Goal: Information Seeking & Learning: Learn about a topic

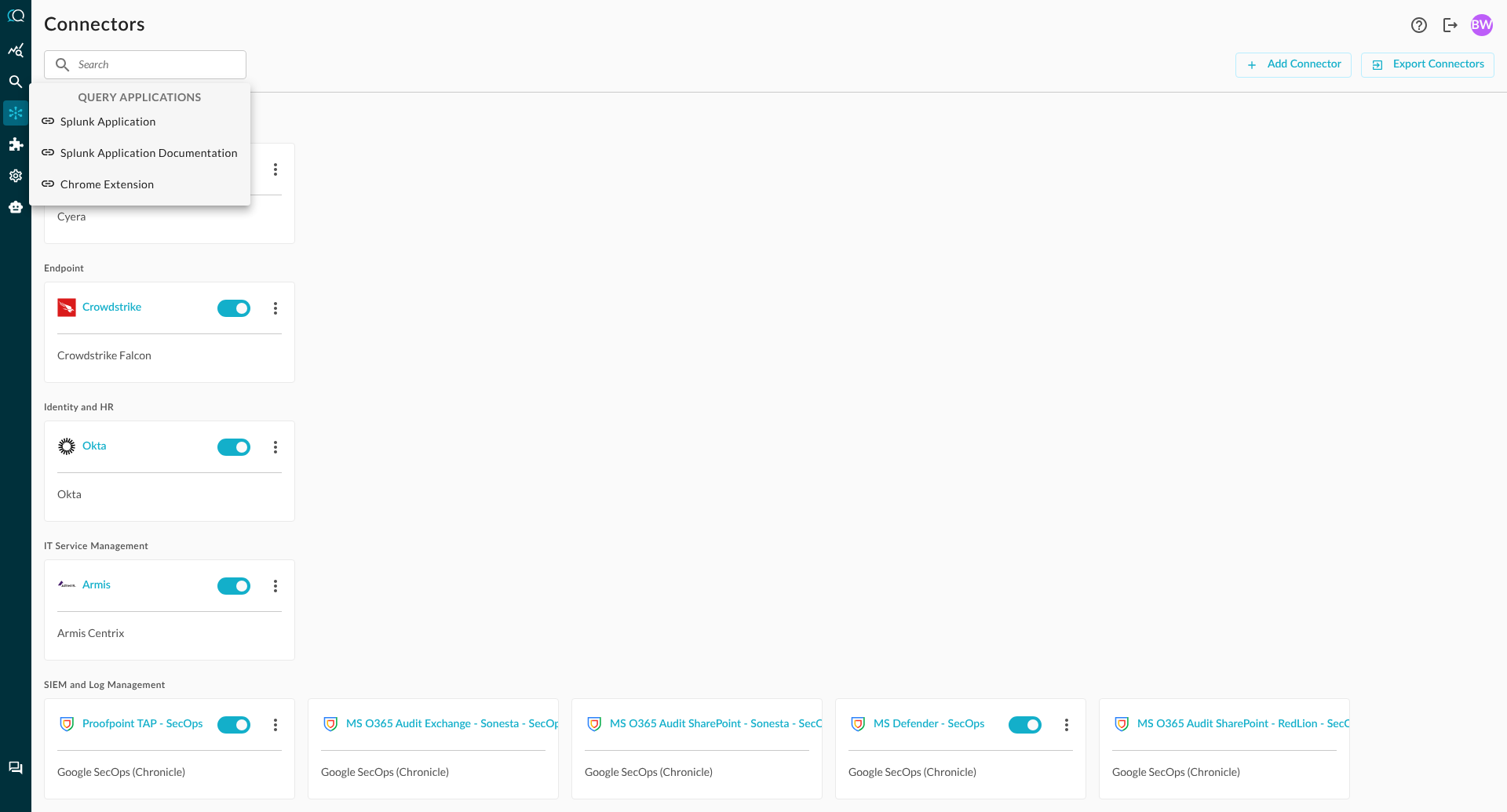
scroll to position [84, 0]
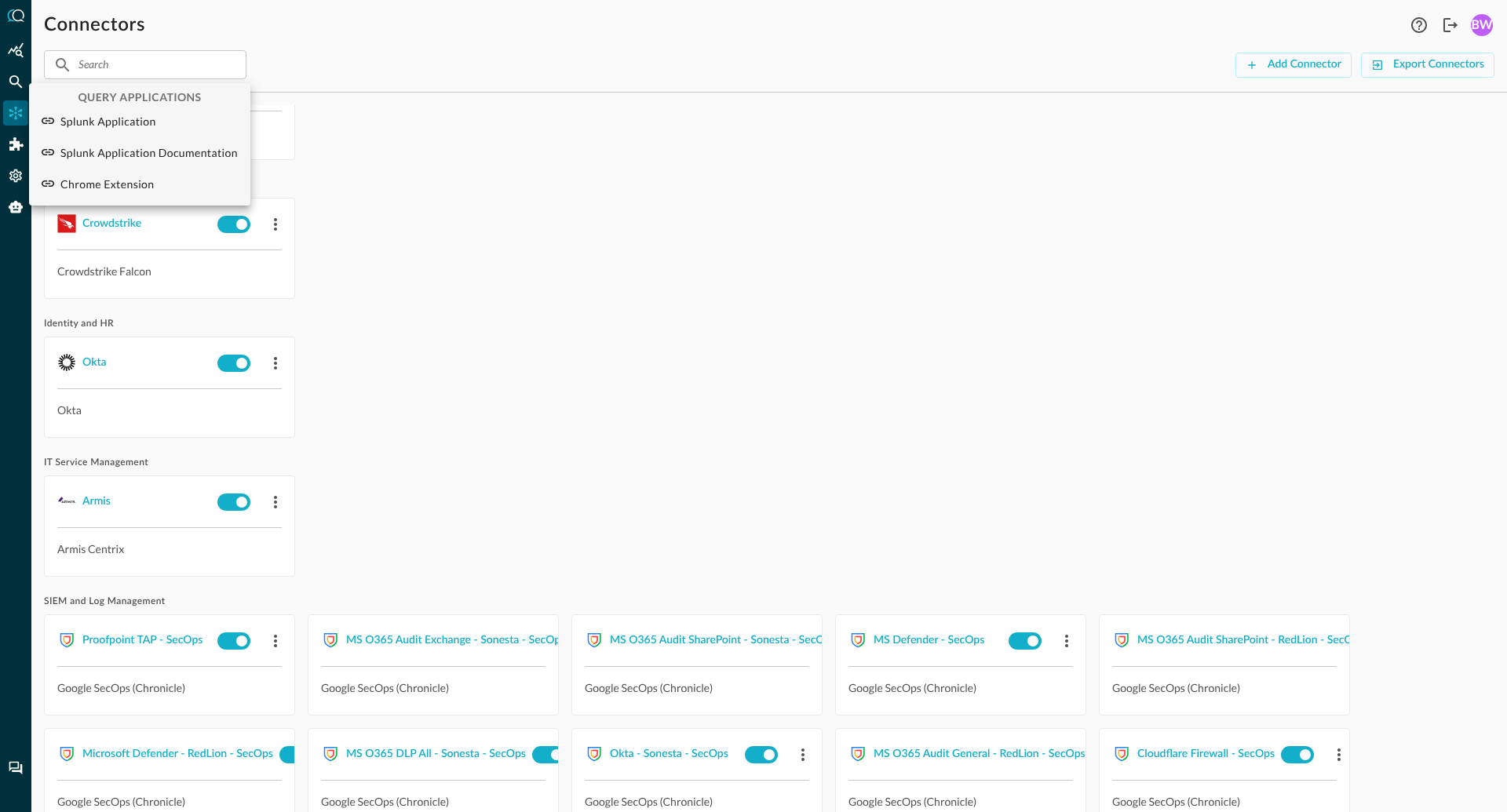
click at [451, 435] on div at bounding box center [753, 406] width 1507 height 812
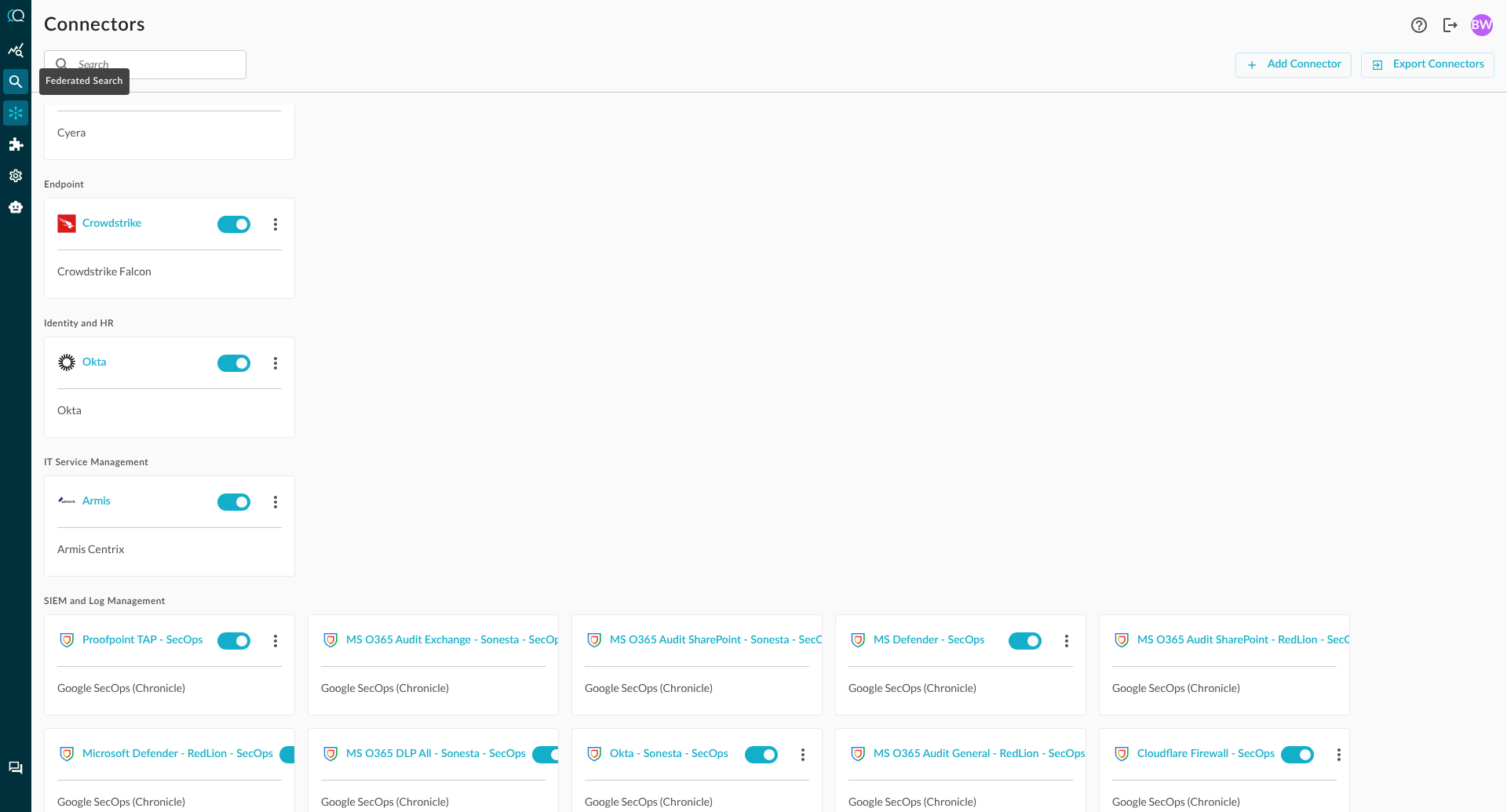
click at [16, 81] on icon "Federated Search" at bounding box center [16, 81] width 16 height 16
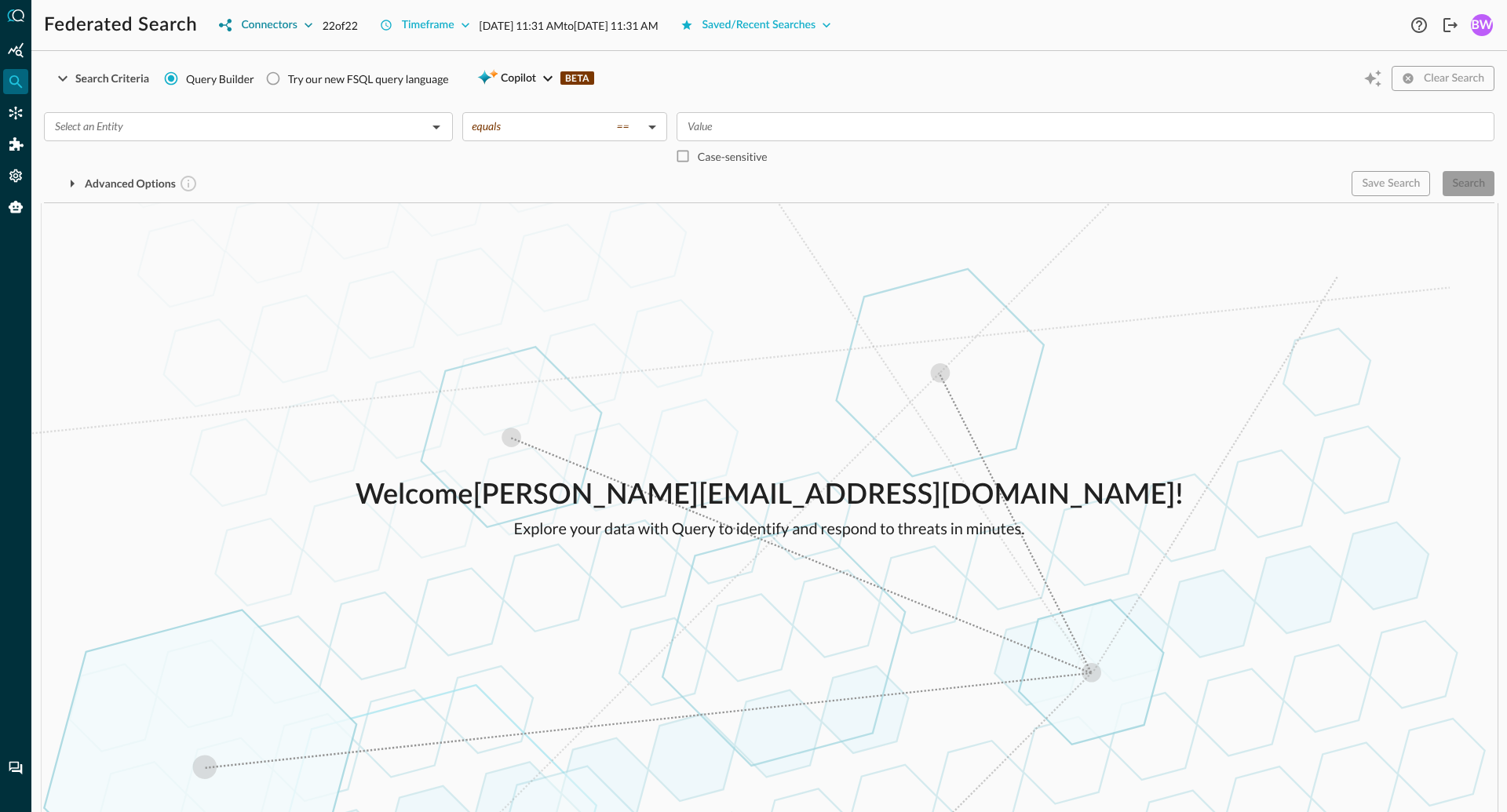
click at [296, 23] on div "Connectors" at bounding box center [268, 25] width 56 height 19
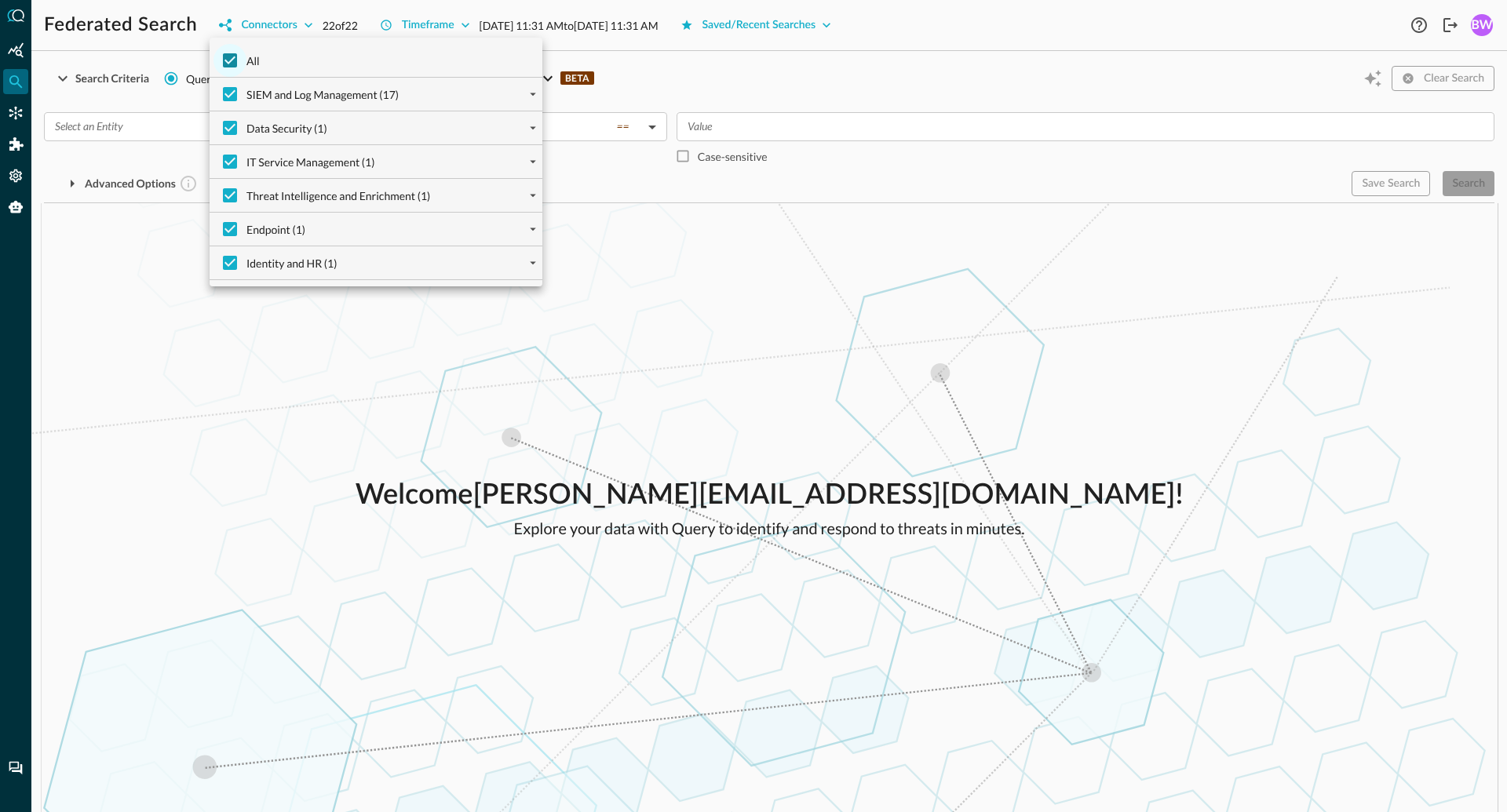
click at [233, 62] on input "All" at bounding box center [230, 60] width 33 height 33
checkbox input "false"
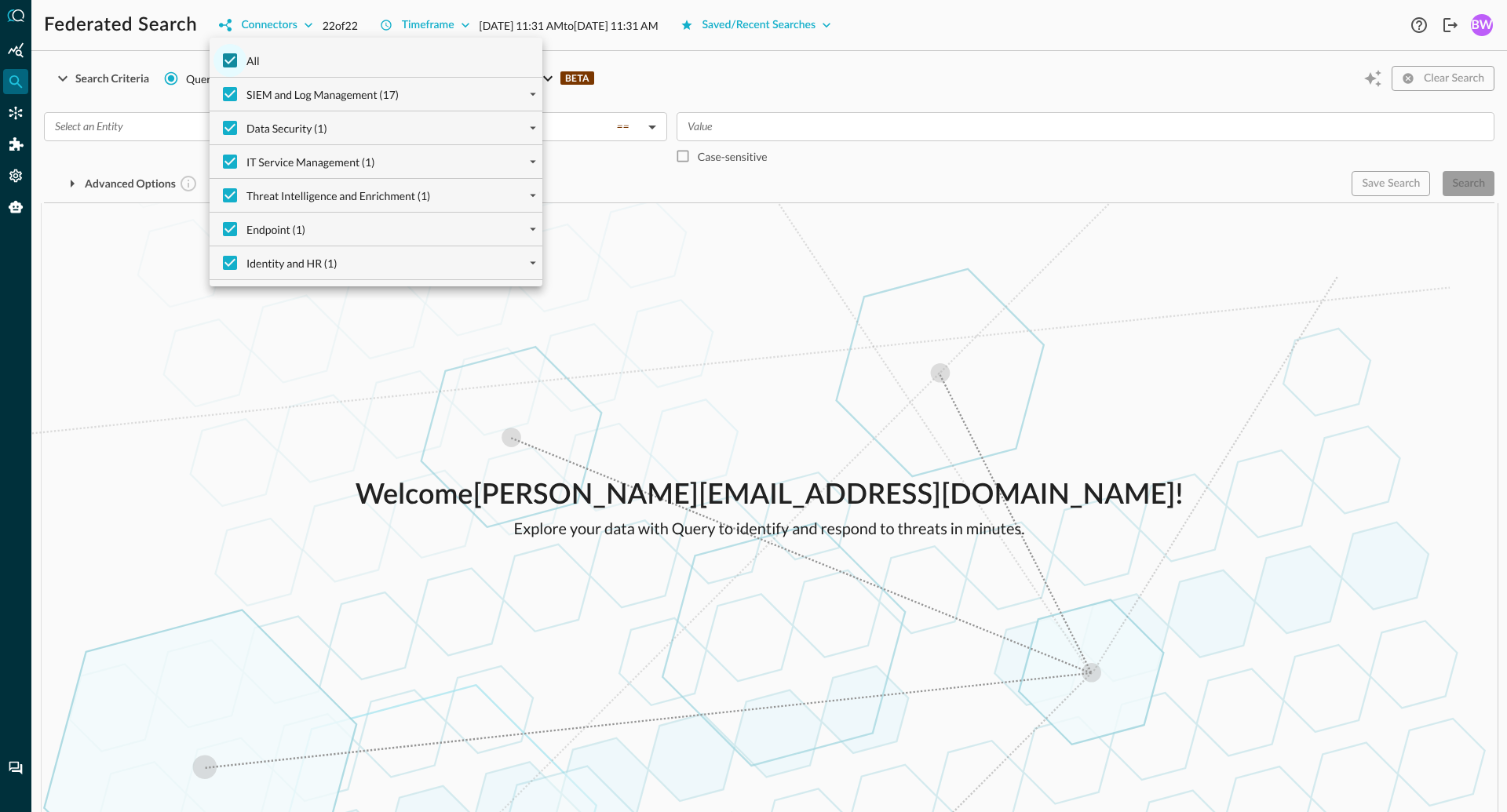
checkbox input "false"
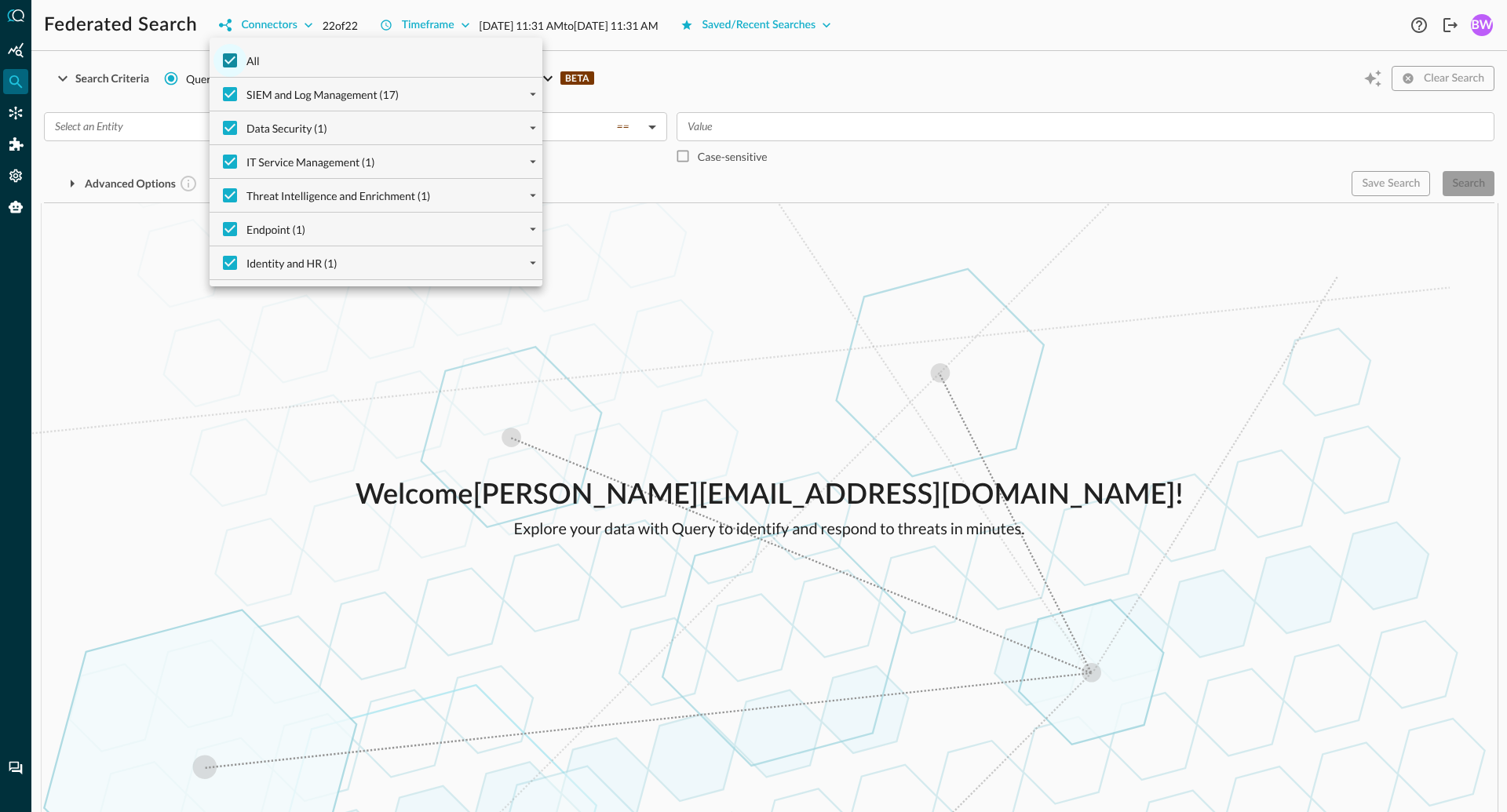
checkbox input "false"
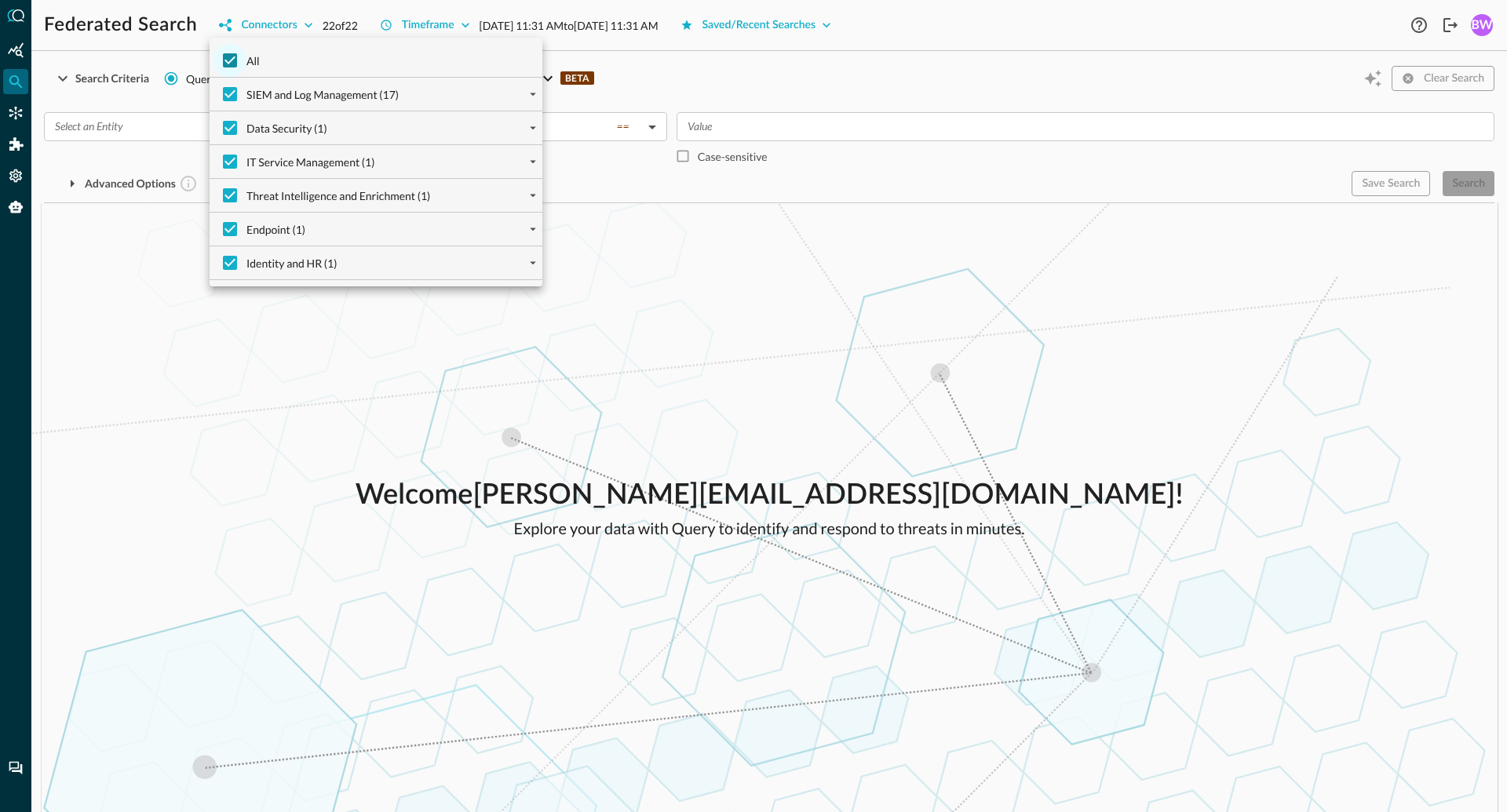
checkbox input "false"
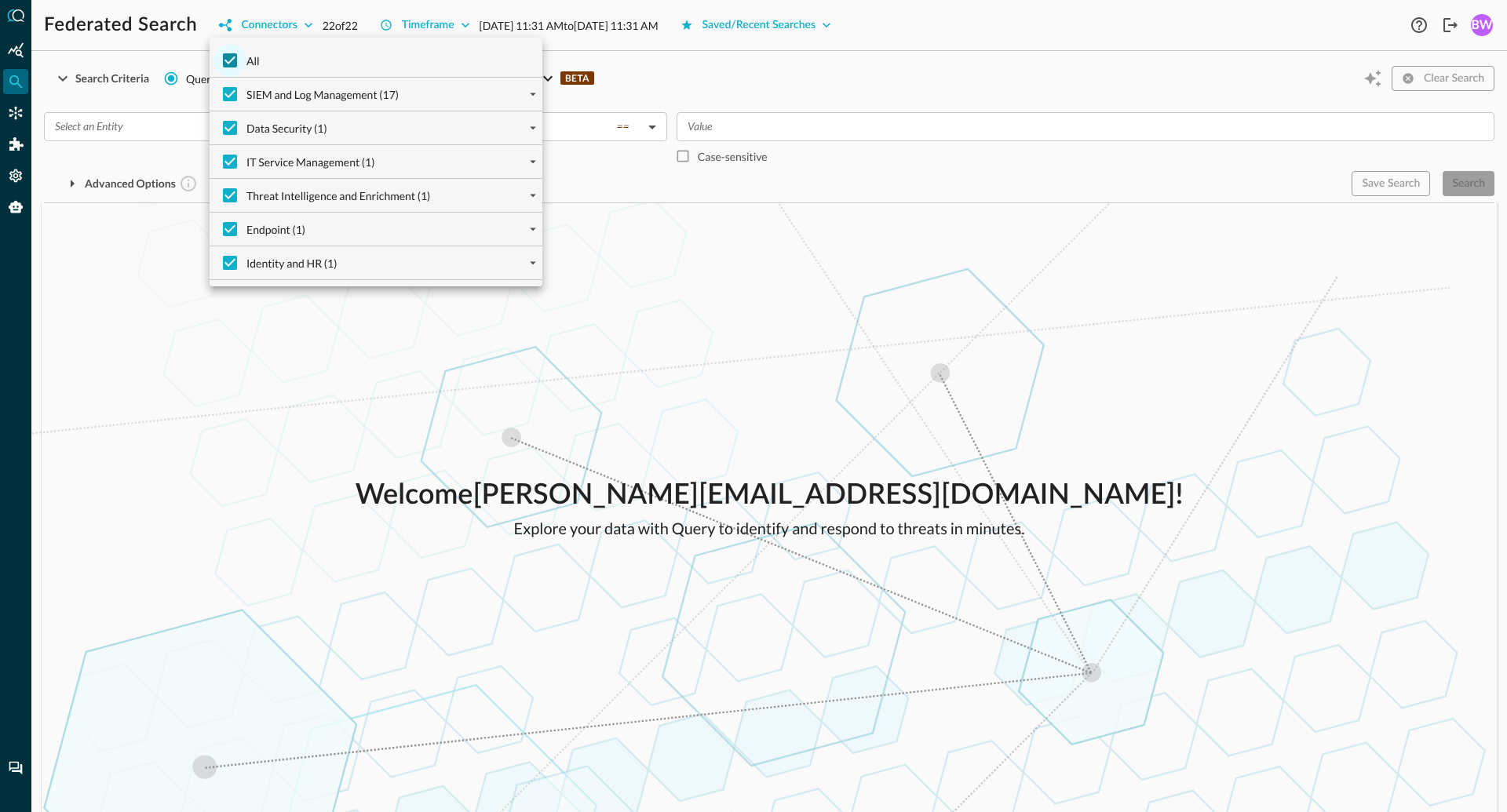
checkbox input "false"
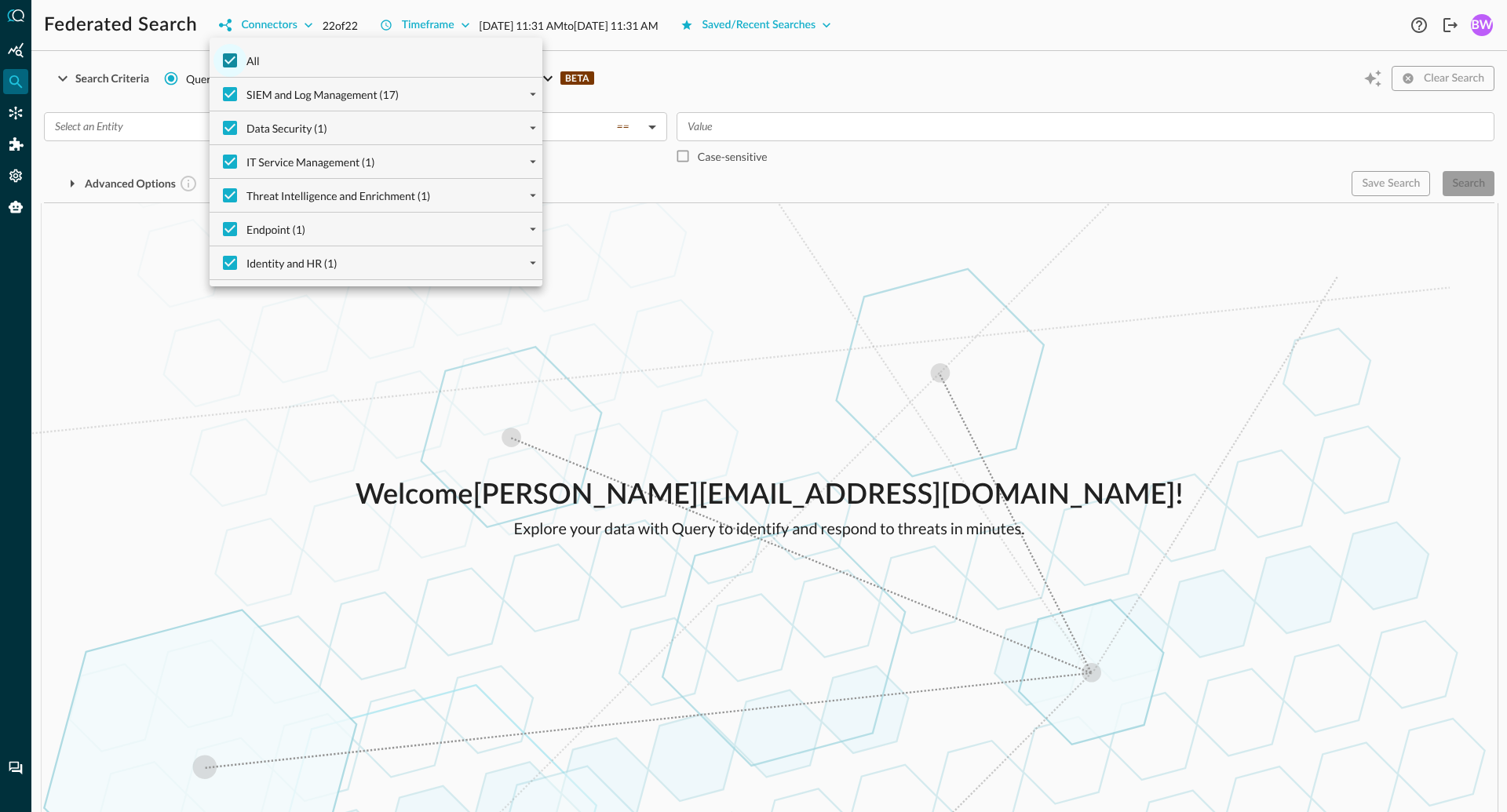
checkbox input "false"
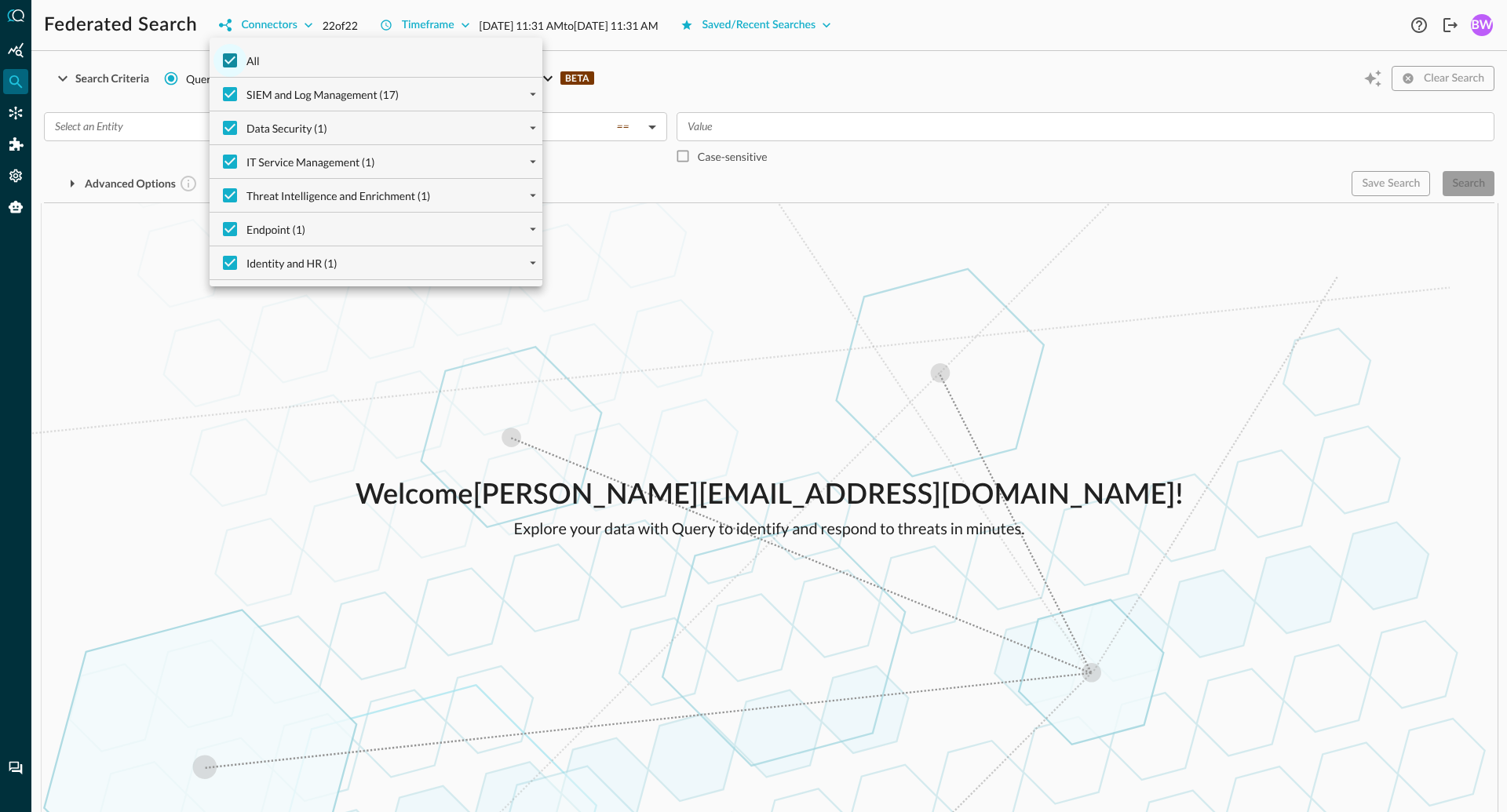
checkbox input "false"
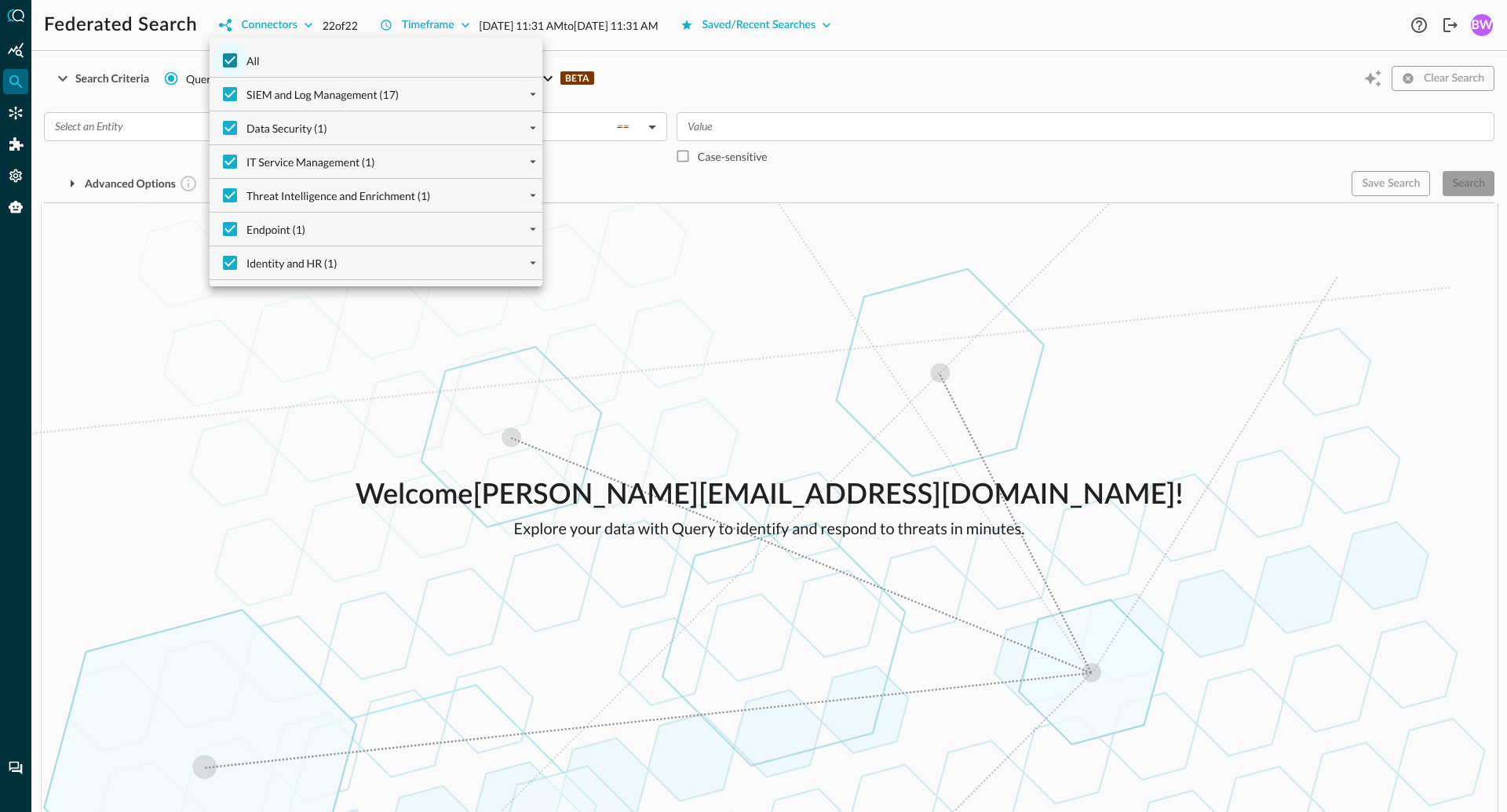
checkbox input "false"
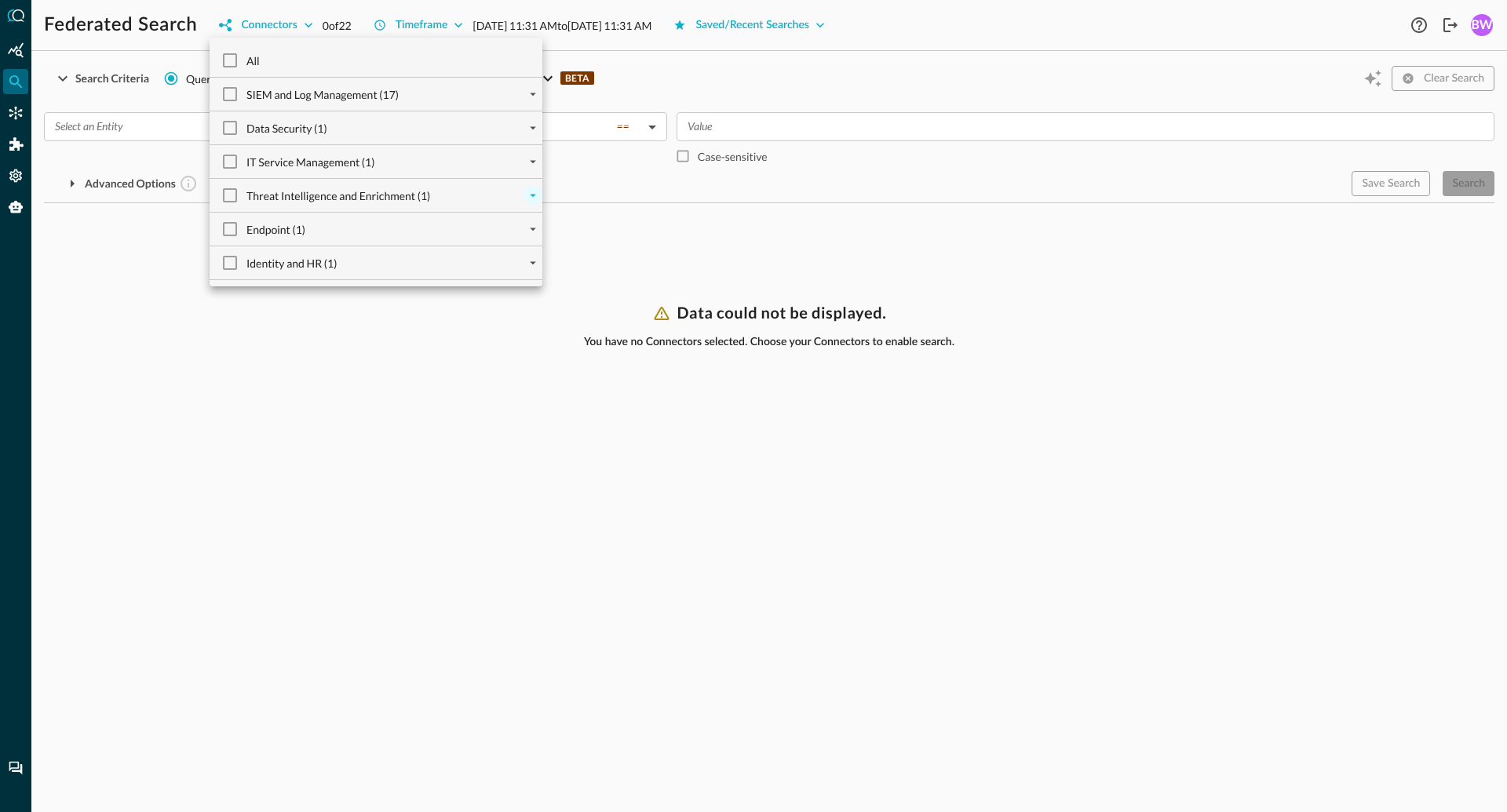
click at [531, 193] on icon "expand" at bounding box center [532, 194] width 14 height 14
click at [395, 164] on div "IT Service Management (1)" at bounding box center [382, 161] width 320 height 33
click at [530, 158] on icon "expand" at bounding box center [532, 161] width 14 height 14
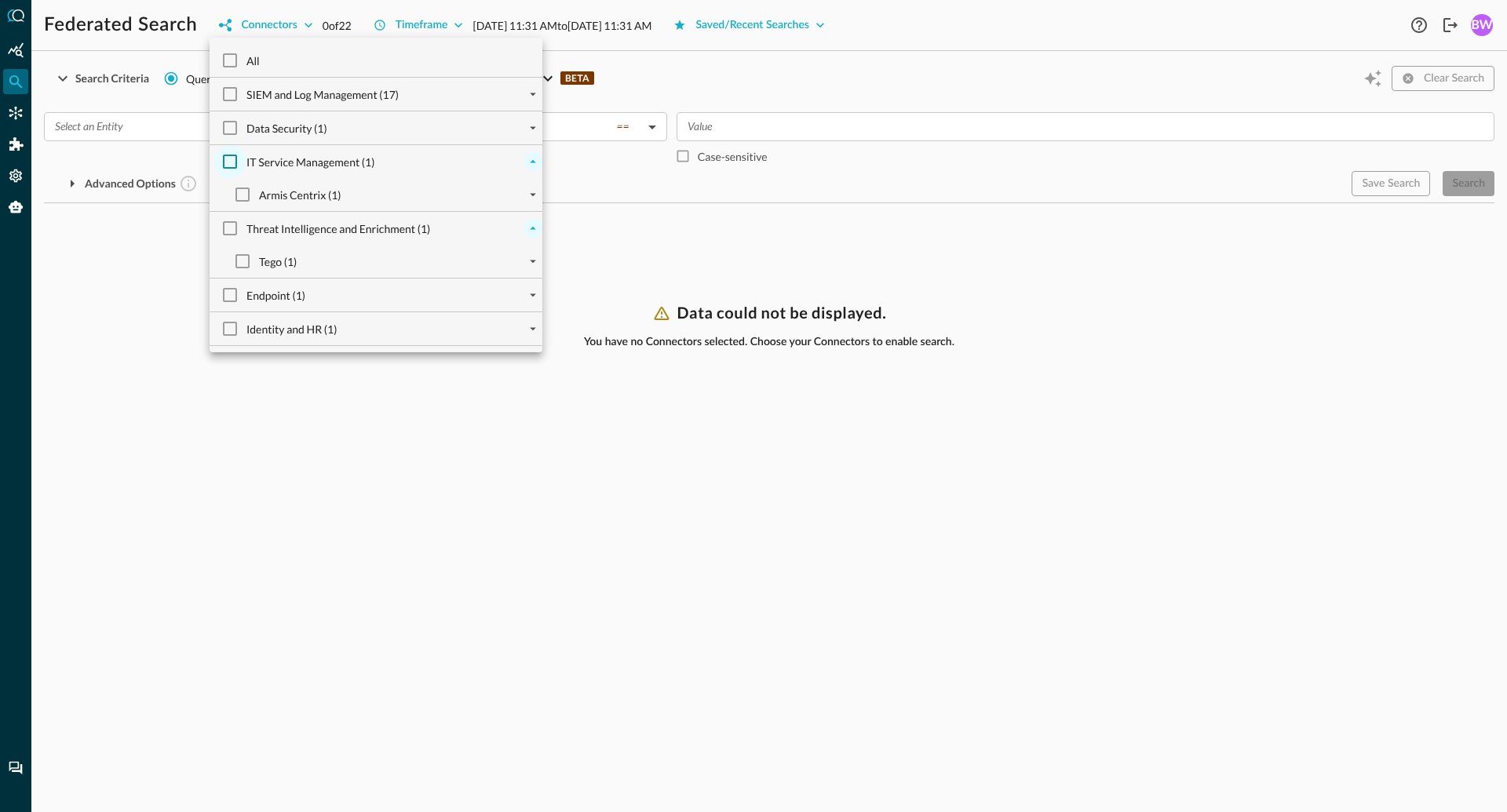
click at [231, 163] on input "IT Service Management (1)" at bounding box center [230, 161] width 33 height 33
checkbox input "true"
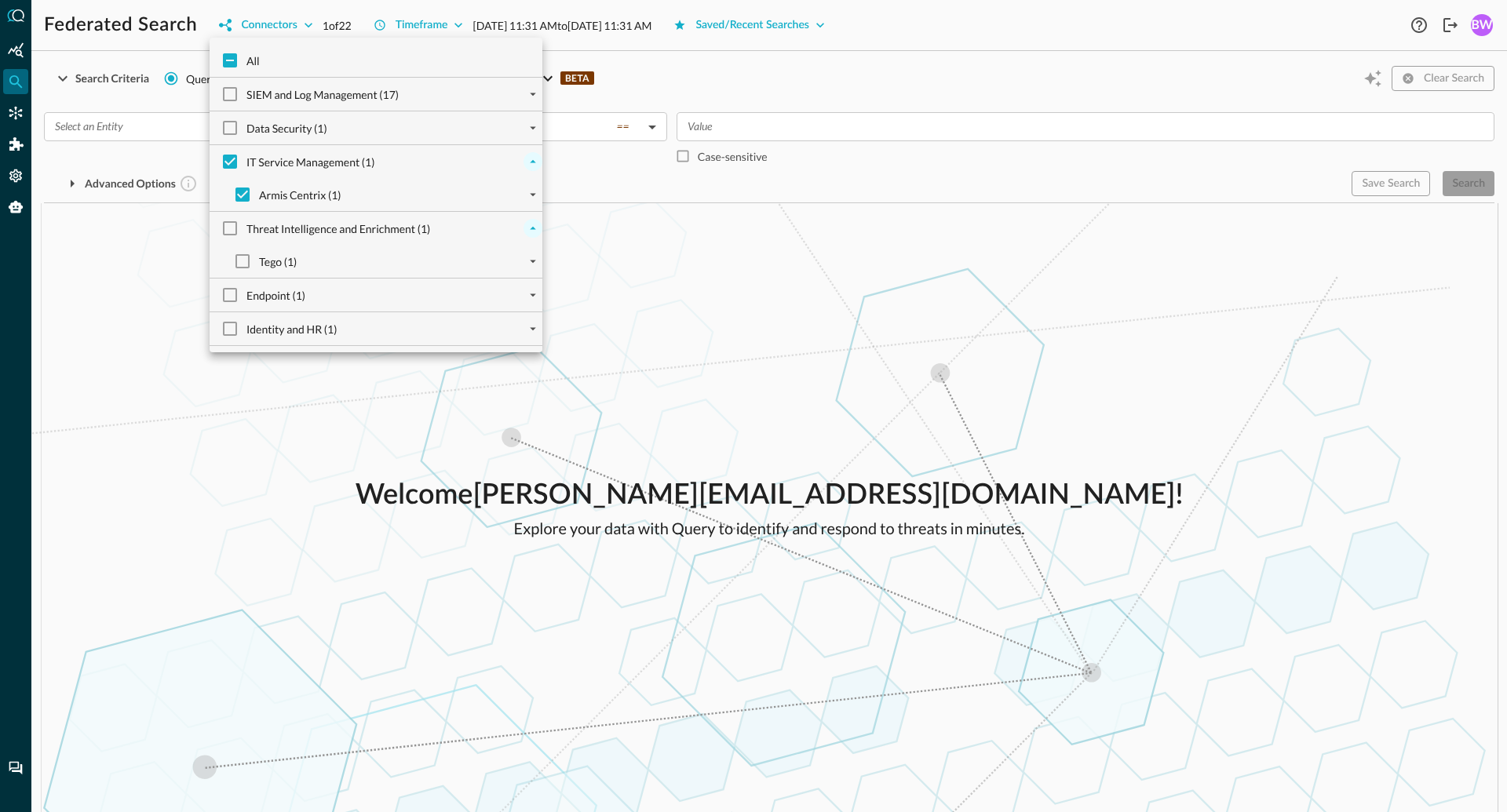
click at [412, 448] on div at bounding box center [753, 406] width 1507 height 812
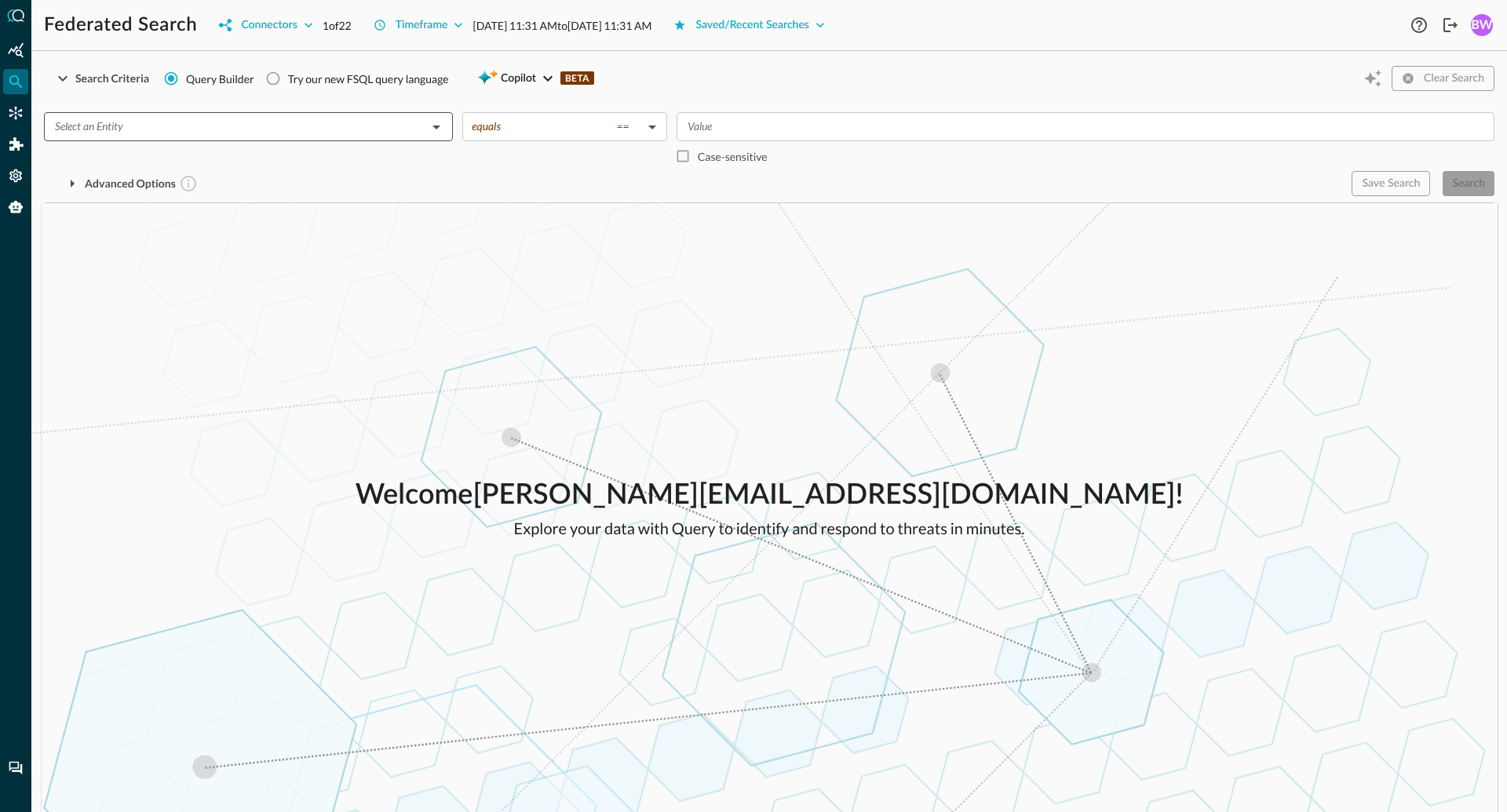
click at [267, 120] on input "text" at bounding box center [235, 126] width 373 height 19
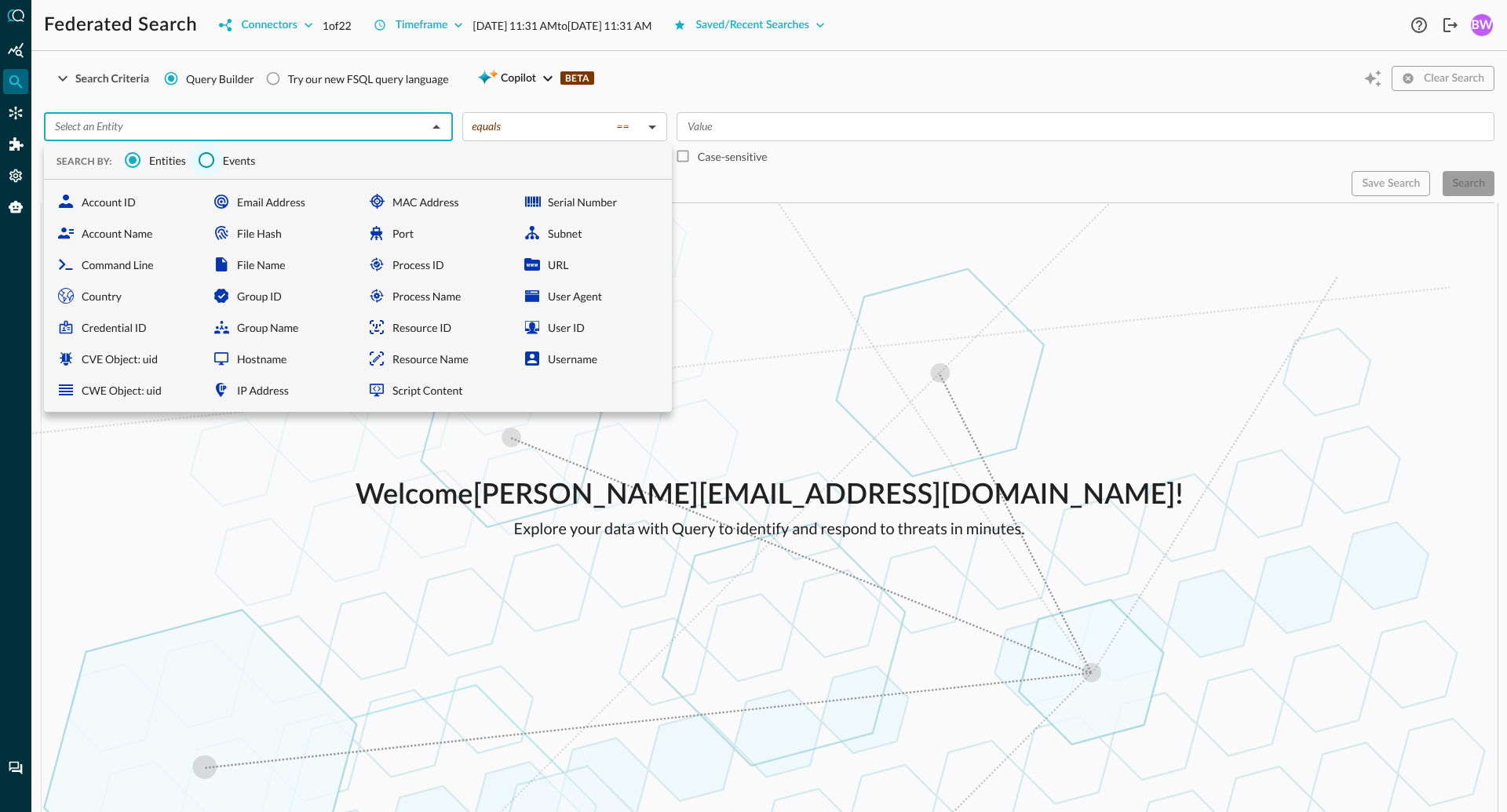
click at [198, 161] on input "Events" at bounding box center [206, 160] width 33 height 33
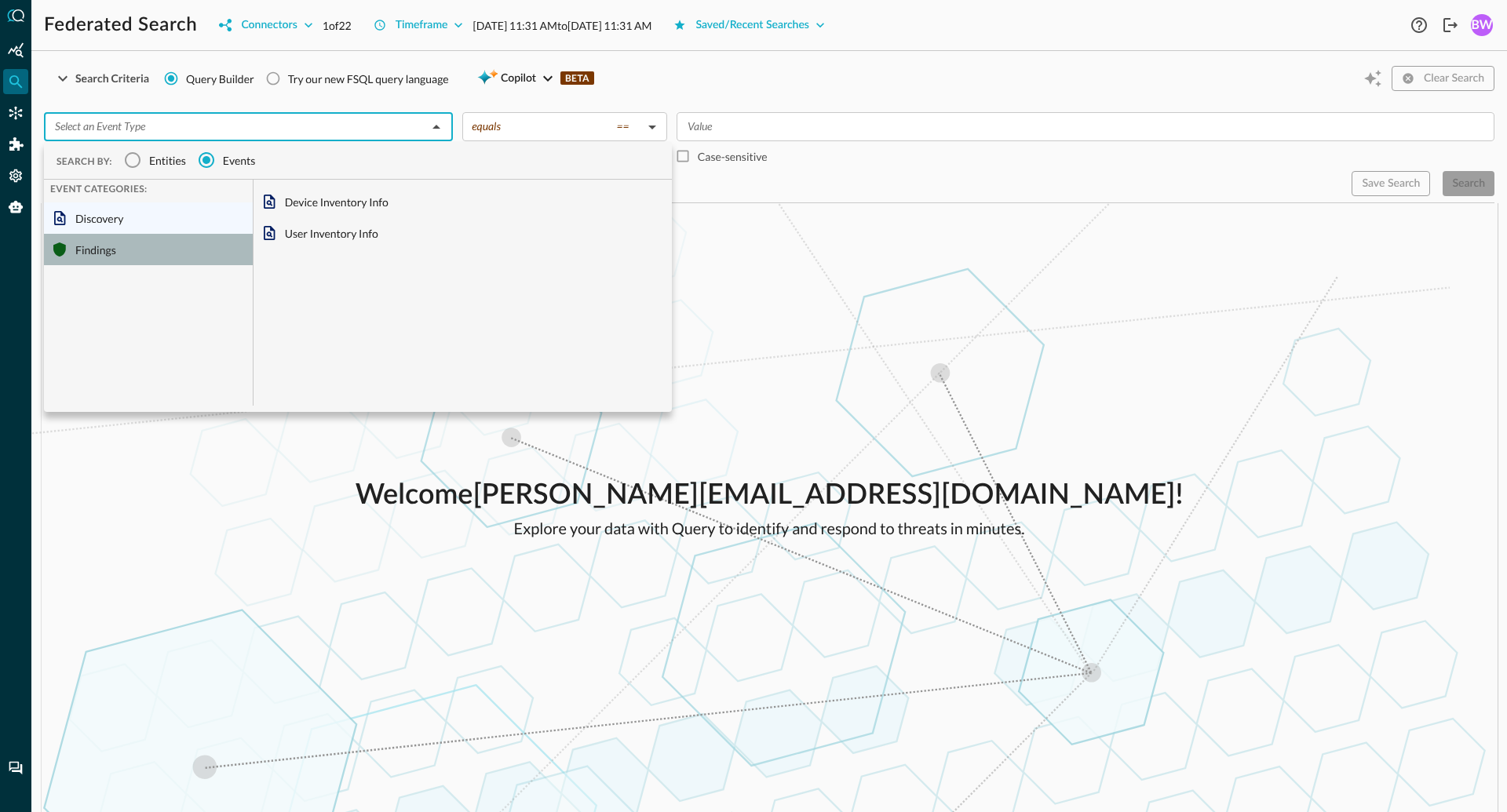
click at [85, 245] on div "Findings" at bounding box center [148, 249] width 209 height 31
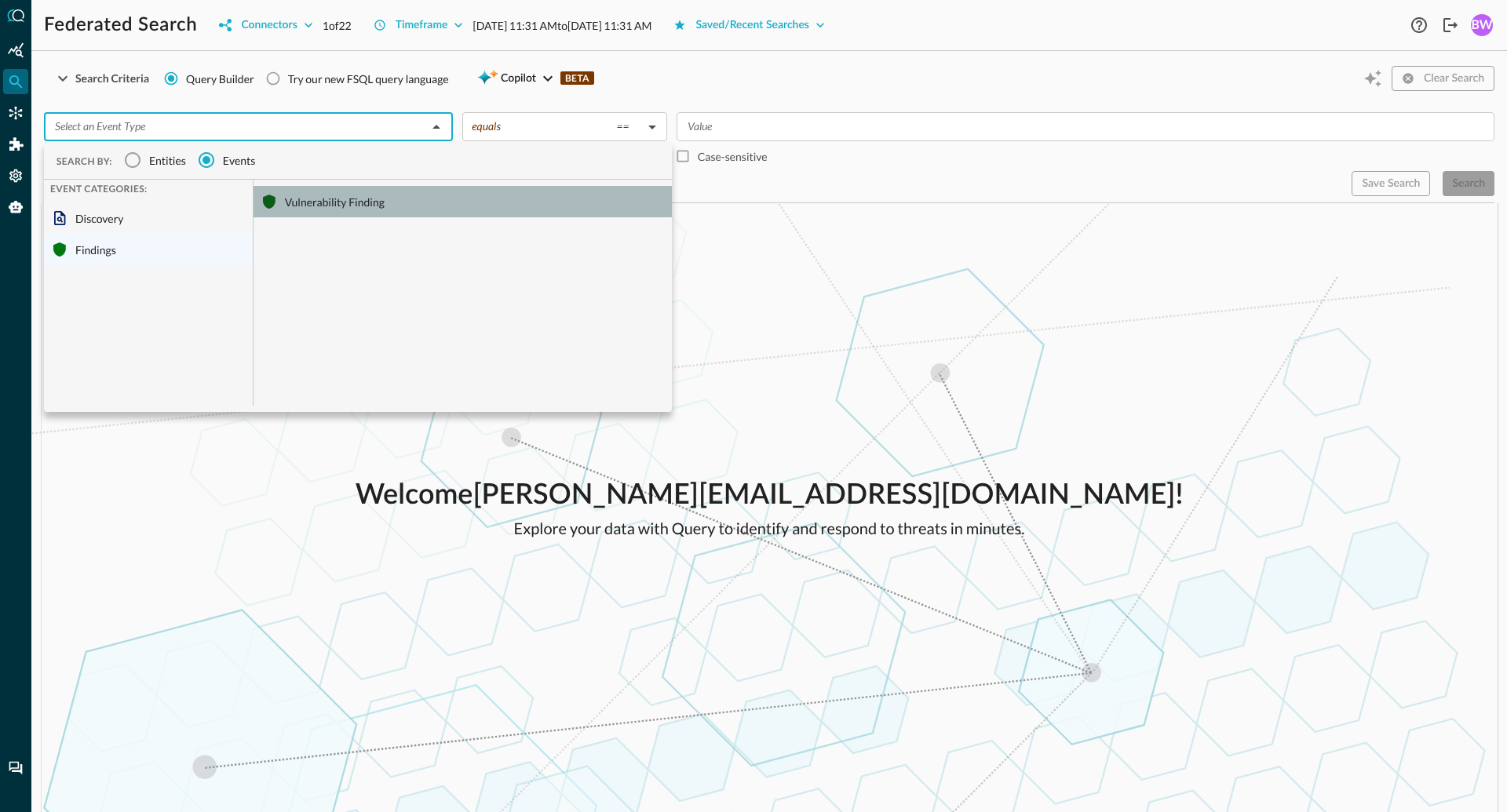
click at [307, 203] on div "Vulnerability Finding" at bounding box center [463, 202] width 418 height 31
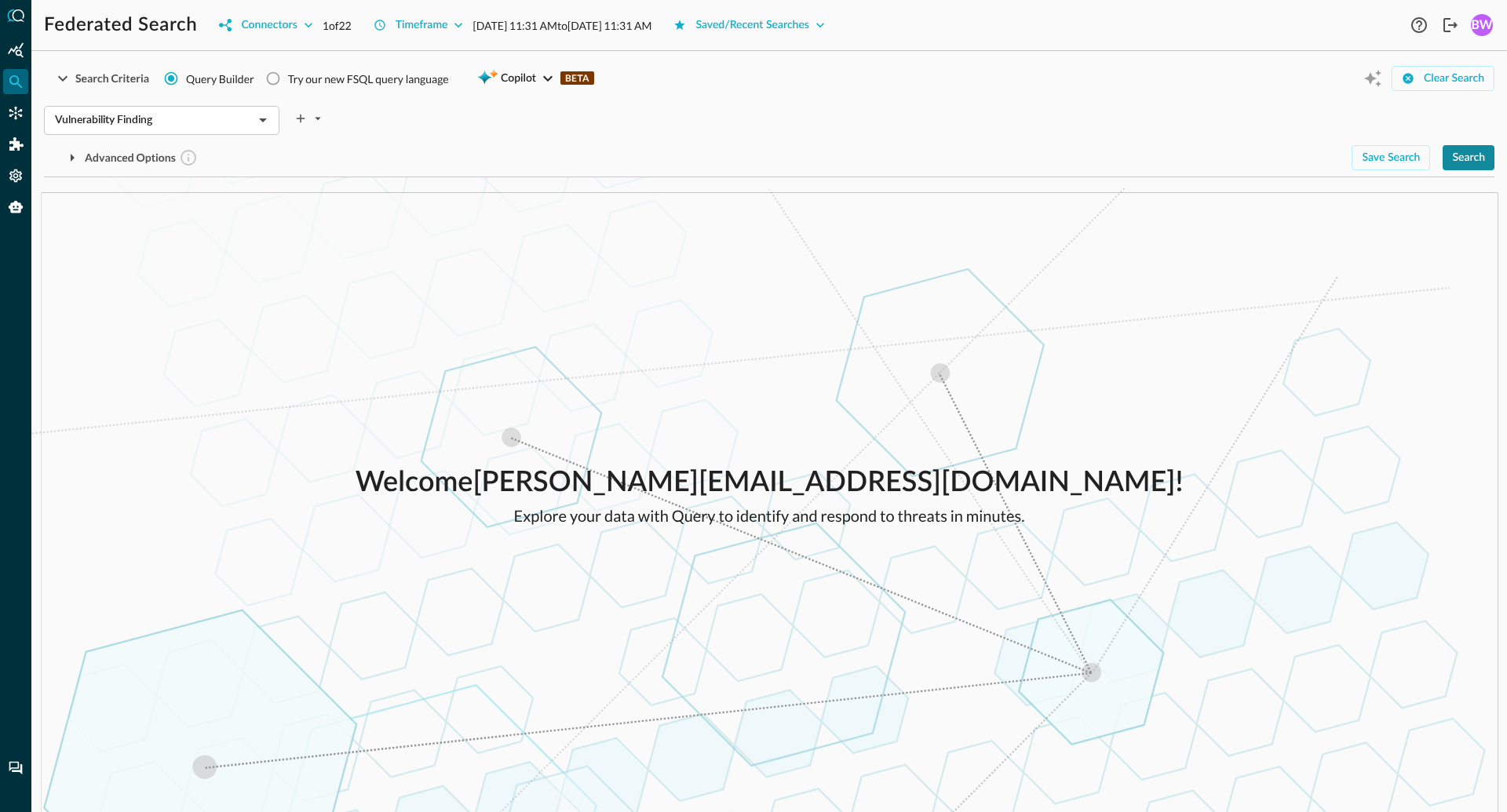
click at [1476, 160] on div "Search" at bounding box center [1469, 158] width 33 height 19
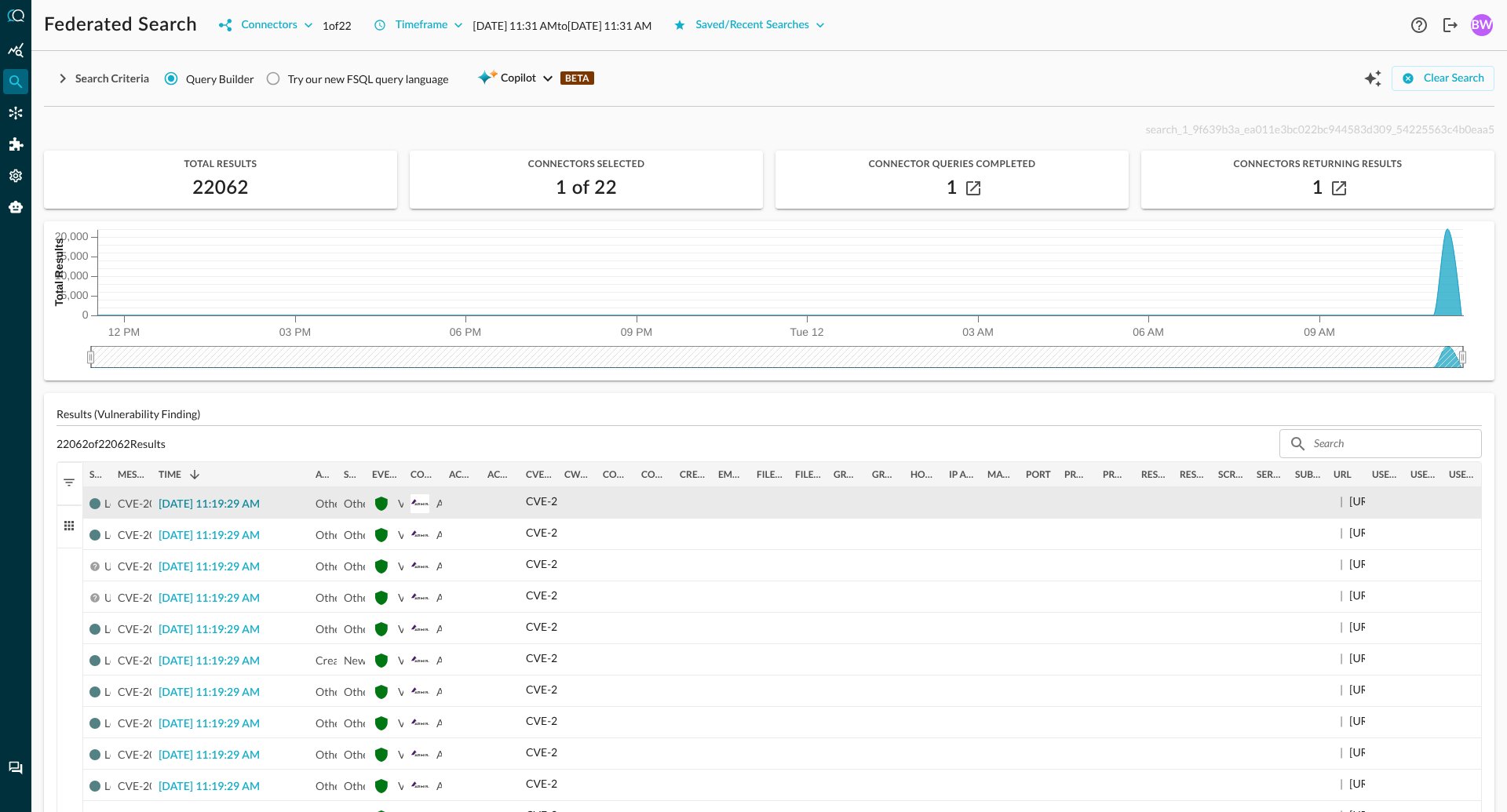
click at [214, 507] on span "2025-08-12 11:19:29 AM" at bounding box center [209, 505] width 101 height 11
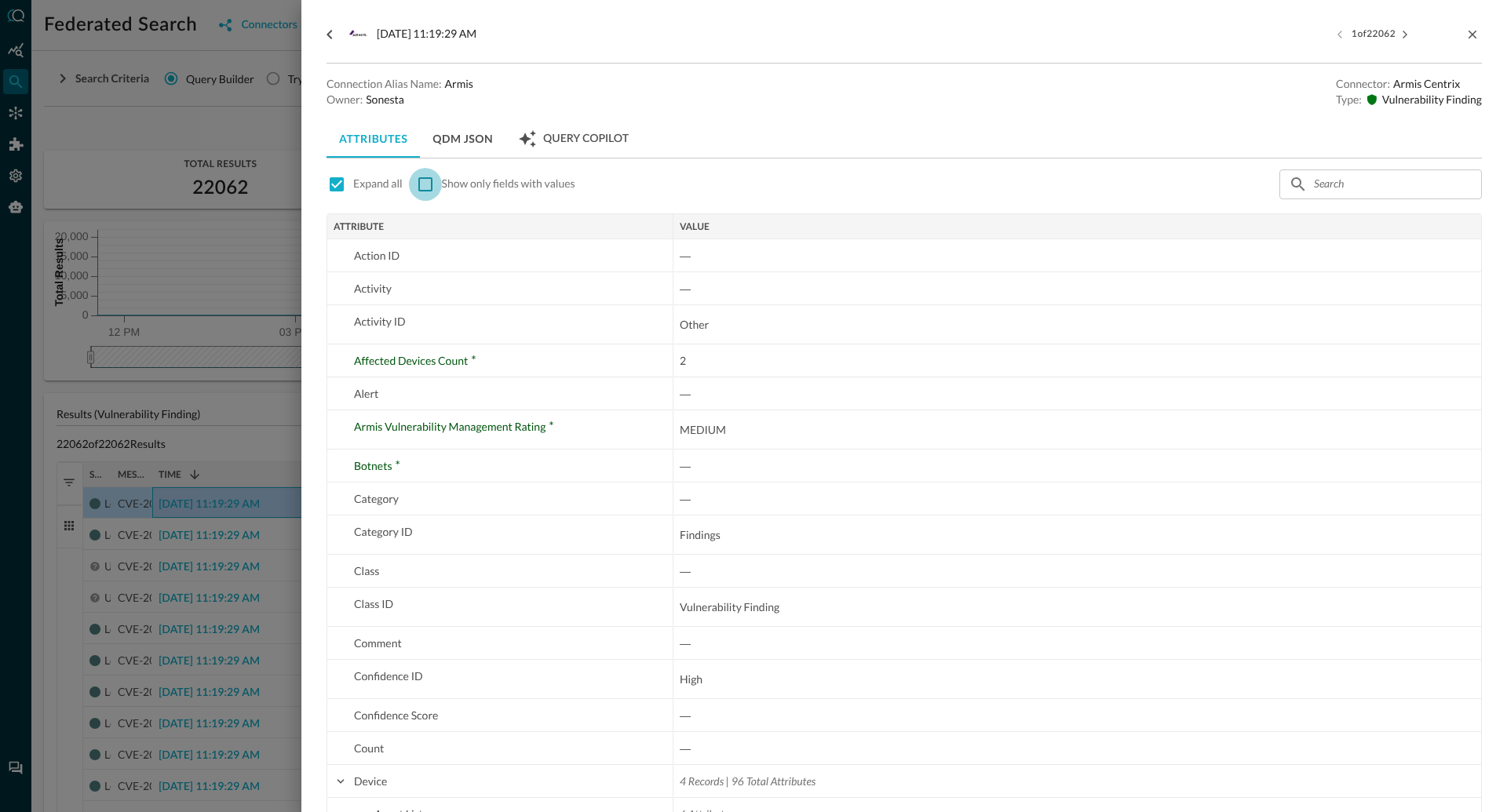
click at [423, 188] on input "checkbox" at bounding box center [425, 184] width 33 height 33
checkbox input "true"
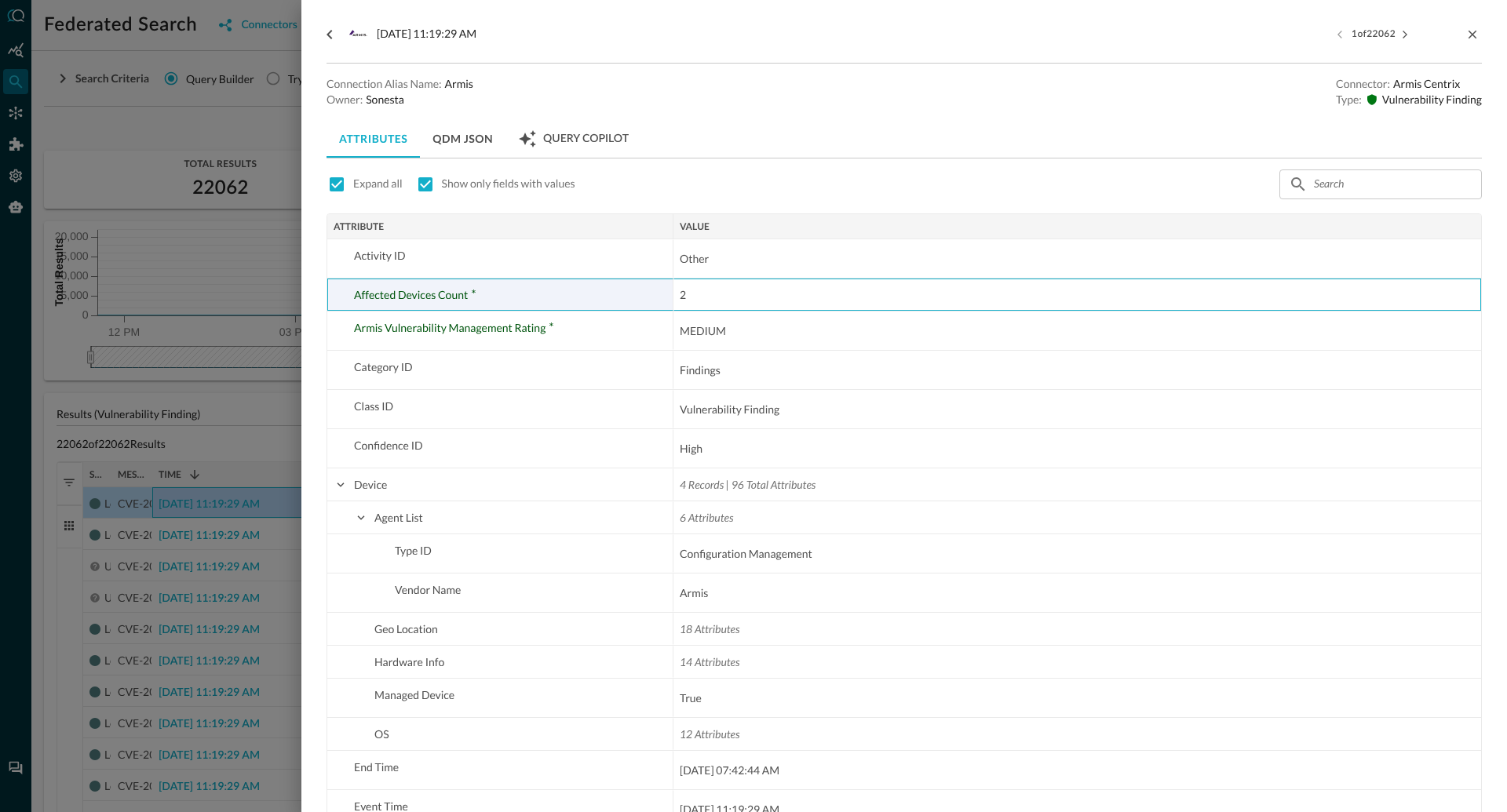
drag, startPoint x: 692, startPoint y: 295, endPoint x: 672, endPoint y: 295, distance: 20.0
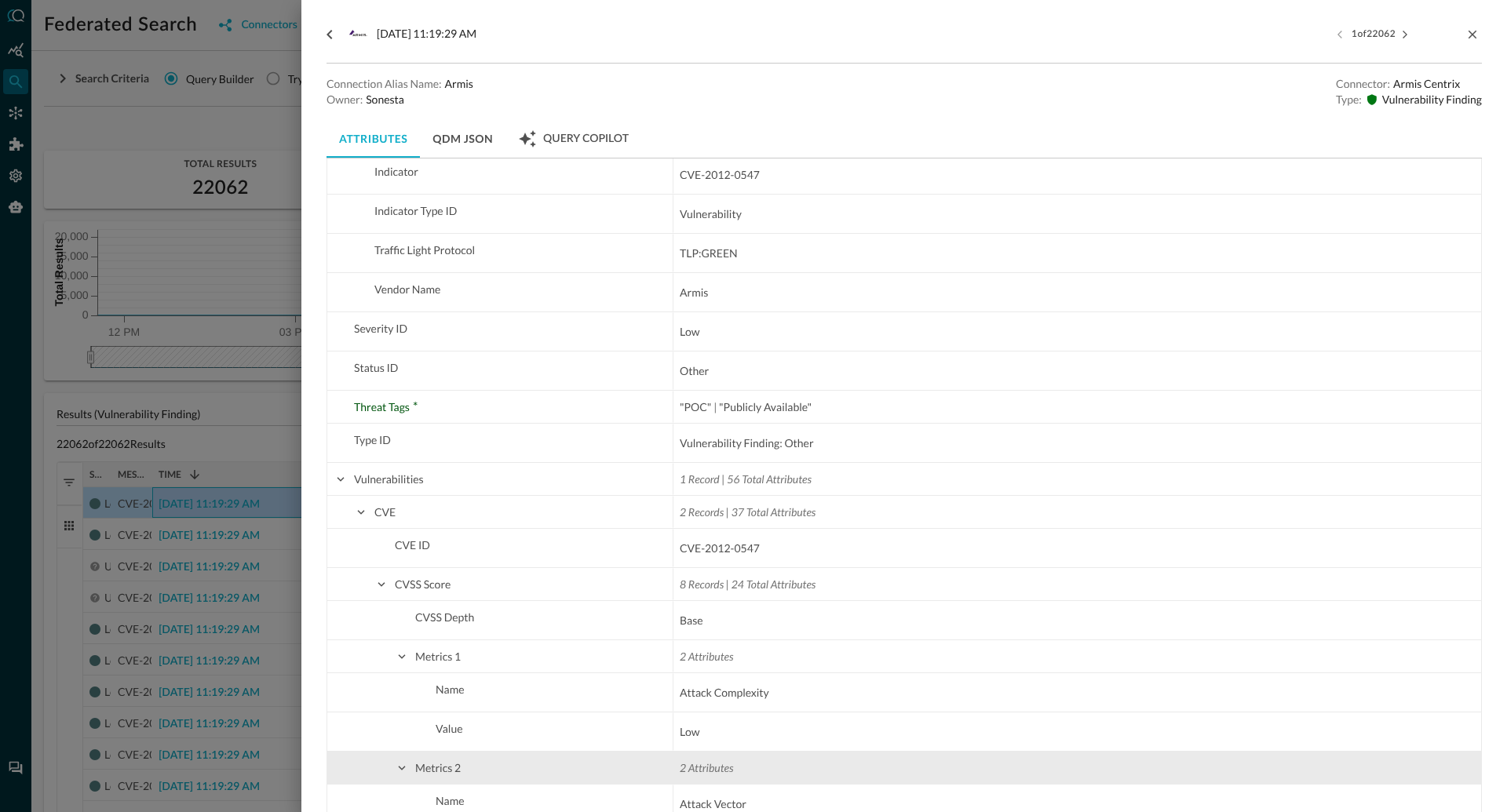
scroll to position [1621, 0]
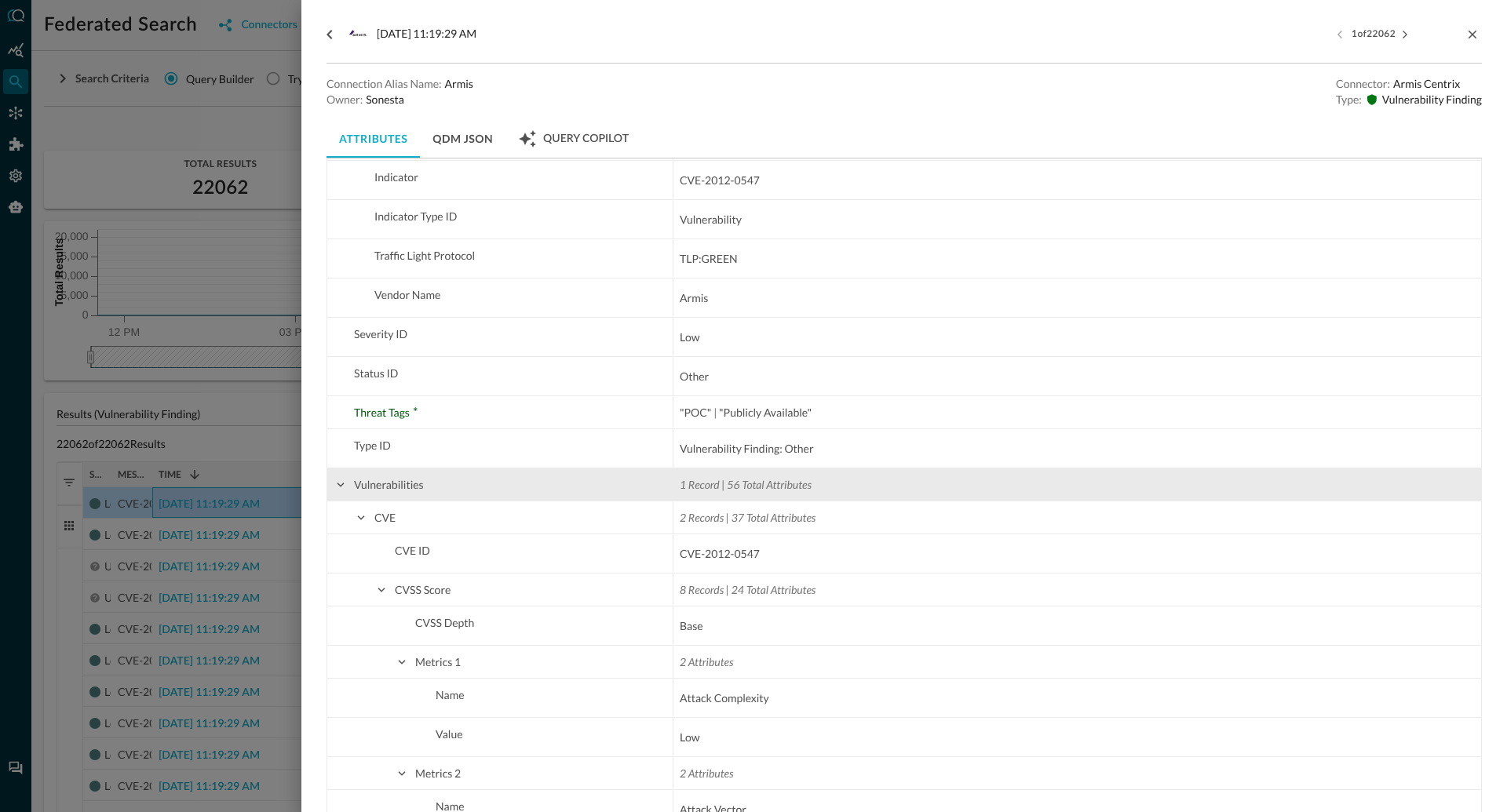
click at [341, 489] on span at bounding box center [340, 484] width 14 height 14
checkbox input "false"
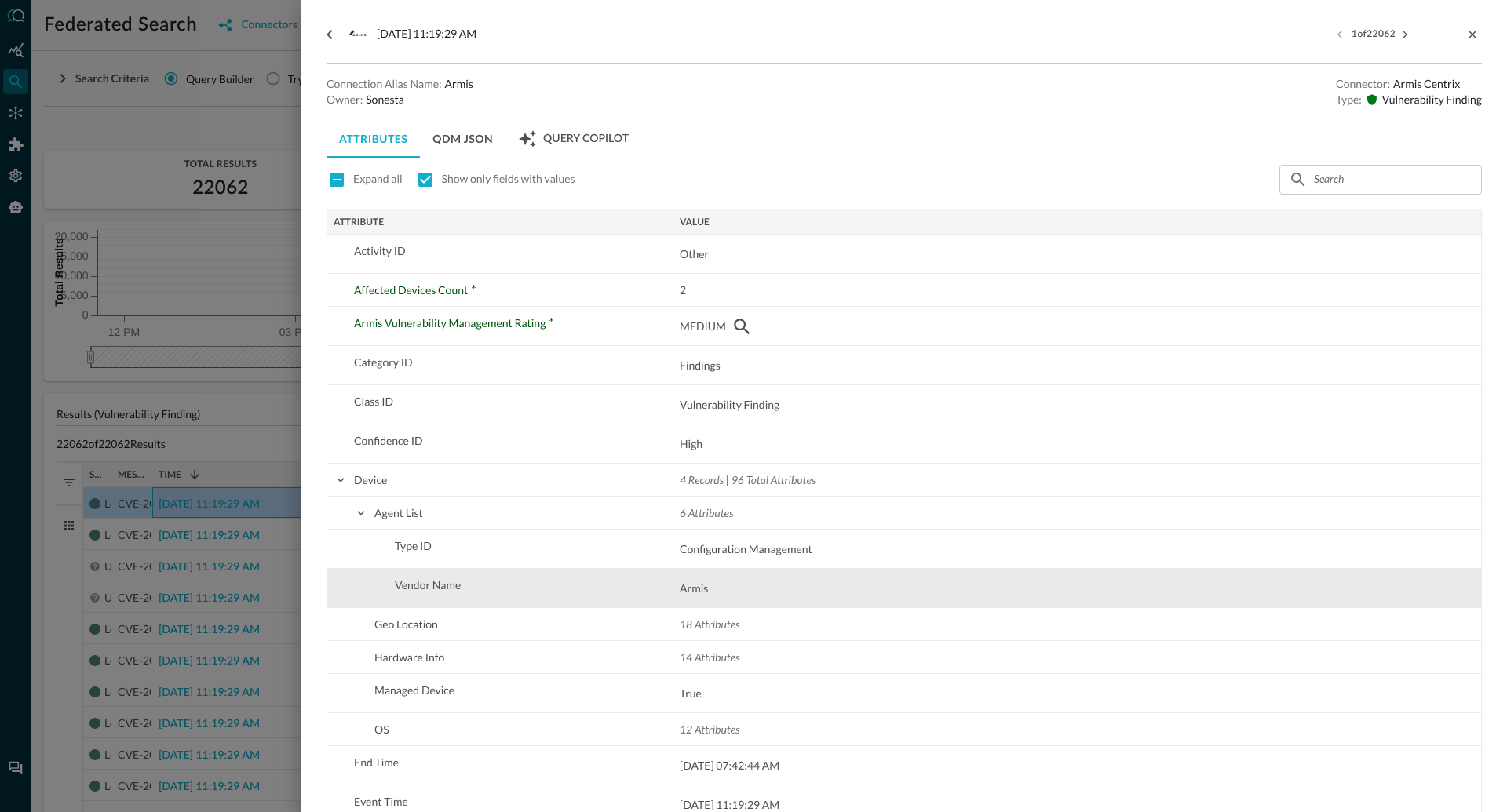
scroll to position [0, 0]
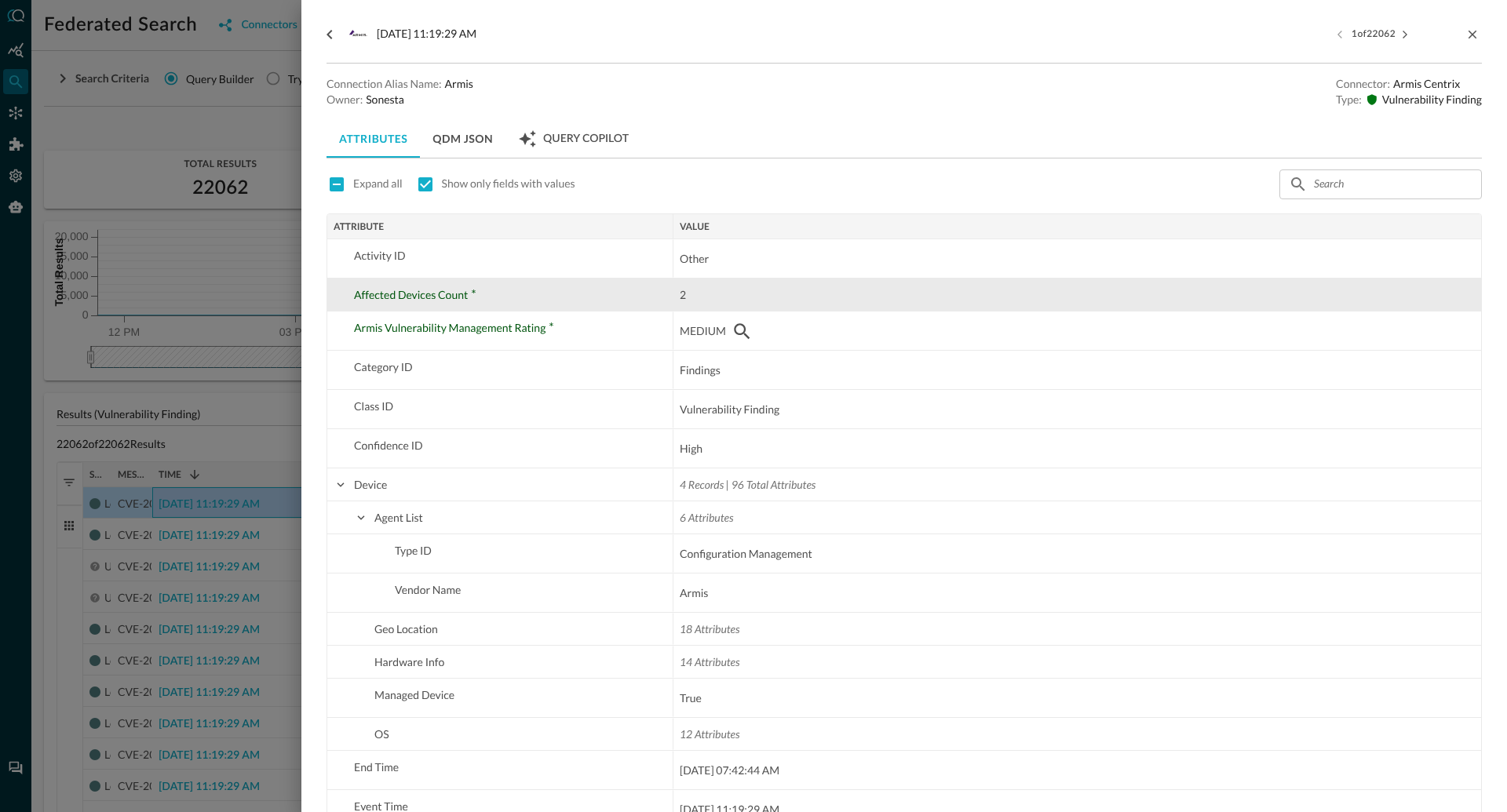
click at [681, 296] on span "2" at bounding box center [683, 295] width 6 height 14
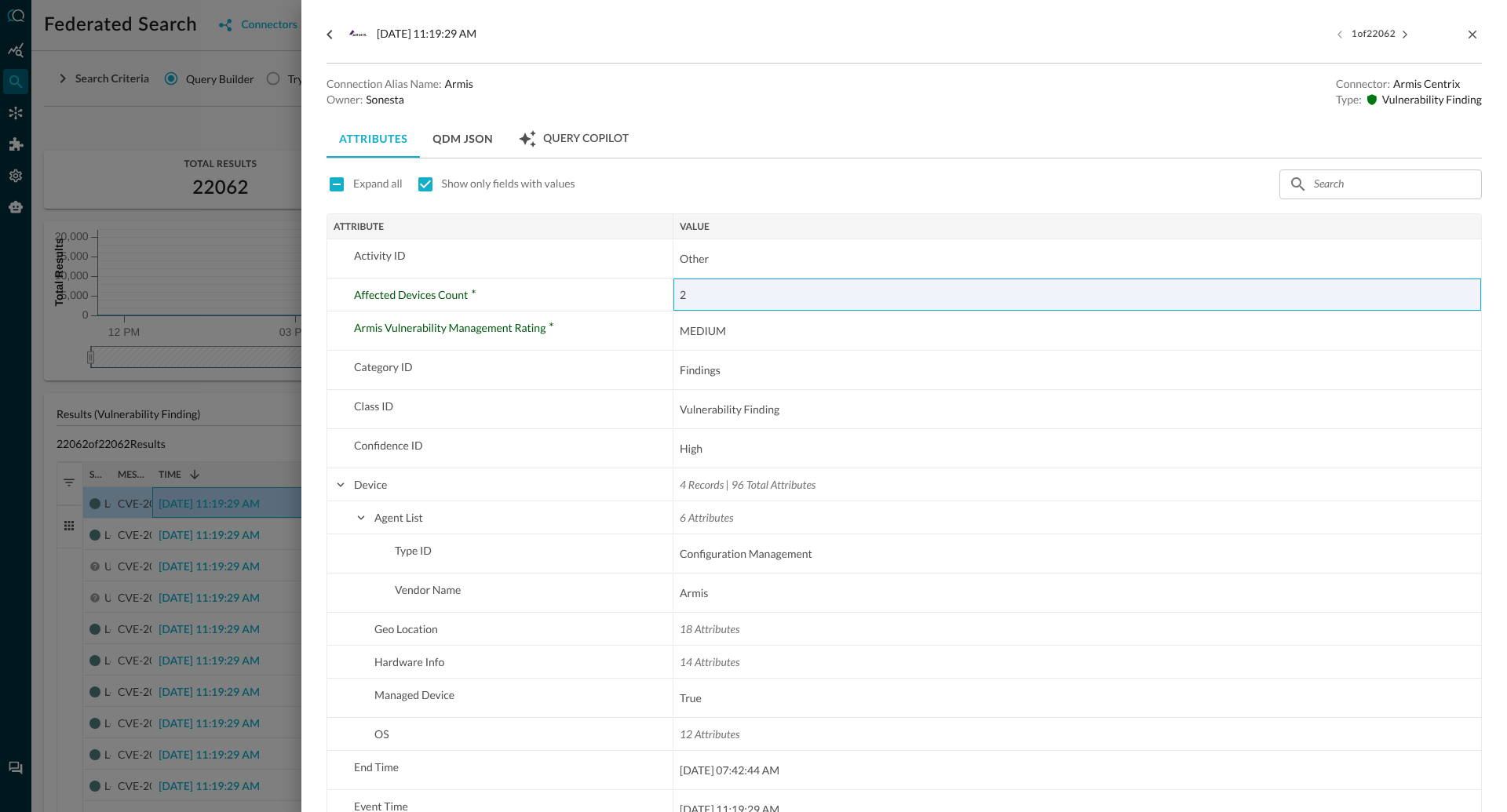
click at [234, 393] on div at bounding box center [753, 406] width 1507 height 812
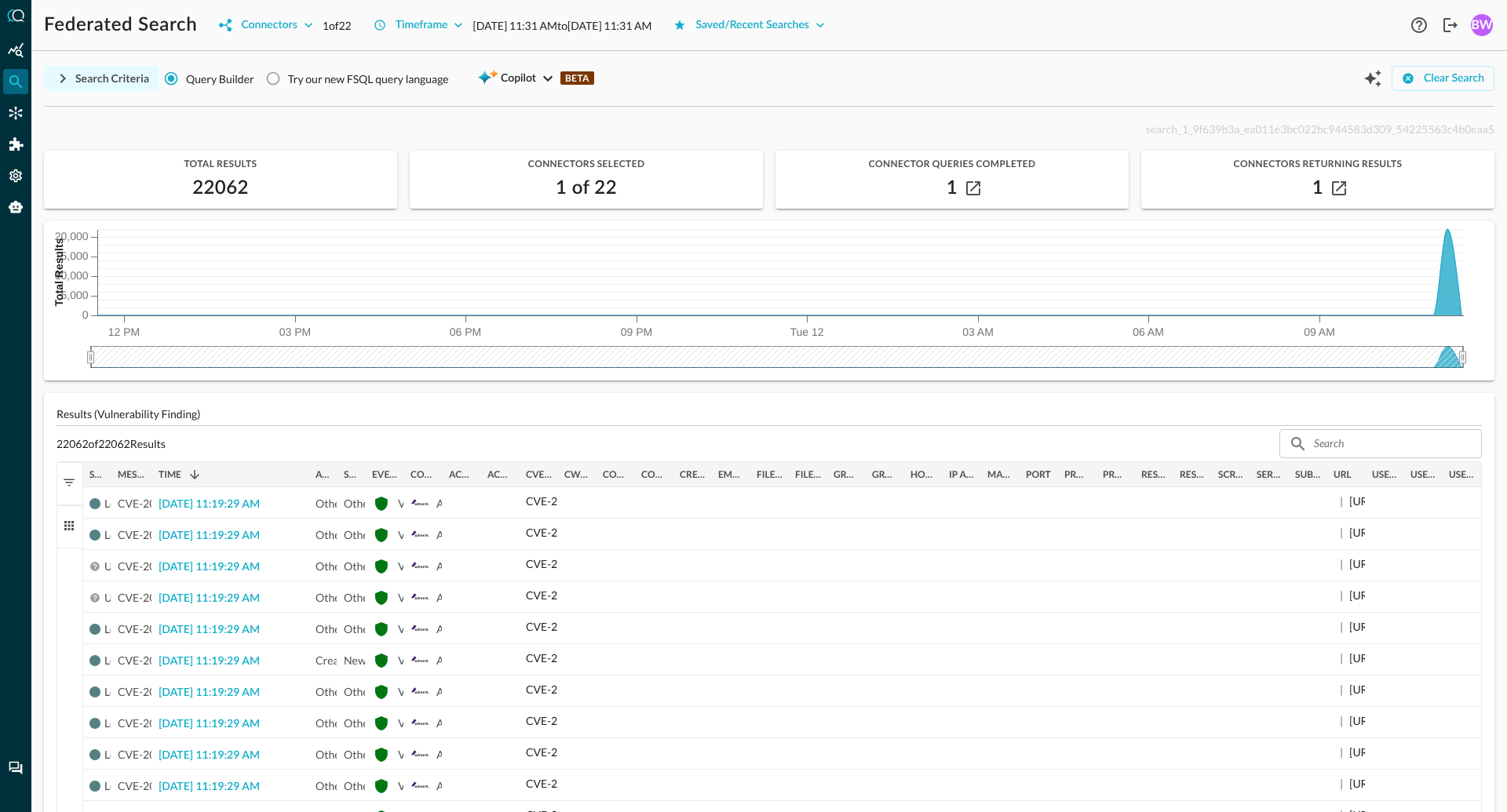
click at [62, 76] on icon "button" at bounding box center [63, 78] width 5 height 9
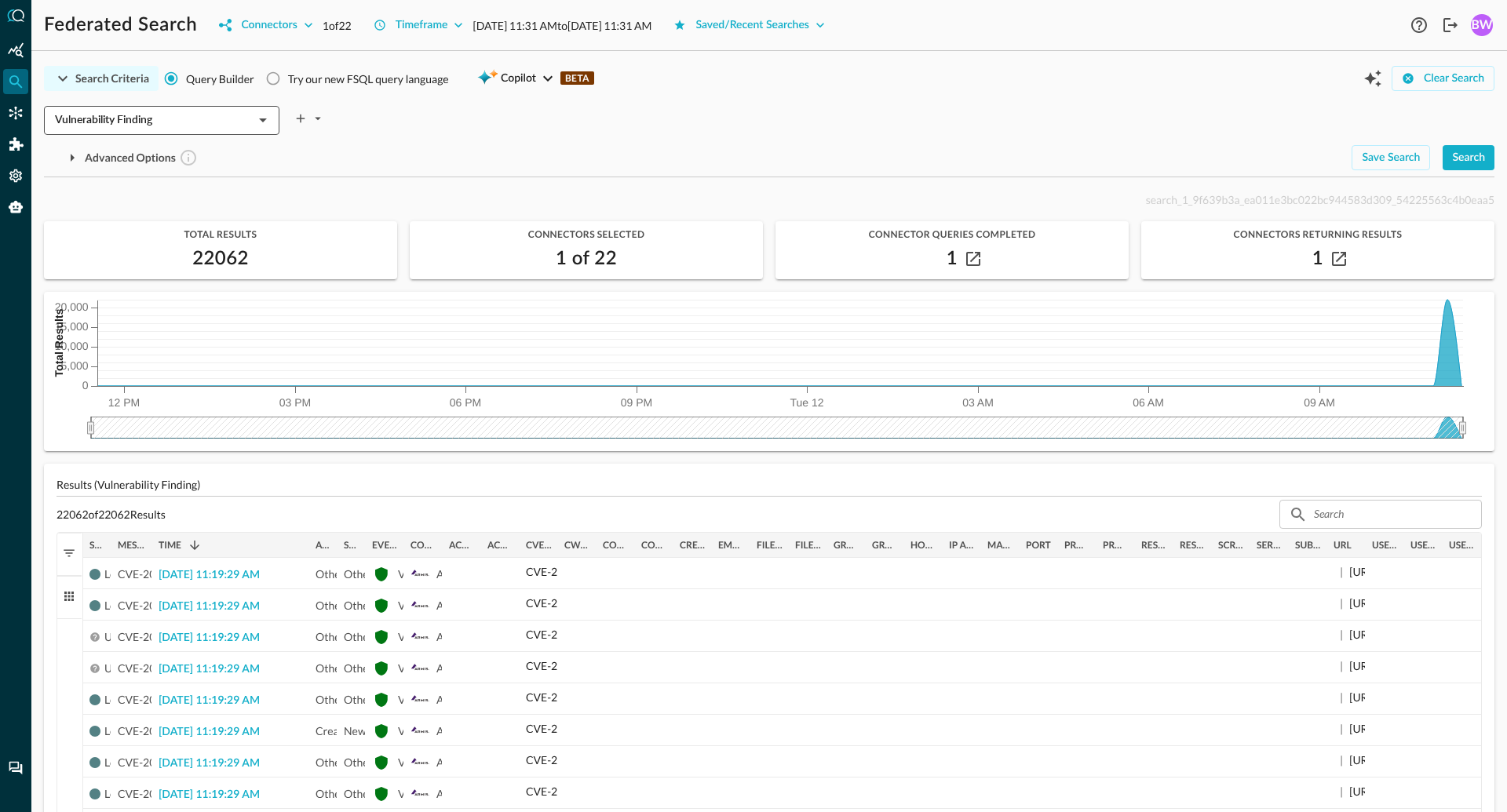
click at [173, 125] on input "Vulnerability Finding" at bounding box center [148, 120] width 200 height 19
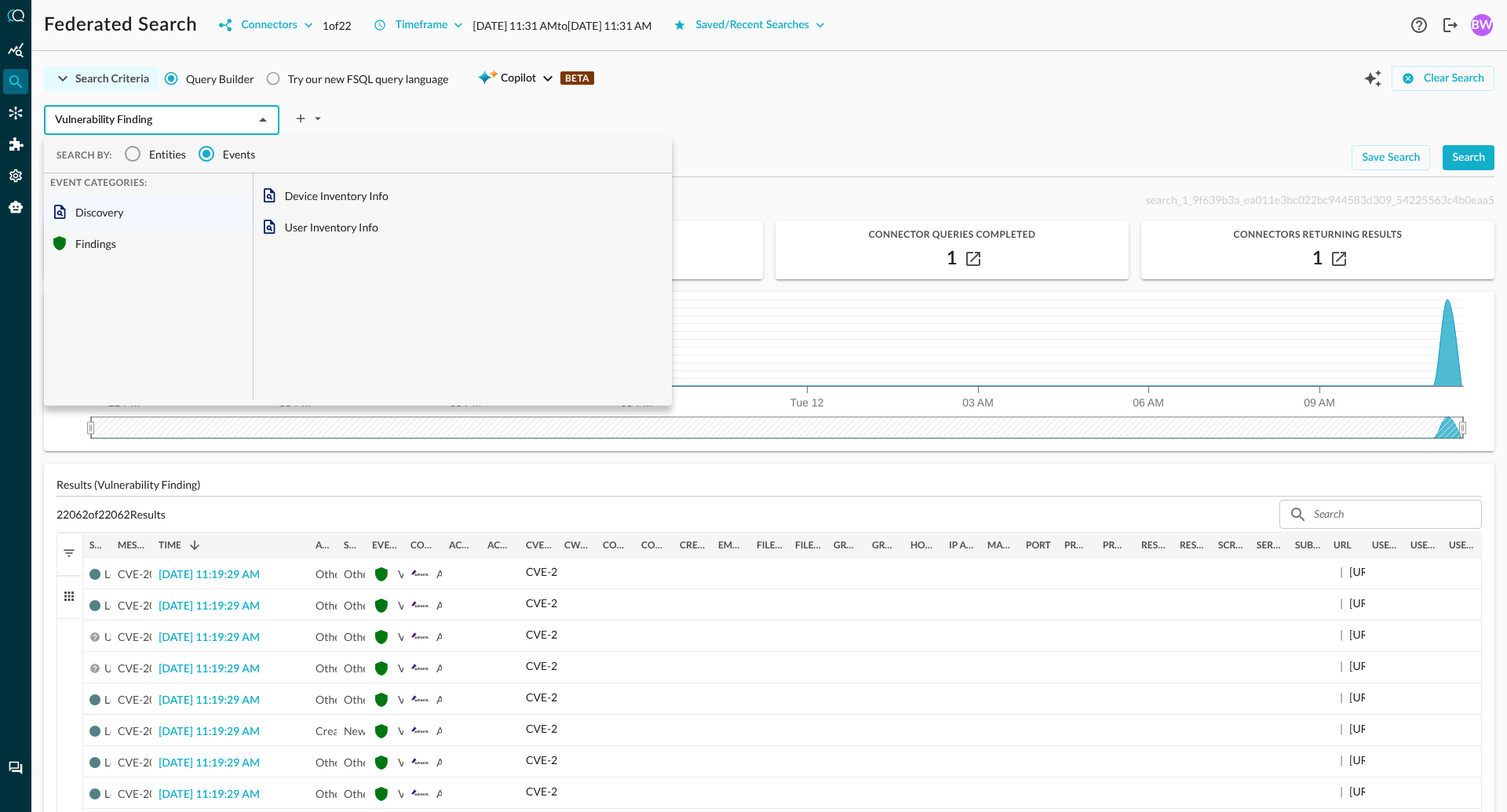
click at [183, 120] on input "Vulnerability Finding" at bounding box center [148, 120] width 200 height 19
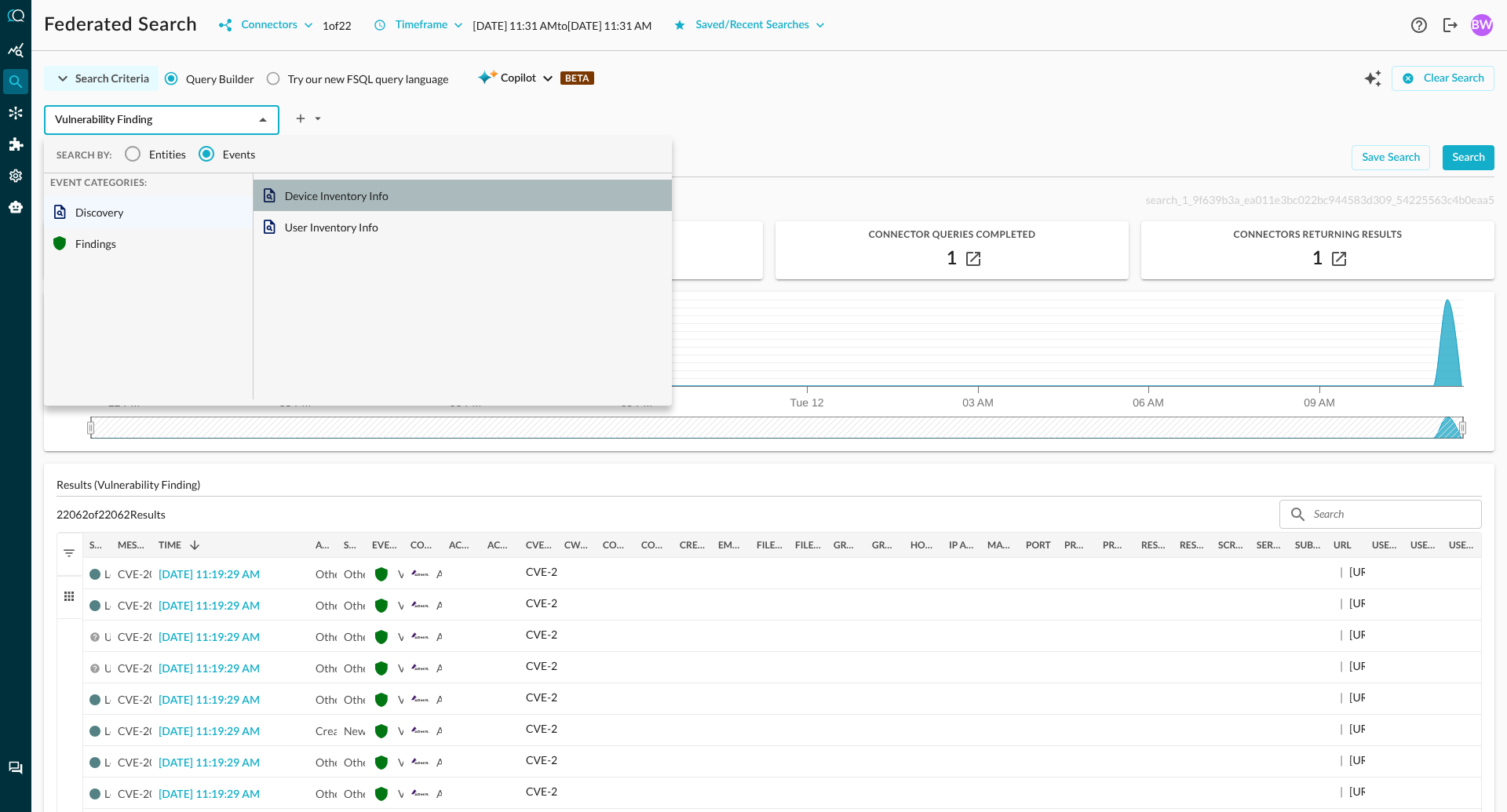
click at [322, 193] on div "Device Inventory Info" at bounding box center [463, 195] width 418 height 31
type input "Device Inventory Info"
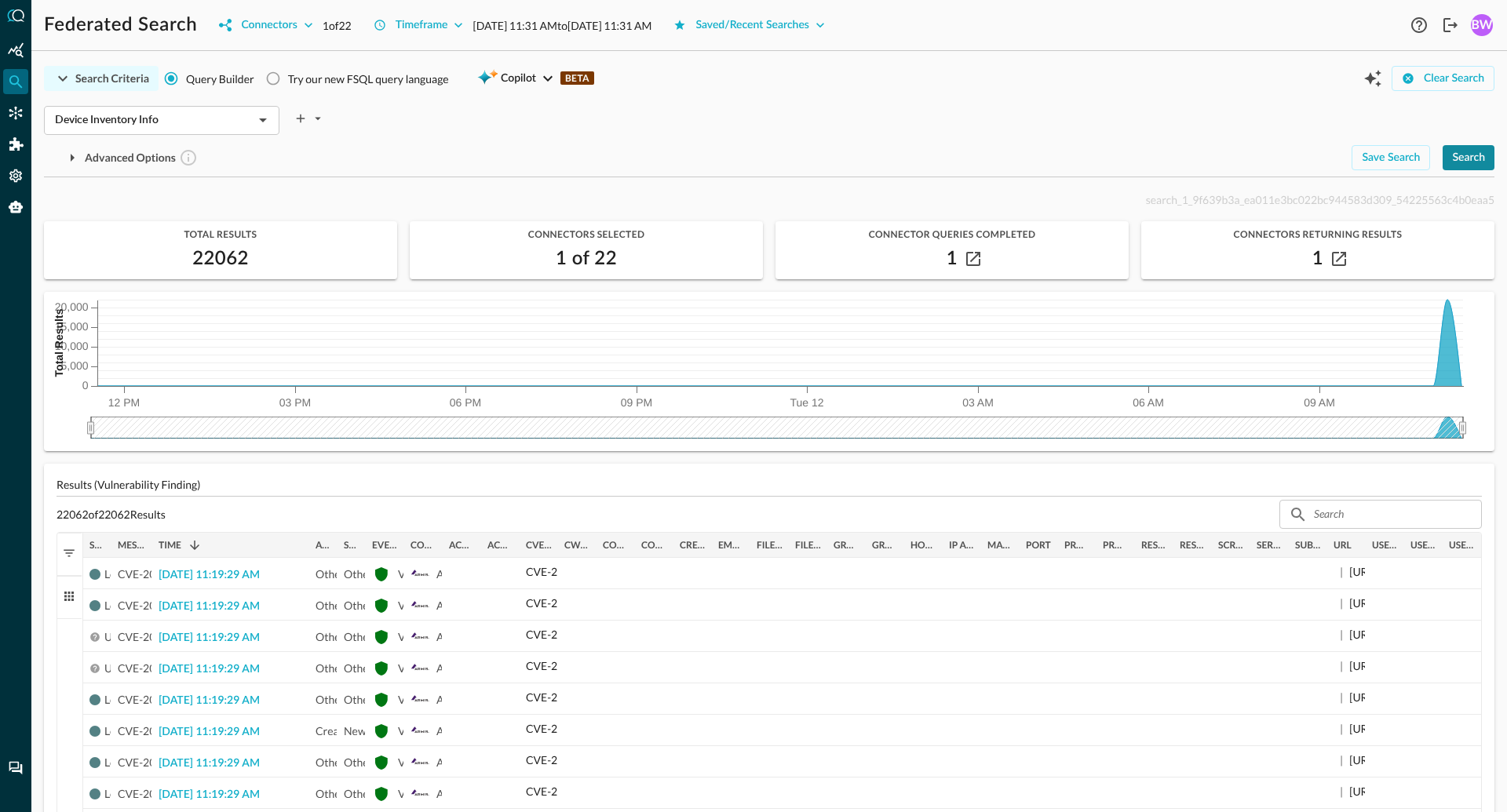
click at [1464, 162] on div "Search" at bounding box center [1469, 158] width 33 height 19
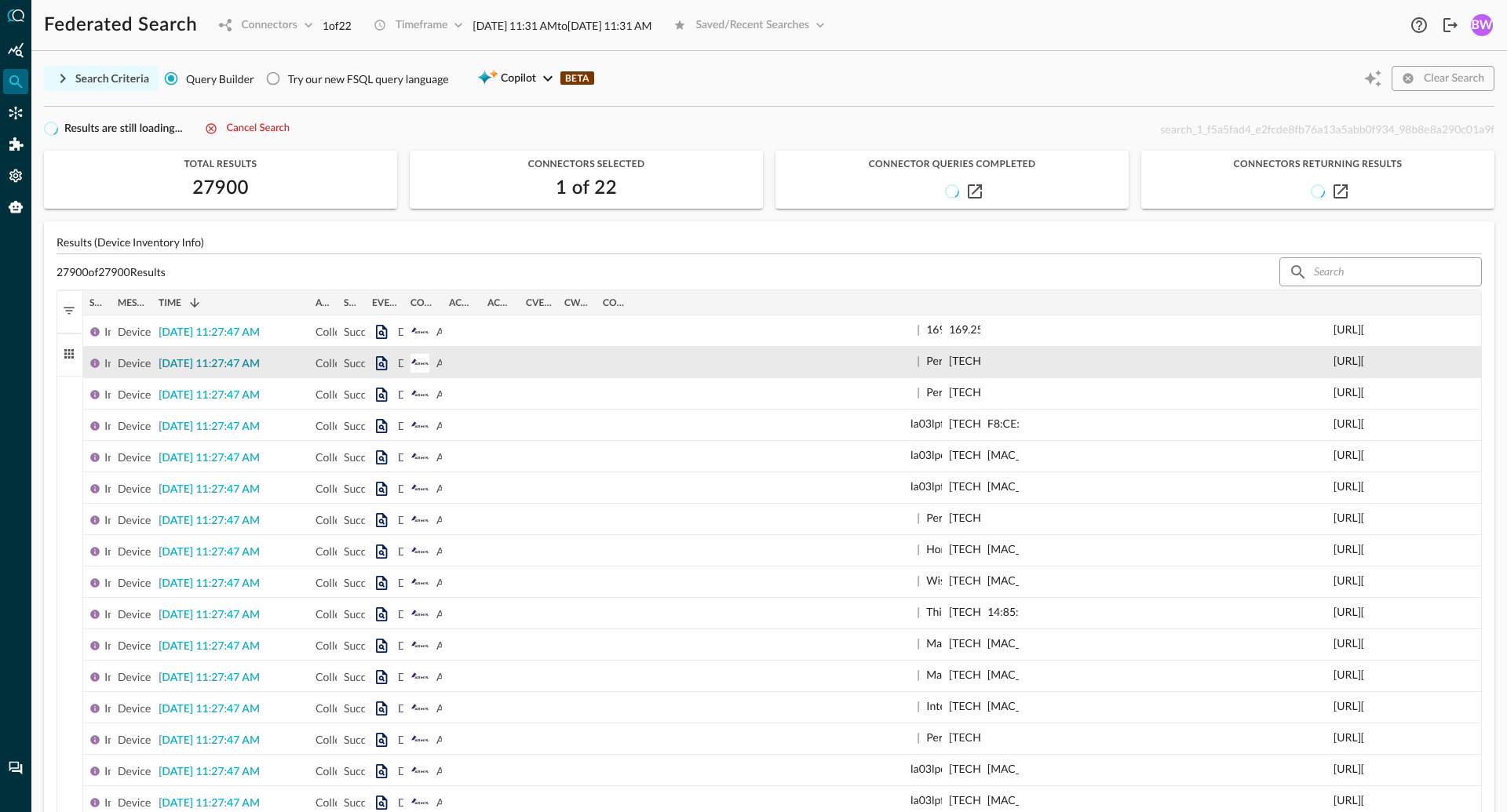
click at [216, 359] on span "2025-08-12 11:27:47 AM" at bounding box center [209, 364] width 101 height 11
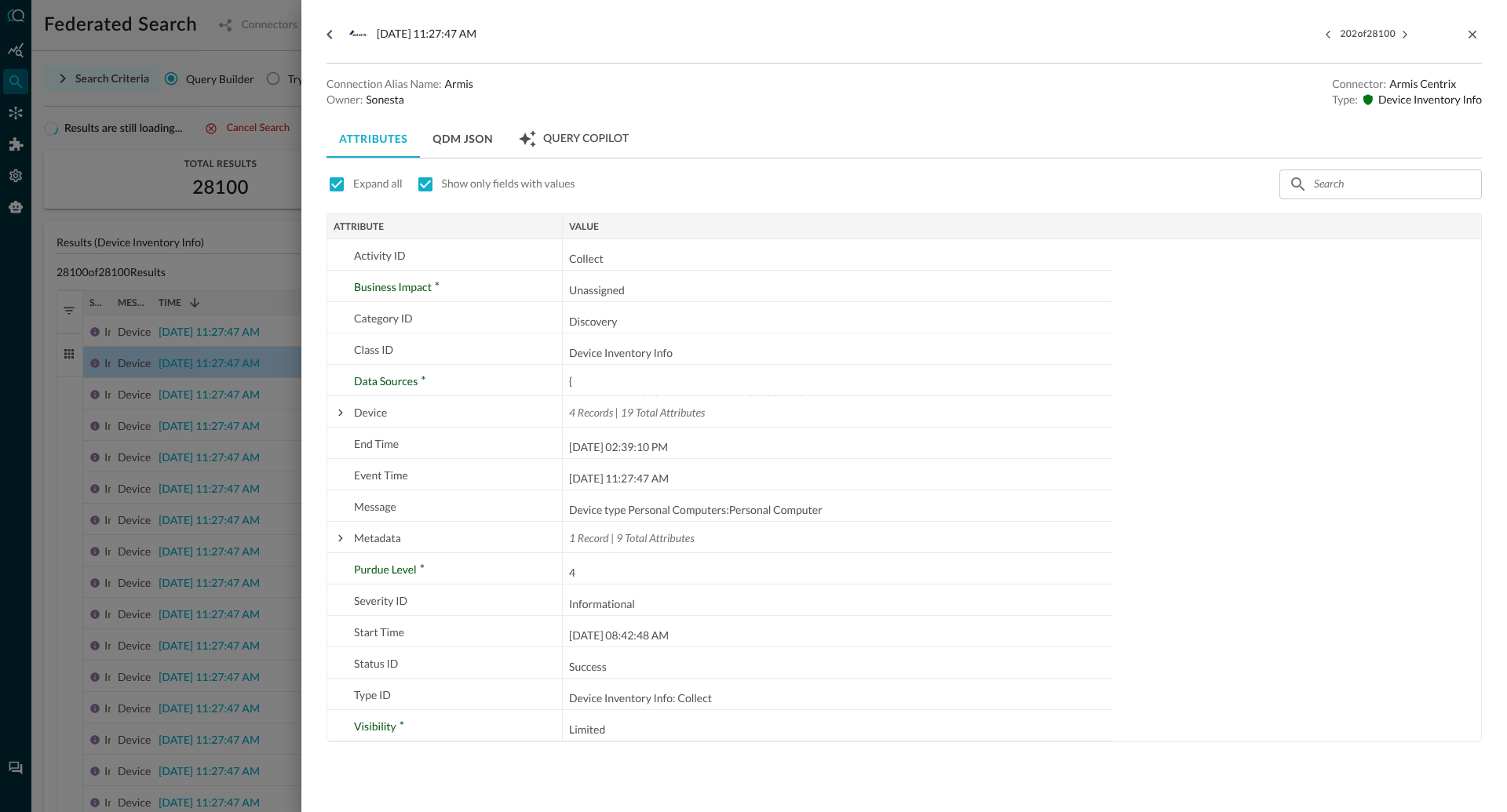
click at [222, 429] on div at bounding box center [753, 406] width 1507 height 812
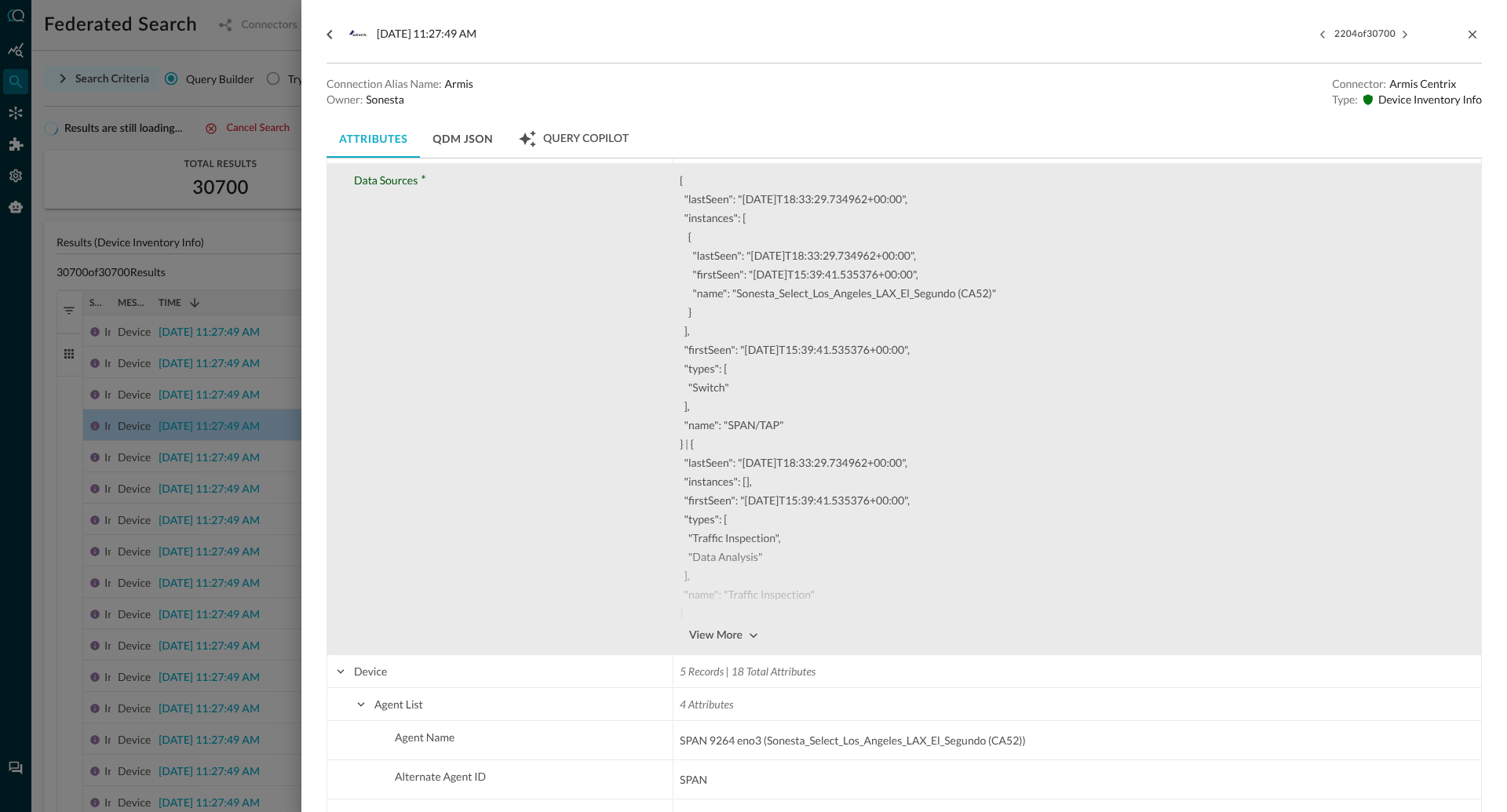
scroll to position [250, 0]
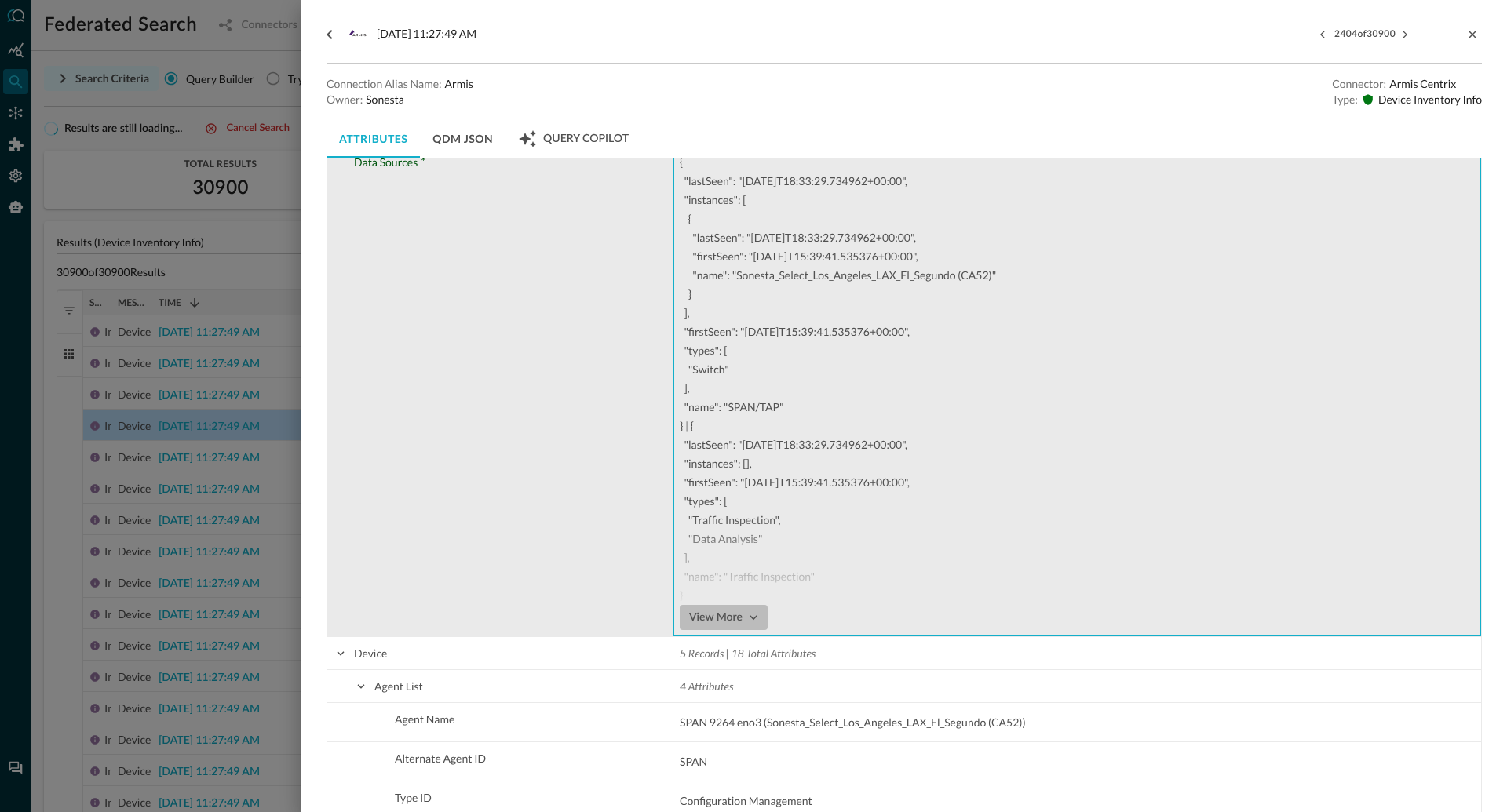
click at [753, 616] on icon "button" at bounding box center [753, 617] width 16 height 16
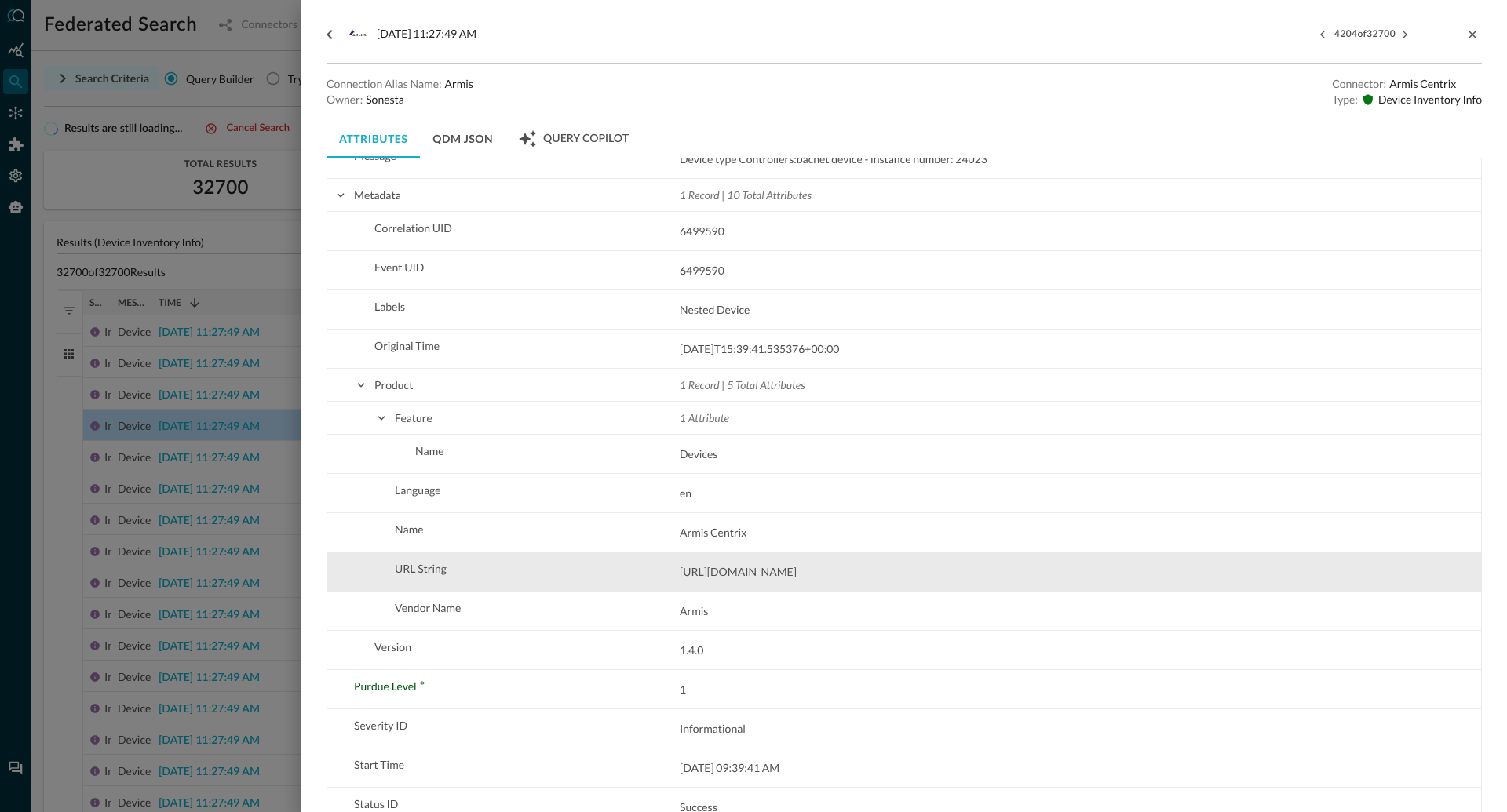
scroll to position [1858, 0]
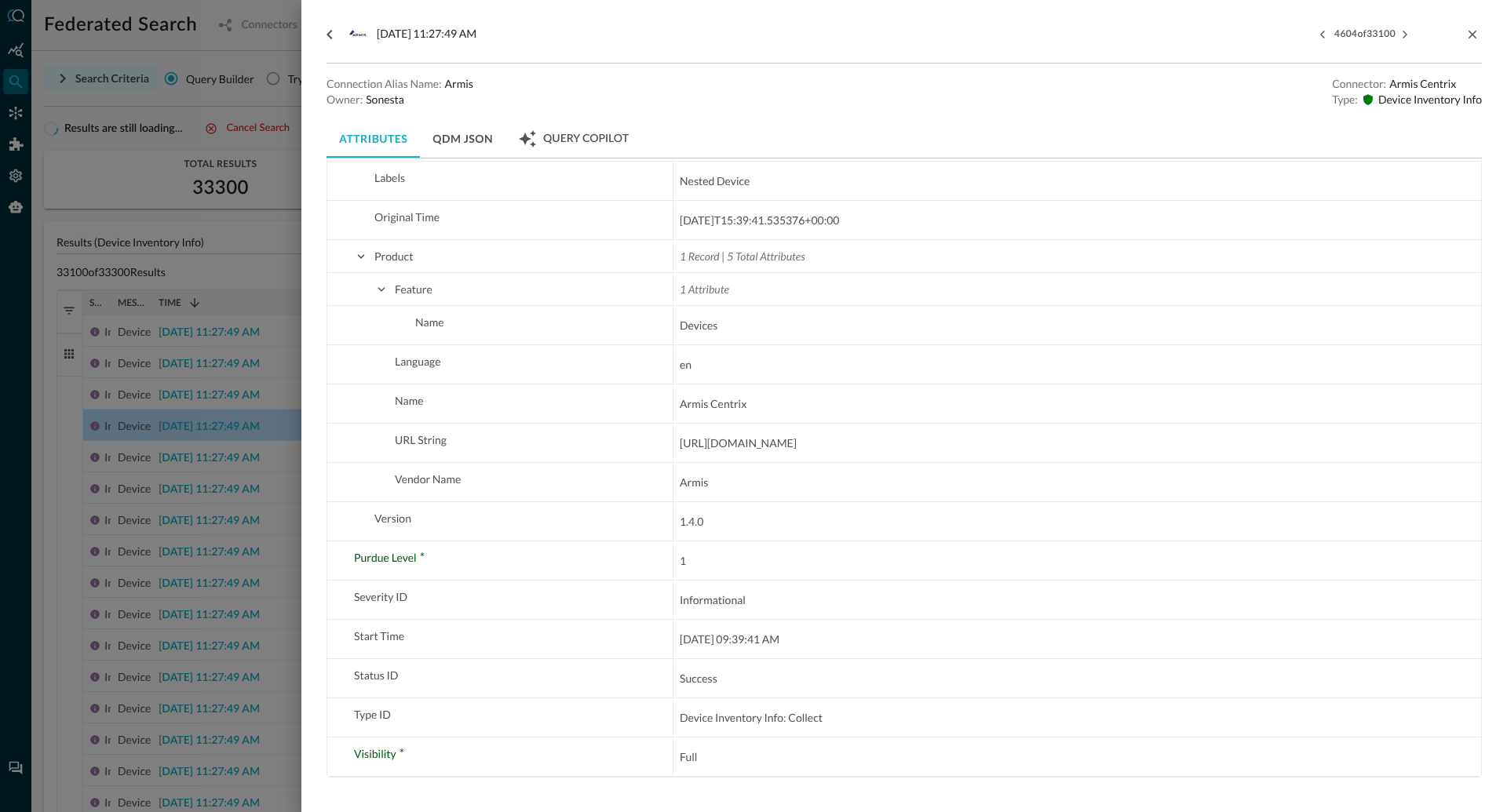
click at [294, 475] on div at bounding box center [753, 406] width 1507 height 812
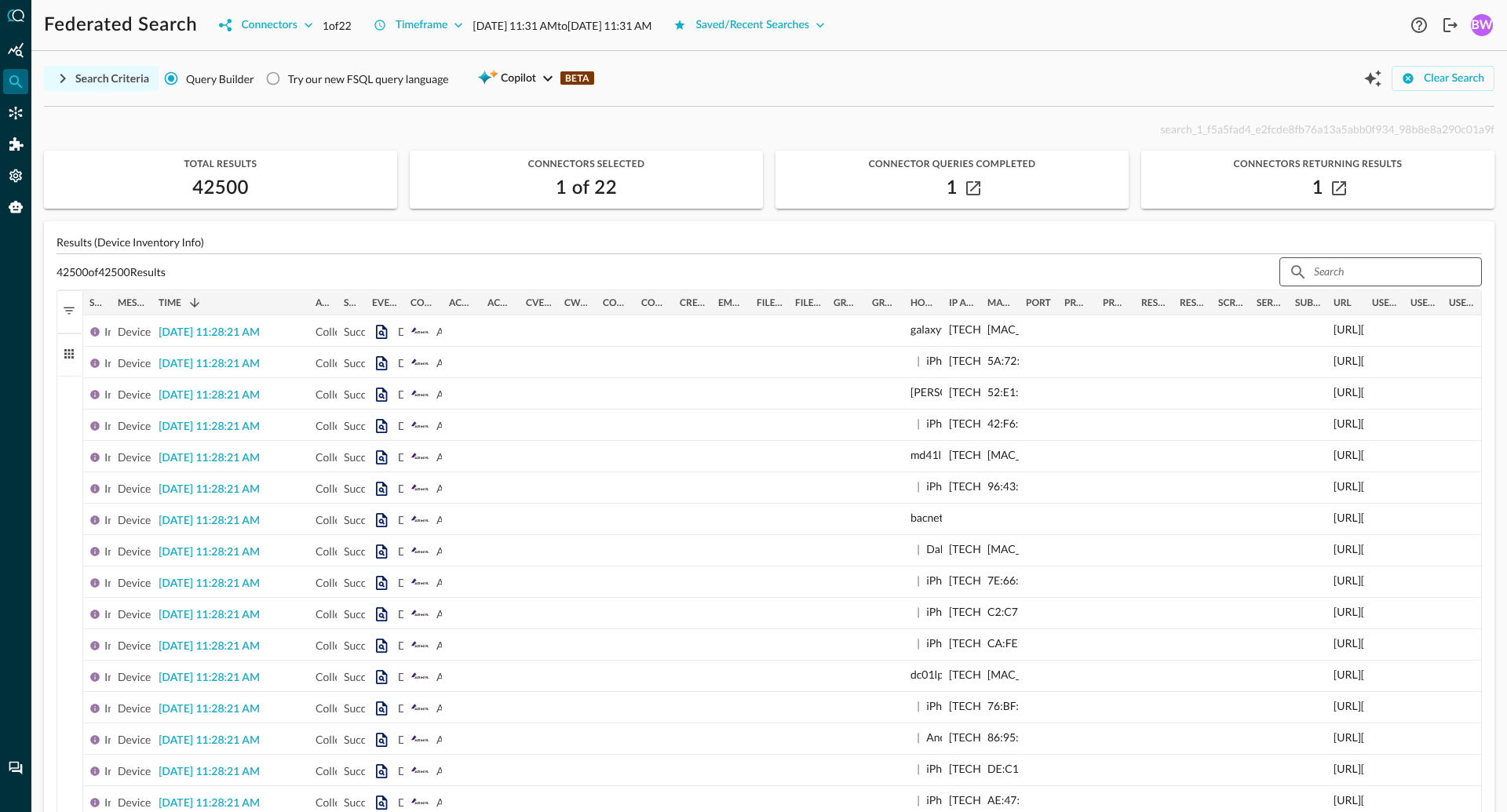
click at [1341, 272] on input "text" at bounding box center [1380, 272] width 131 height 29
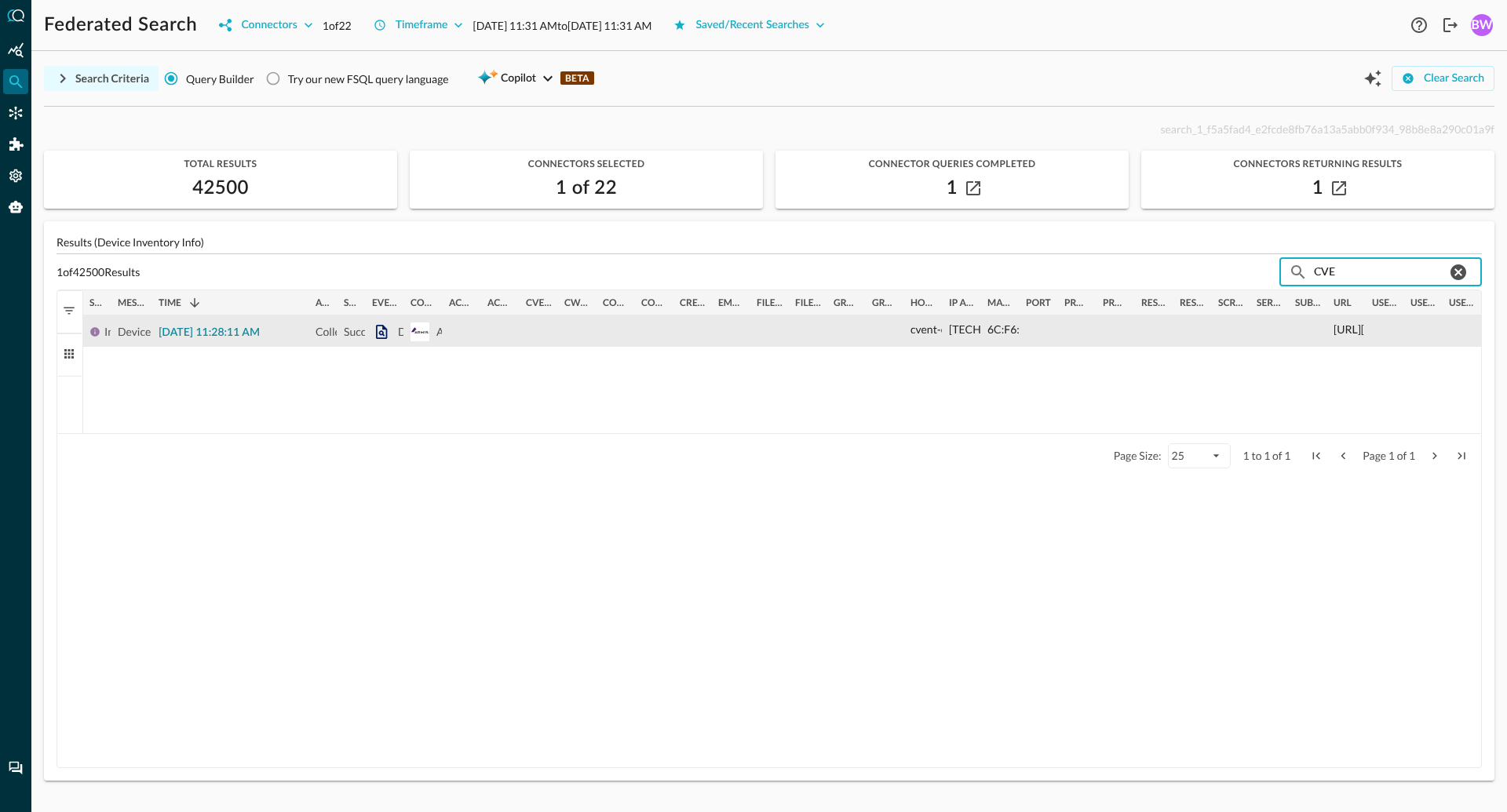
type input "CVE"
click at [226, 332] on span "2025-08-12 11:28:11 AM" at bounding box center [209, 333] width 101 height 11
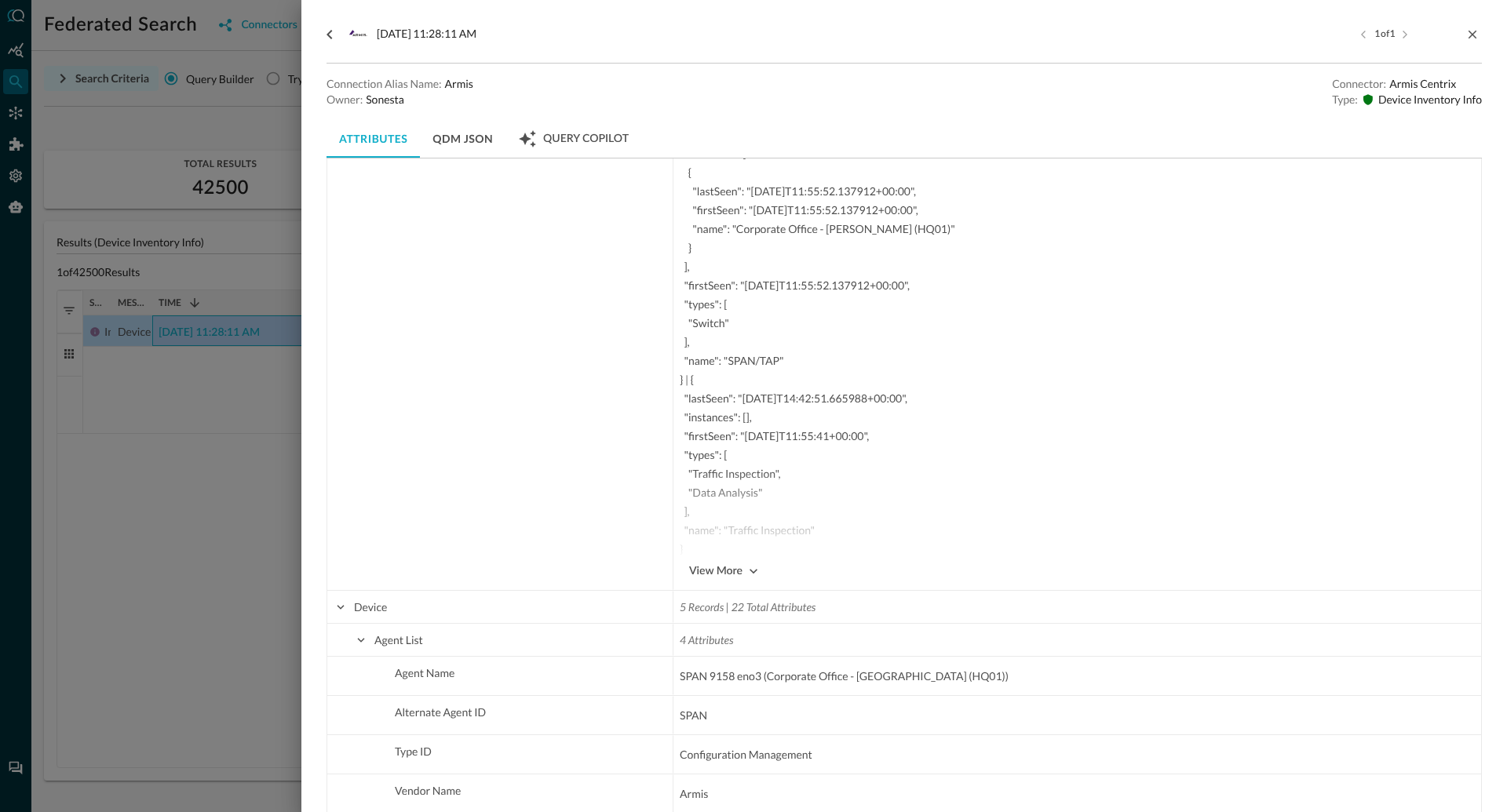
scroll to position [332, 0]
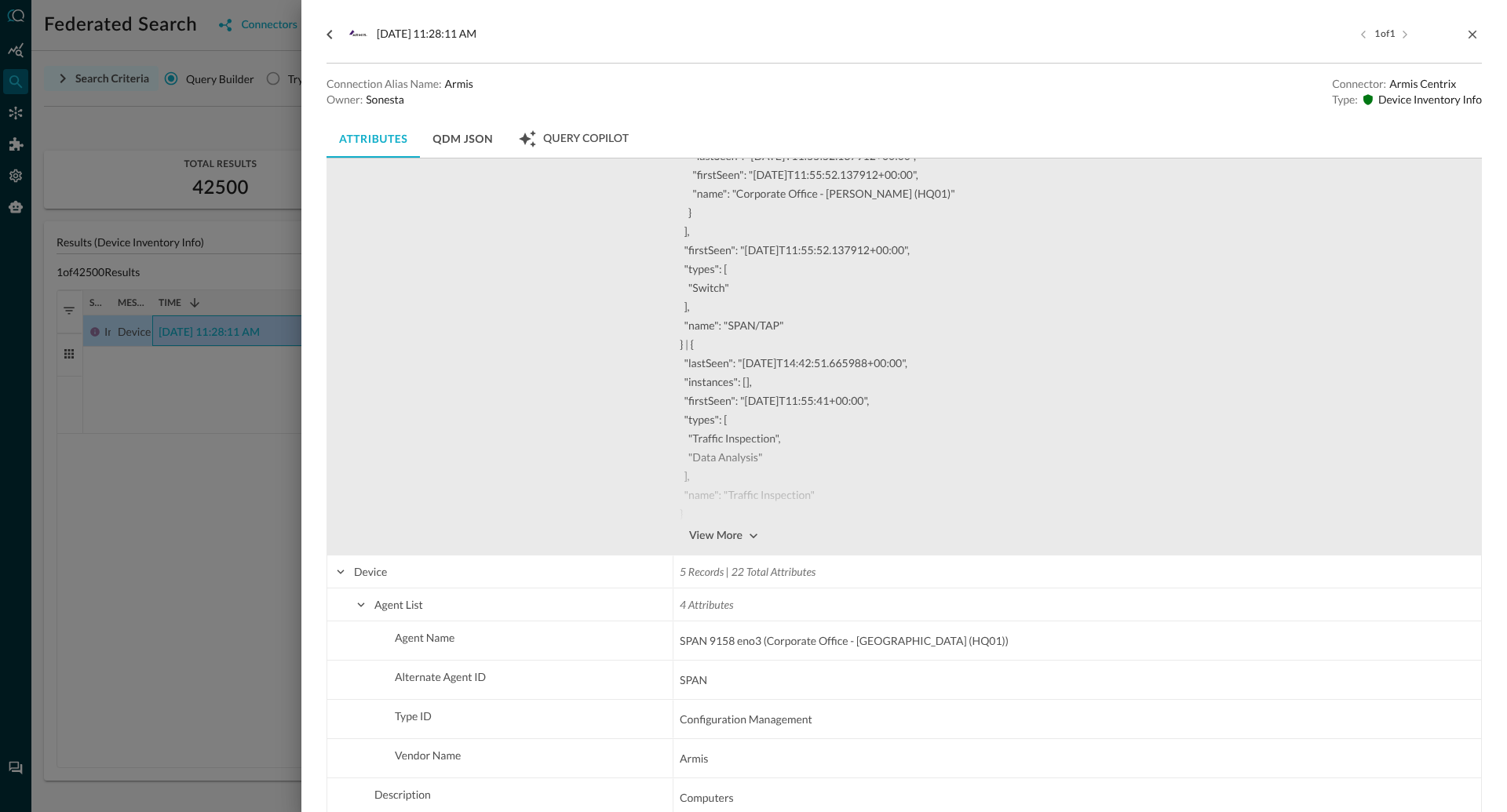
click at [729, 536] on div "View More" at bounding box center [716, 536] width 53 height 19
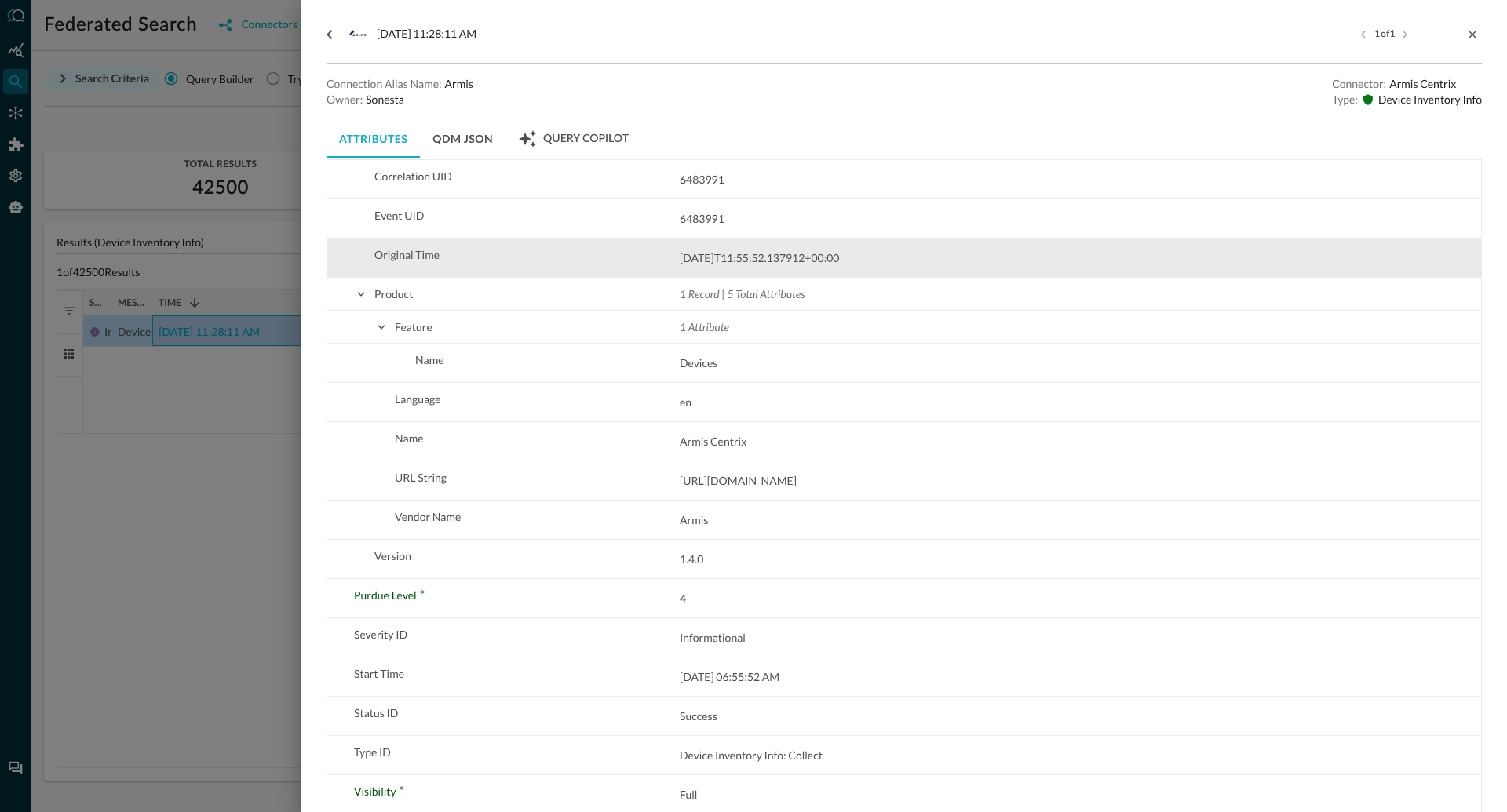
scroll to position [1976, 0]
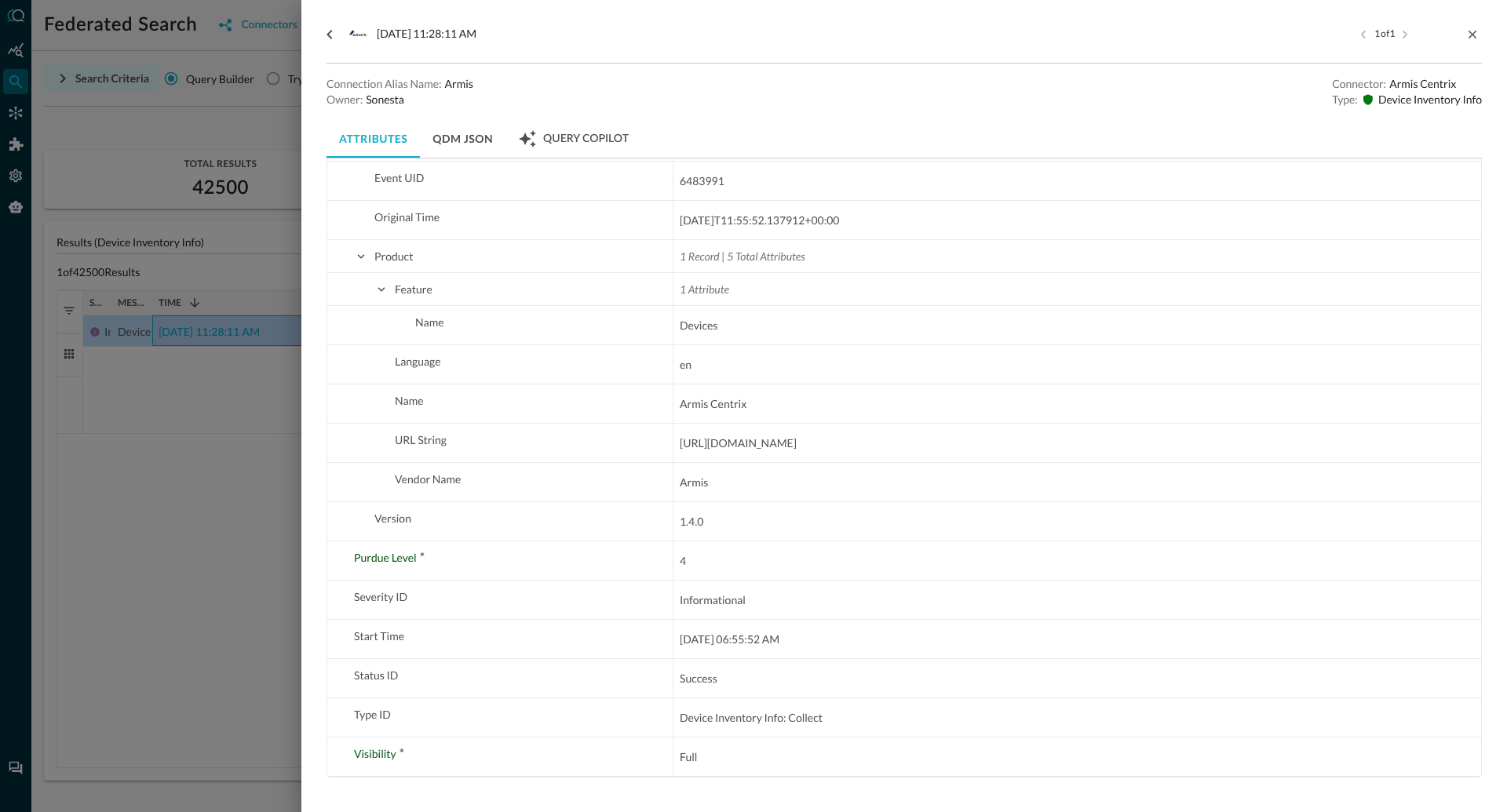
click at [204, 494] on div at bounding box center [753, 406] width 1507 height 812
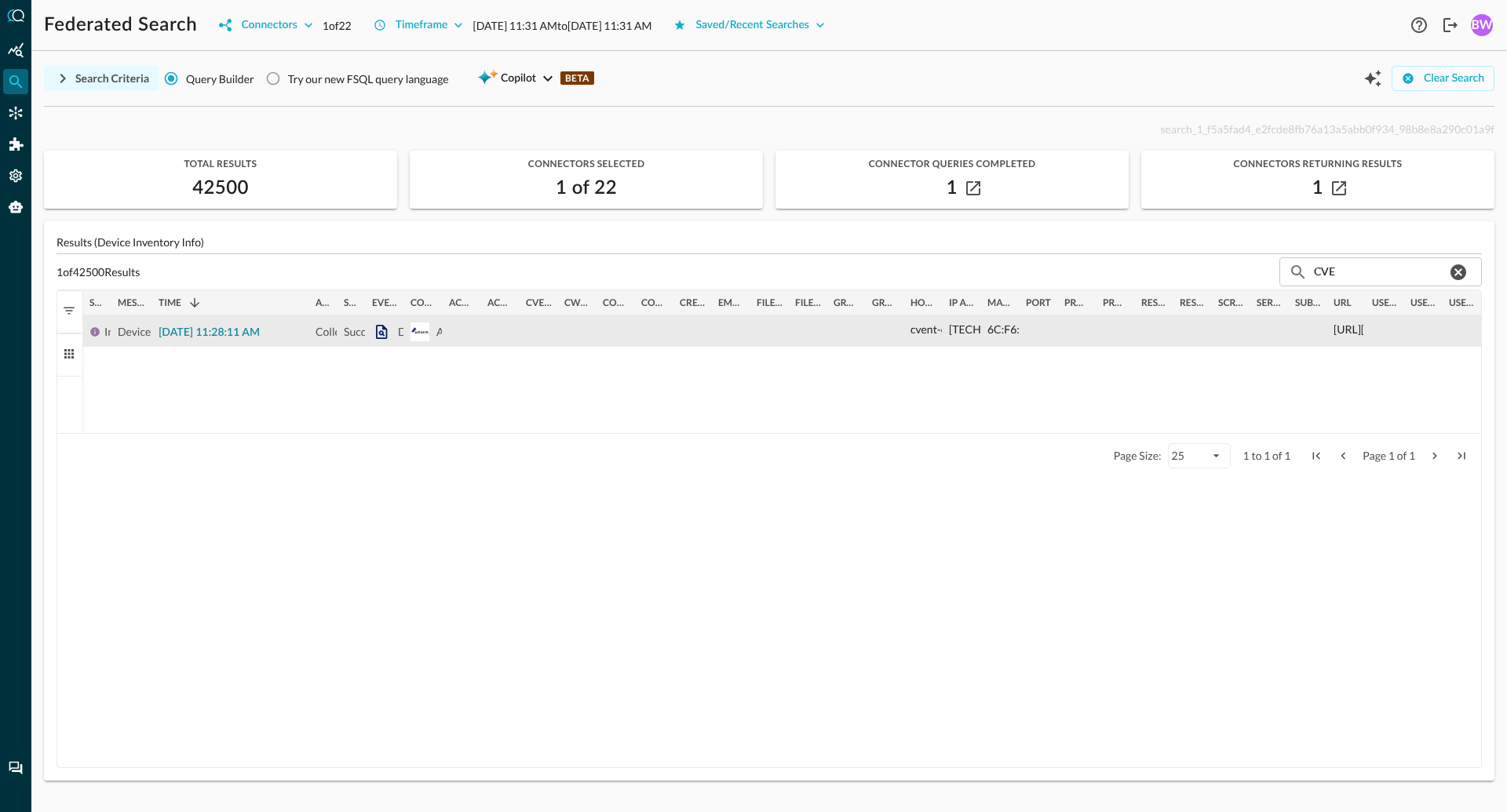
click at [222, 338] on span "2025-08-12 11:28:11 AM" at bounding box center [209, 333] width 101 height 11
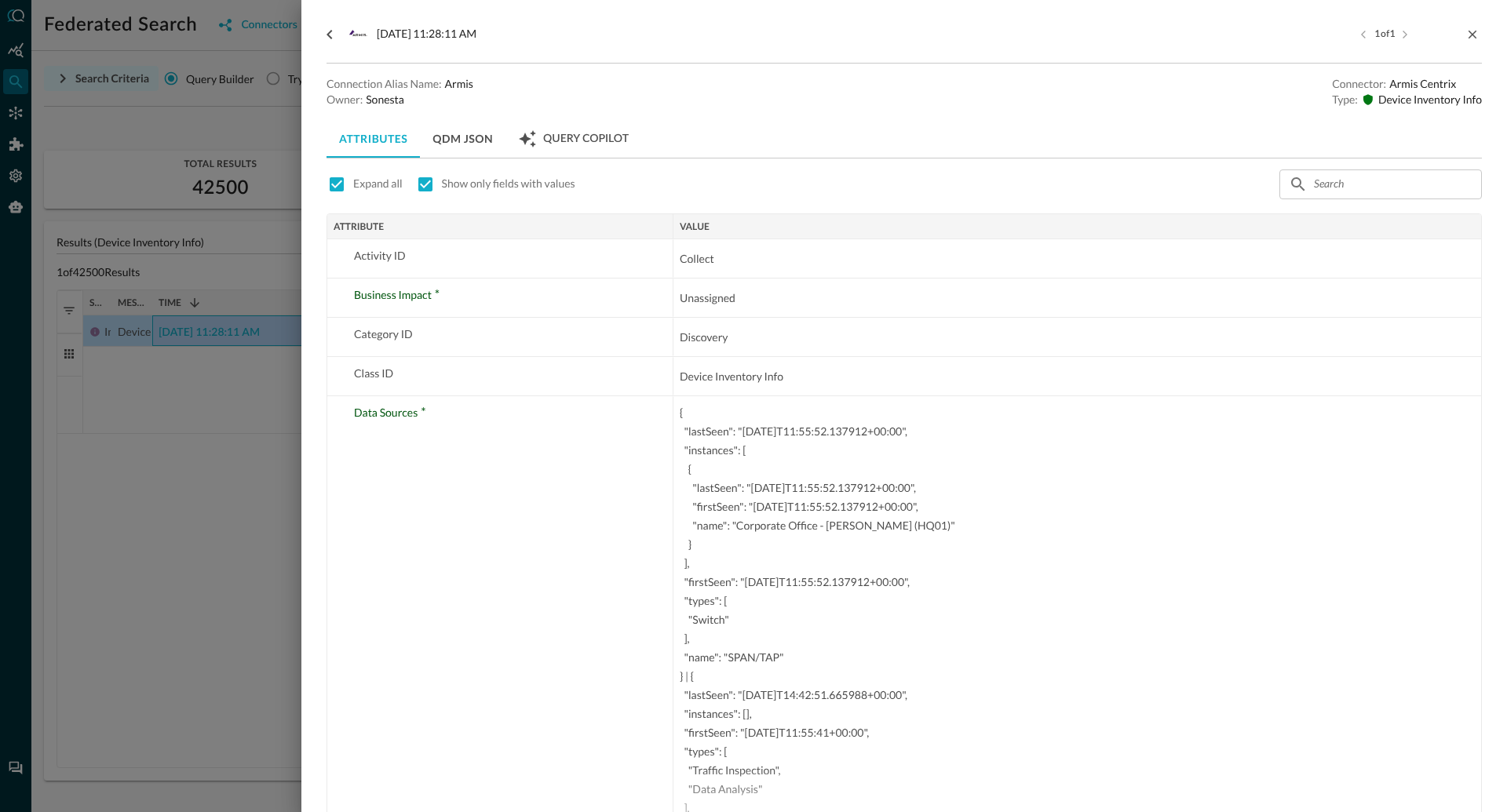
click at [204, 401] on div at bounding box center [753, 406] width 1507 height 812
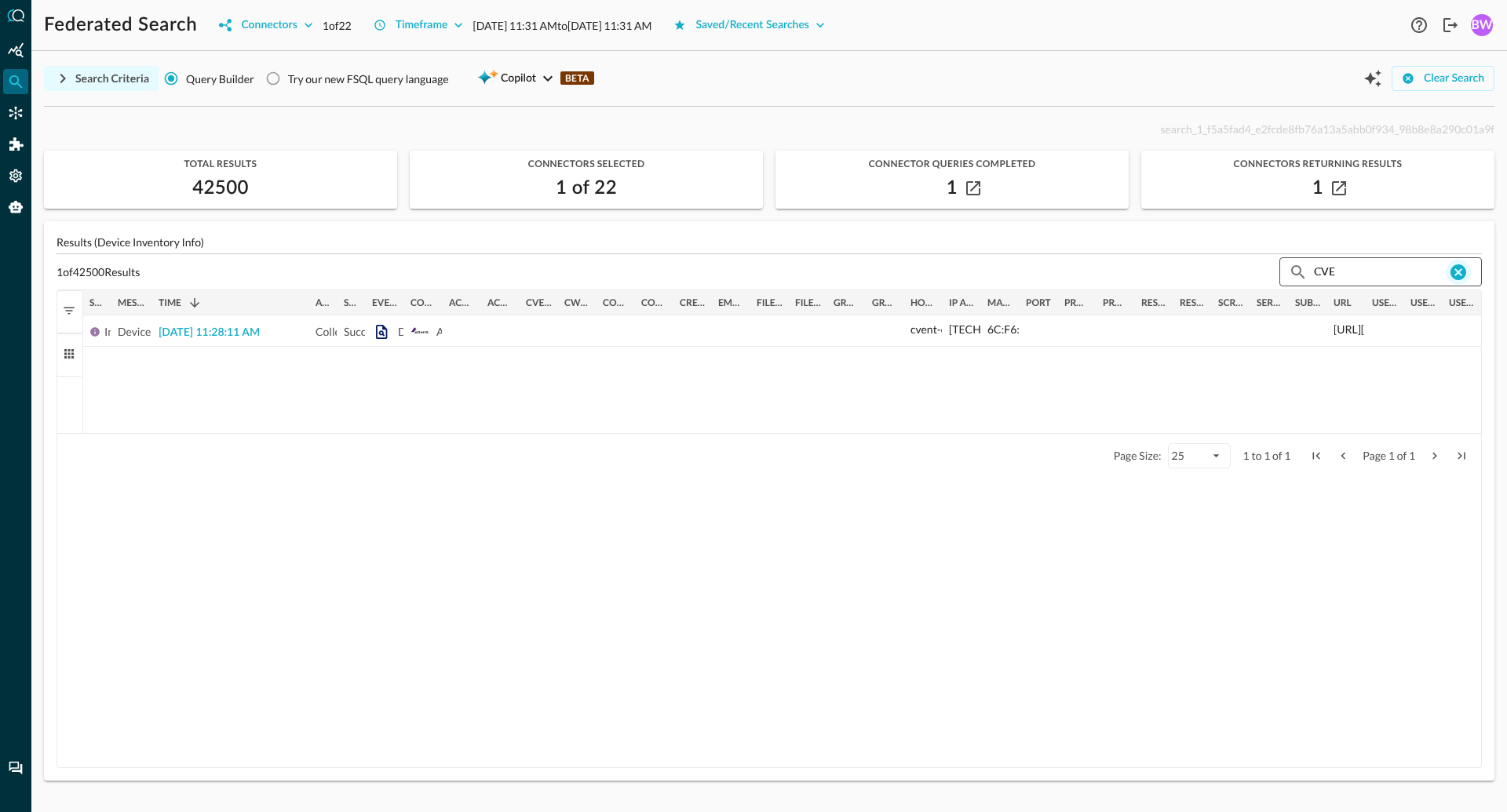
click at [1463, 266] on icon "clear event list search" at bounding box center [1458, 272] width 16 height 16
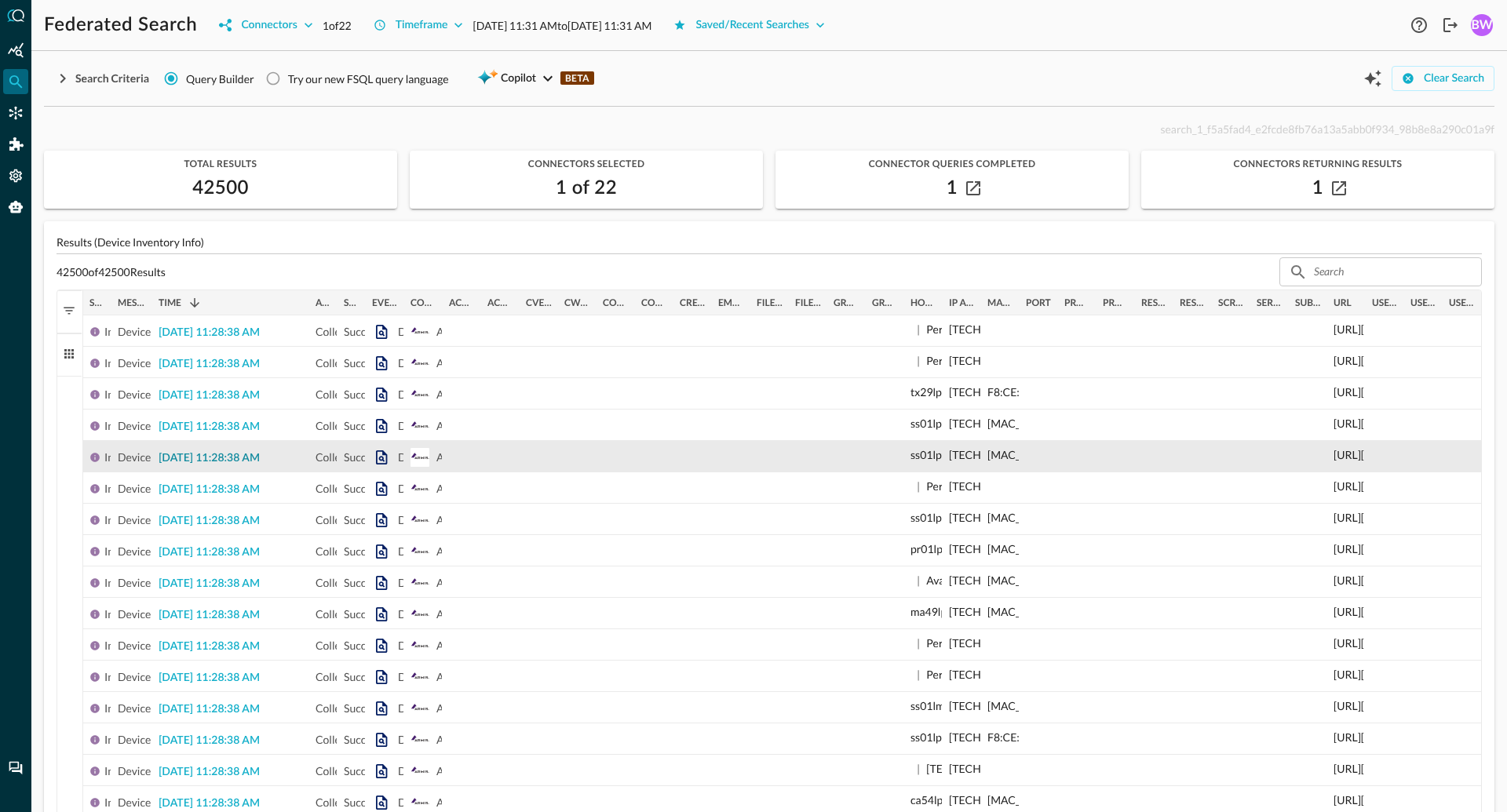
click at [225, 456] on span "[DATE] 11:28:38 AM" at bounding box center [209, 458] width 101 height 11
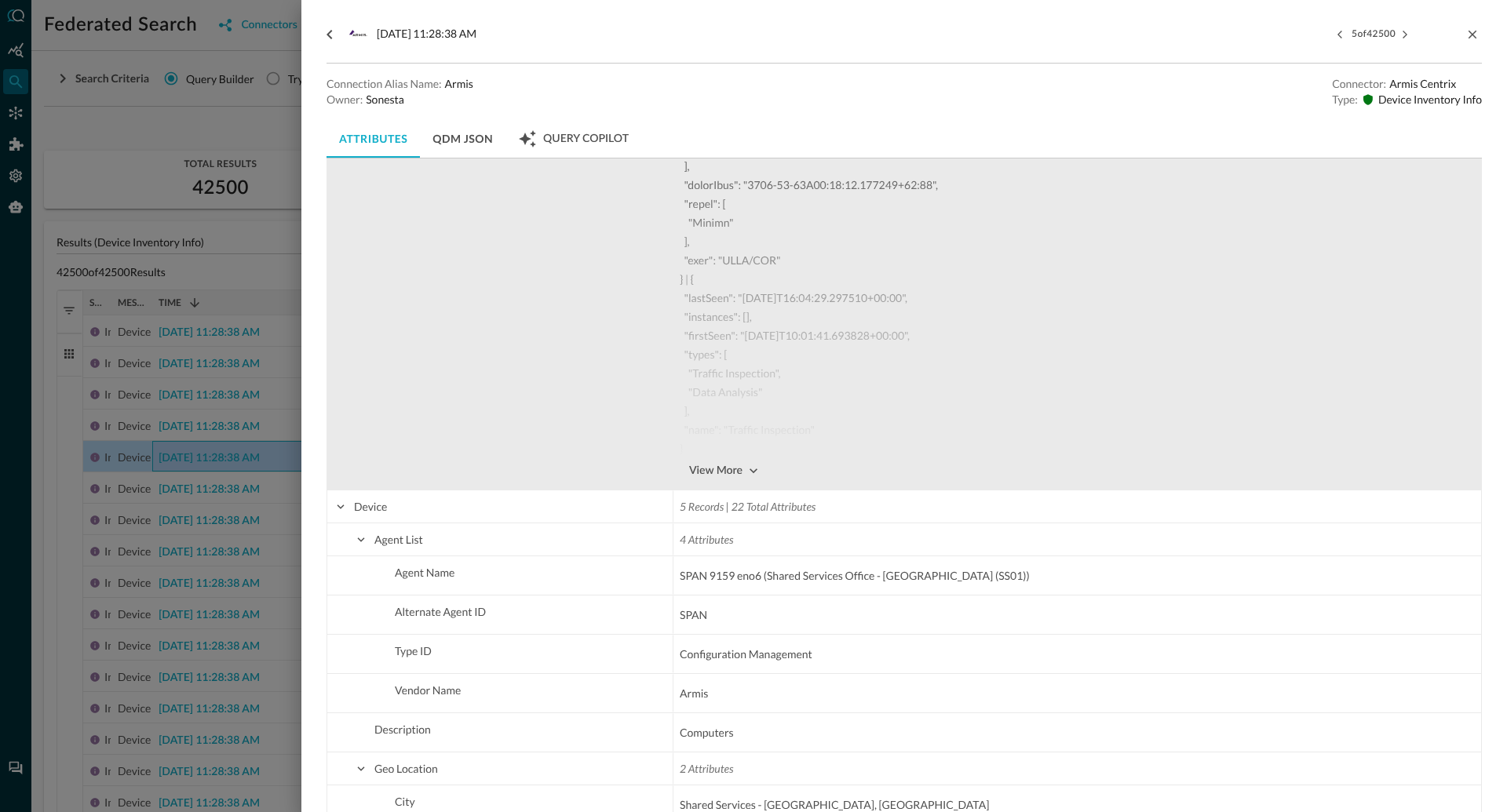
scroll to position [1715, 0]
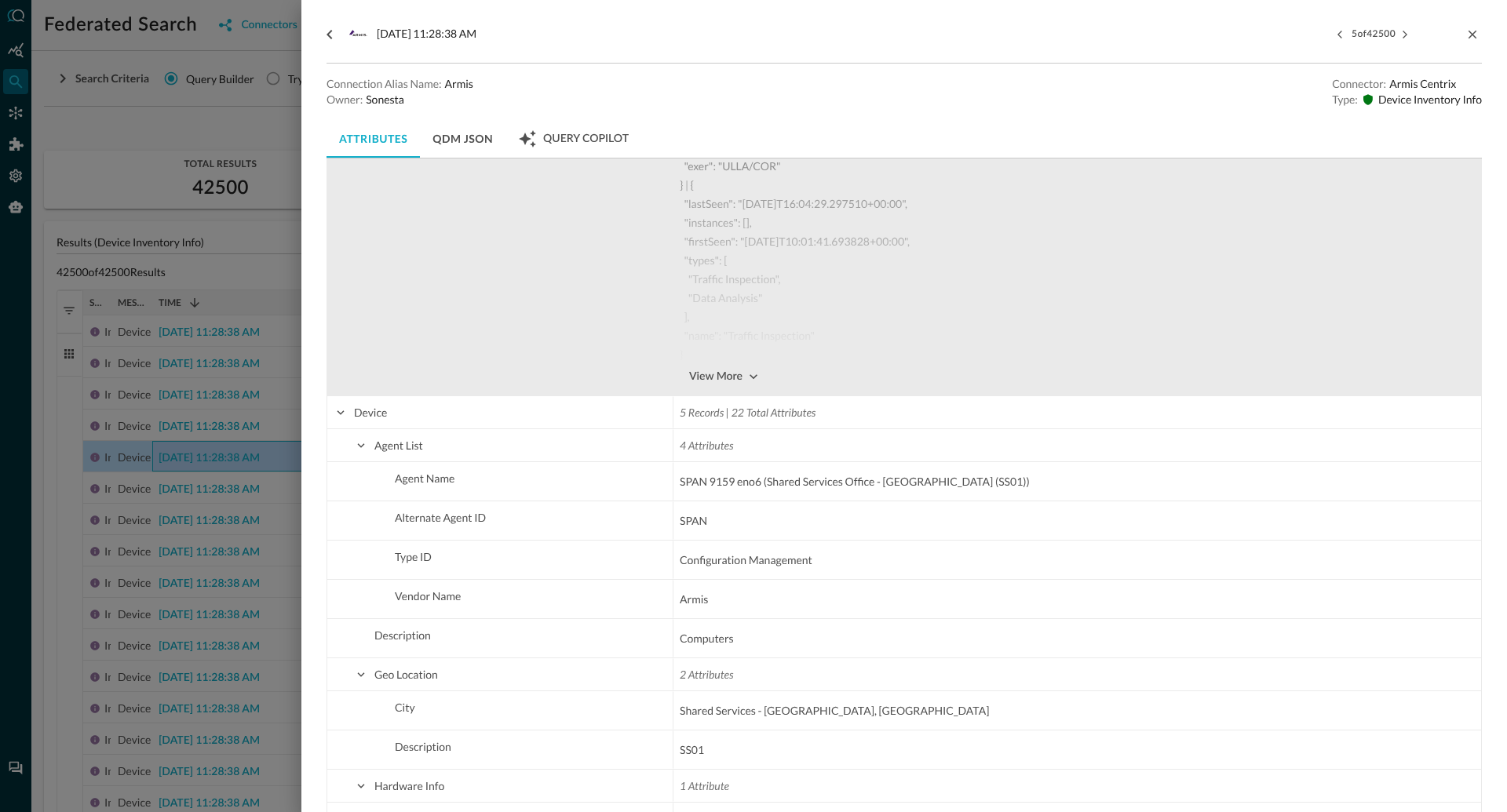
click at [742, 375] on div "View More" at bounding box center [716, 376] width 53 height 19
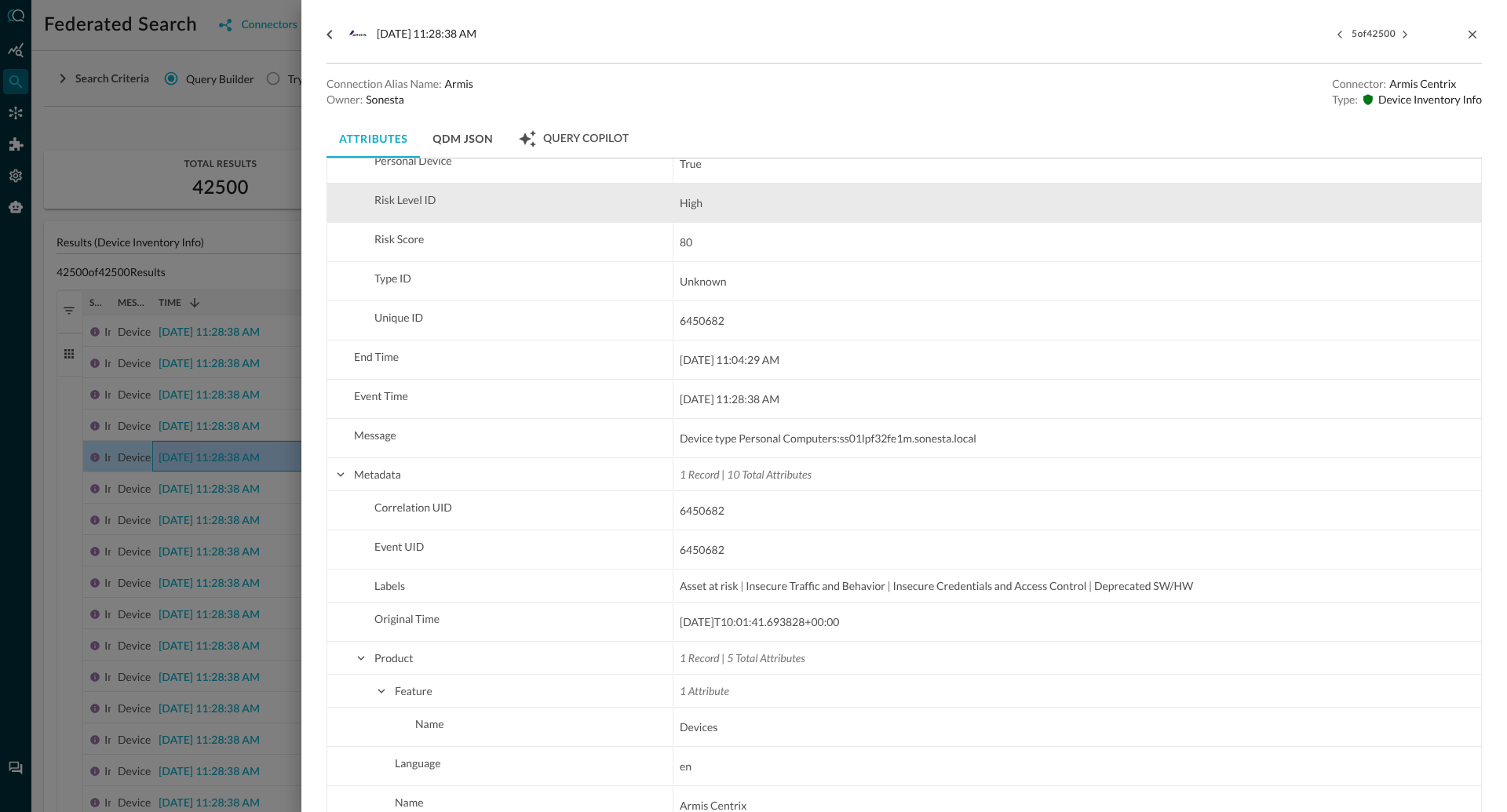
scroll to position [2841, 0]
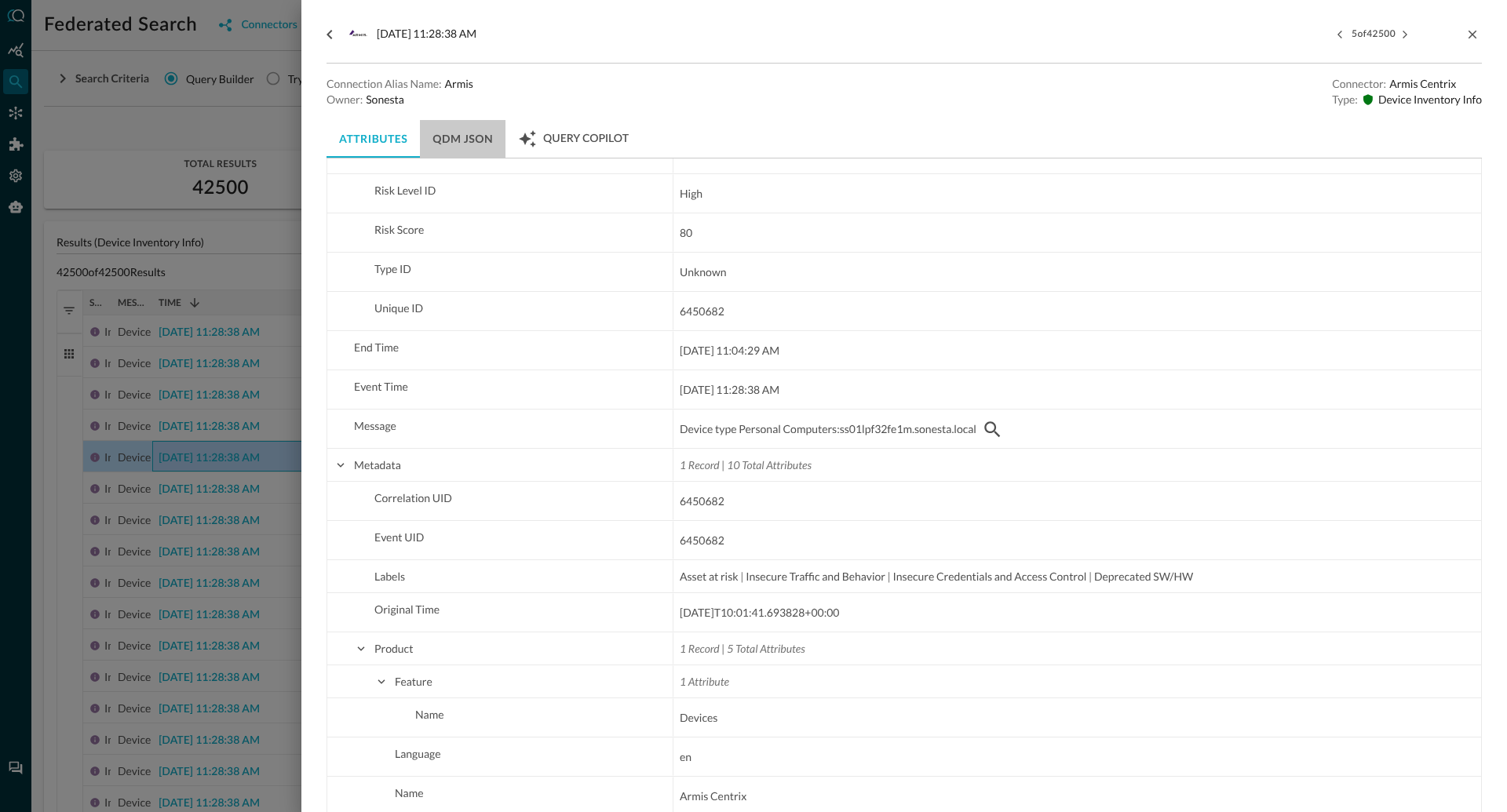
click at [452, 139] on button "QDM JSON" at bounding box center [463, 139] width 86 height 37
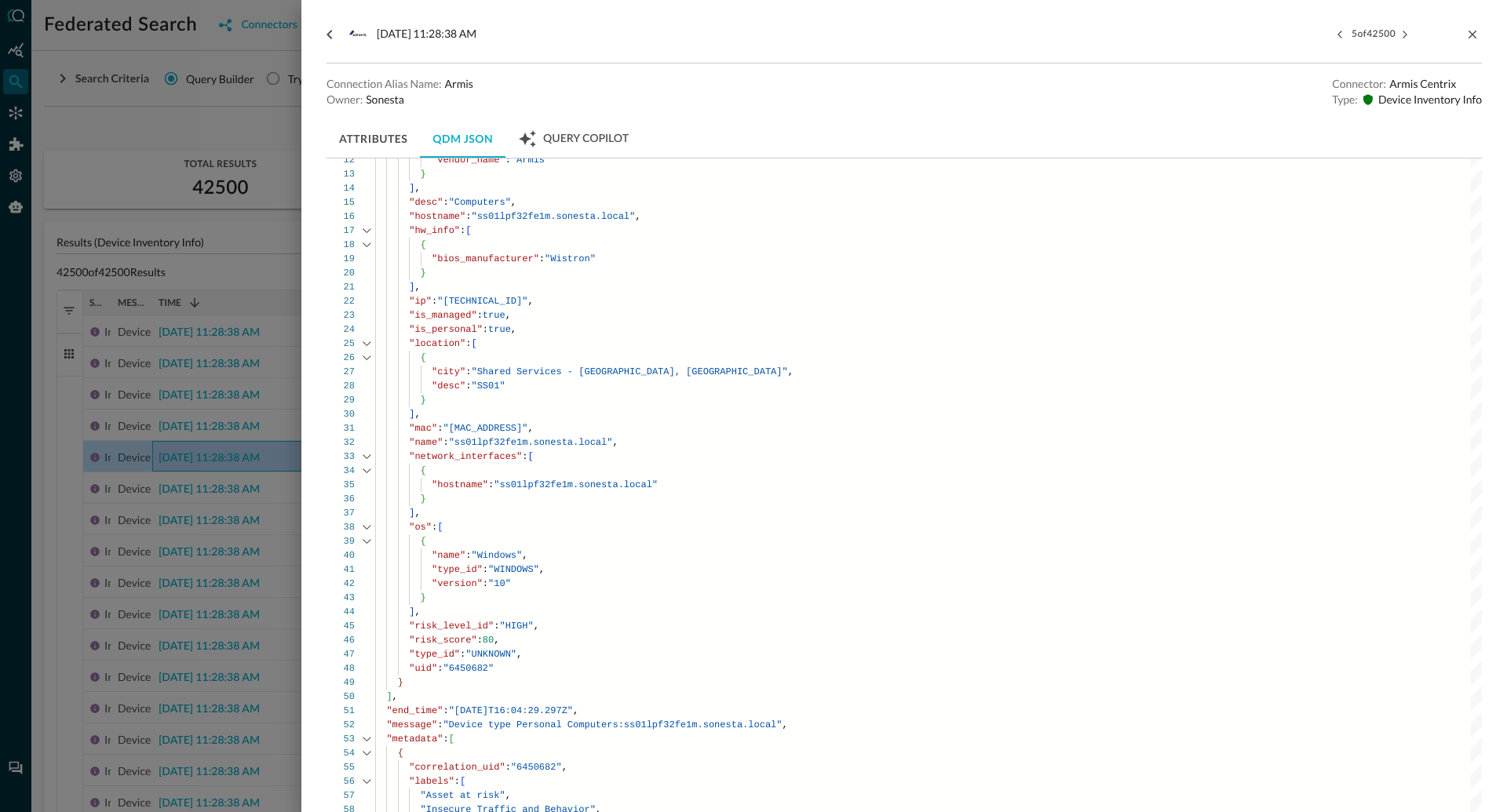
scroll to position [0, 0]
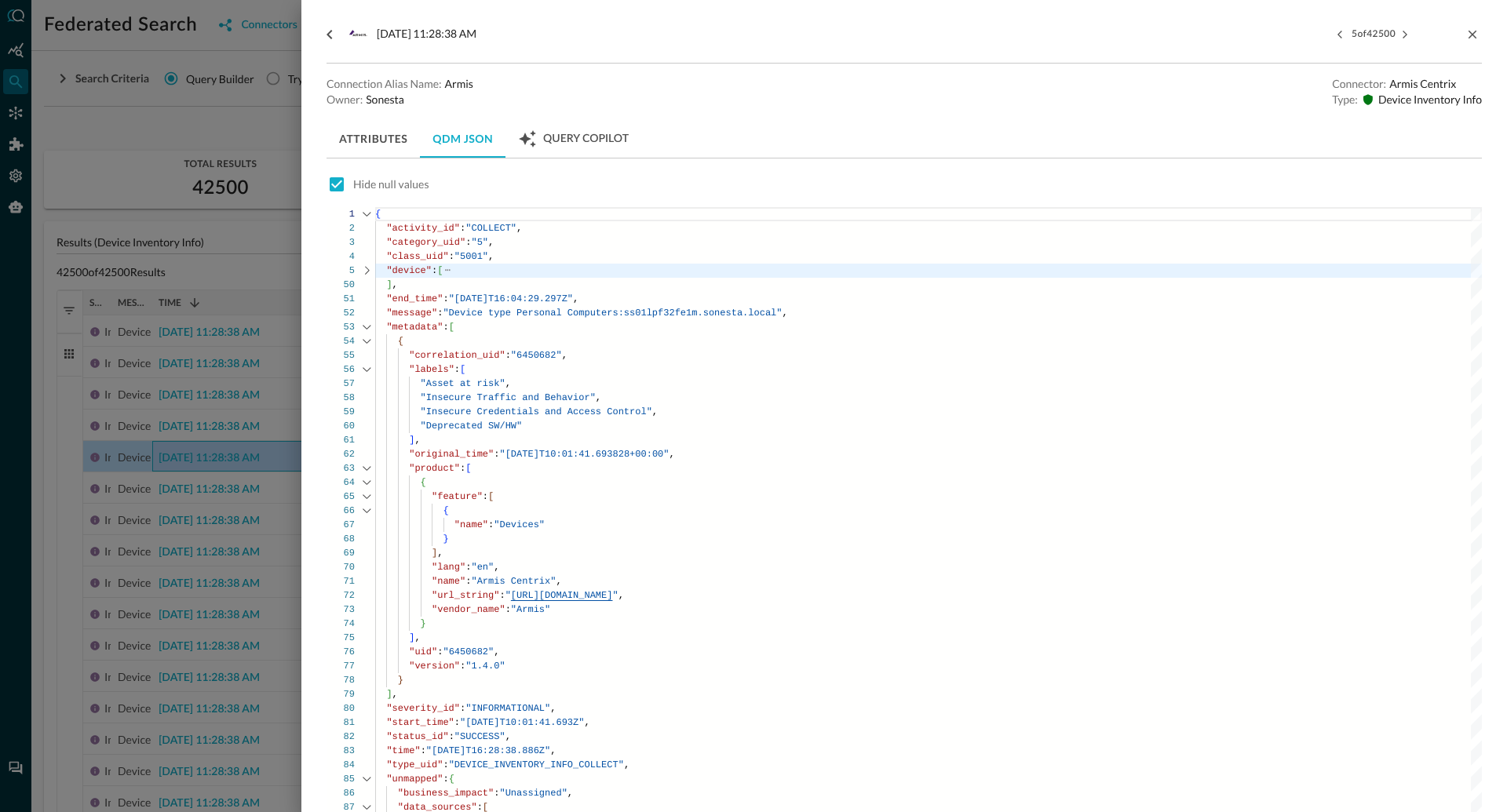
type textarea ""correlation_uid": "6450682", "labels": [ "Asset at risk", "Insecure Traffic an…"
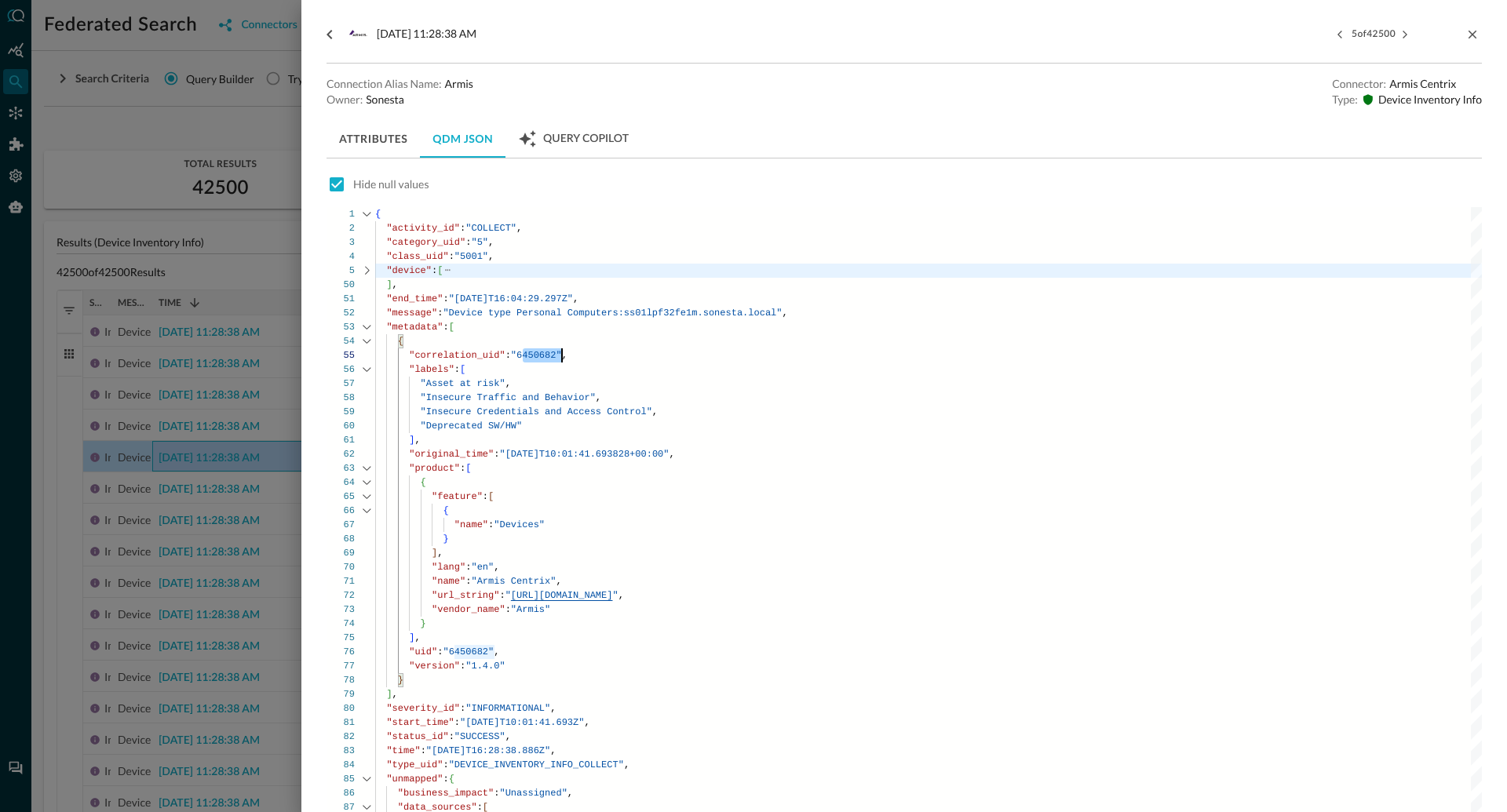
click at [165, 148] on div at bounding box center [753, 406] width 1507 height 812
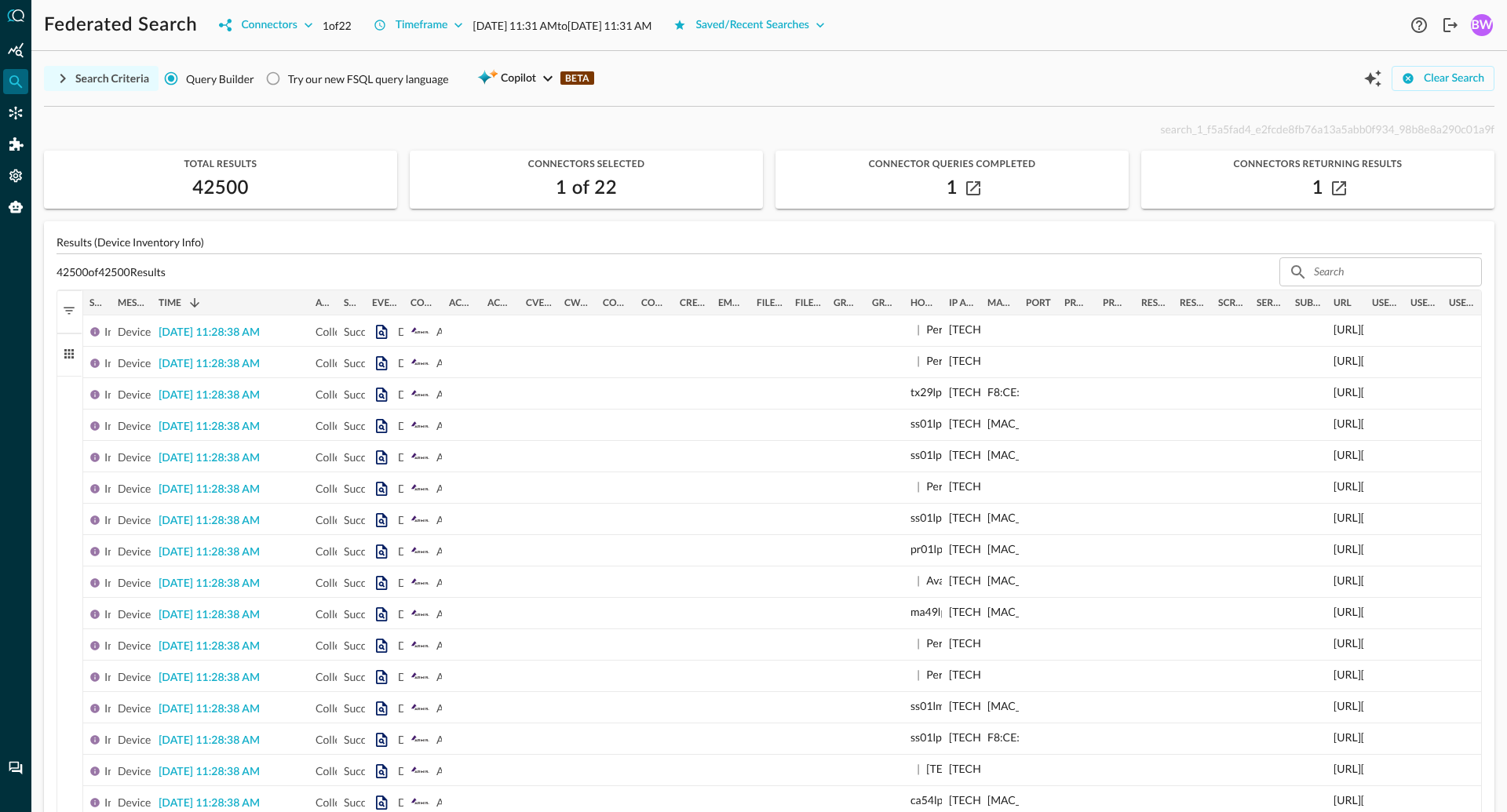
click at [70, 79] on icon "button" at bounding box center [62, 78] width 19 height 19
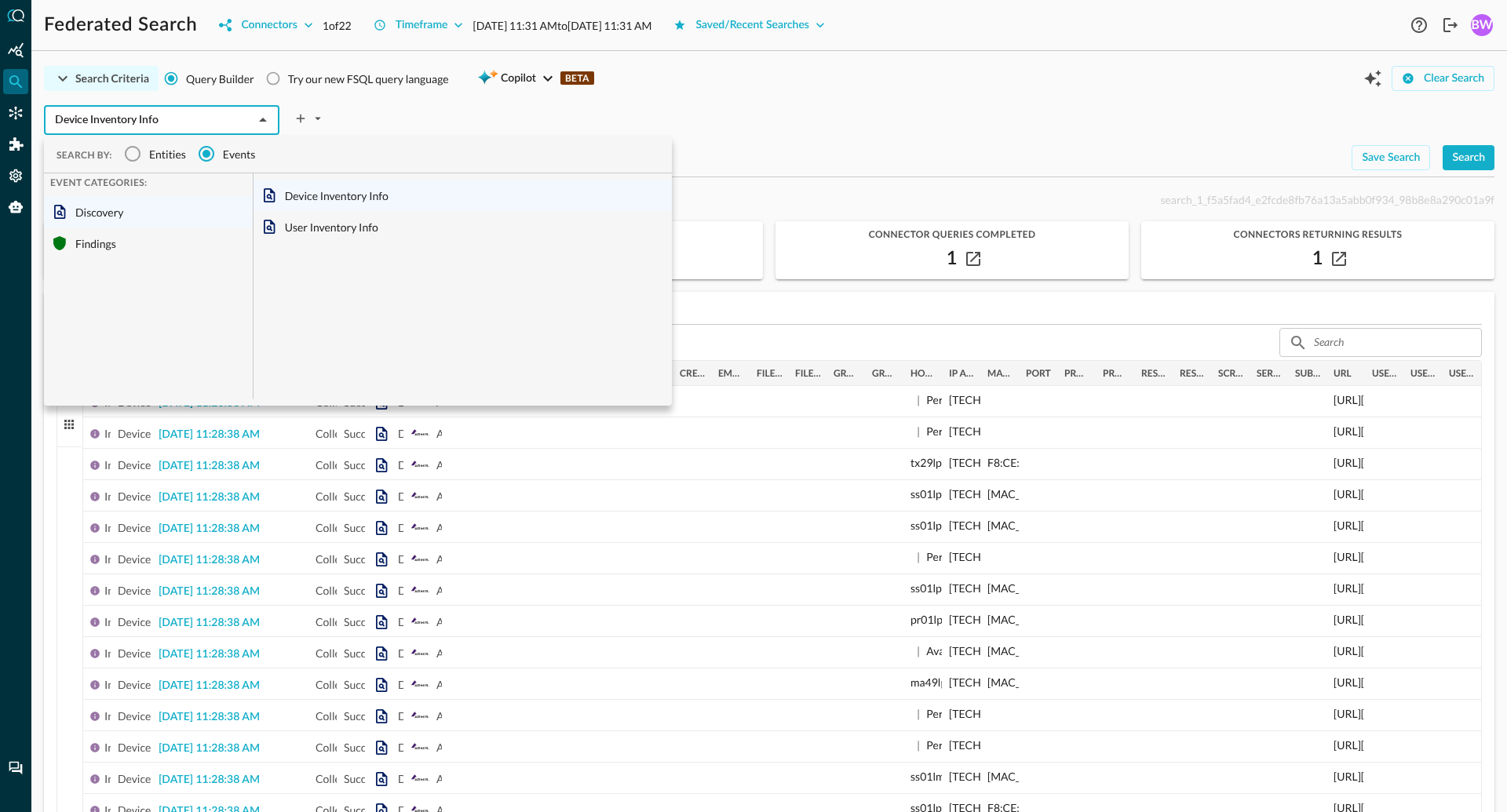
click at [154, 121] on input "Device Inventory Info" at bounding box center [148, 120] width 200 height 19
click at [92, 244] on div "Findings" at bounding box center [148, 243] width 209 height 31
click at [309, 201] on div "Vulnerability Finding" at bounding box center [463, 195] width 418 height 31
type input "Vulnerability Finding"
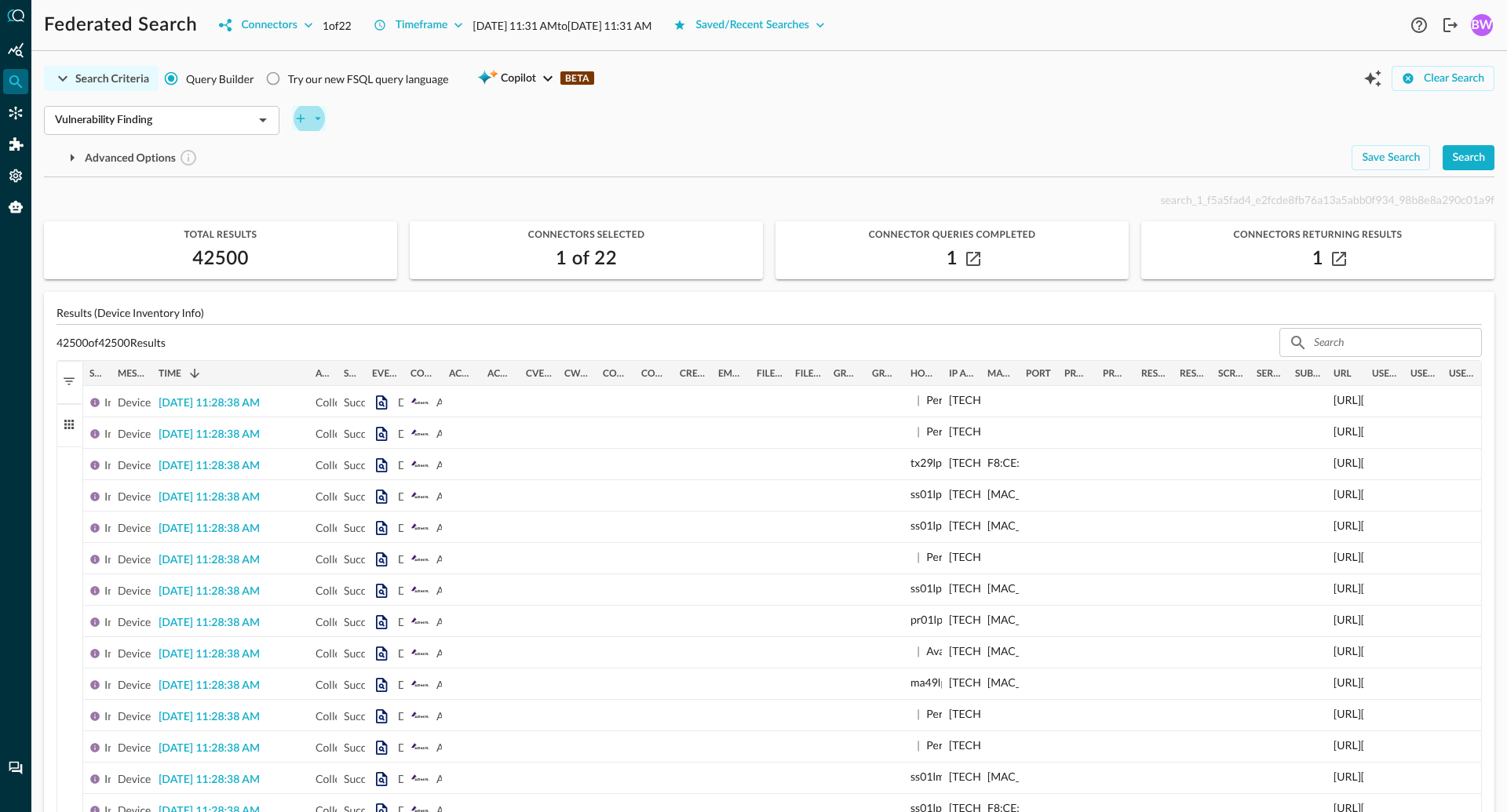
click at [318, 118] on icon "plus-arrow-button" at bounding box center [318, 119] width 6 height 3
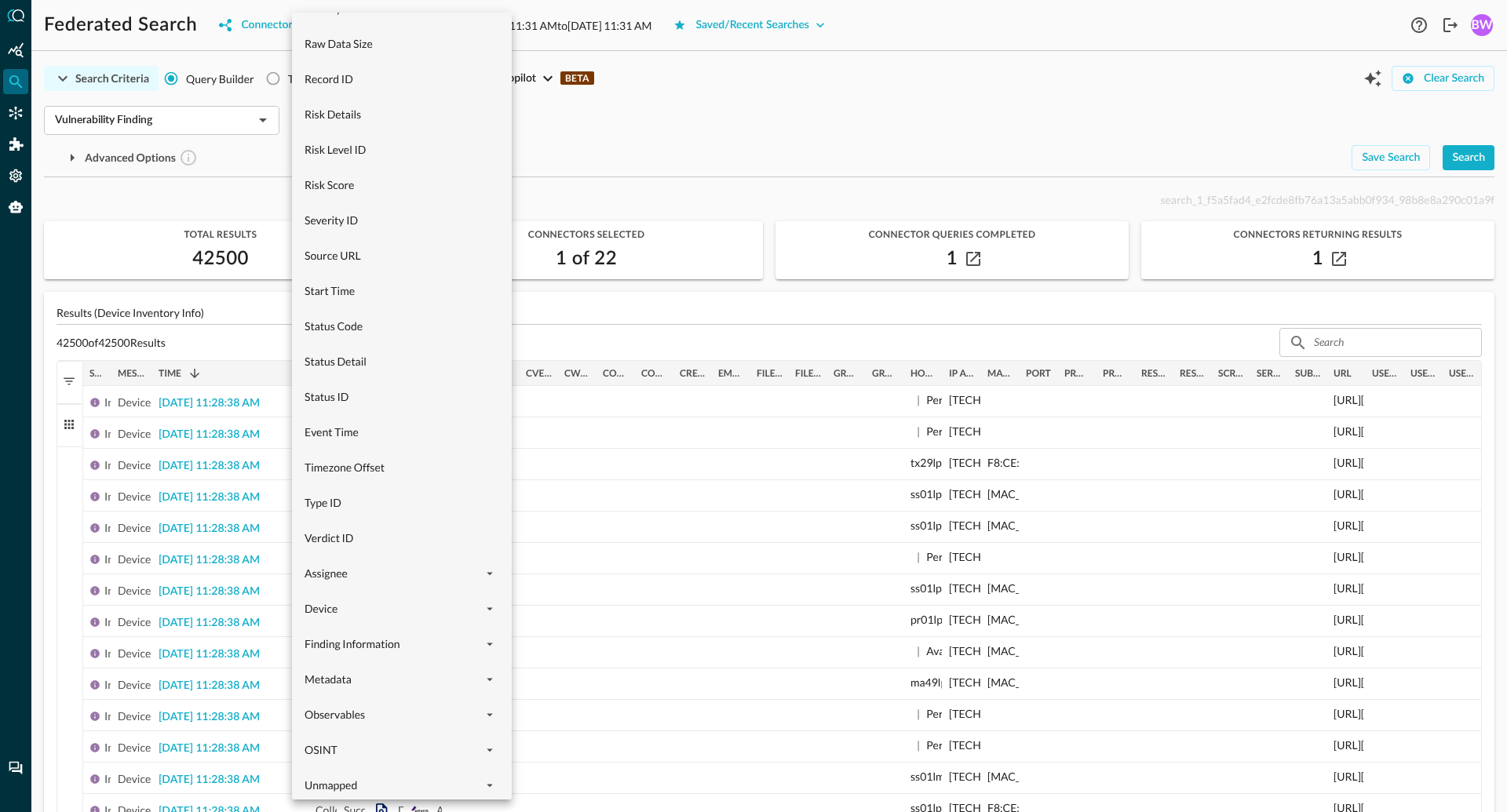
scroll to position [819, 0]
click at [349, 650] on div "Metadata" at bounding box center [402, 640] width 220 height 36
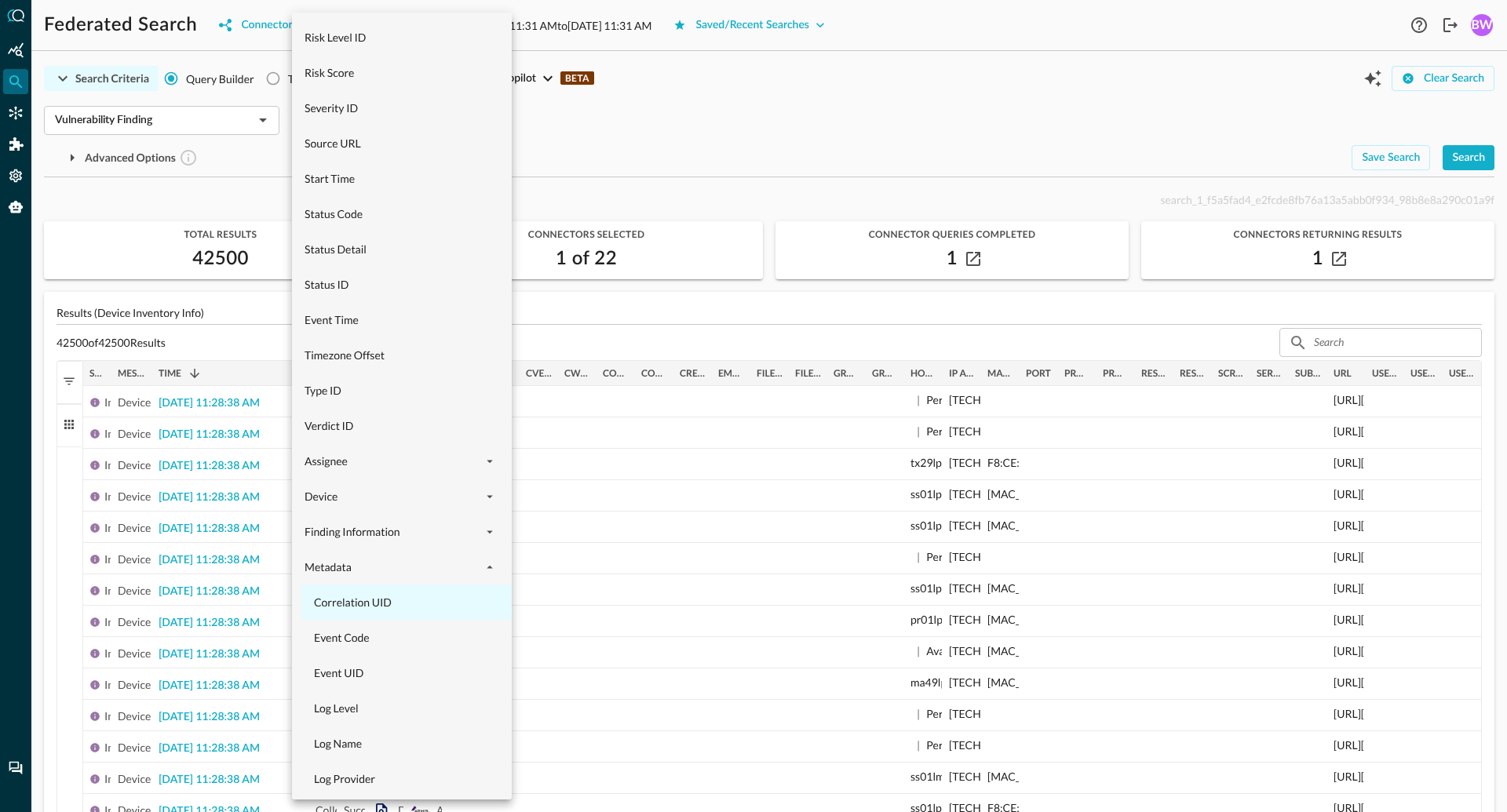
click at [364, 600] on span "Correlation UID" at bounding box center [411, 602] width 194 height 16
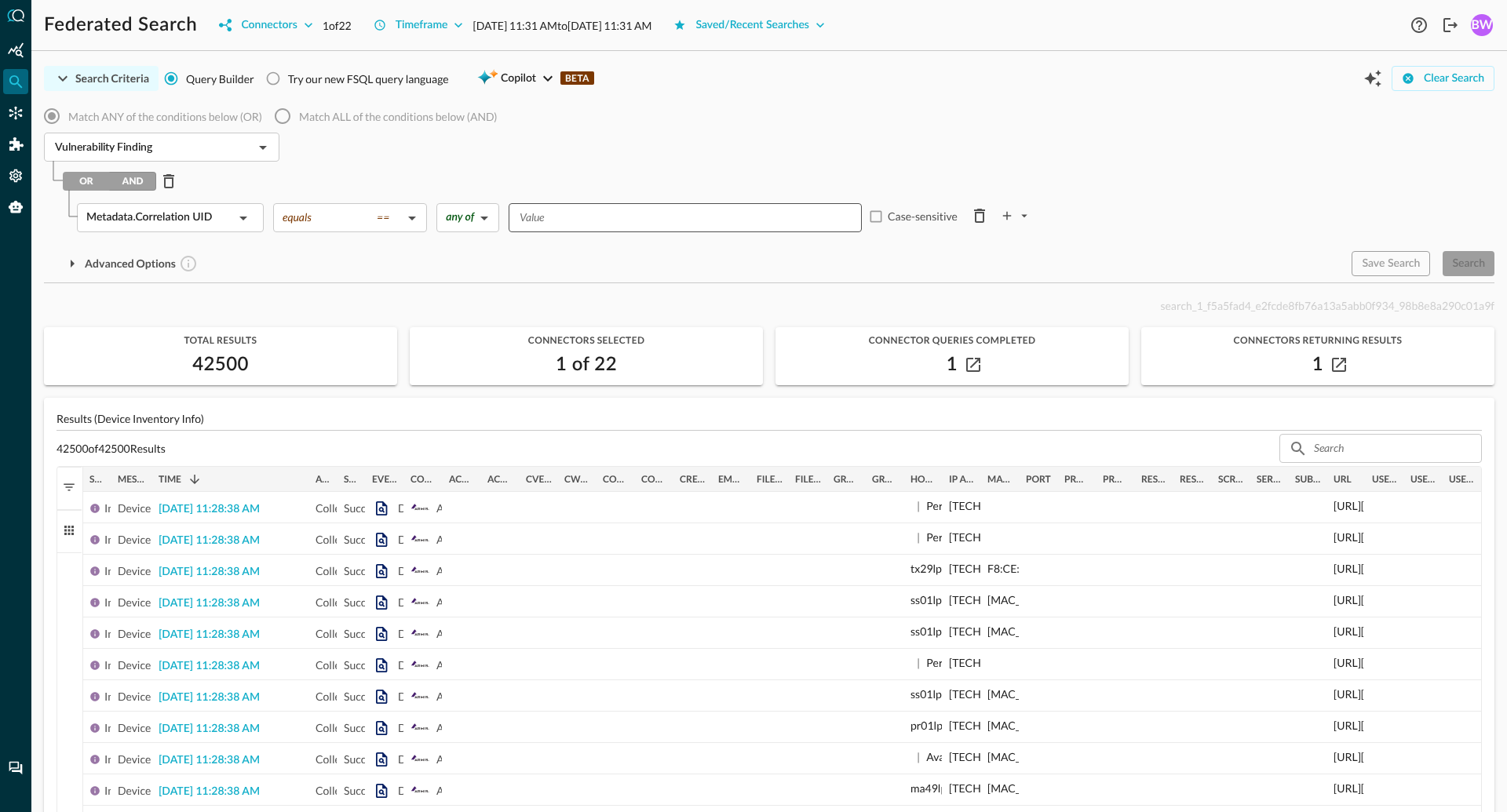
click at [569, 206] on div "​" at bounding box center [685, 218] width 353 height 29
click at [560, 219] on icon at bounding box center [556, 218] width 9 height 9
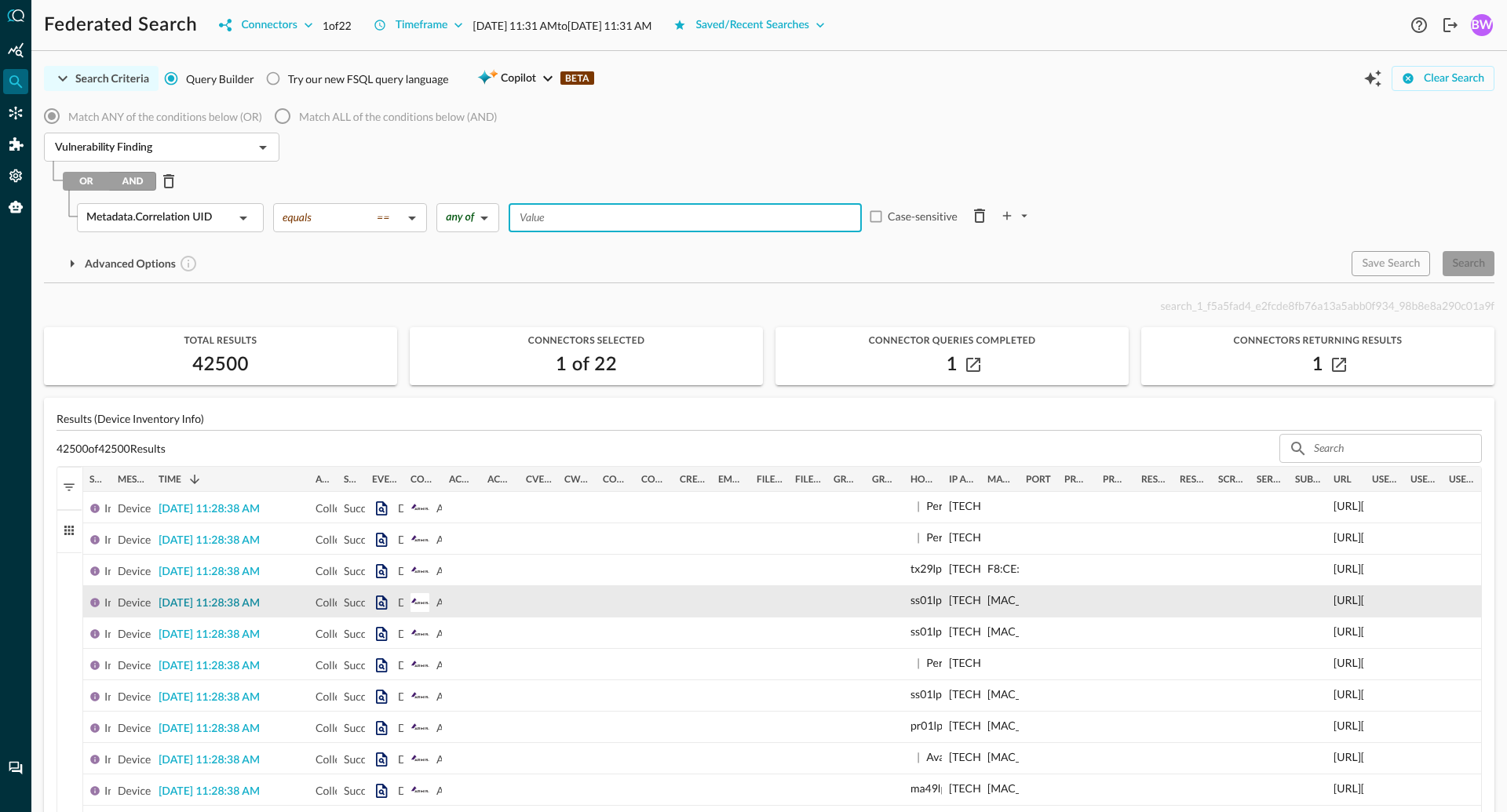
click at [216, 604] on span "2025-08-12 11:28:38 AM" at bounding box center [209, 603] width 101 height 11
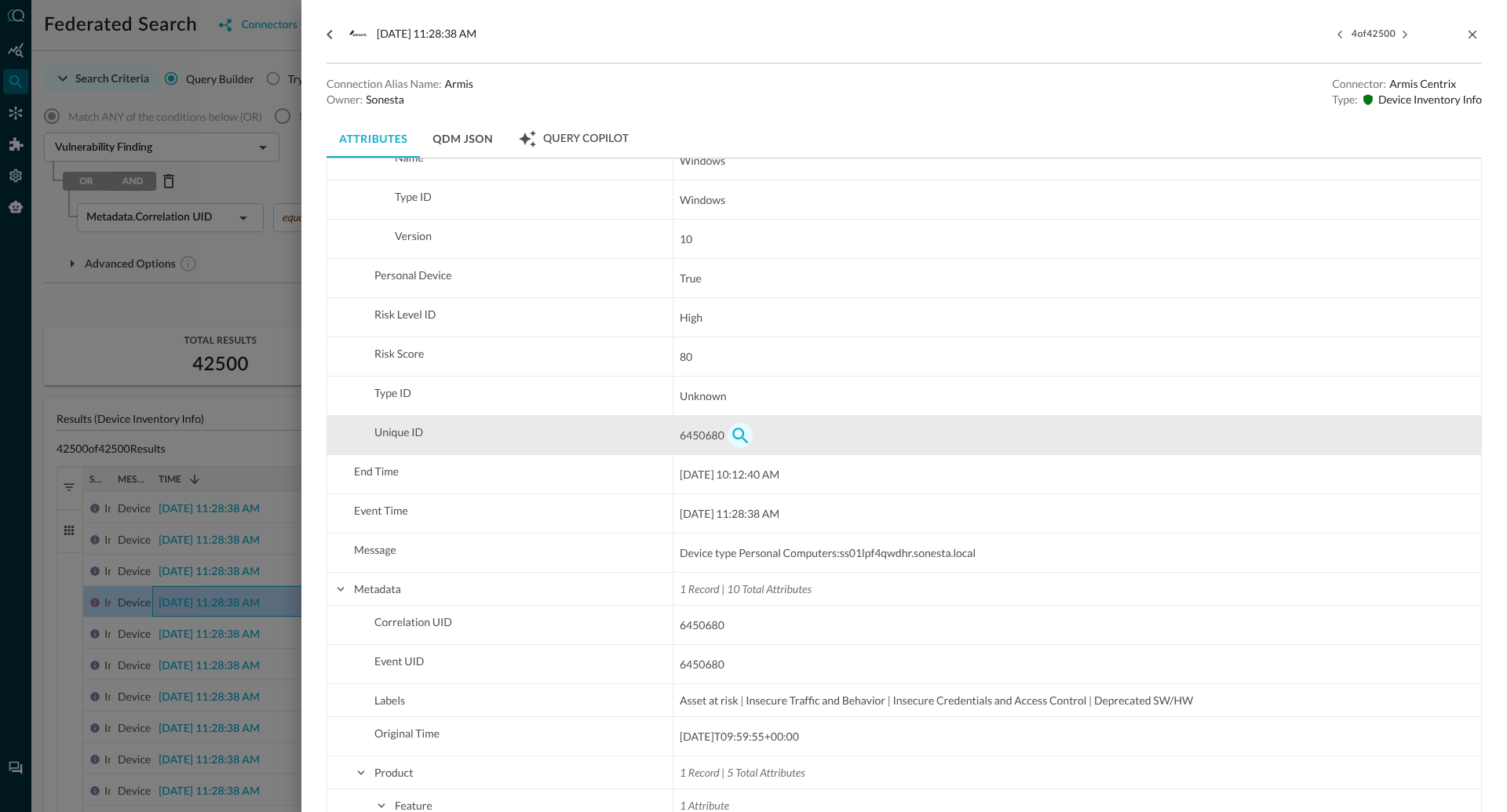
scroll to position [3666, 0]
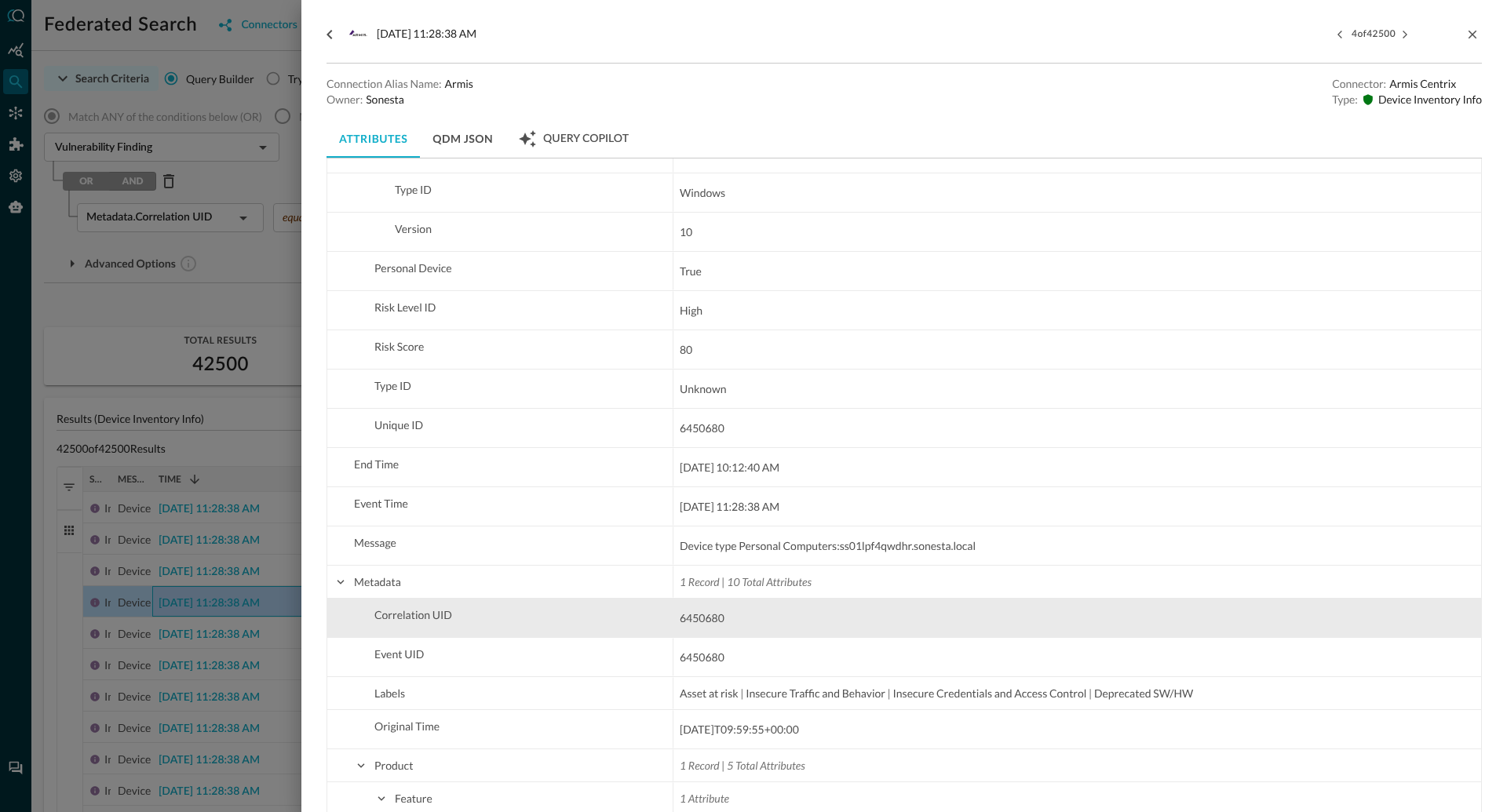
click at [703, 616] on span "6450680" at bounding box center [702, 618] width 45 height 19
click at [742, 617] on div "6450680" at bounding box center [1077, 619] width 795 height 26
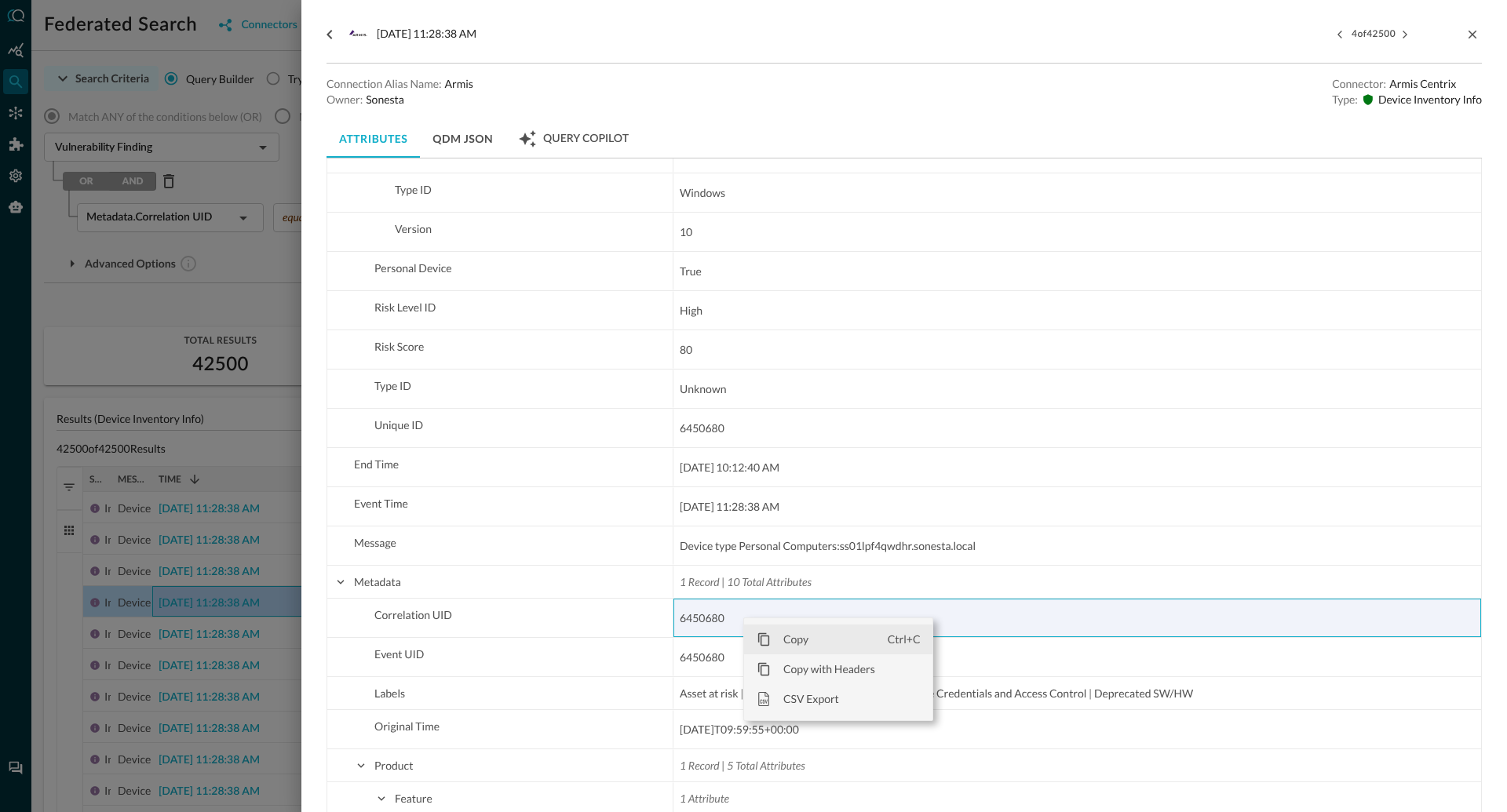
click at [781, 645] on span "Copy" at bounding box center [829, 640] width 117 height 30
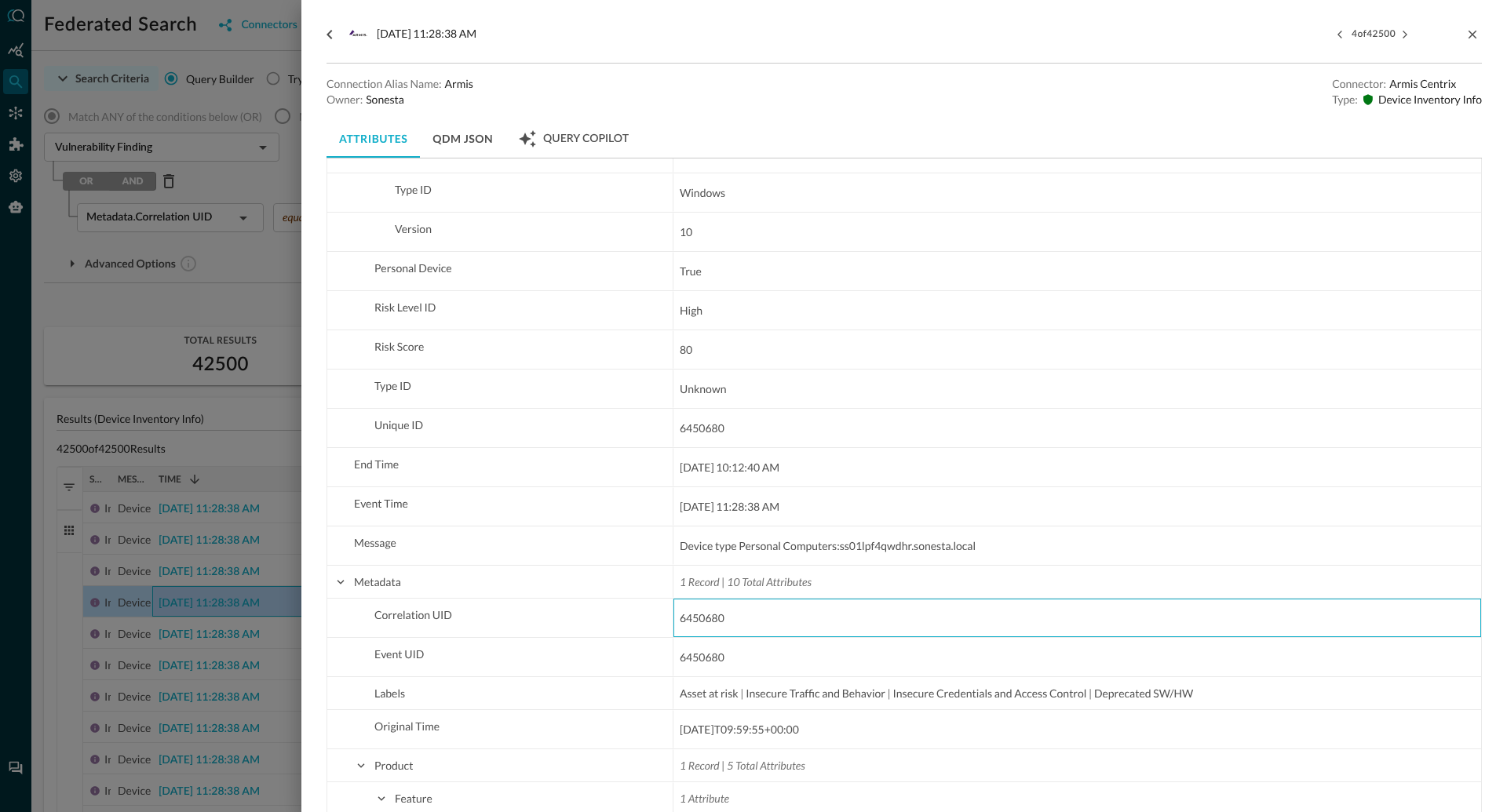
click at [244, 440] on div at bounding box center [753, 406] width 1507 height 812
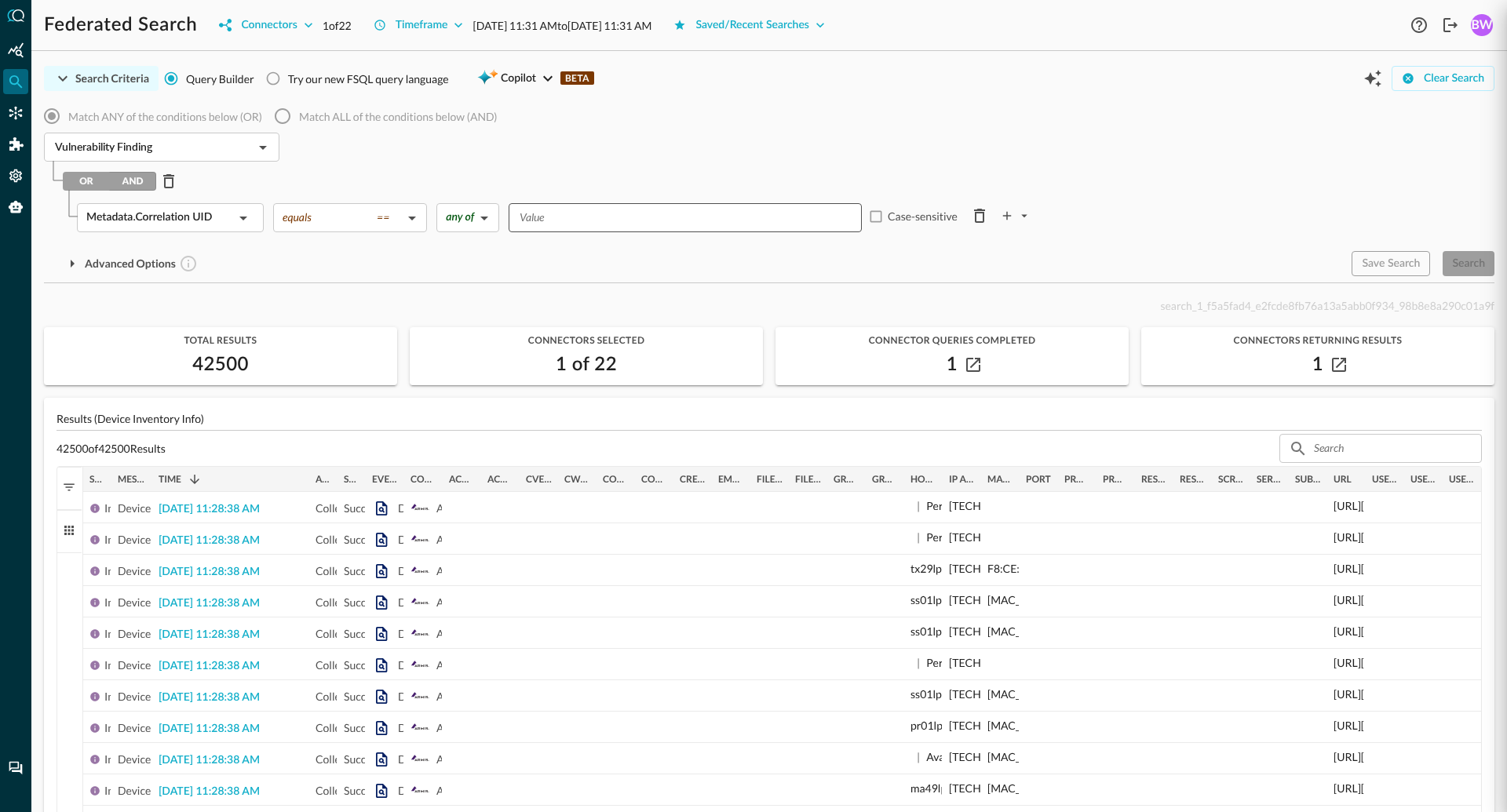
click at [544, 219] on input "Value" at bounding box center [684, 217] width 341 height 19
click at [543, 253] on div "Advanced Options" at bounding box center [691, 264] width 1295 height 26
click at [1470, 265] on div "Search" at bounding box center [1469, 264] width 33 height 19
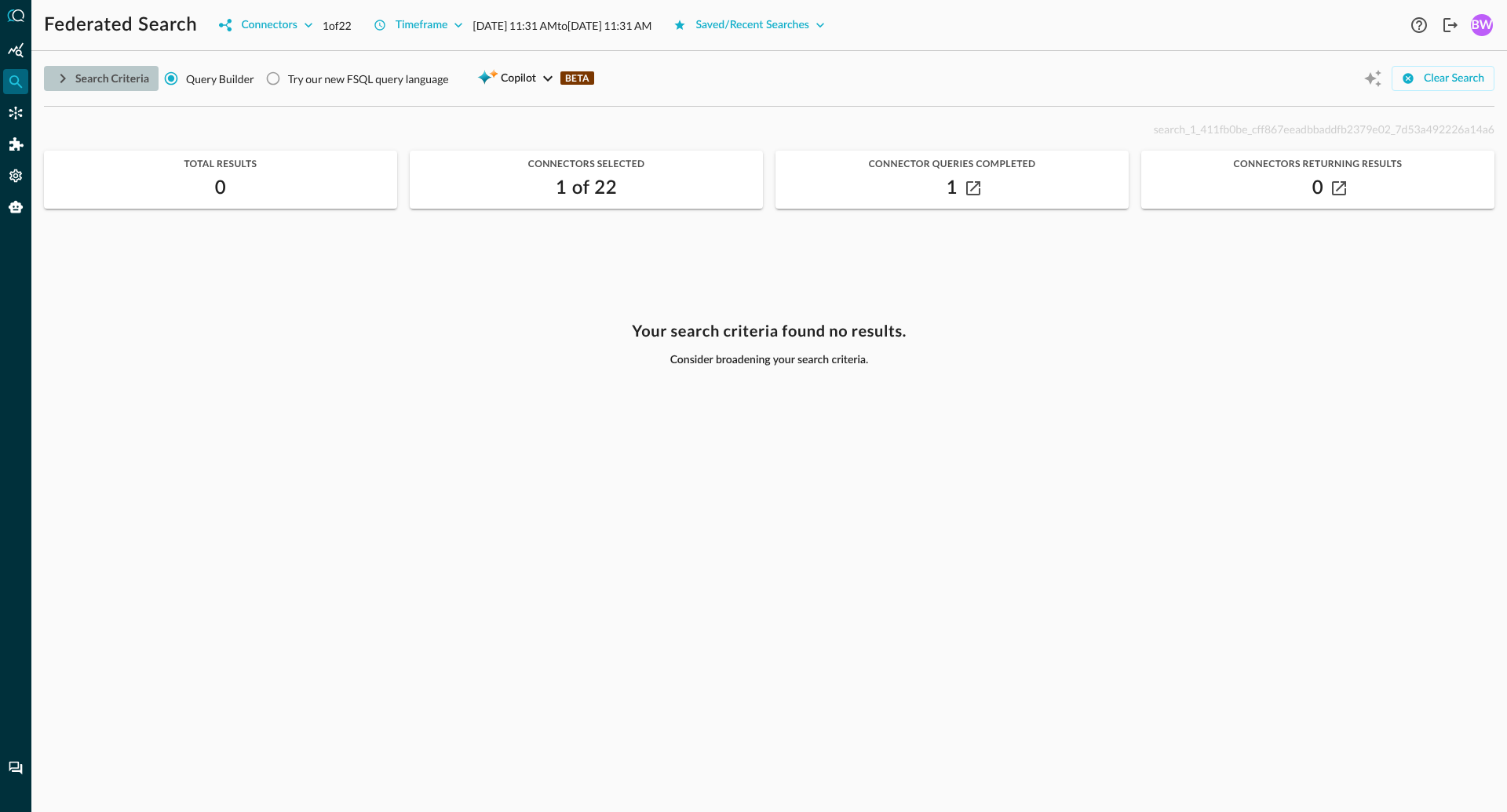
click at [65, 80] on icon "button" at bounding box center [62, 78] width 19 height 19
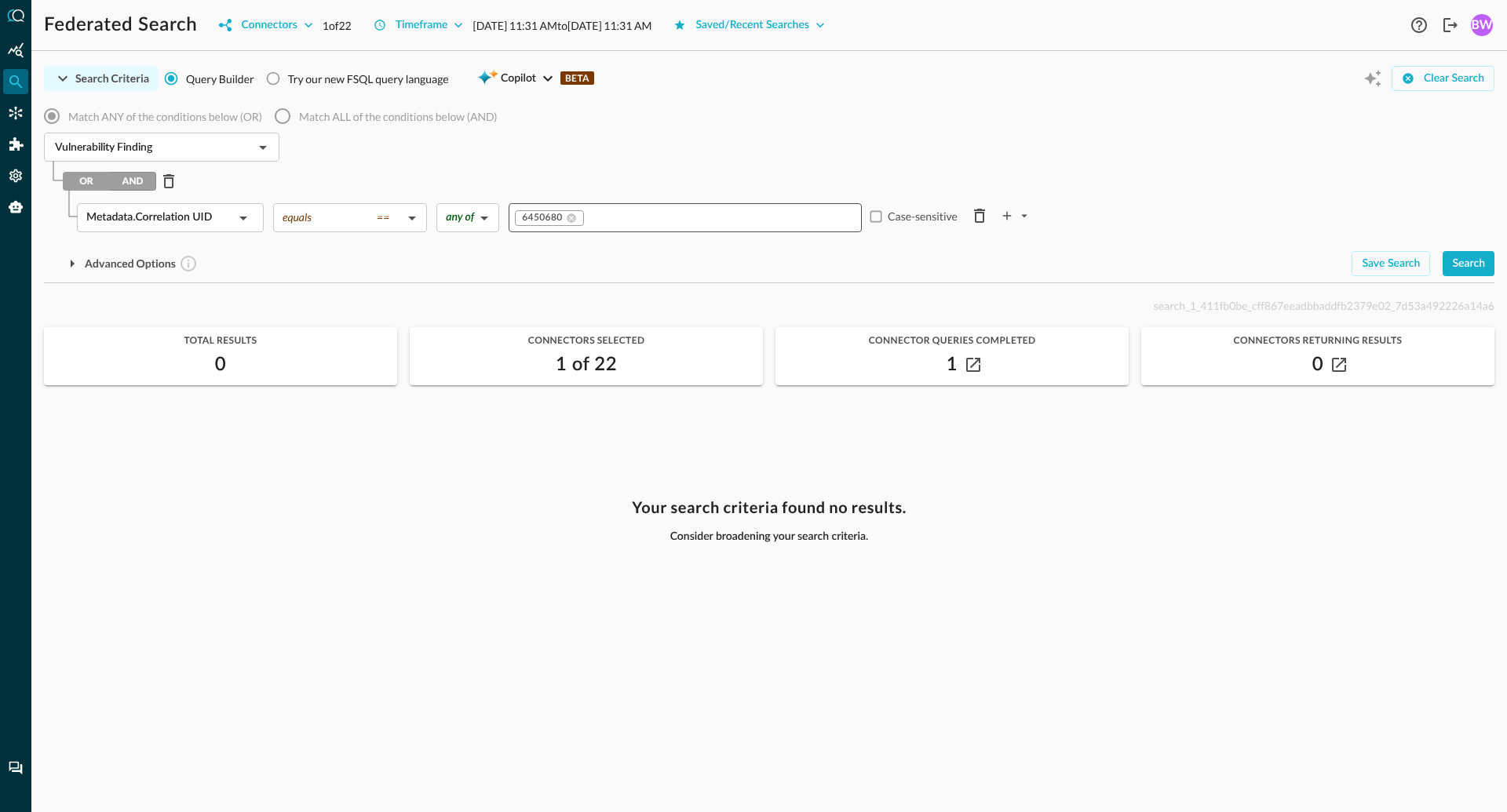
click at [363, 159] on div "Vulnerability Finding ​" at bounding box center [769, 149] width 1450 height 33
click at [165, 180] on icon "Delete Row" at bounding box center [169, 181] width 11 height 14
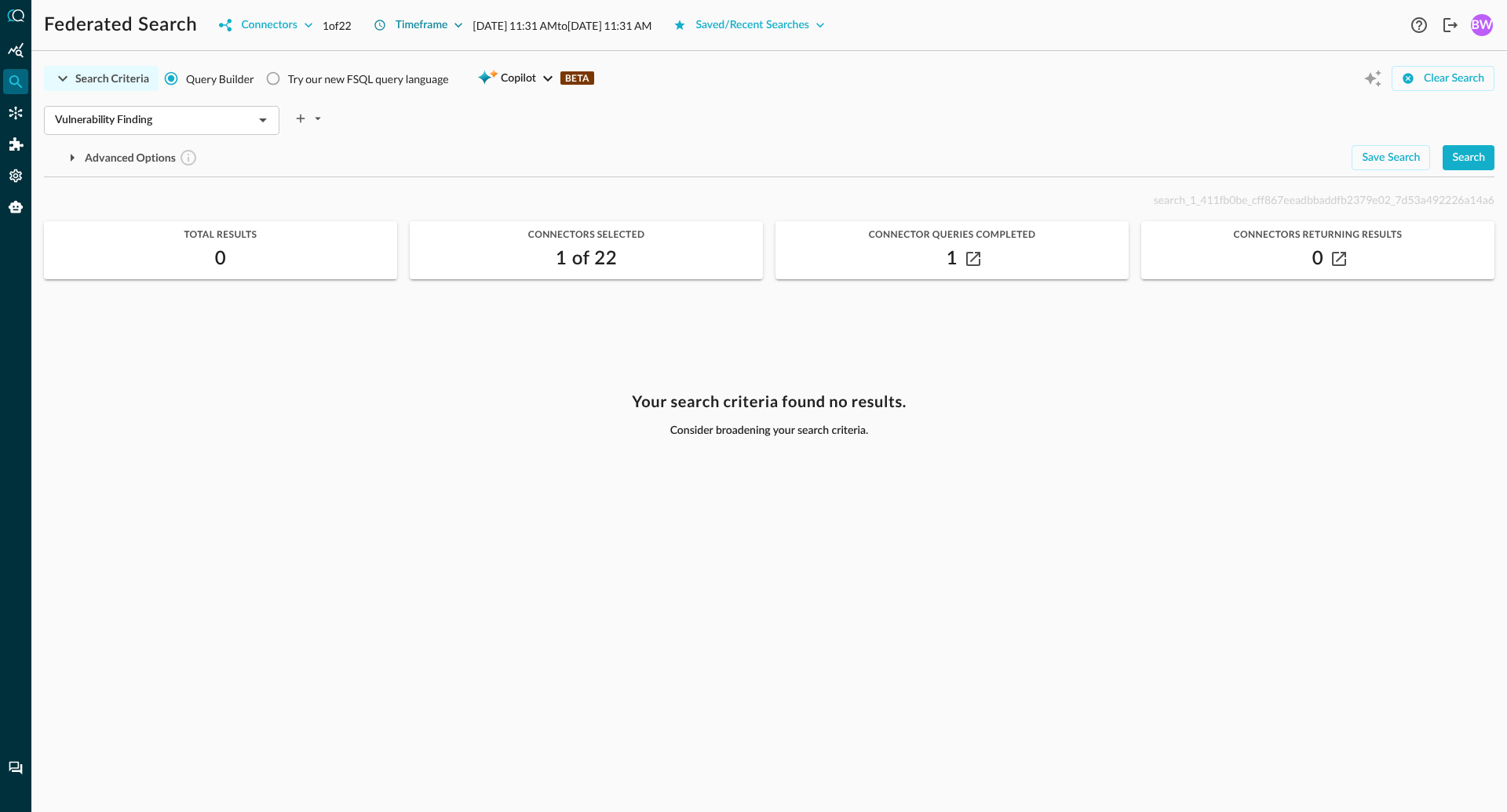
click at [463, 26] on icon "button" at bounding box center [458, 25] width 16 height 16
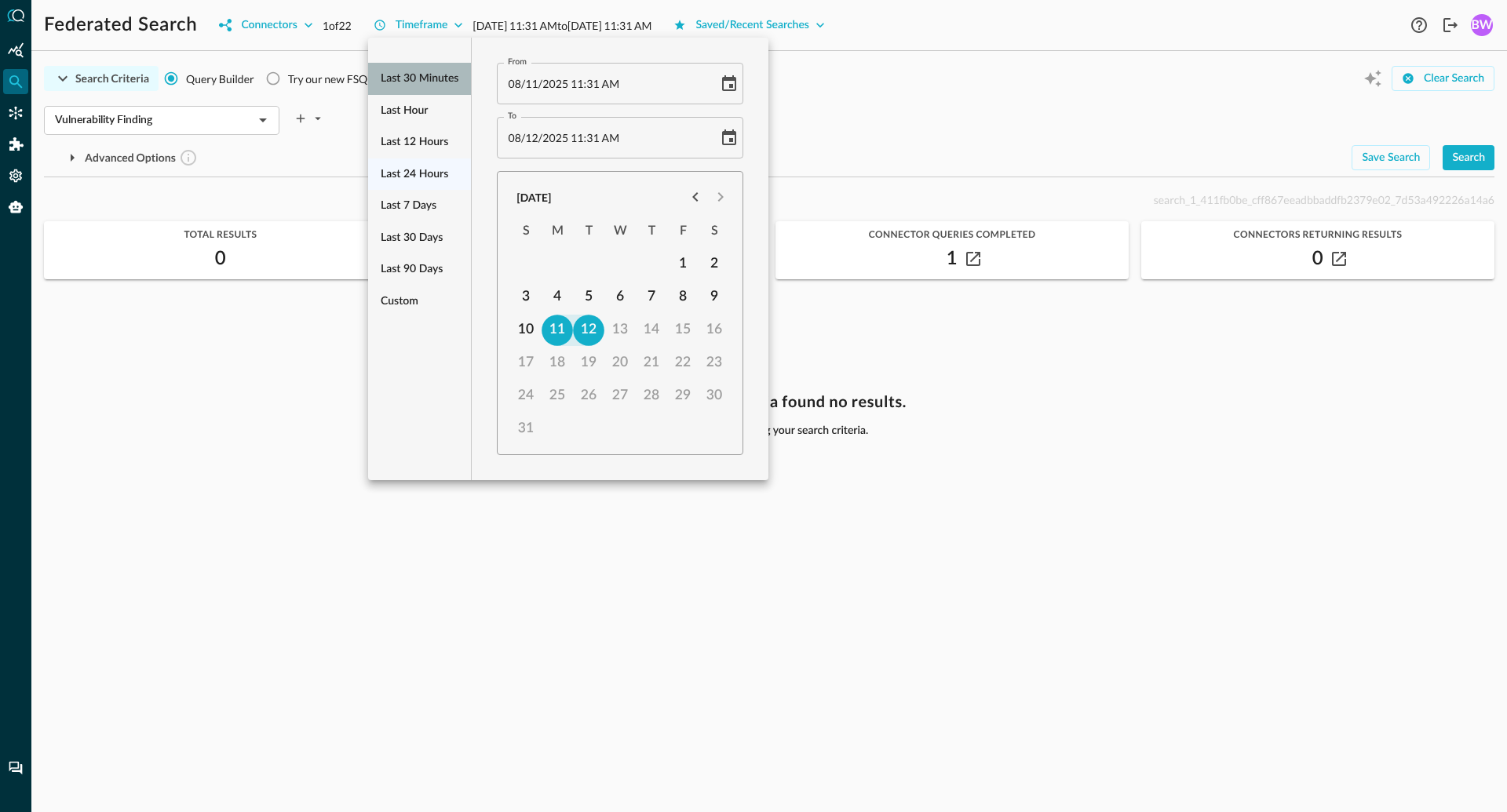
click at [417, 84] on span "Last 30 minutes" at bounding box center [419, 78] width 78 height 19
type input "08/12/2025 11:19 AM"
type input "08/12/2025 11:49 AM"
click at [1067, 131] on div at bounding box center [753, 406] width 1507 height 812
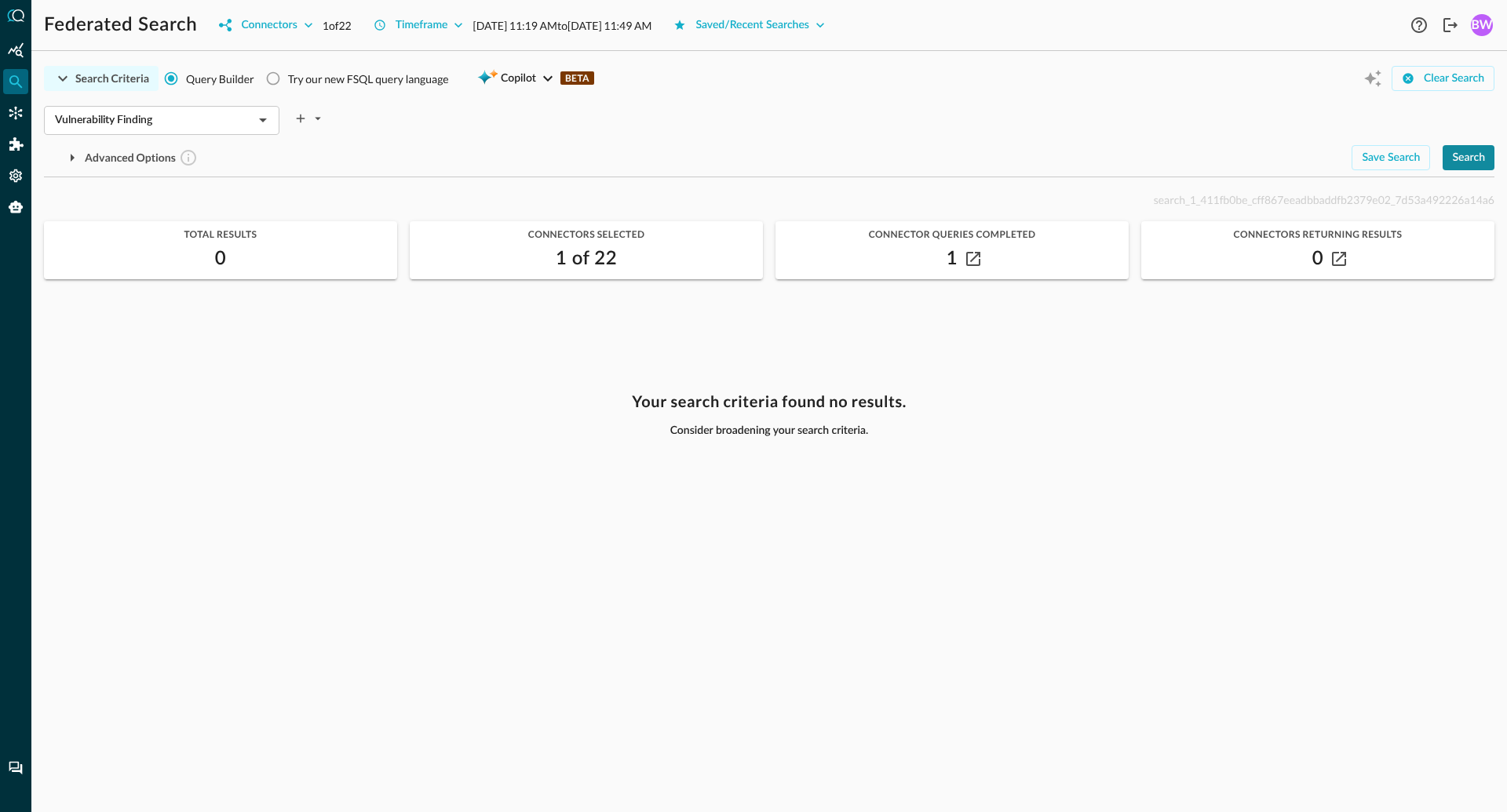
click at [1467, 157] on div "Search" at bounding box center [1469, 158] width 33 height 19
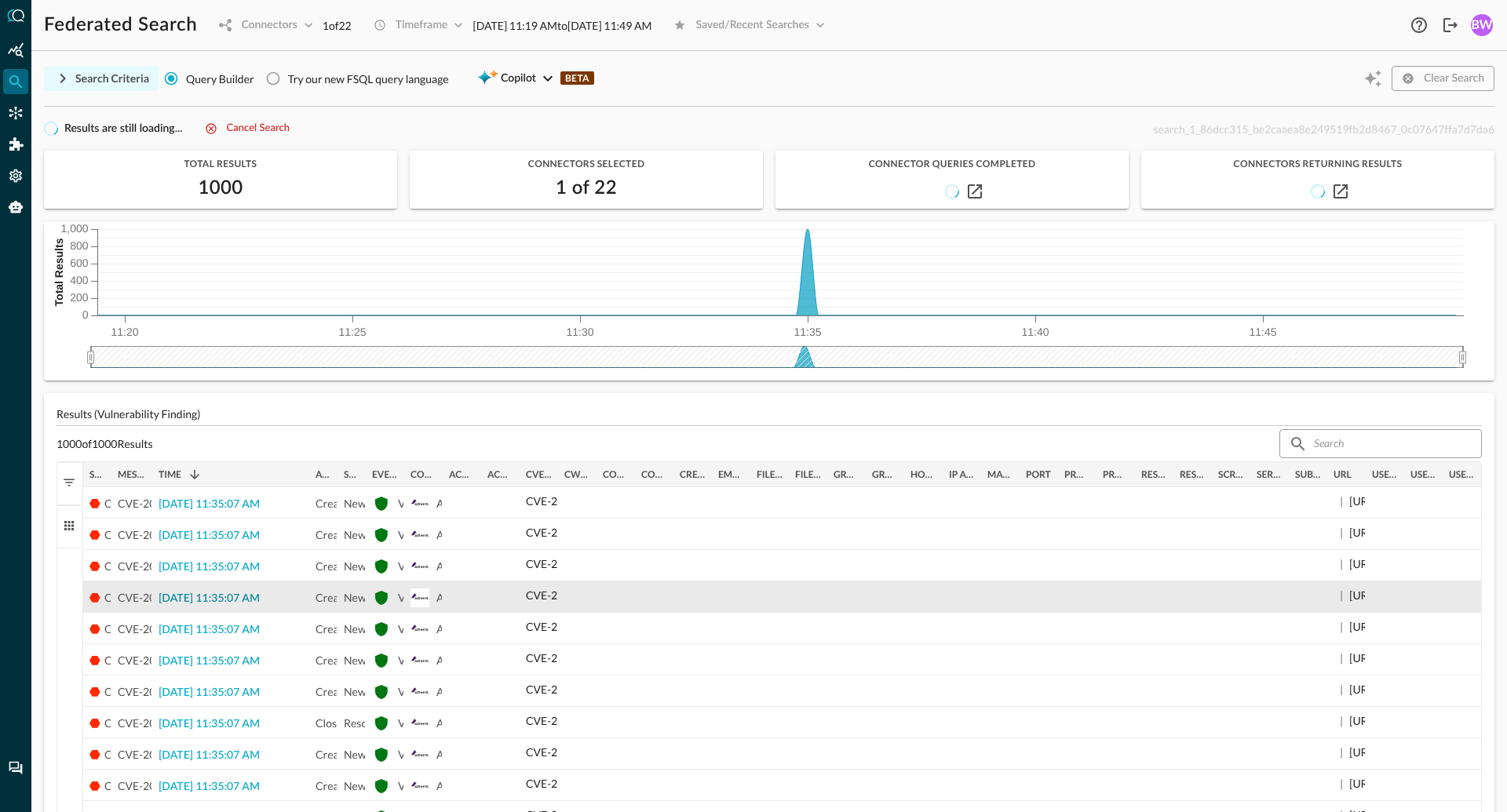
click at [213, 600] on span "2025-08-12 11:35:07 AM" at bounding box center [209, 599] width 101 height 11
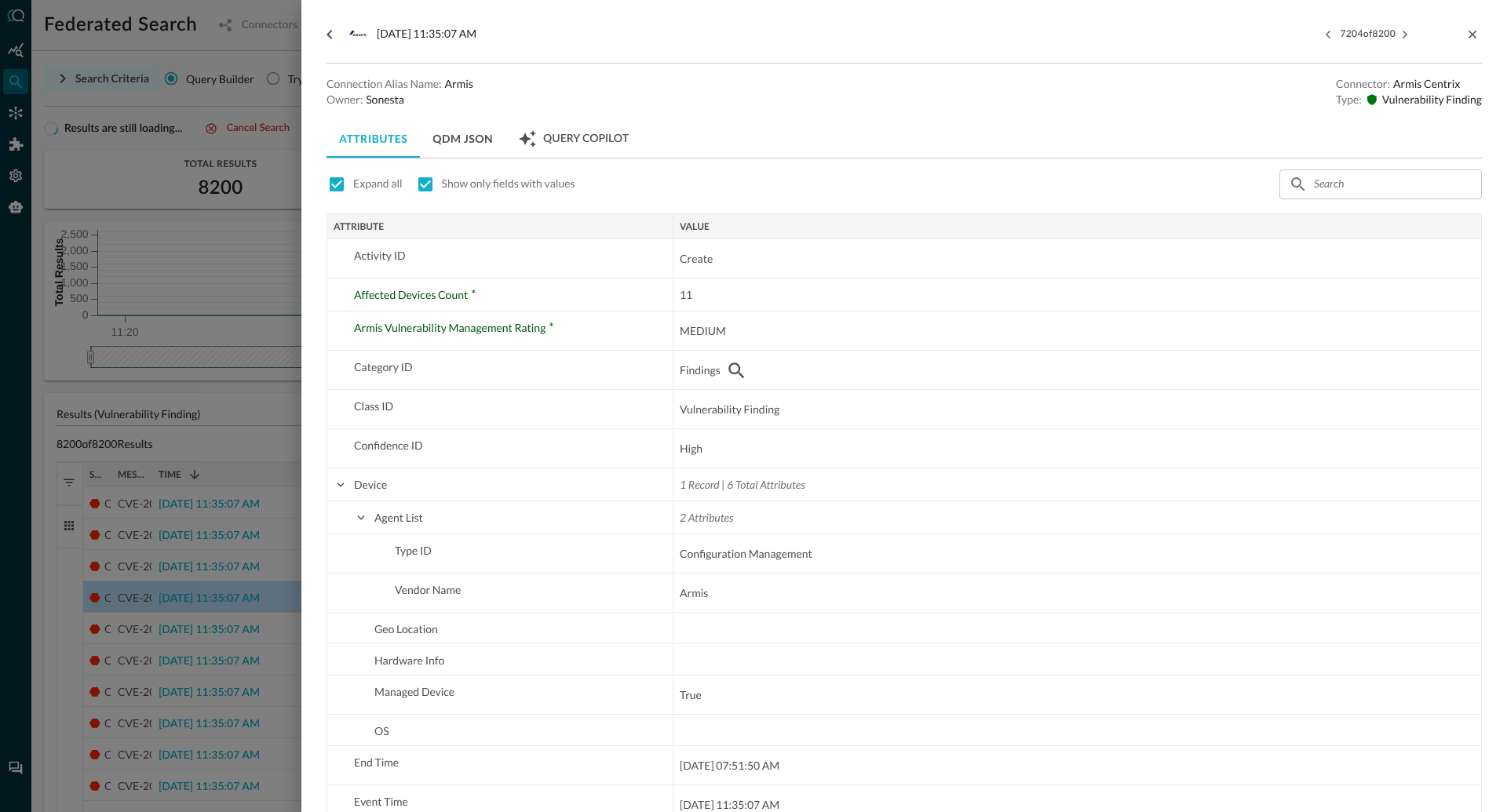
click at [468, 142] on button "QDM JSON" at bounding box center [463, 139] width 86 height 37
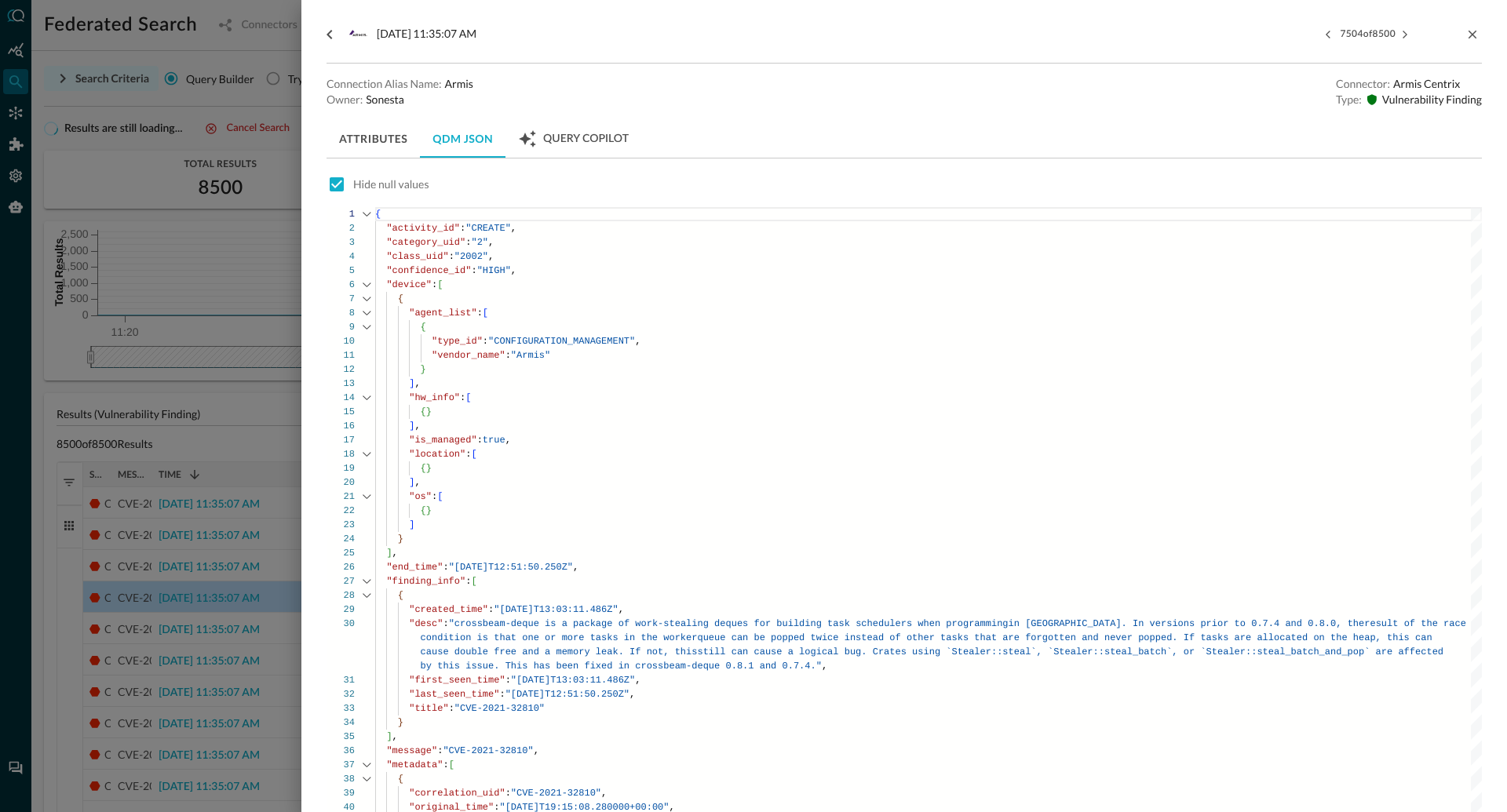
type textarea "{ "activity_id": "CREATE", "category_uid": "2", "class_uid": "2002", "confidenc…"
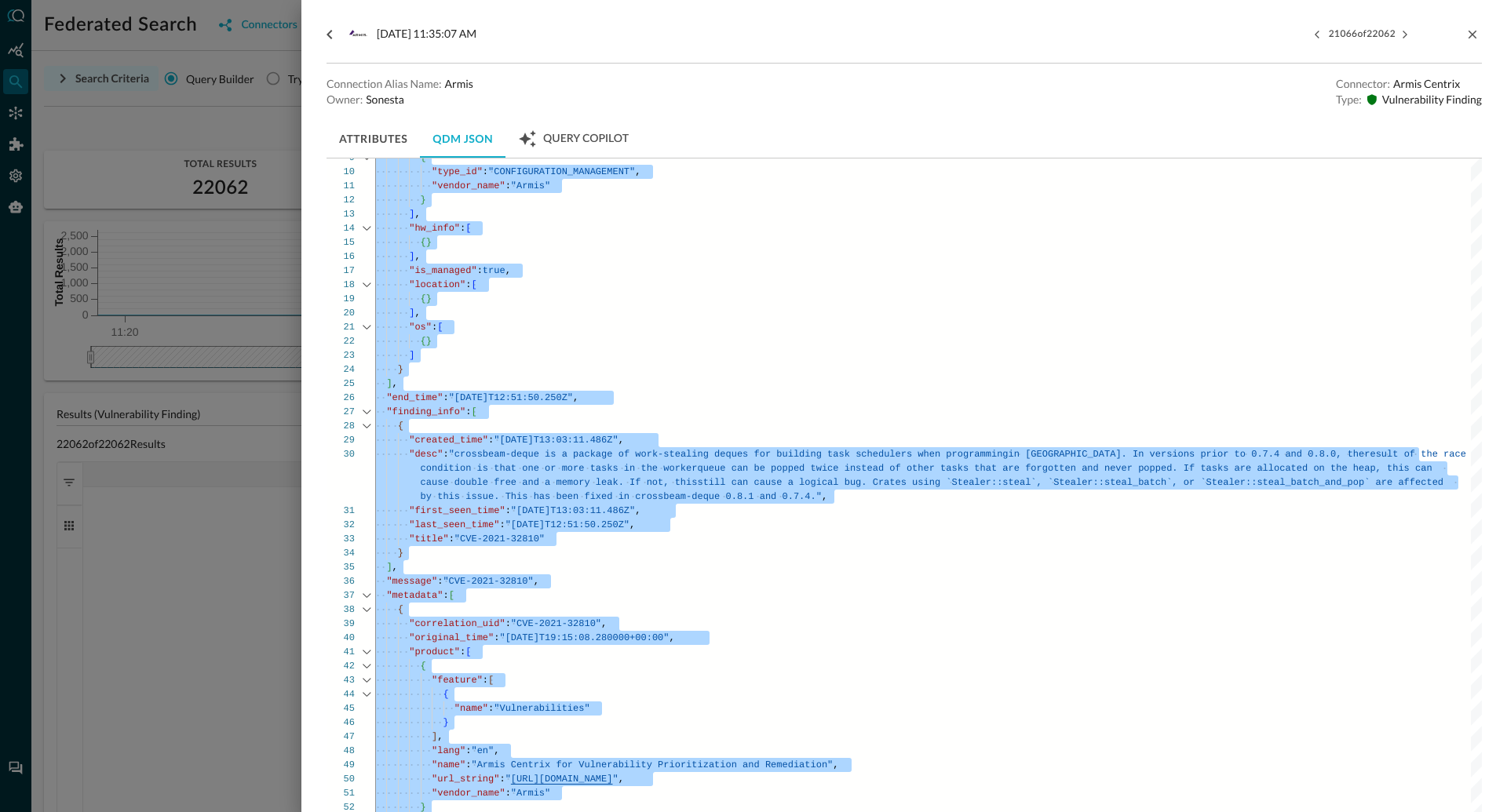
scroll to position [0, 0]
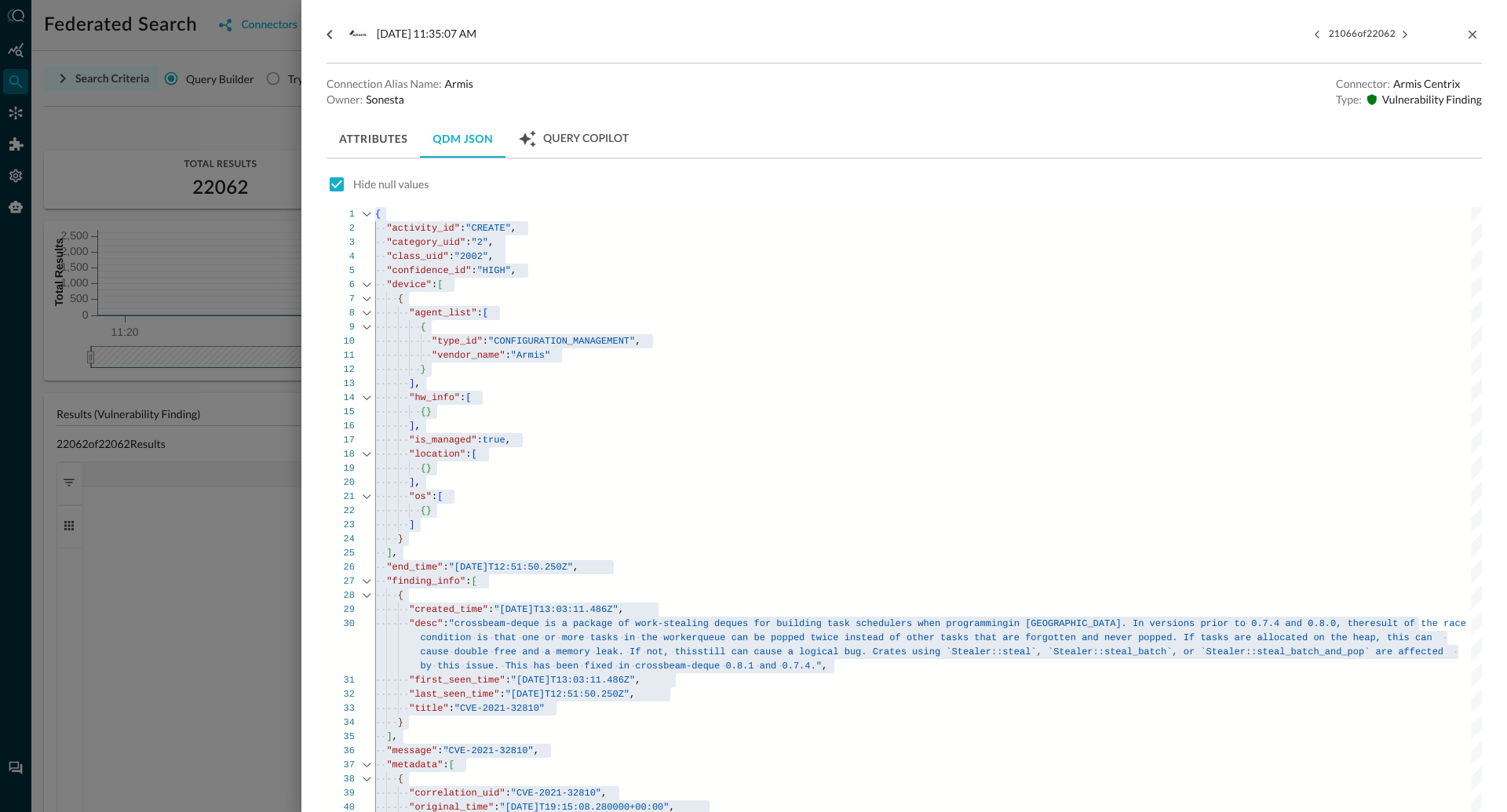
click at [372, 141] on button "Attributes" at bounding box center [373, 139] width 93 height 37
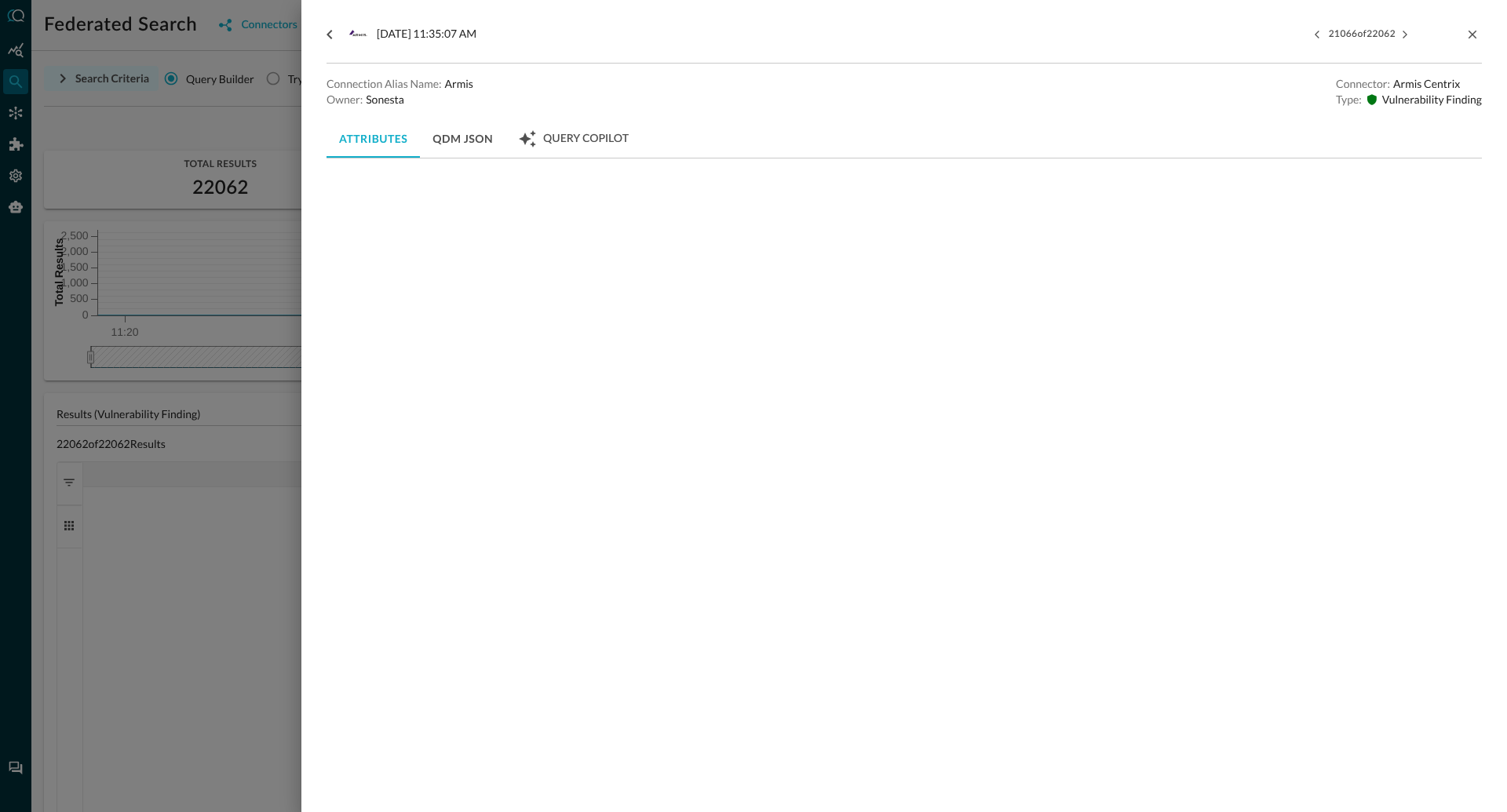
scroll to position [1027, 0]
click span
checkbox input "false"
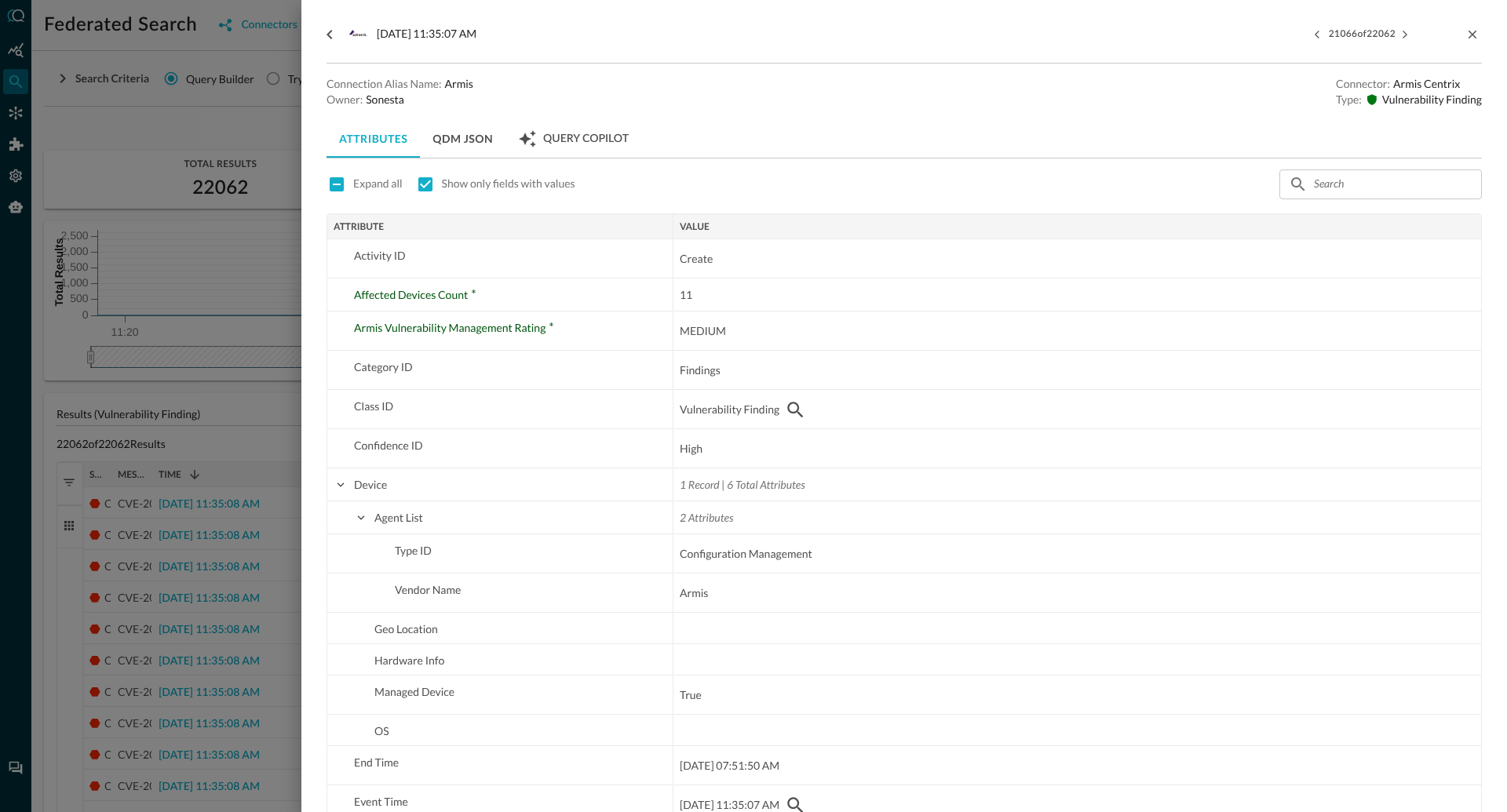
click at [260, 118] on div at bounding box center [753, 406] width 1507 height 812
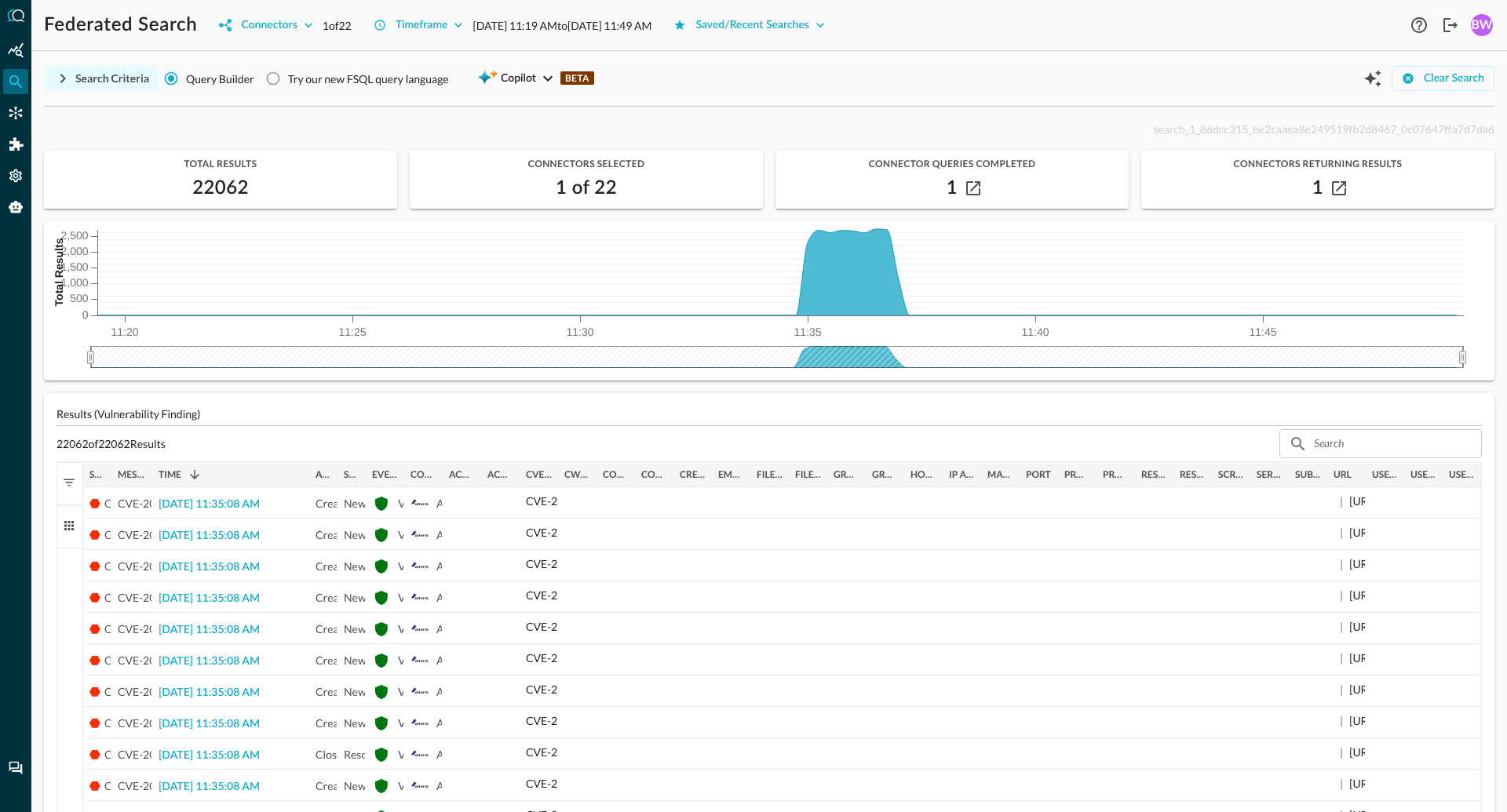
click at [64, 82] on icon "button" at bounding box center [62, 78] width 19 height 19
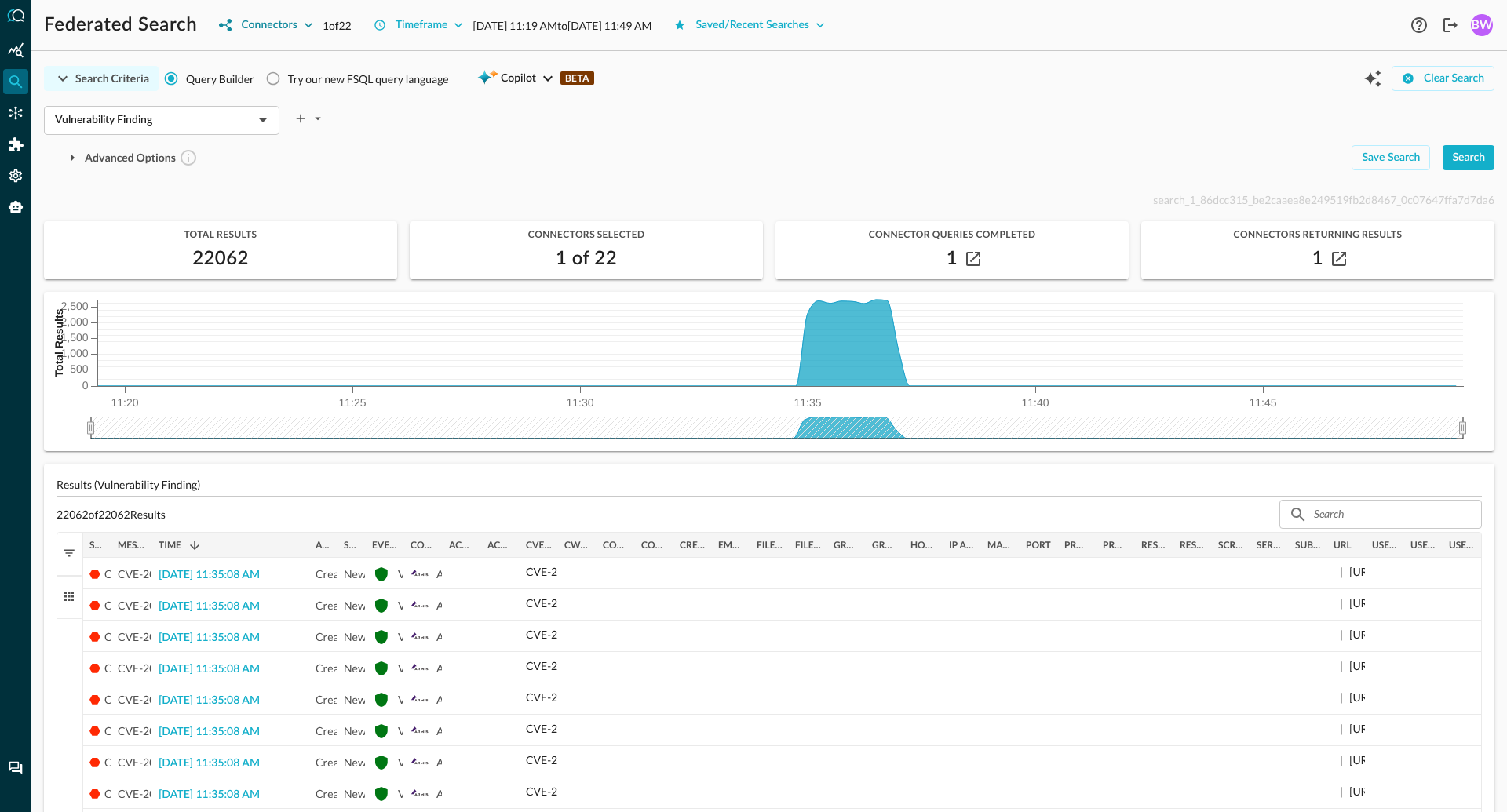
click at [297, 32] on div "Connectors" at bounding box center [268, 25] width 56 height 19
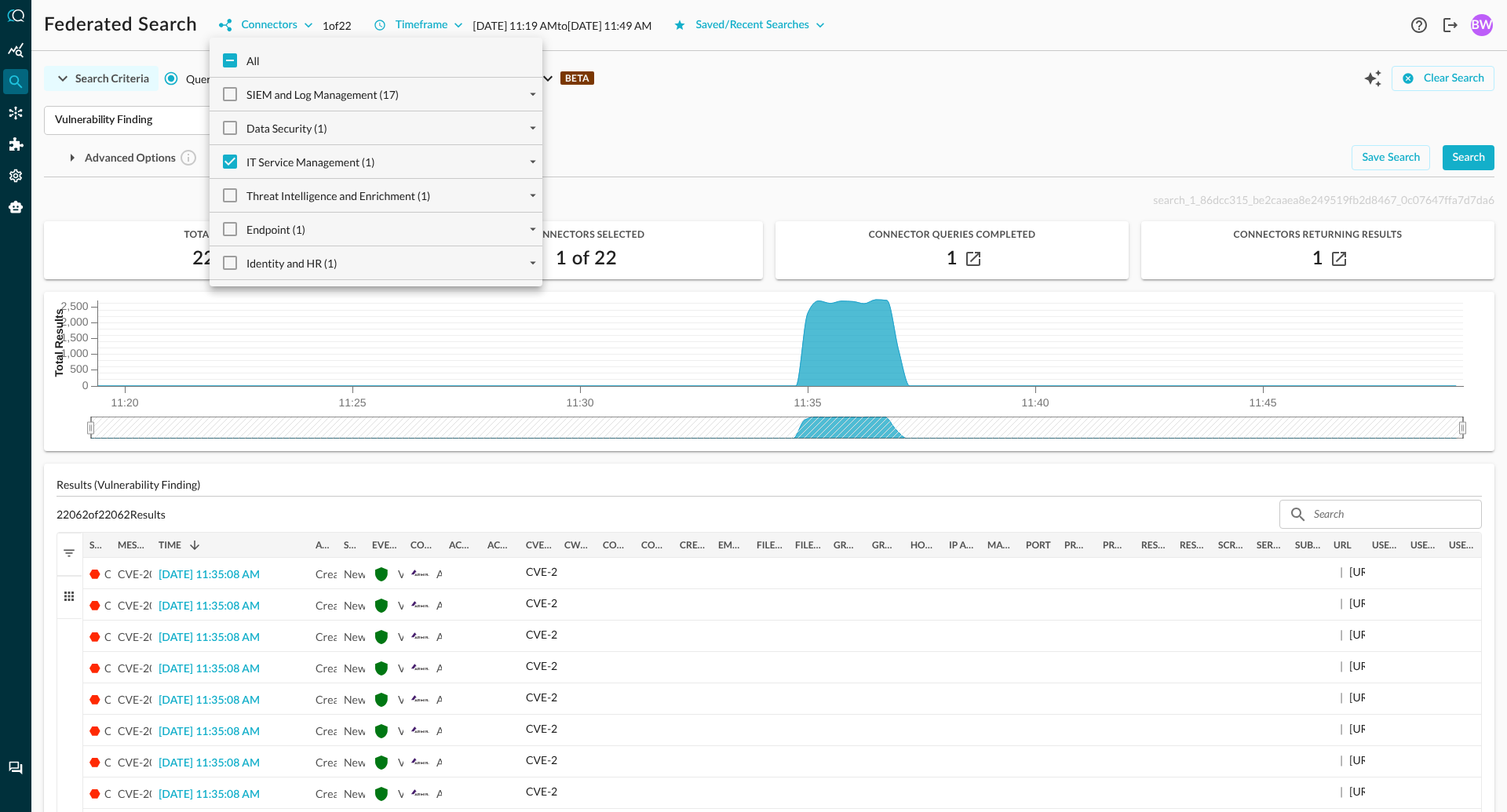
click at [478, 162] on div "IT Service Management (1)" at bounding box center [382, 161] width 320 height 33
click at [531, 165] on icon "expand" at bounding box center [532, 161] width 14 height 14
click at [612, 159] on div at bounding box center [753, 406] width 1507 height 812
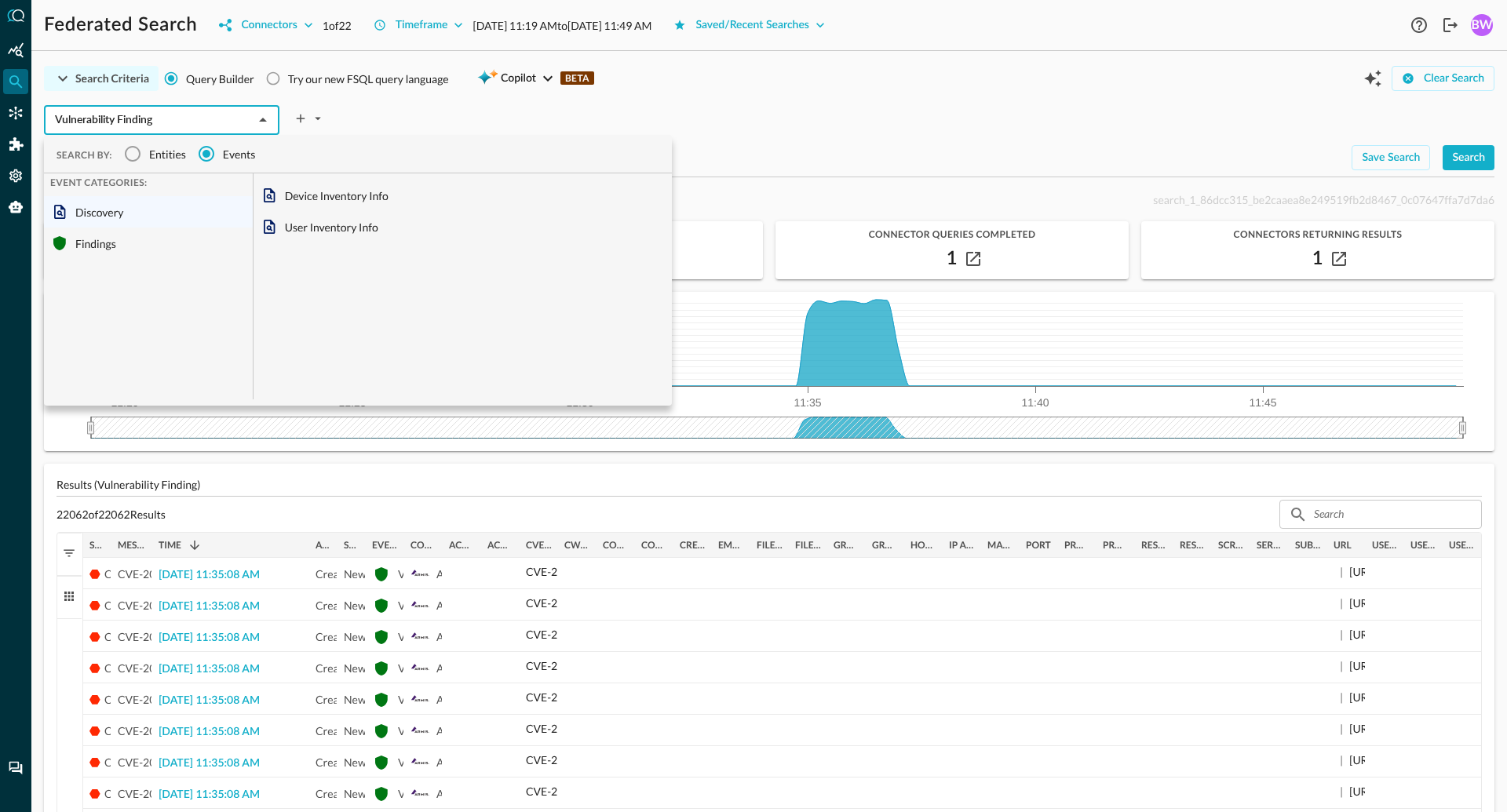
click at [153, 118] on input "Vulnerability Finding" at bounding box center [148, 120] width 200 height 19
click at [102, 251] on div "Findings" at bounding box center [148, 243] width 209 height 31
click at [99, 211] on div "Discovery" at bounding box center [148, 212] width 209 height 31
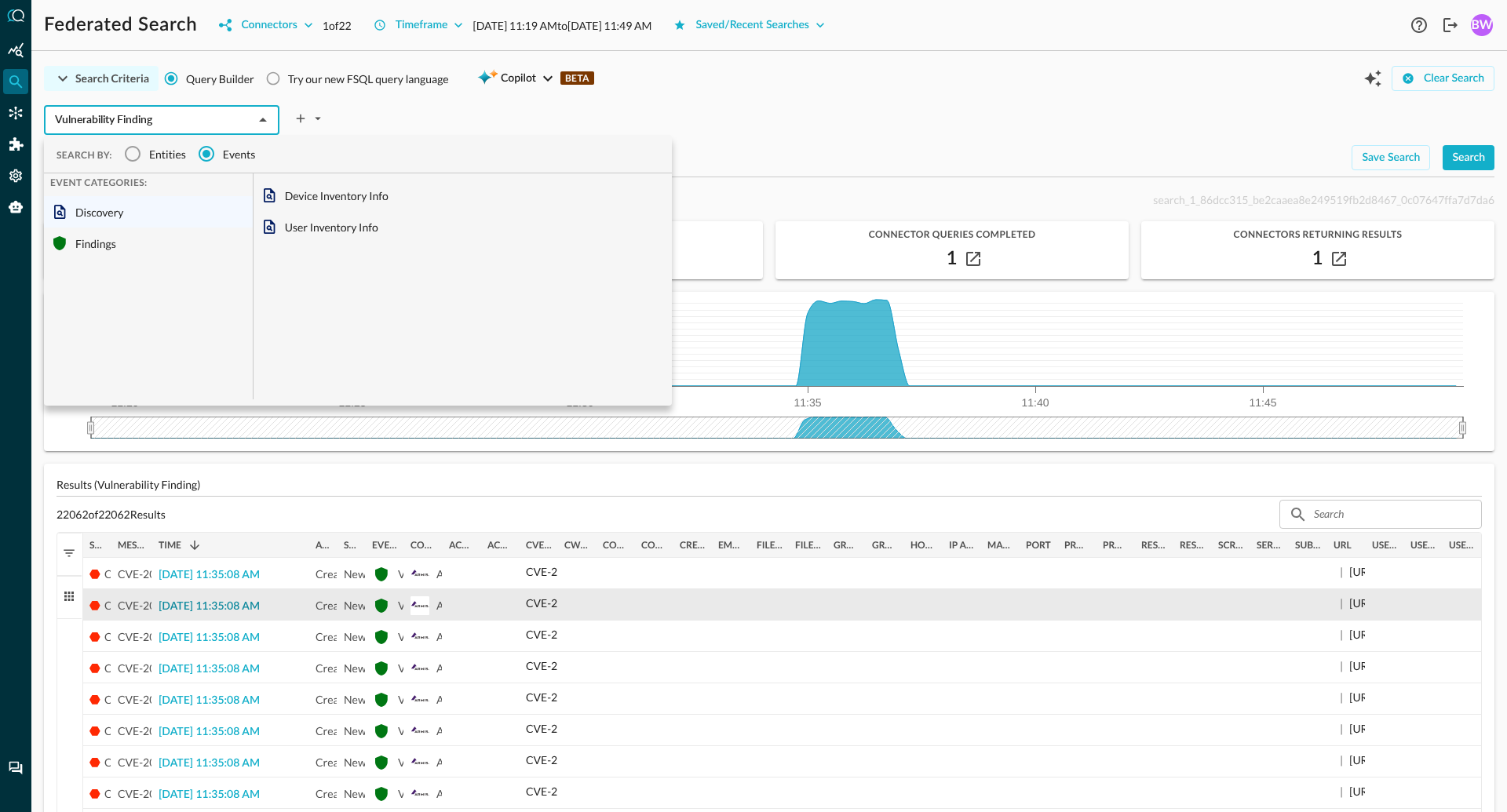
click at [202, 607] on span "2025-08-12 11:35:08 AM" at bounding box center [209, 607] width 101 height 11
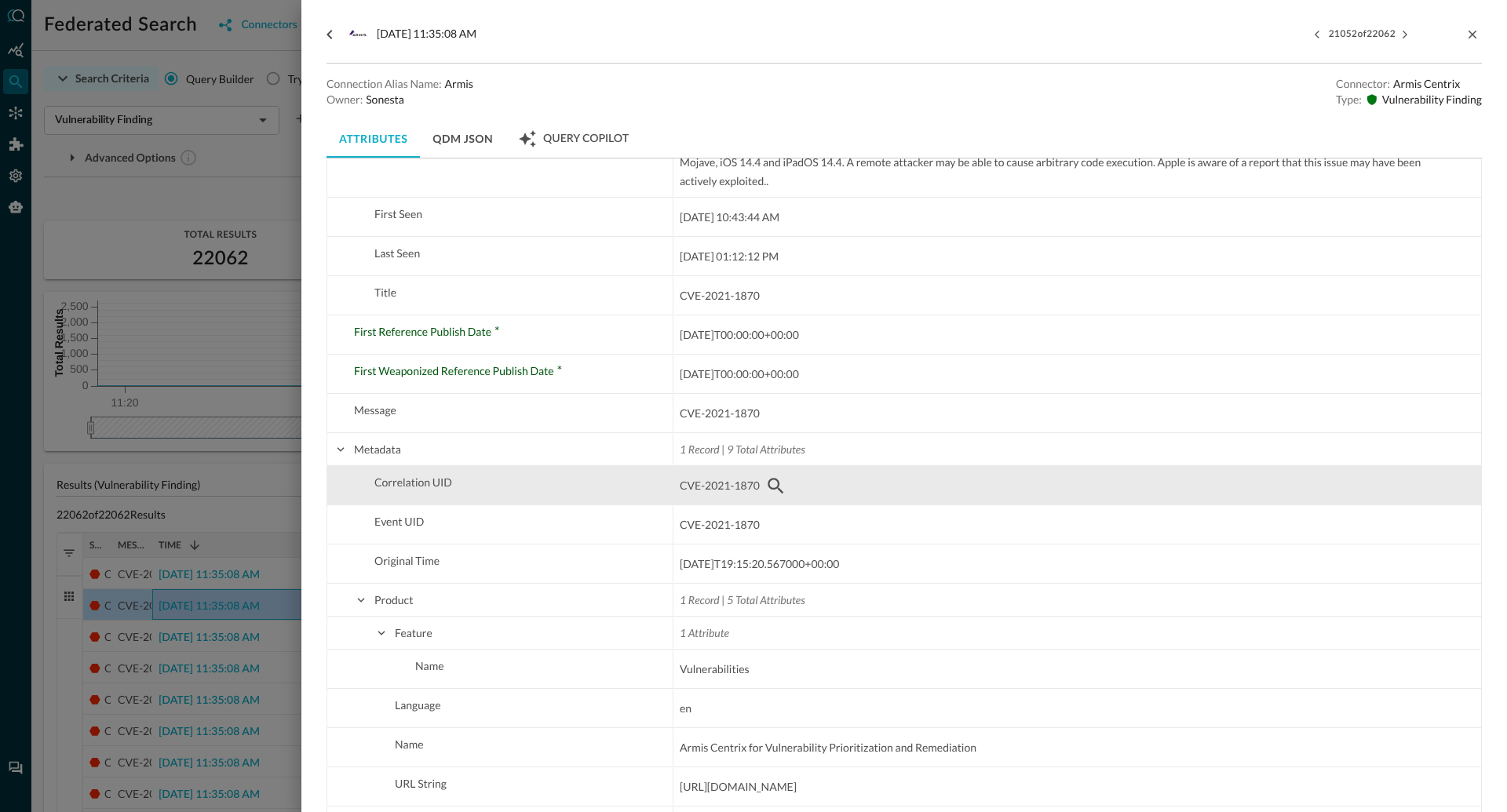
scroll to position [813, 0]
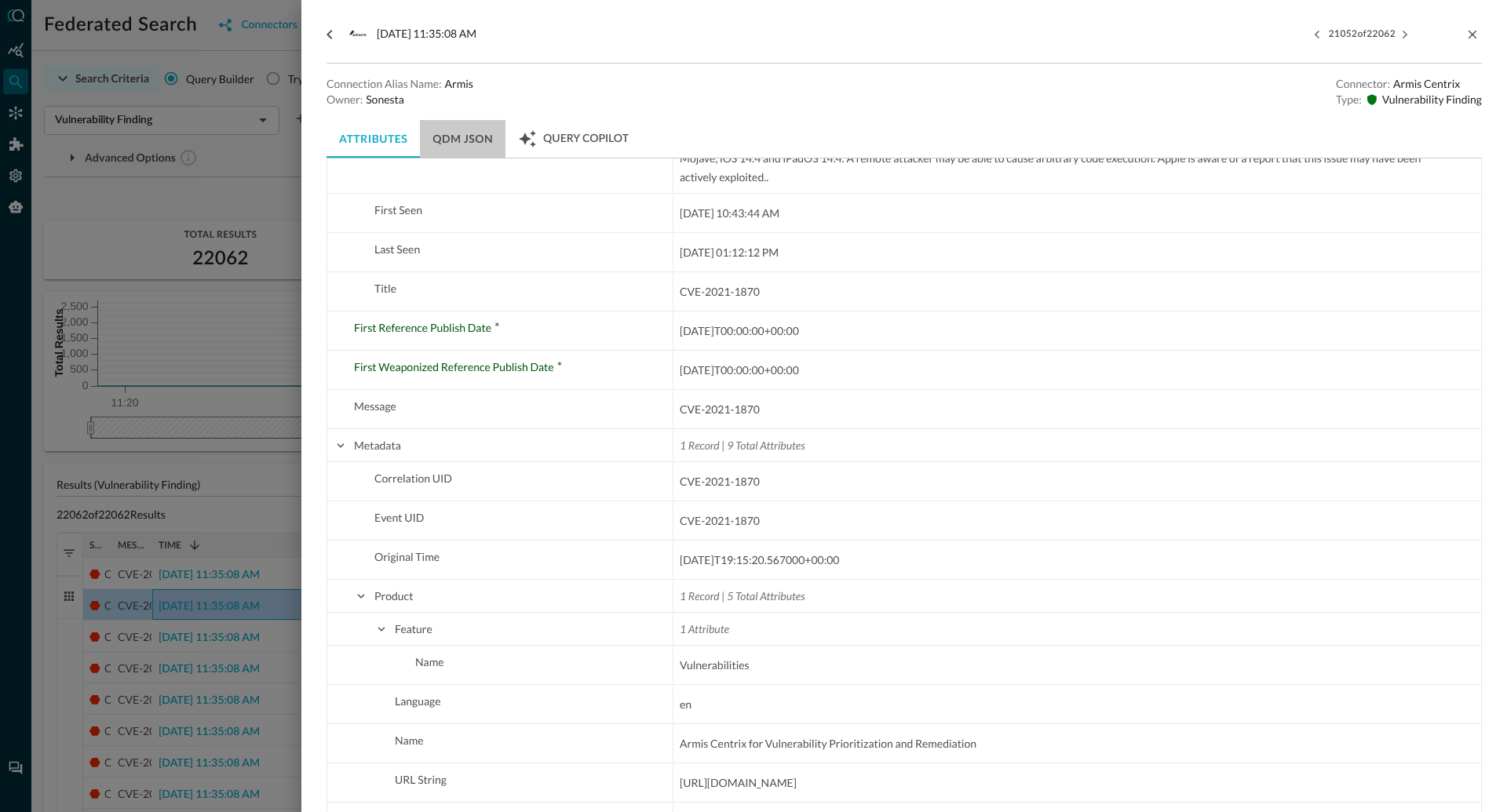
click at [468, 137] on button "QDM JSON" at bounding box center [463, 139] width 86 height 37
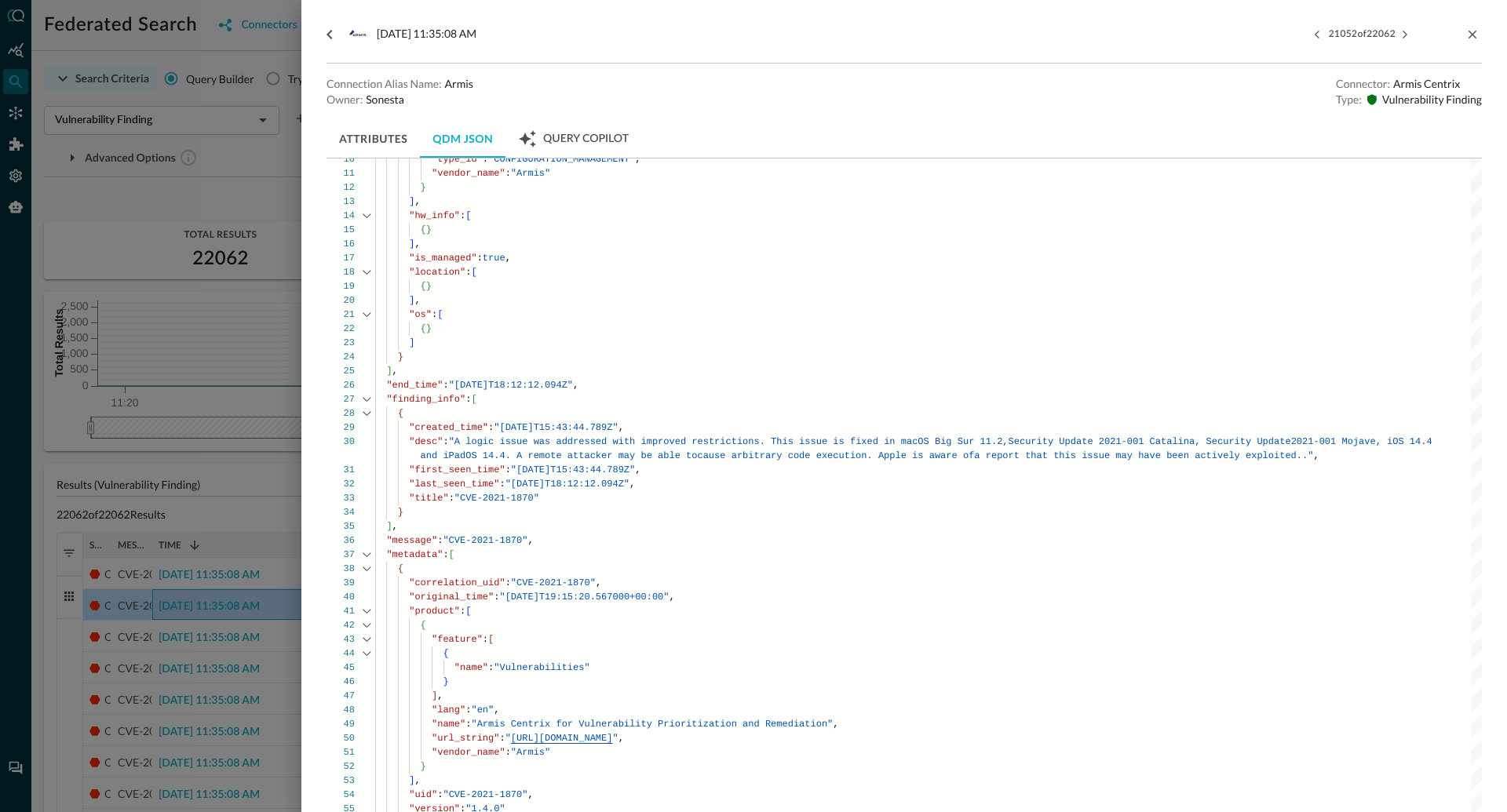
scroll to position [185, 0]
type textarea ""os": [ {} ] } ], "end_time": "2025-08-01T18:12:12.094Z", "finding_info": [ { "…"
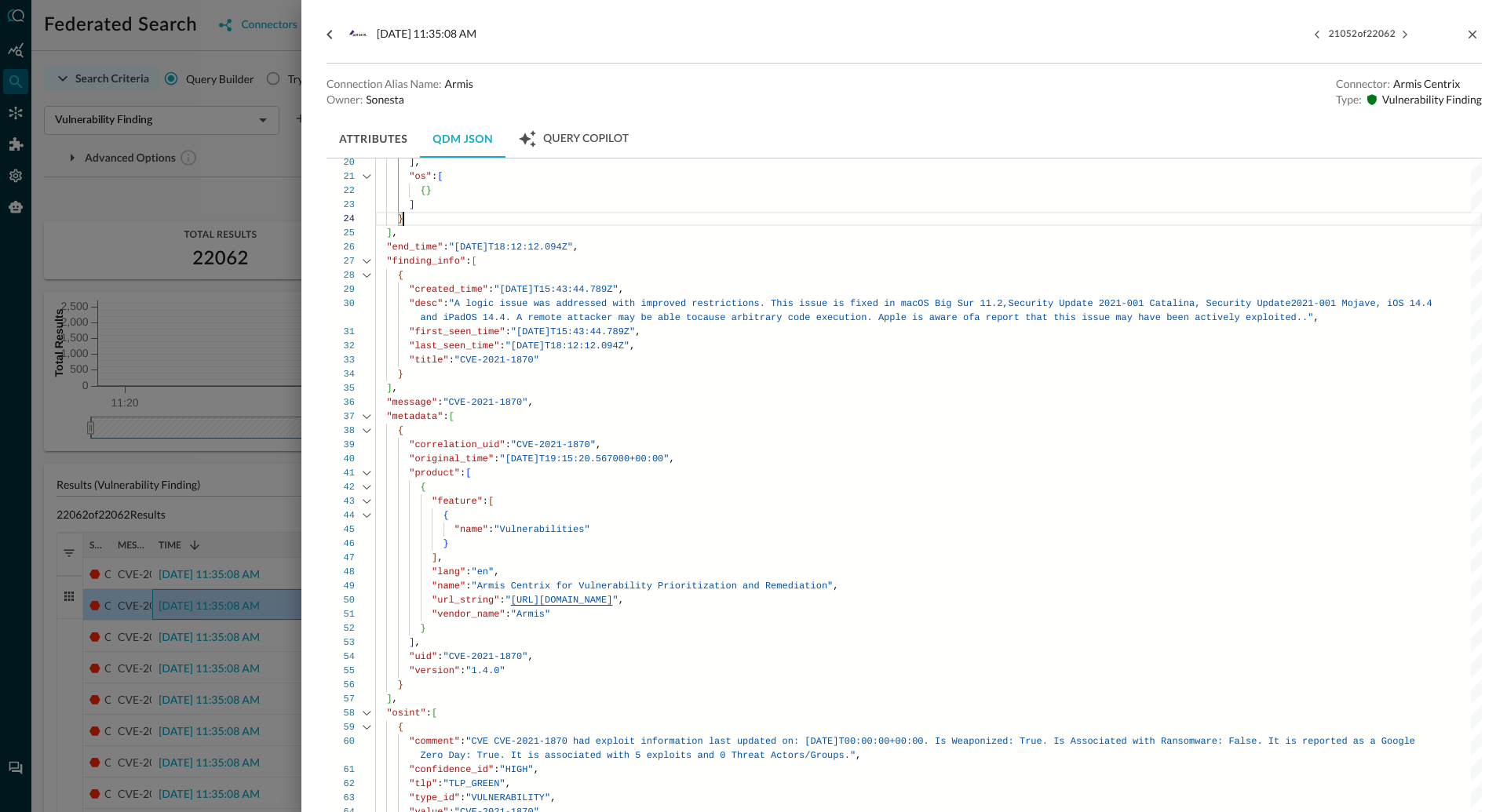
scroll to position [0, 0]
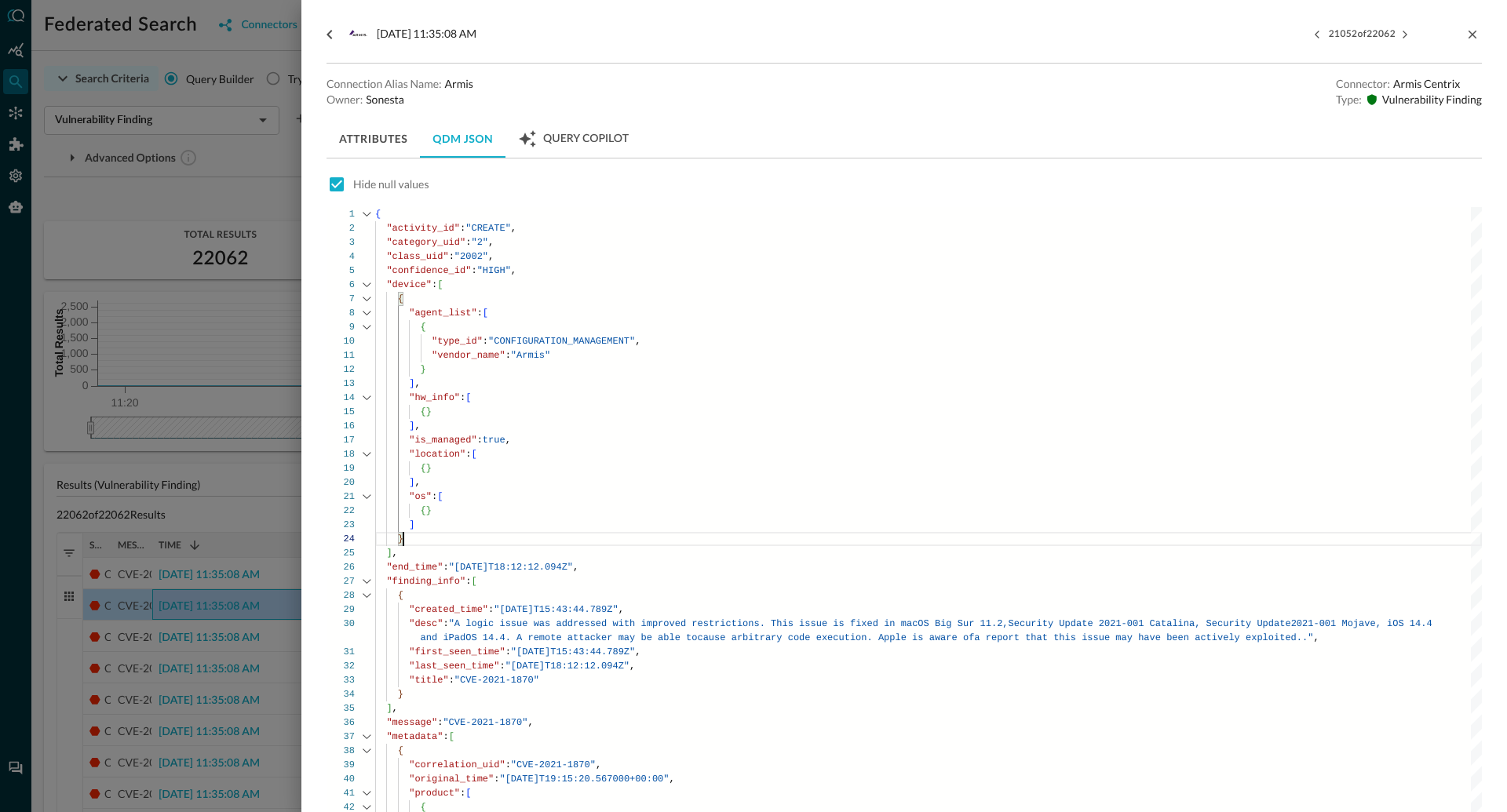
click at [218, 203] on div at bounding box center [753, 406] width 1507 height 812
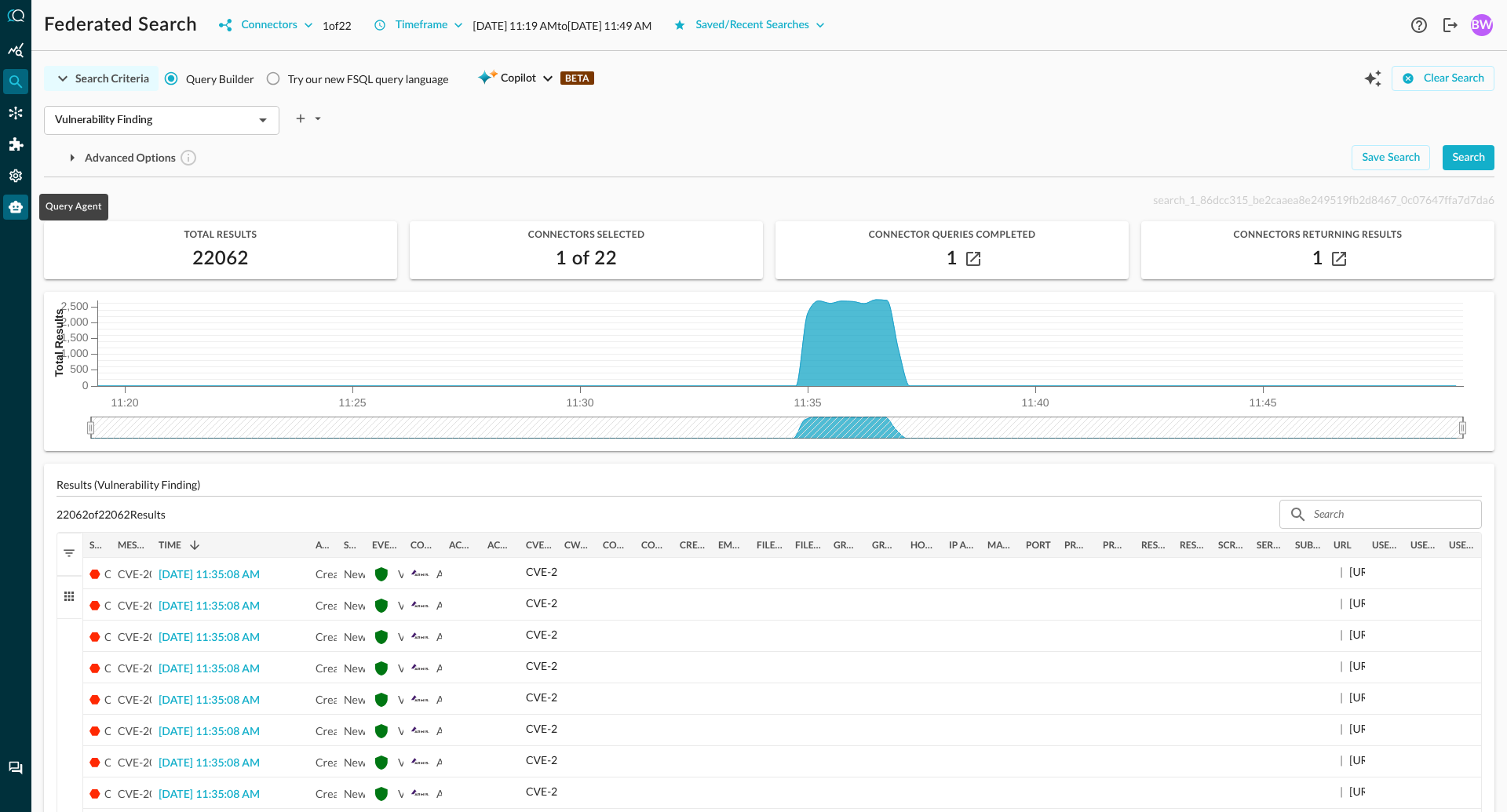
click at [17, 210] on icon "Query Agent" at bounding box center [15, 207] width 14 height 13
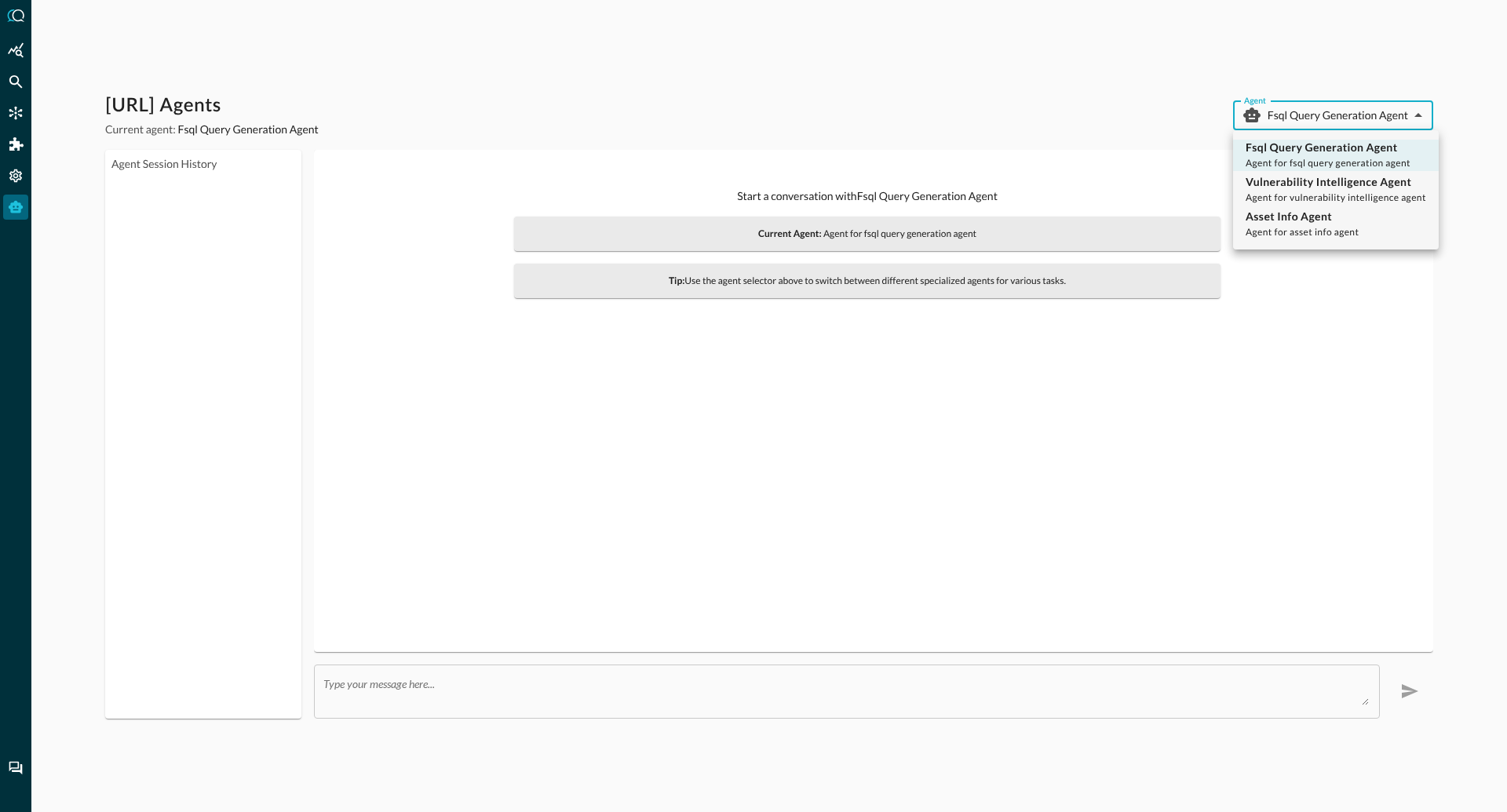
click at [1369, 114] on body "Query.AI Agents Current agent: Fsql Query Generation Agent Agent Fsql Query Gen…" at bounding box center [753, 406] width 1507 height 812
click at [1126, 92] on div at bounding box center [753, 406] width 1507 height 812
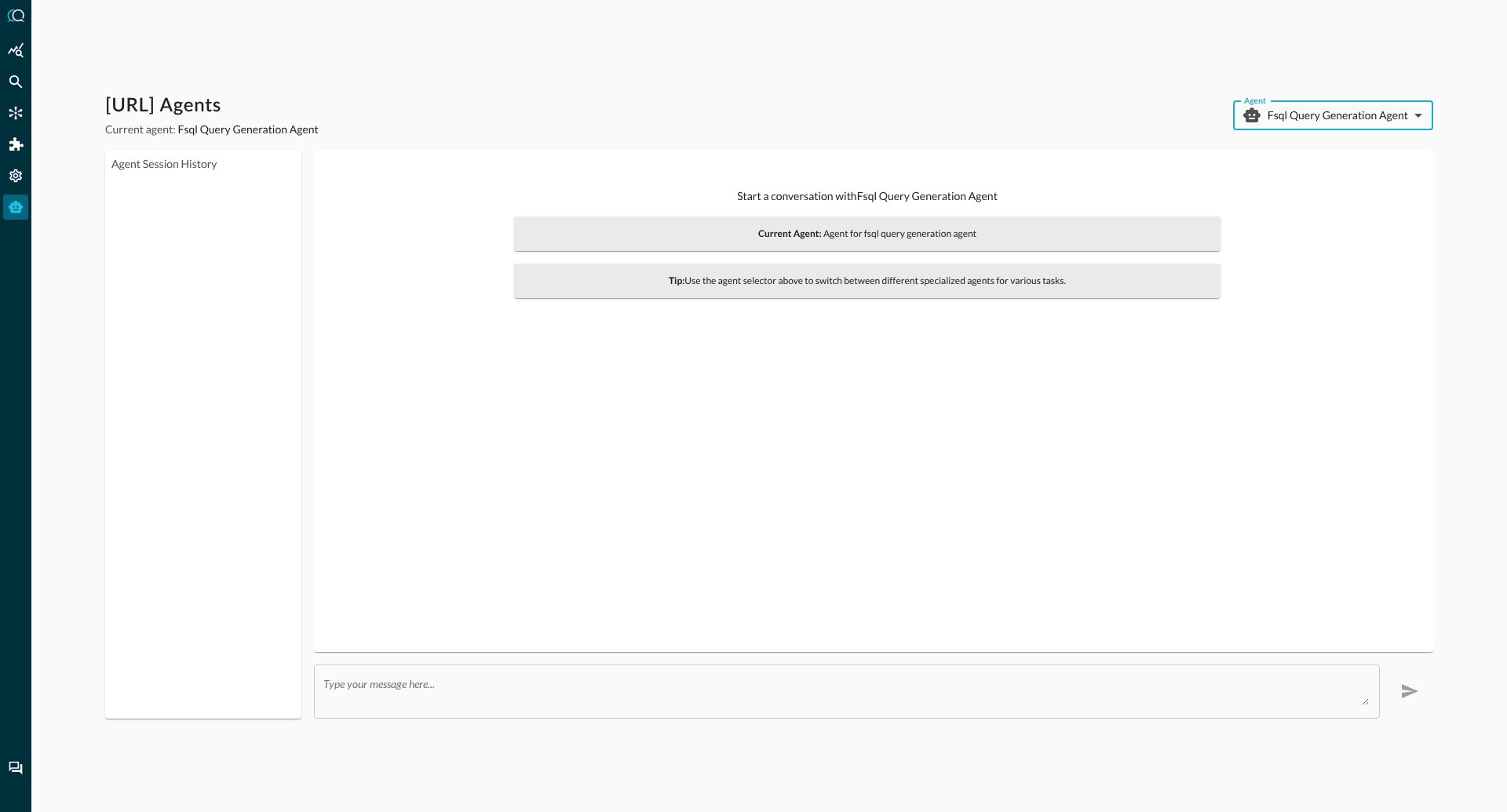
click at [256, 18] on div "Query.AI Agents Current agent: Fsql Query Generation Agent Agent Fsql Query Gen…" at bounding box center [769, 406] width 1476 height 812
click at [20, 81] on icon "Federated Search" at bounding box center [16, 81] width 16 height 16
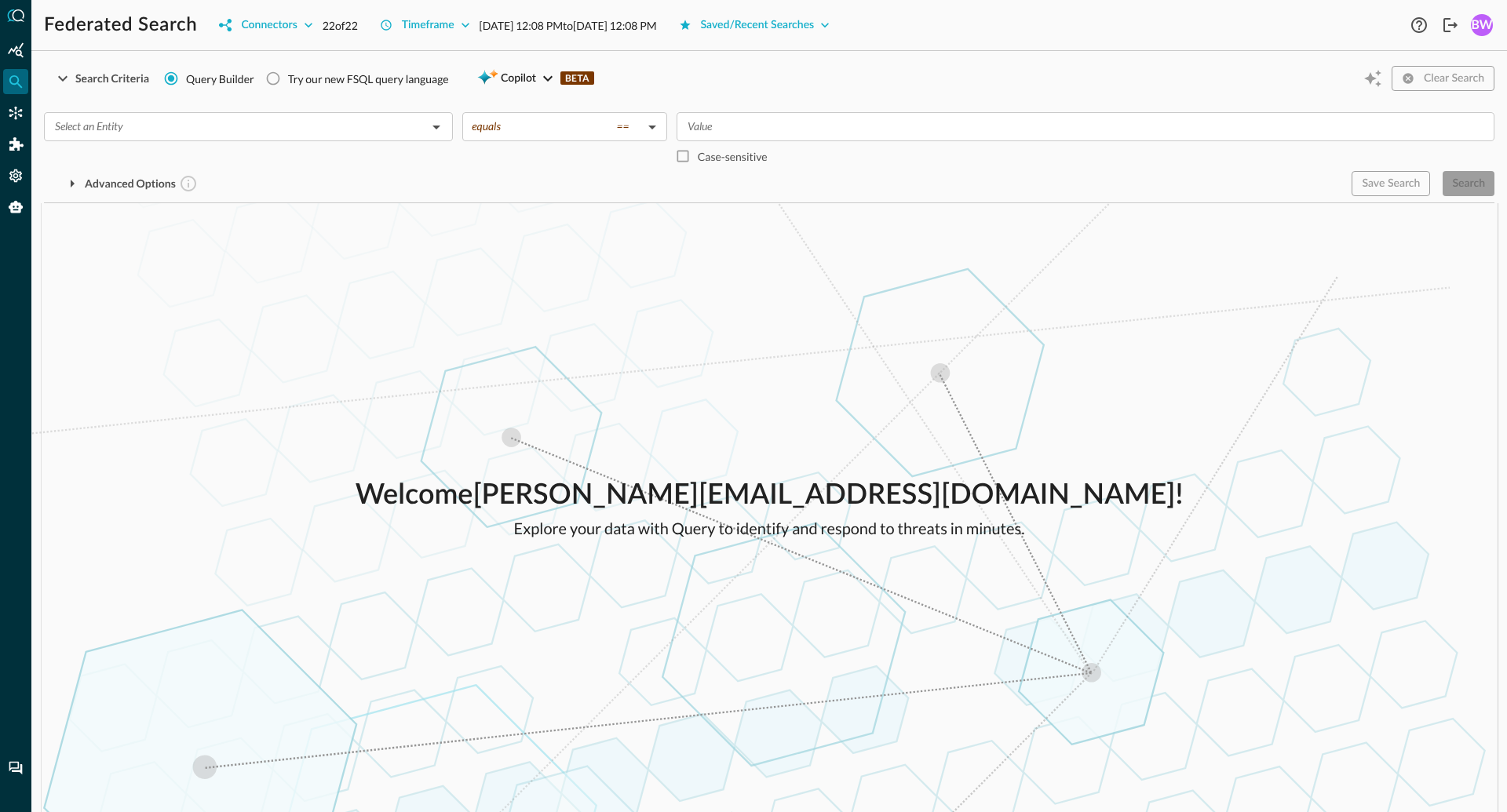
click at [1016, 192] on div "Advanced Options" at bounding box center [691, 183] width 1295 height 26
click at [792, 77] on div "Search Criteria Query Builder Try our new FSQL query language Copilot BETA Clea…" at bounding box center [769, 78] width 1450 height 30
click at [1105, 85] on div "Search Criteria Query Builder Try our new FSQL query language Copilot BETA Clea…" at bounding box center [769, 78] width 1450 height 30
click at [917, 84] on div "Search Criteria Query Builder Try our new FSQL query language Copilot BETA Clea…" at bounding box center [769, 78] width 1450 height 30
click at [17, 113] on icon "Connectors" at bounding box center [16, 112] width 16 height 16
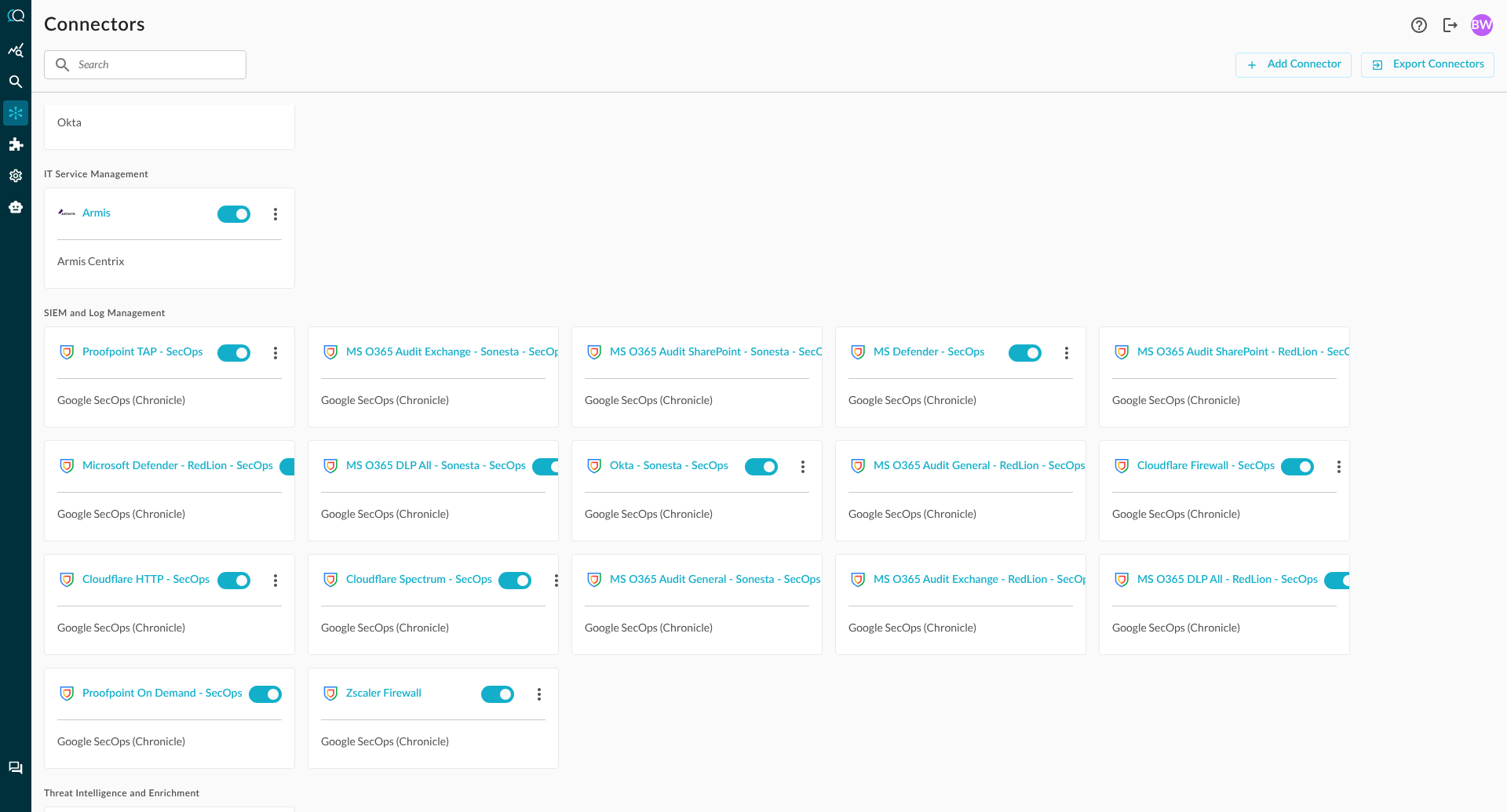
scroll to position [505, 0]
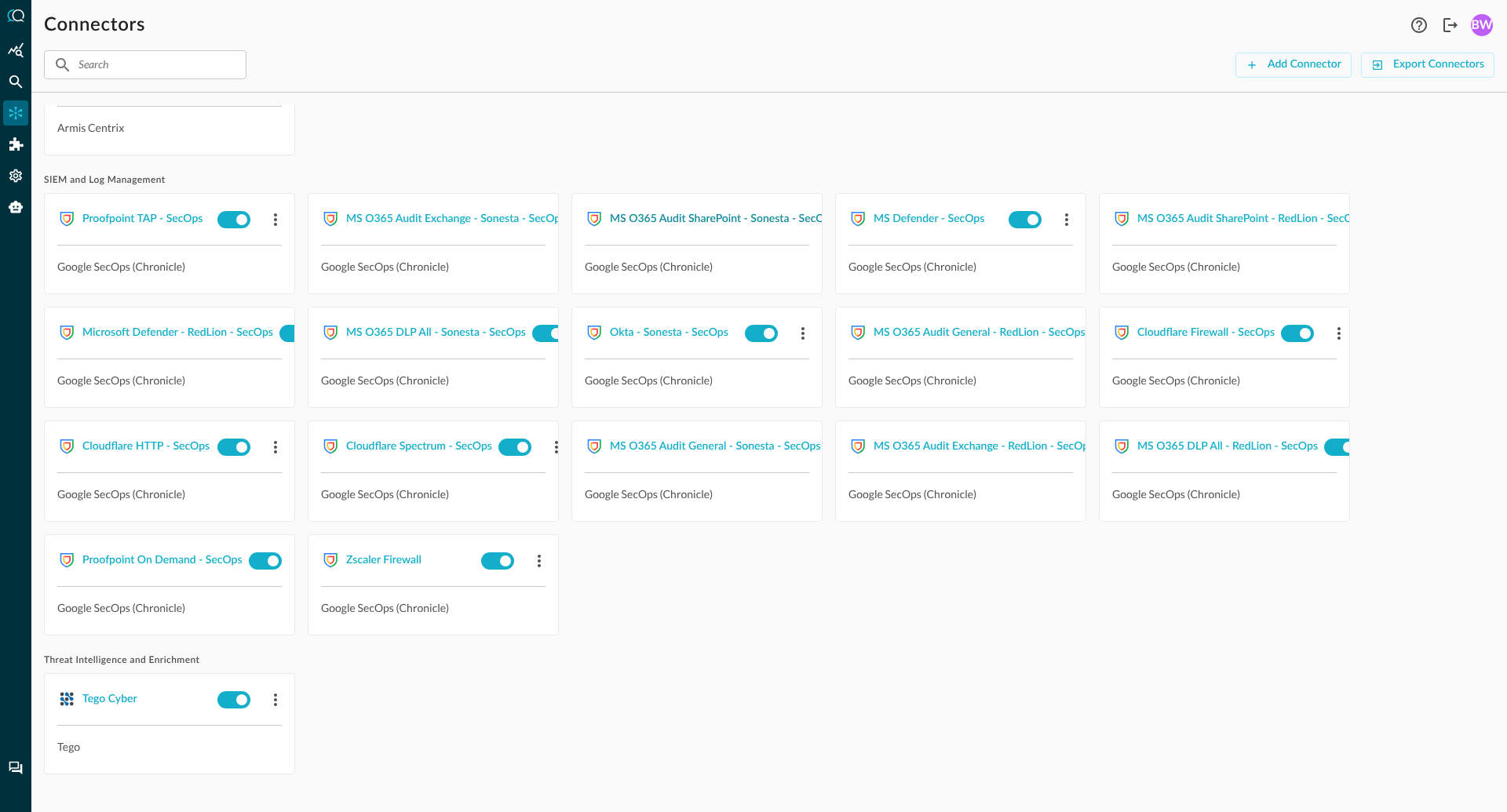
click at [669, 221] on div "MS O365 Audit SharePoint - Sonesta - SecOps" at bounding box center [722, 219] width 225 height 19
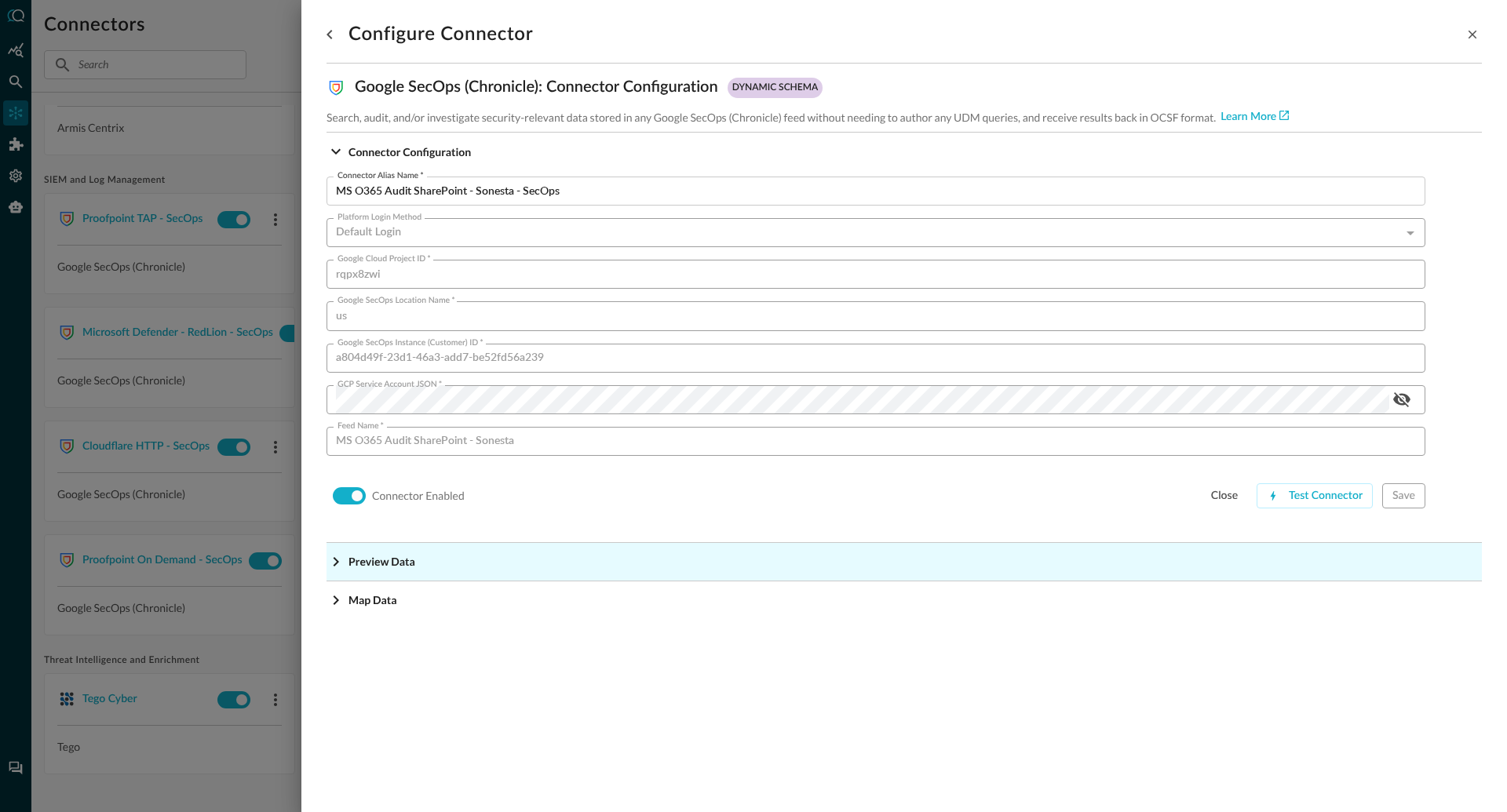
click at [338, 161] on icon "Expand More" at bounding box center [336, 151] width 19 height 19
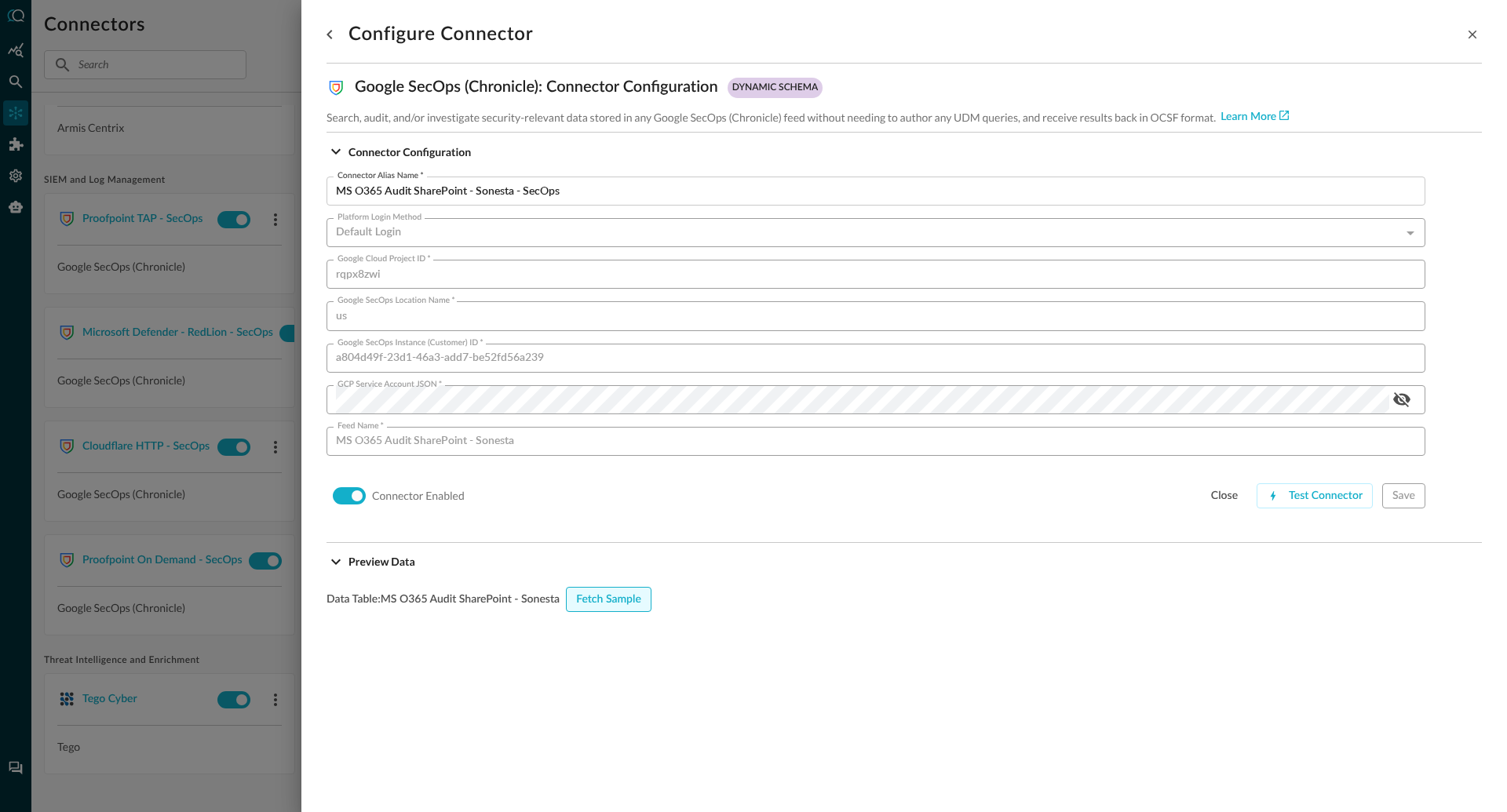
click at [611, 592] on div "Fetch Sample" at bounding box center [608, 599] width 65 height 19
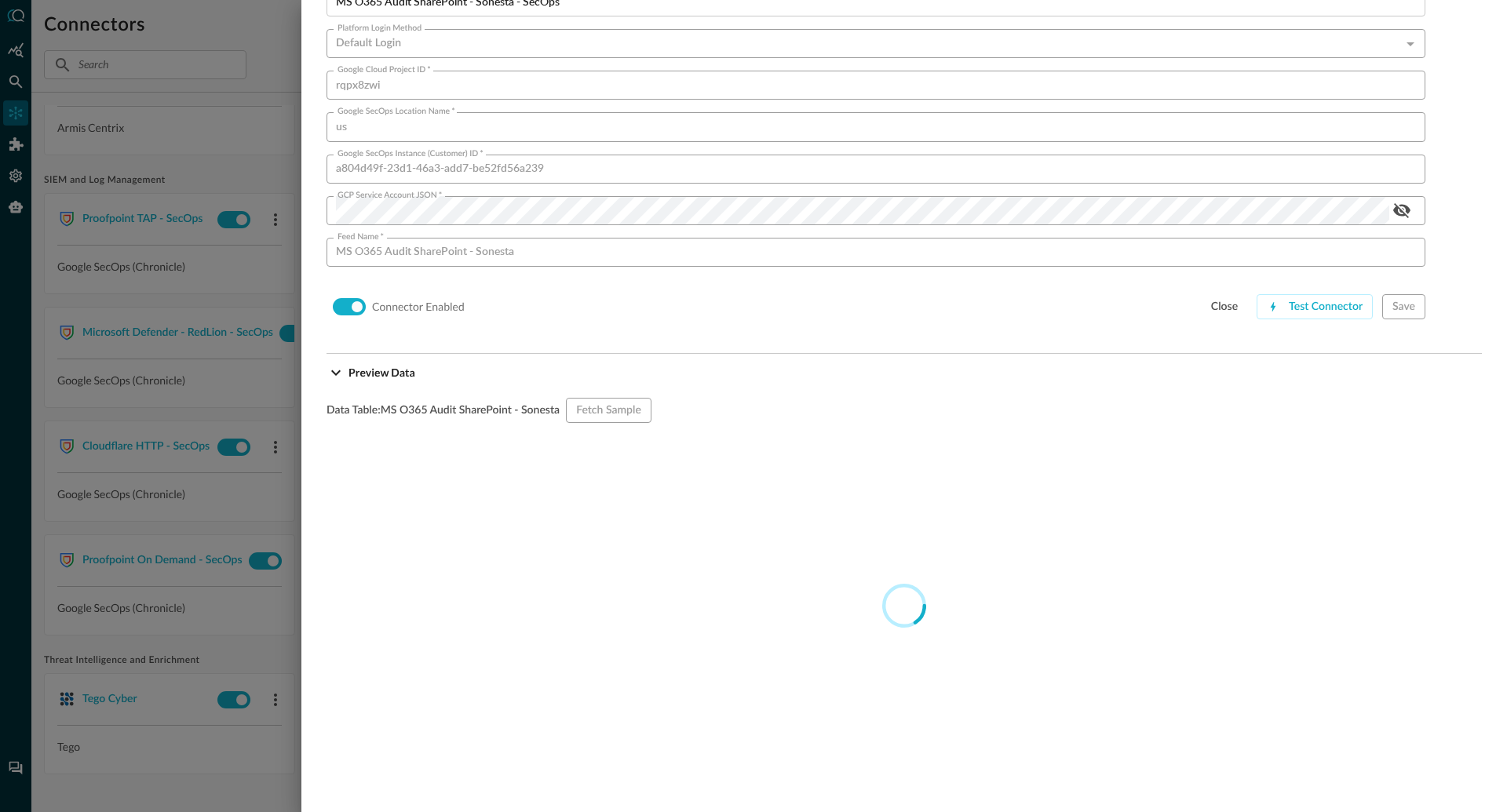
scroll to position [323, 0]
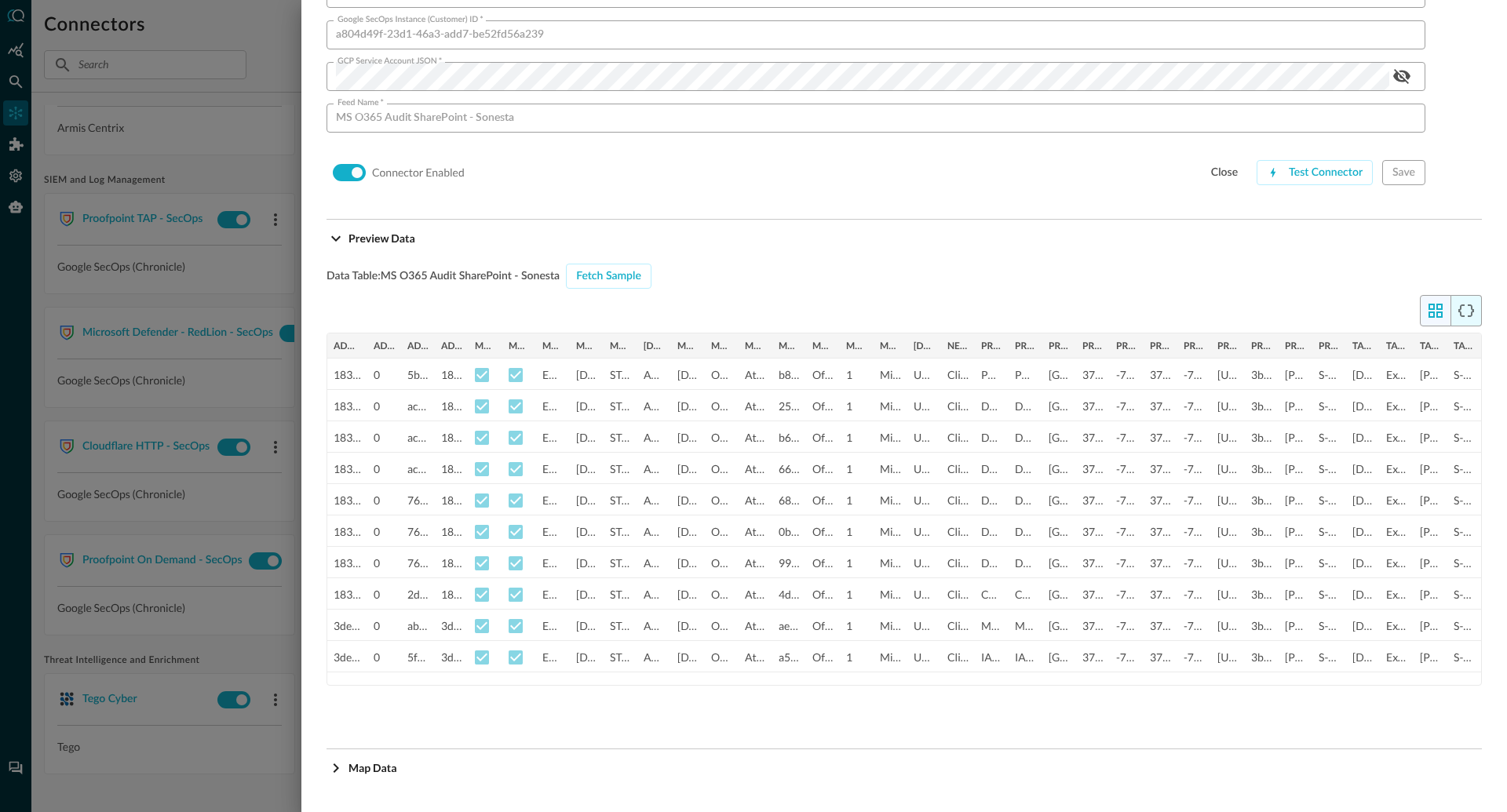
click at [1469, 310] on icon "button" at bounding box center [1466, 310] width 19 height 19
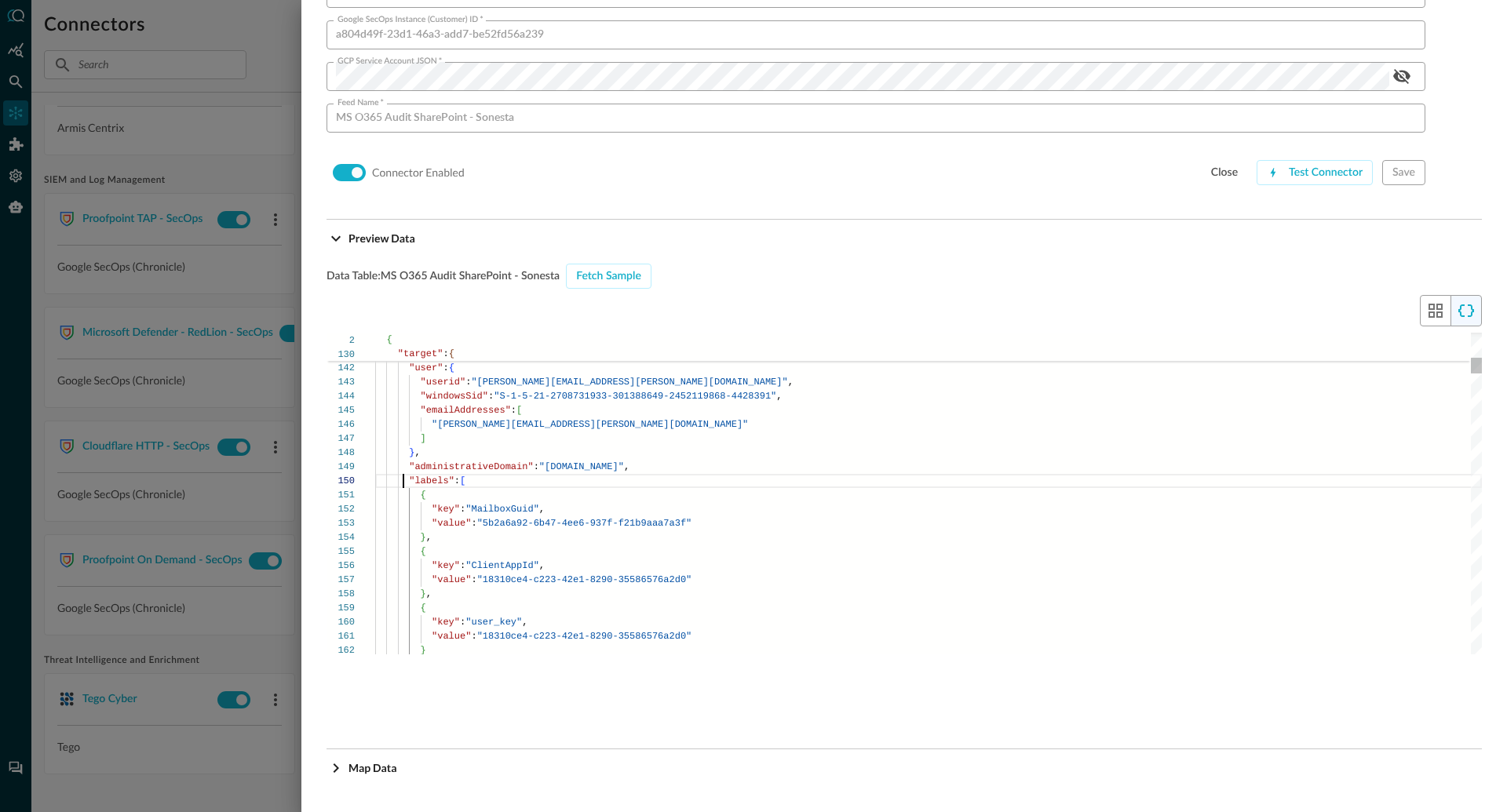
scroll to position [127, 28]
type textarea "}, "user": { "userid": "christopher.soule@sonesta.com", "windowsSid": "S-1-5-21…"
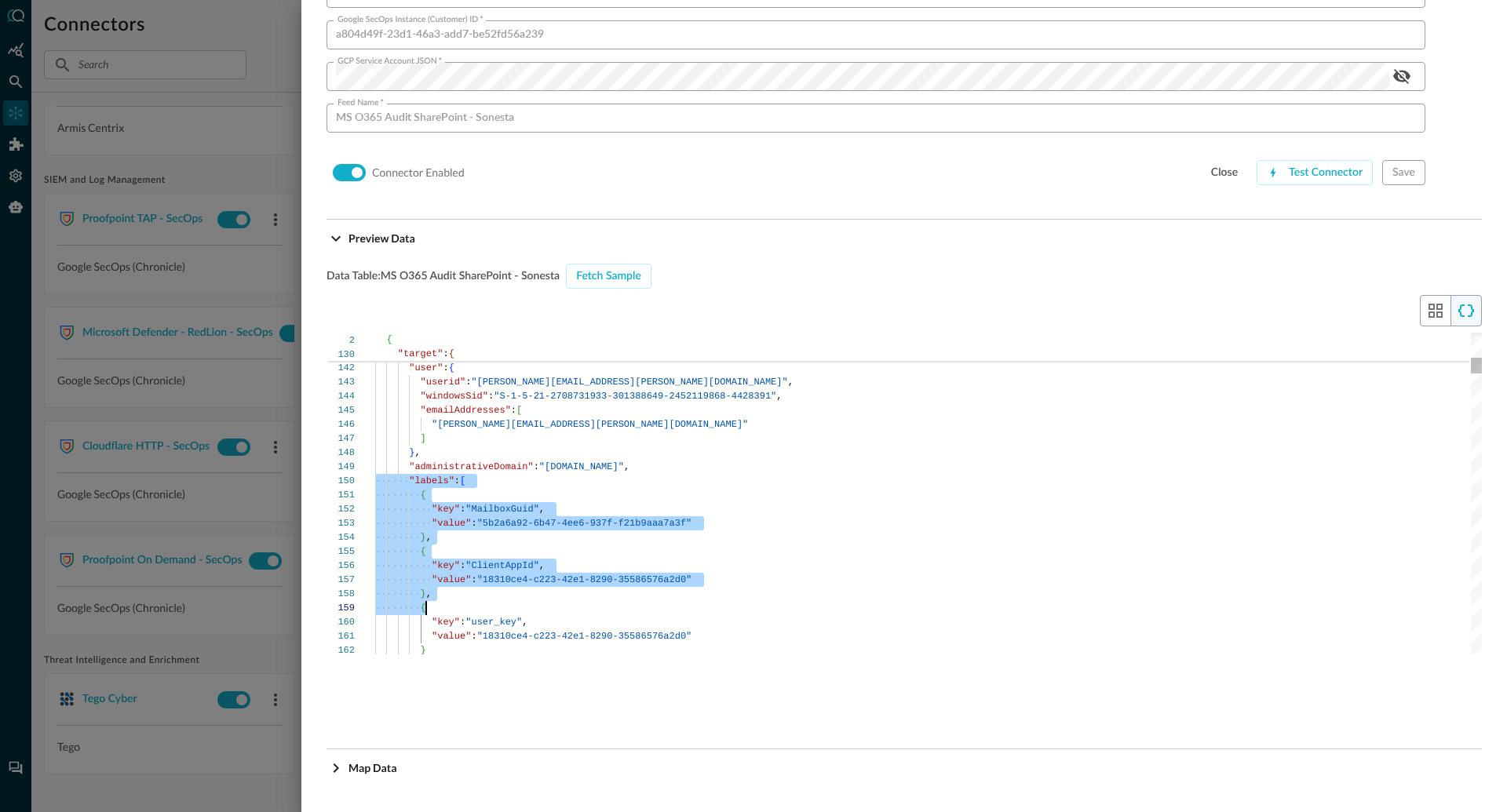
scroll to position [127, 51]
drag, startPoint x: 375, startPoint y: 479, endPoint x: 571, endPoint y: 614, distance: 238.0
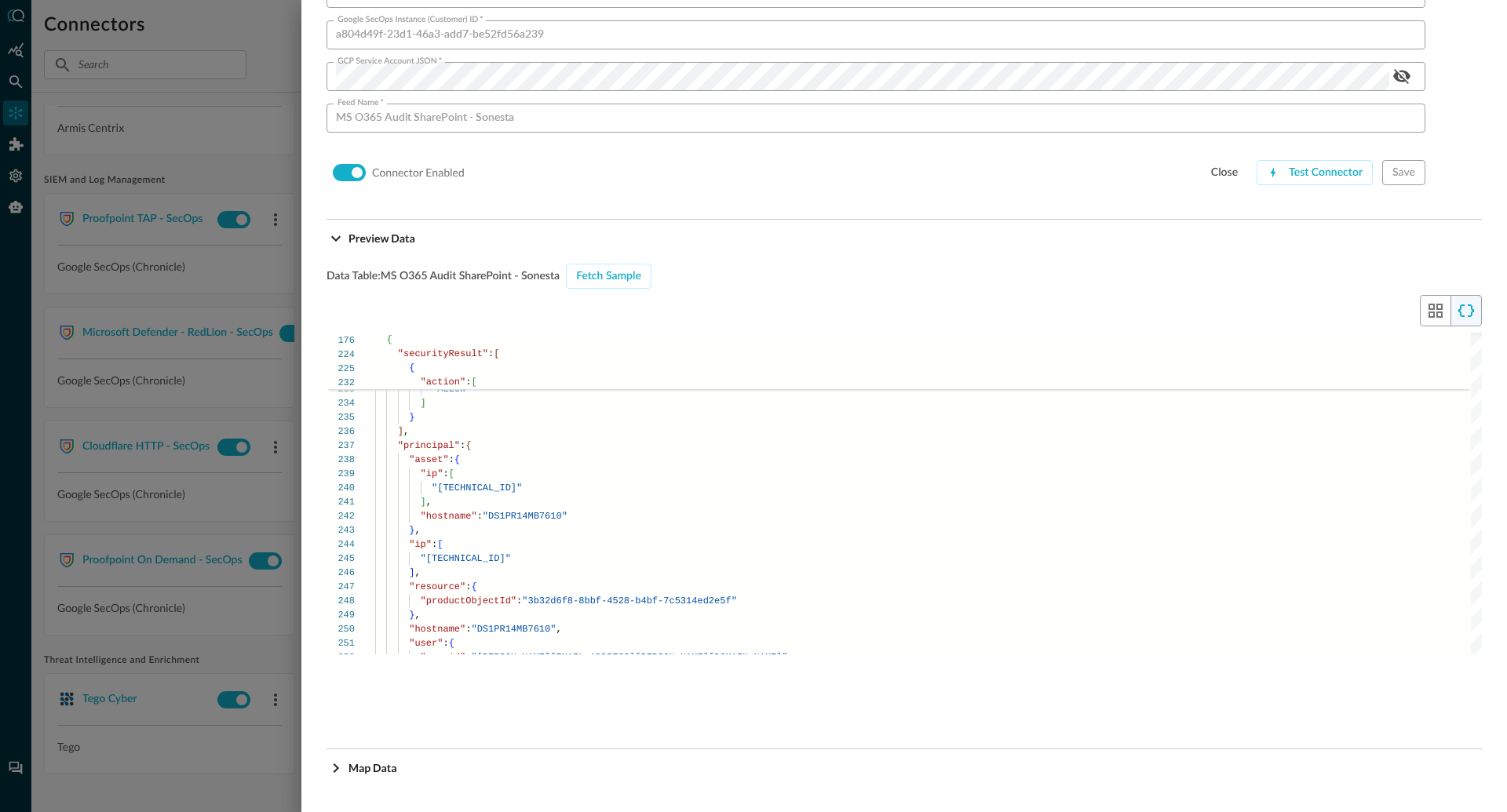
click at [158, 416] on div at bounding box center [753, 406] width 1507 height 812
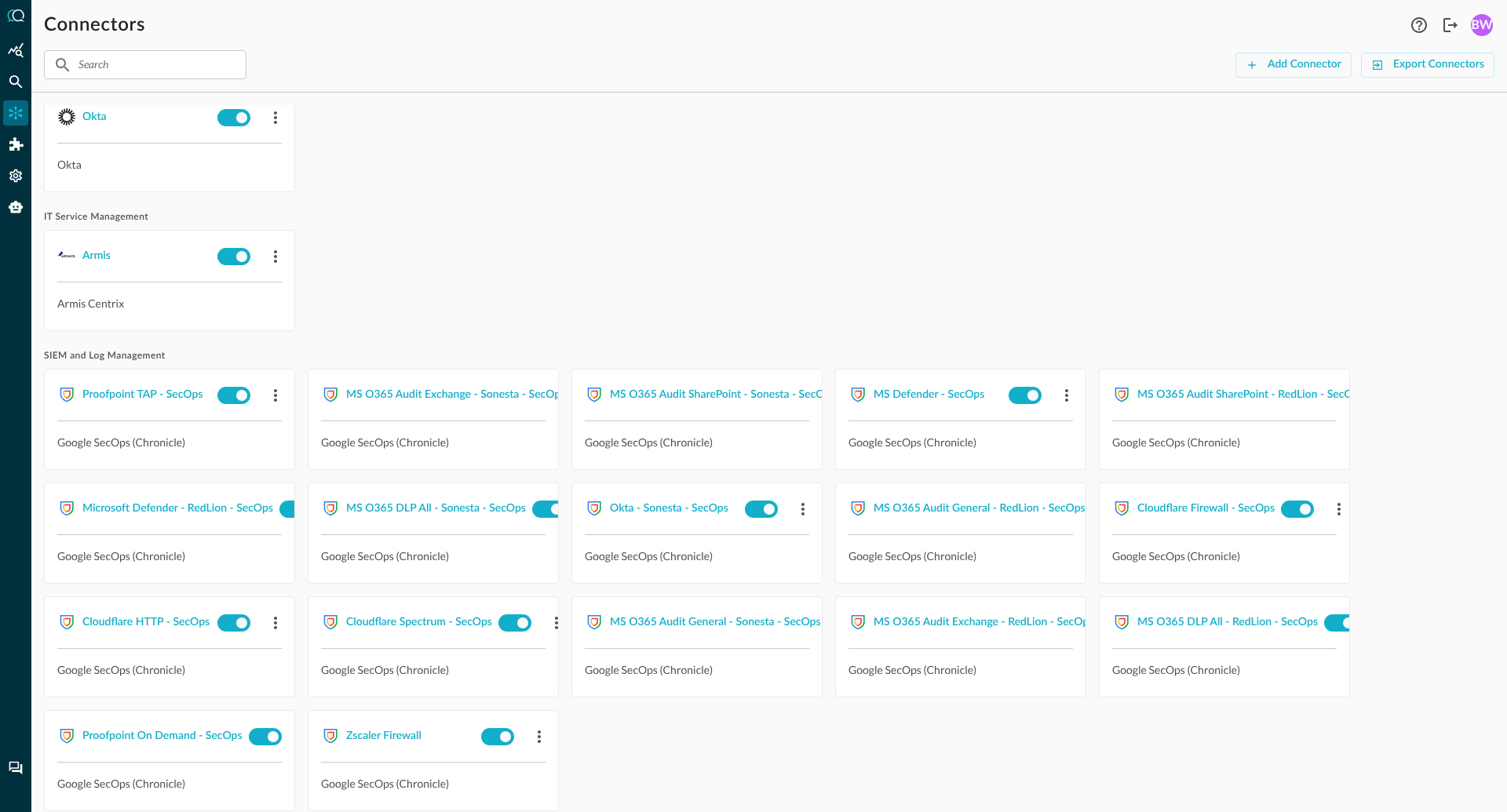
scroll to position [151, 0]
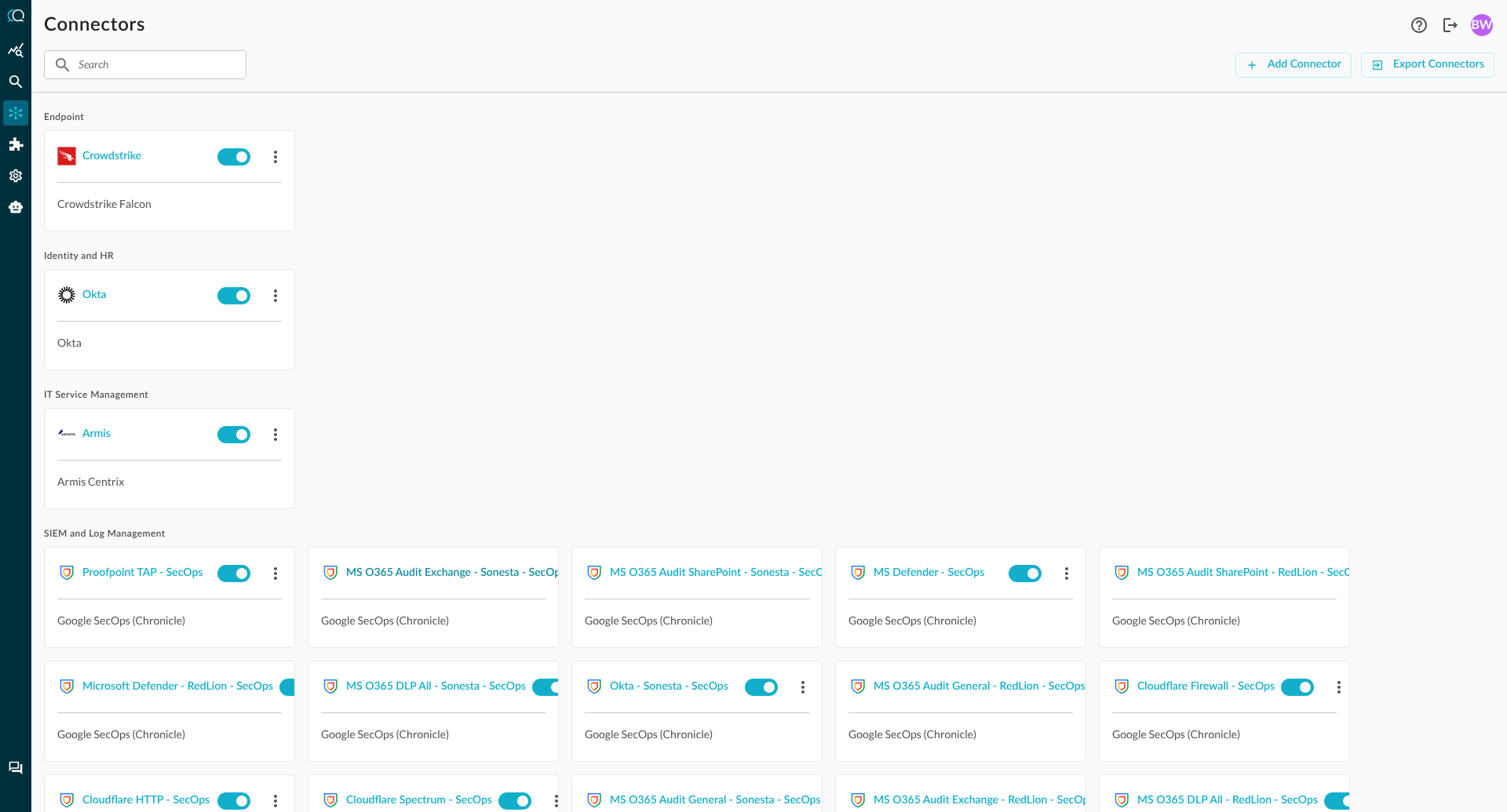
click at [456, 567] on div "MS O365 Audit Exchange - Sonesta - SecOps" at bounding box center [455, 572] width 219 height 19
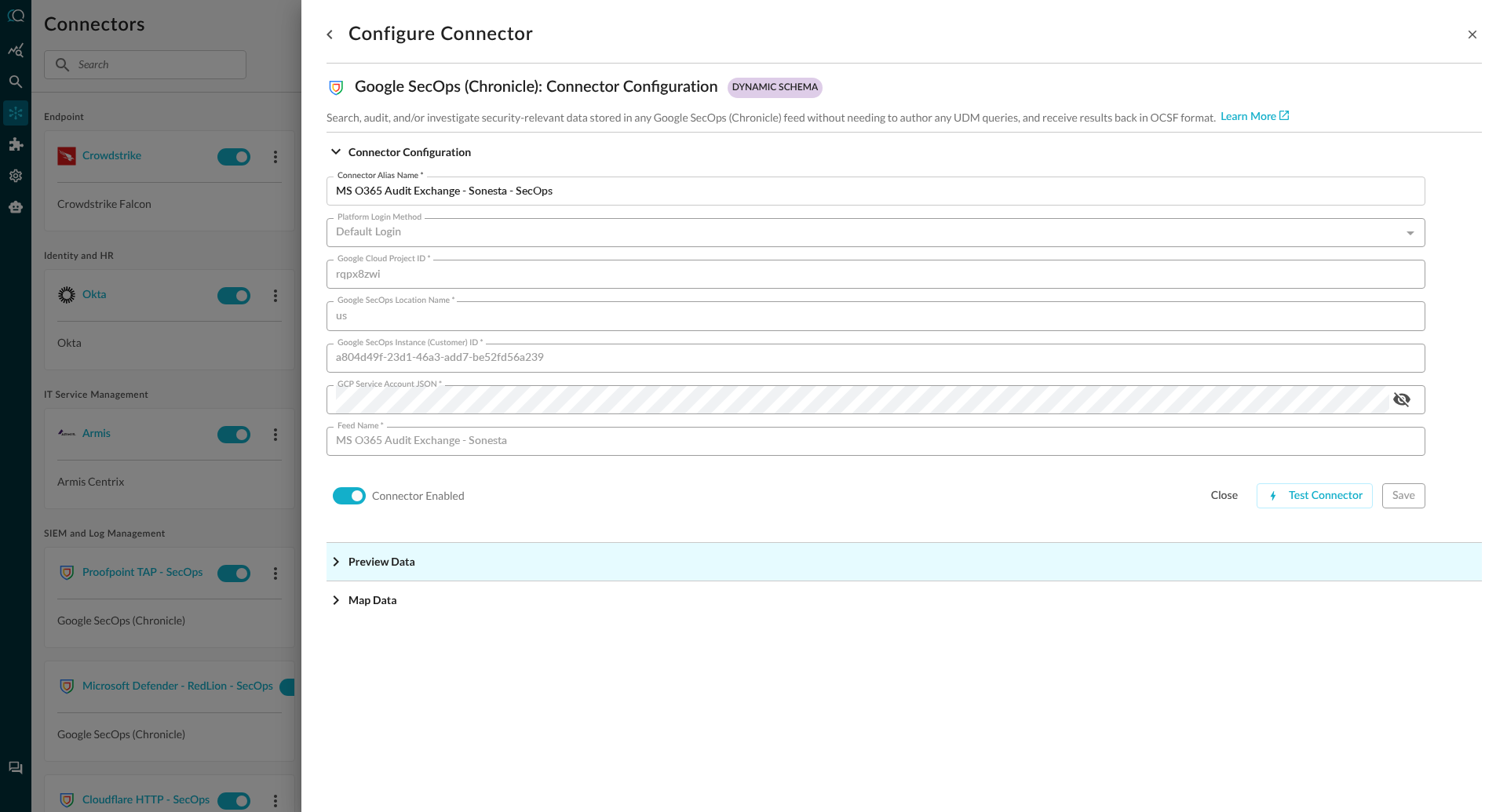
click at [332, 161] on icon "Expand More" at bounding box center [336, 151] width 19 height 19
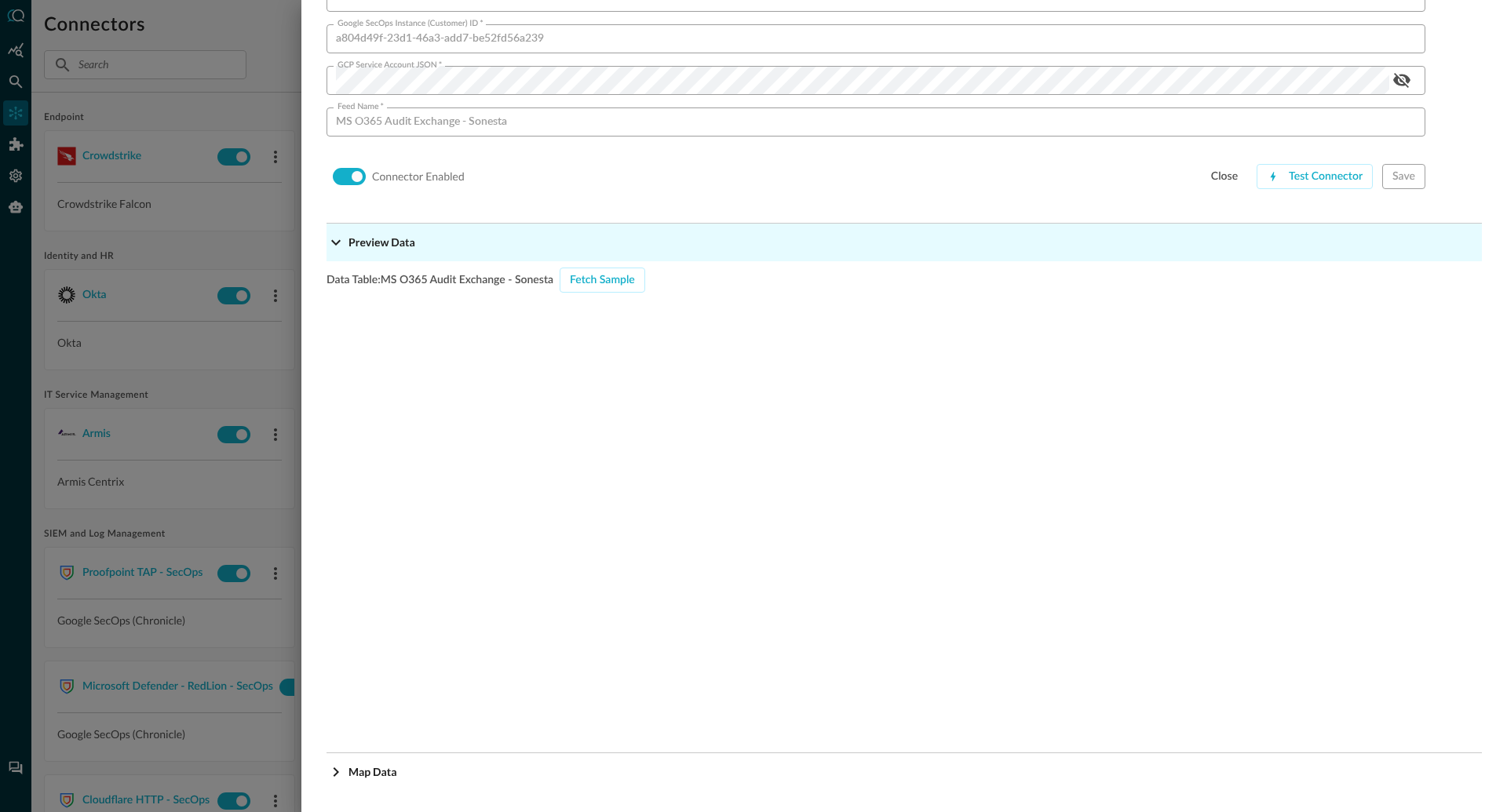
scroll to position [323, 0]
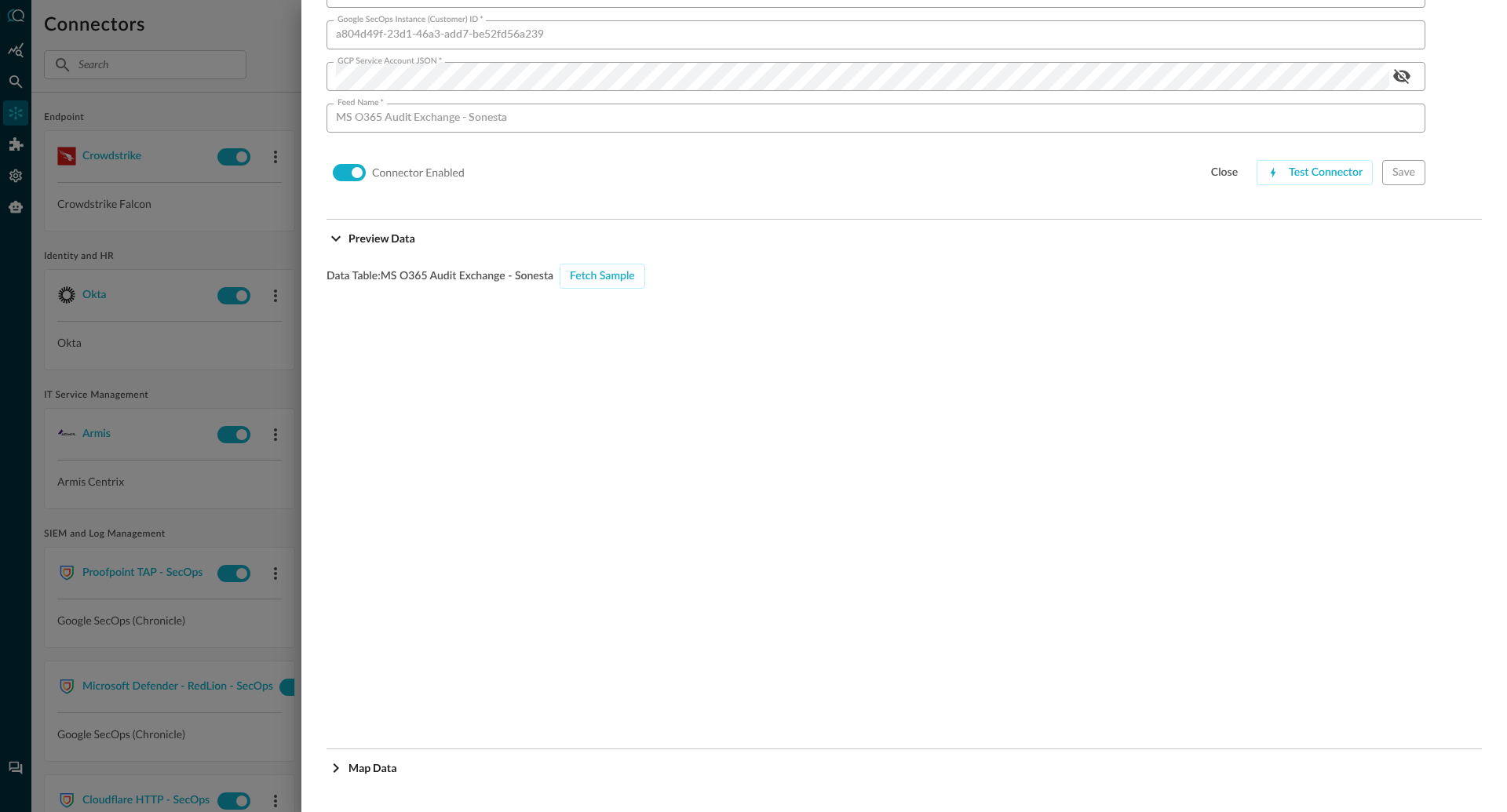
click at [173, 262] on div at bounding box center [753, 406] width 1507 height 812
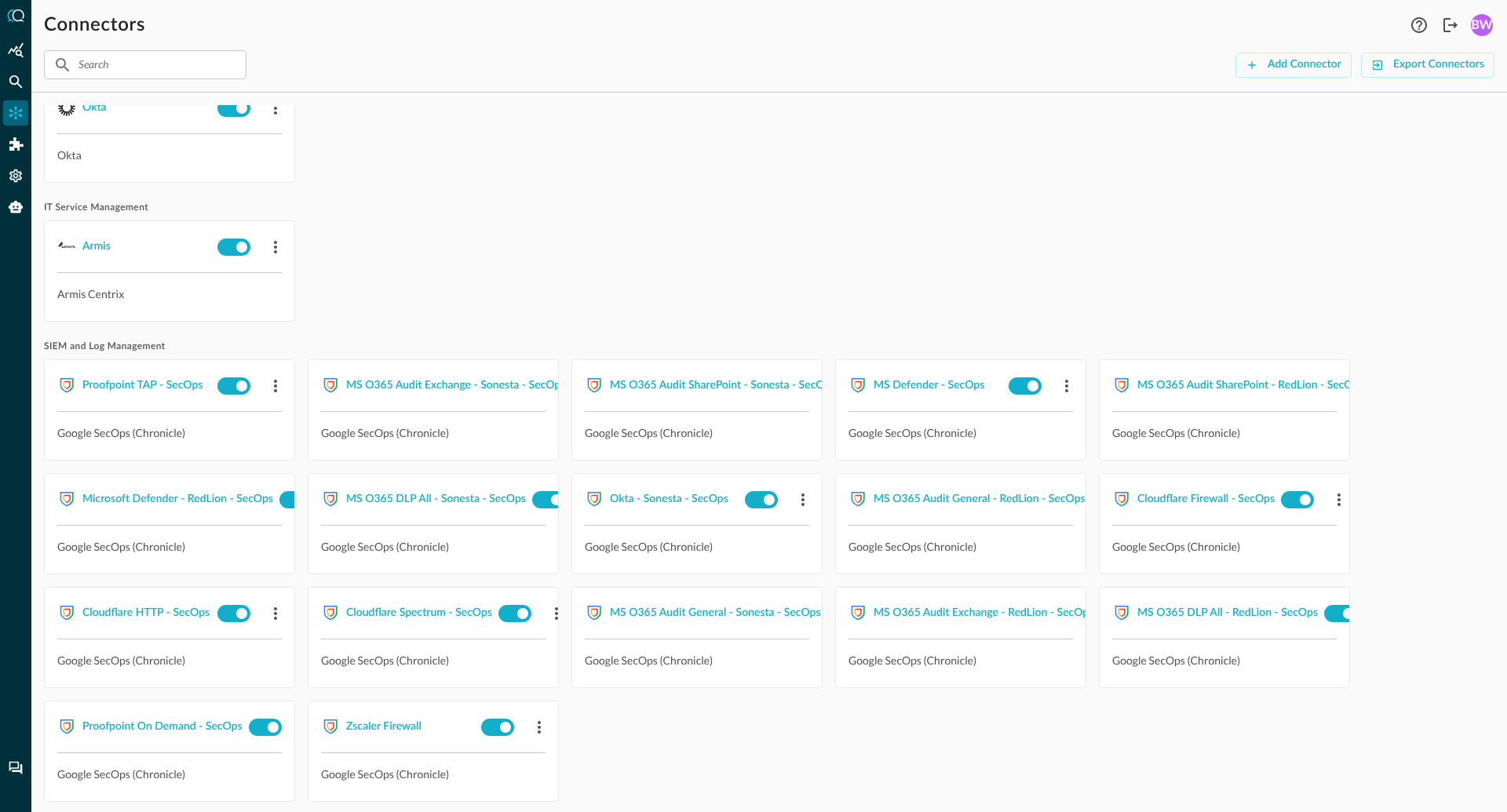
scroll to position [437, 0]
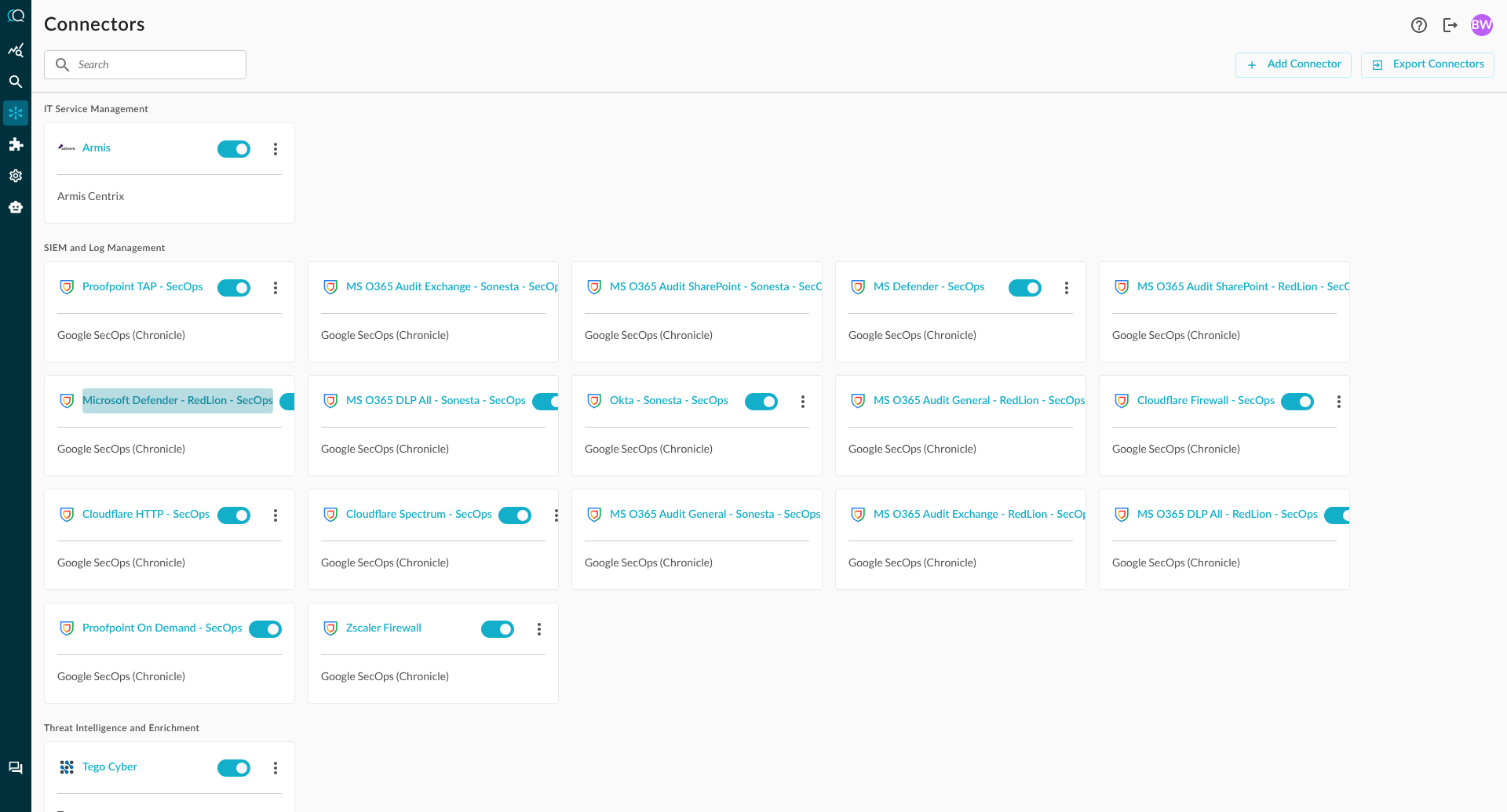
click at [201, 401] on div "Microsoft Defender - RedLion - SecOps" at bounding box center [177, 401] width 191 height 19
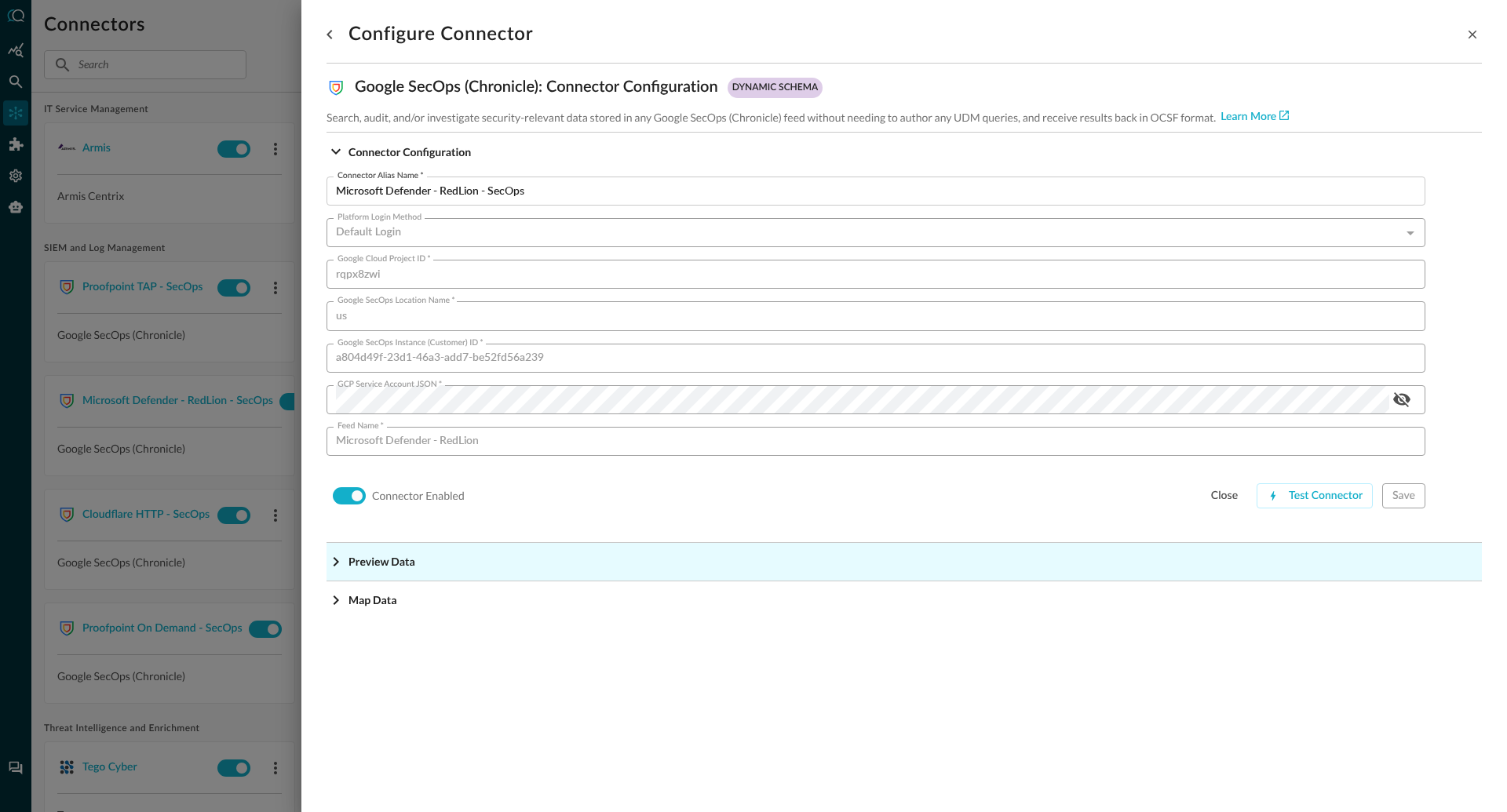
click at [336, 161] on icon "Expand More" at bounding box center [336, 151] width 19 height 19
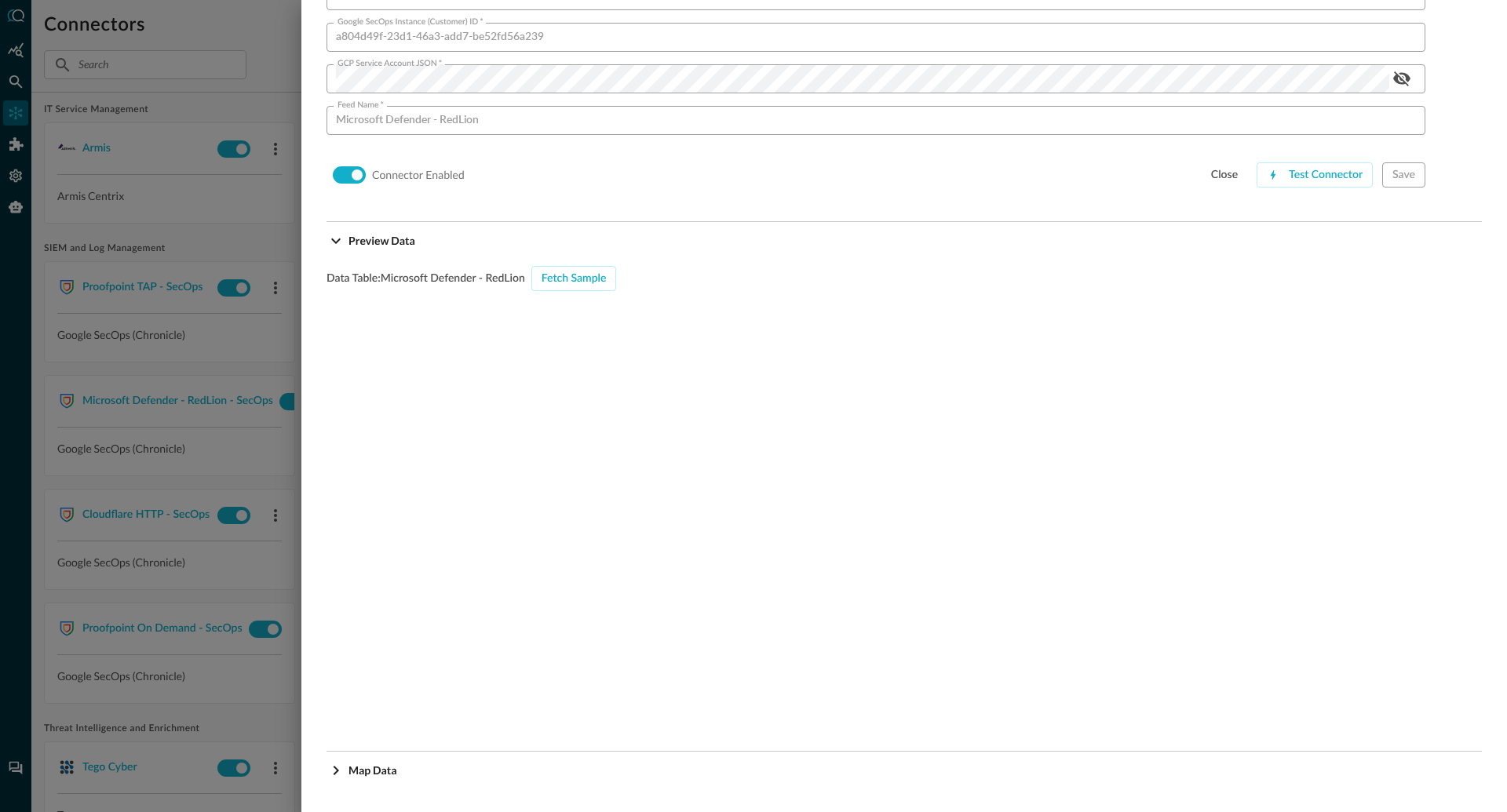
scroll to position [323, 0]
click at [575, 276] on div "Fetch Sample" at bounding box center [573, 276] width 65 height 19
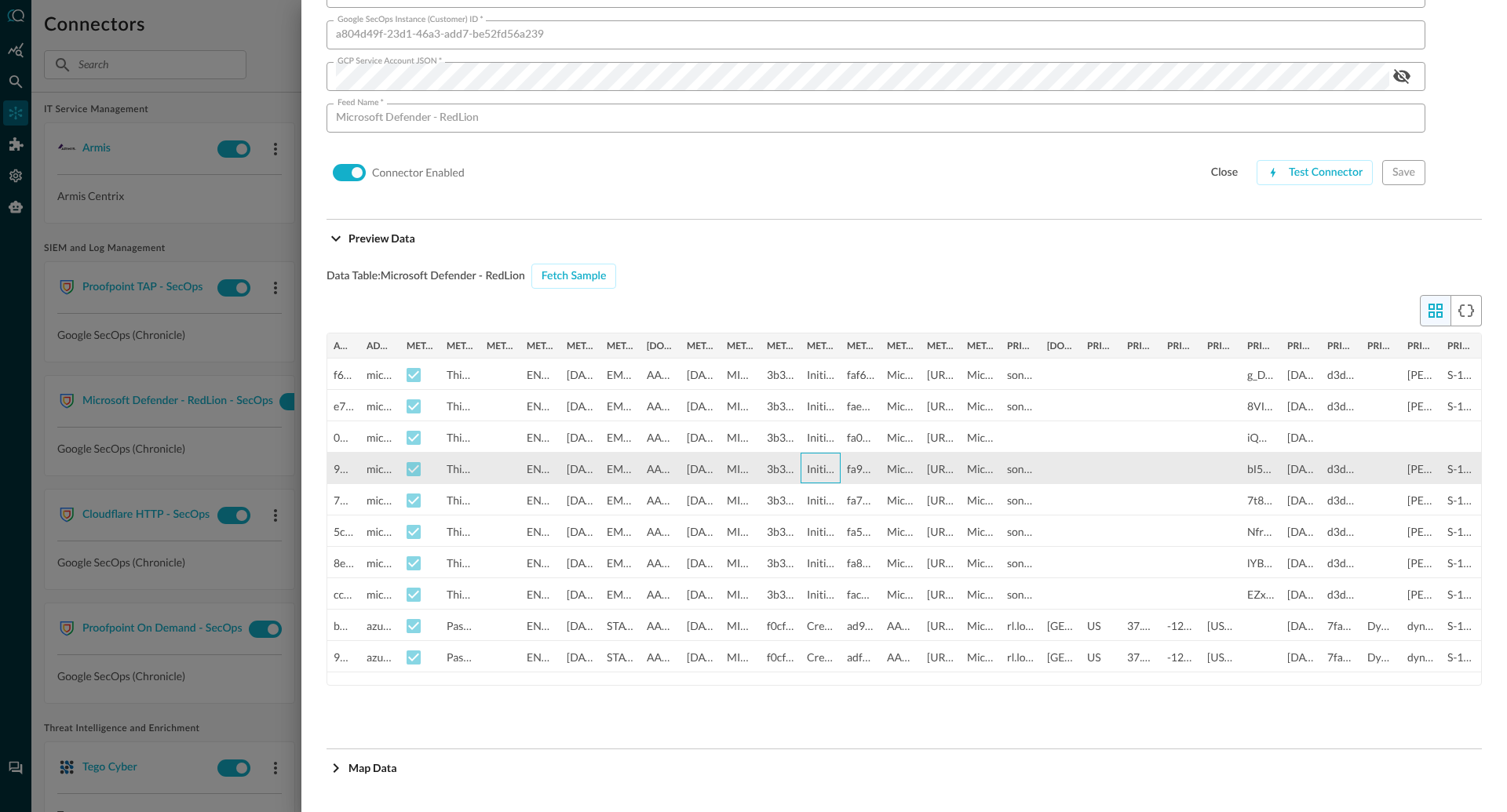
click at [819, 472] on div "InitialAccess" at bounding box center [821, 469] width 27 height 31
click at [776, 472] on div "3b32d6f8-8bbf-4528-b4bf-7c5314ed2e5f" at bounding box center [780, 469] width 27 height 31
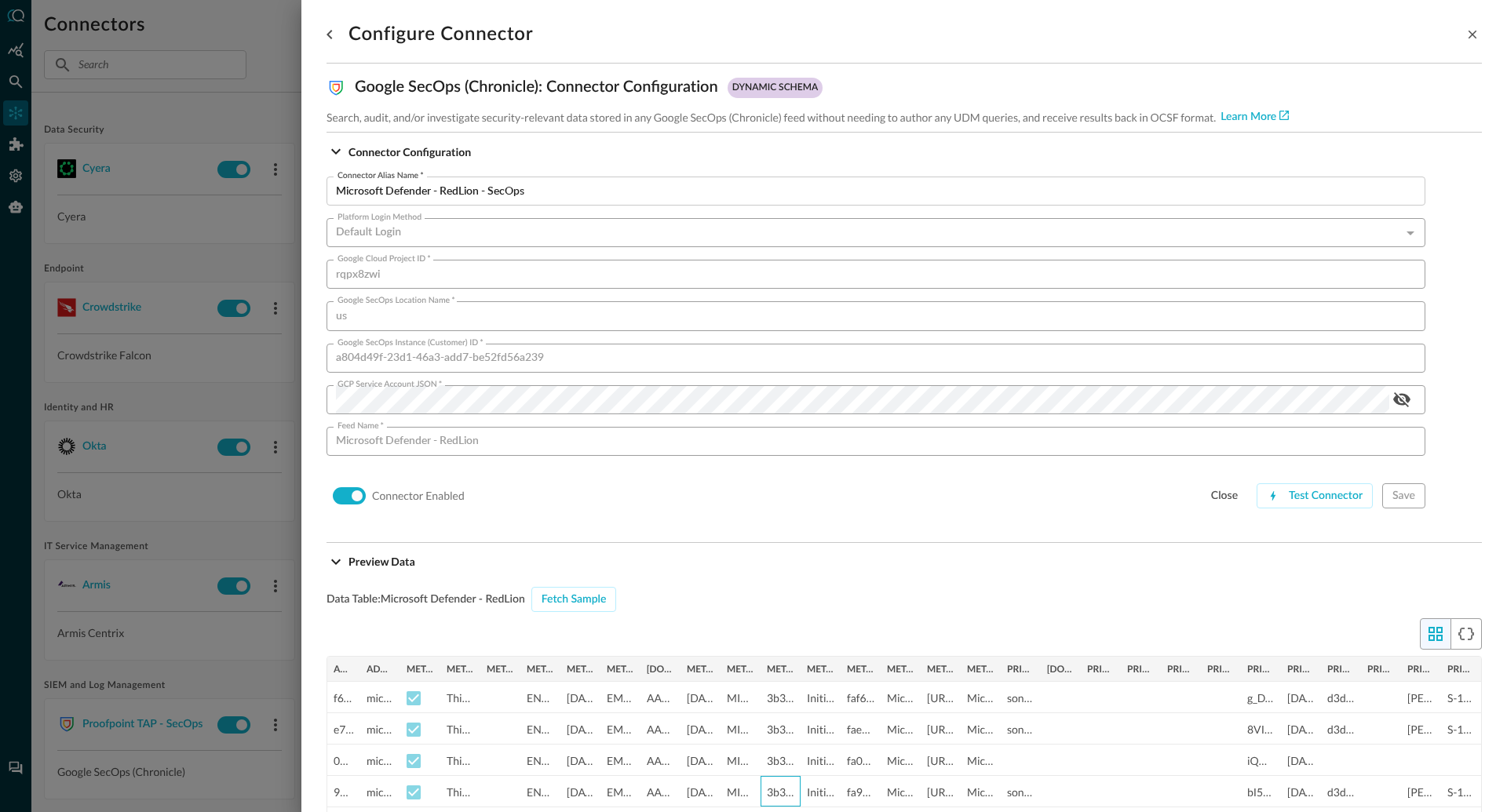
scroll to position [323, 0]
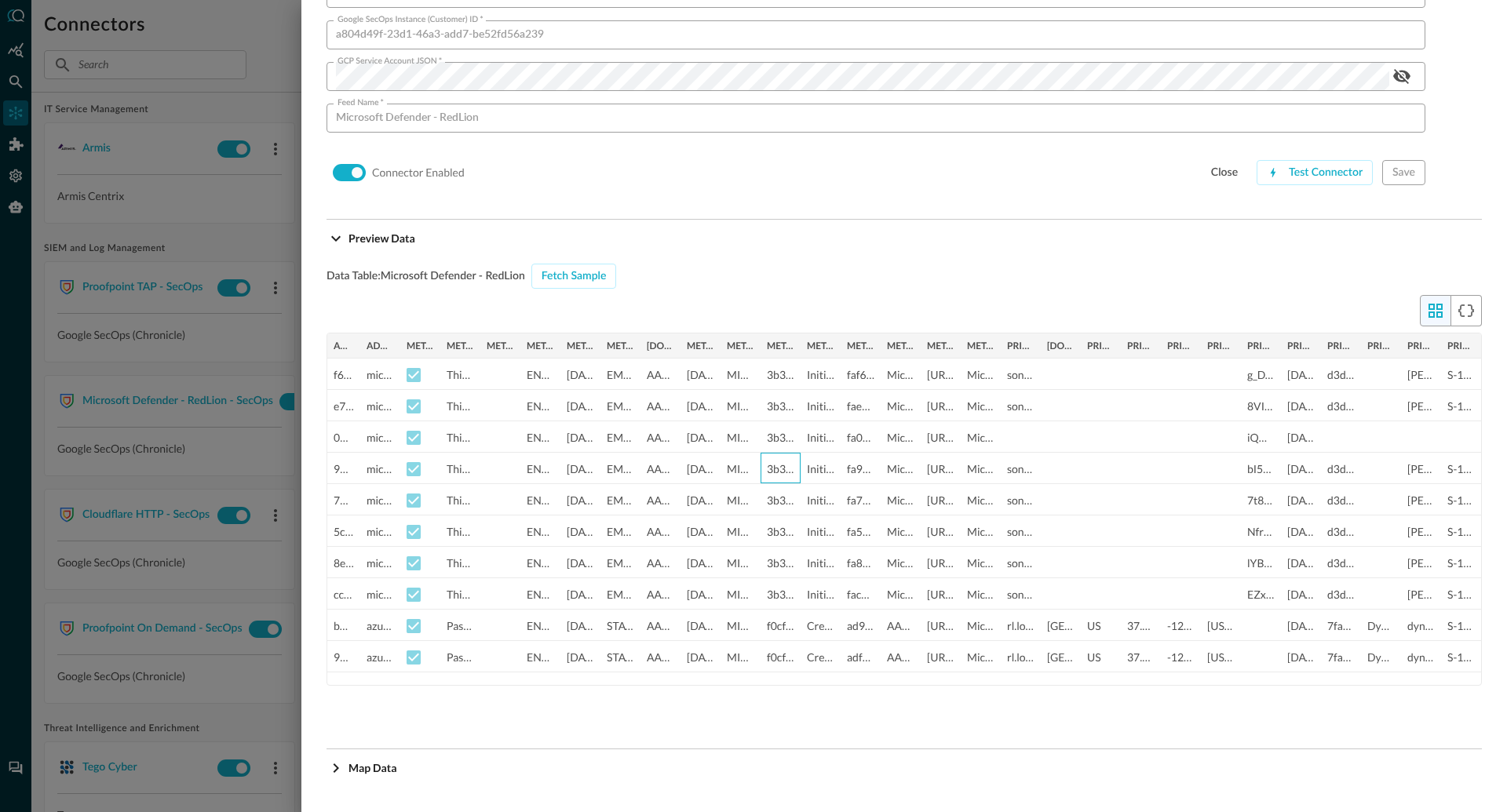
click at [223, 33] on div at bounding box center [753, 406] width 1507 height 812
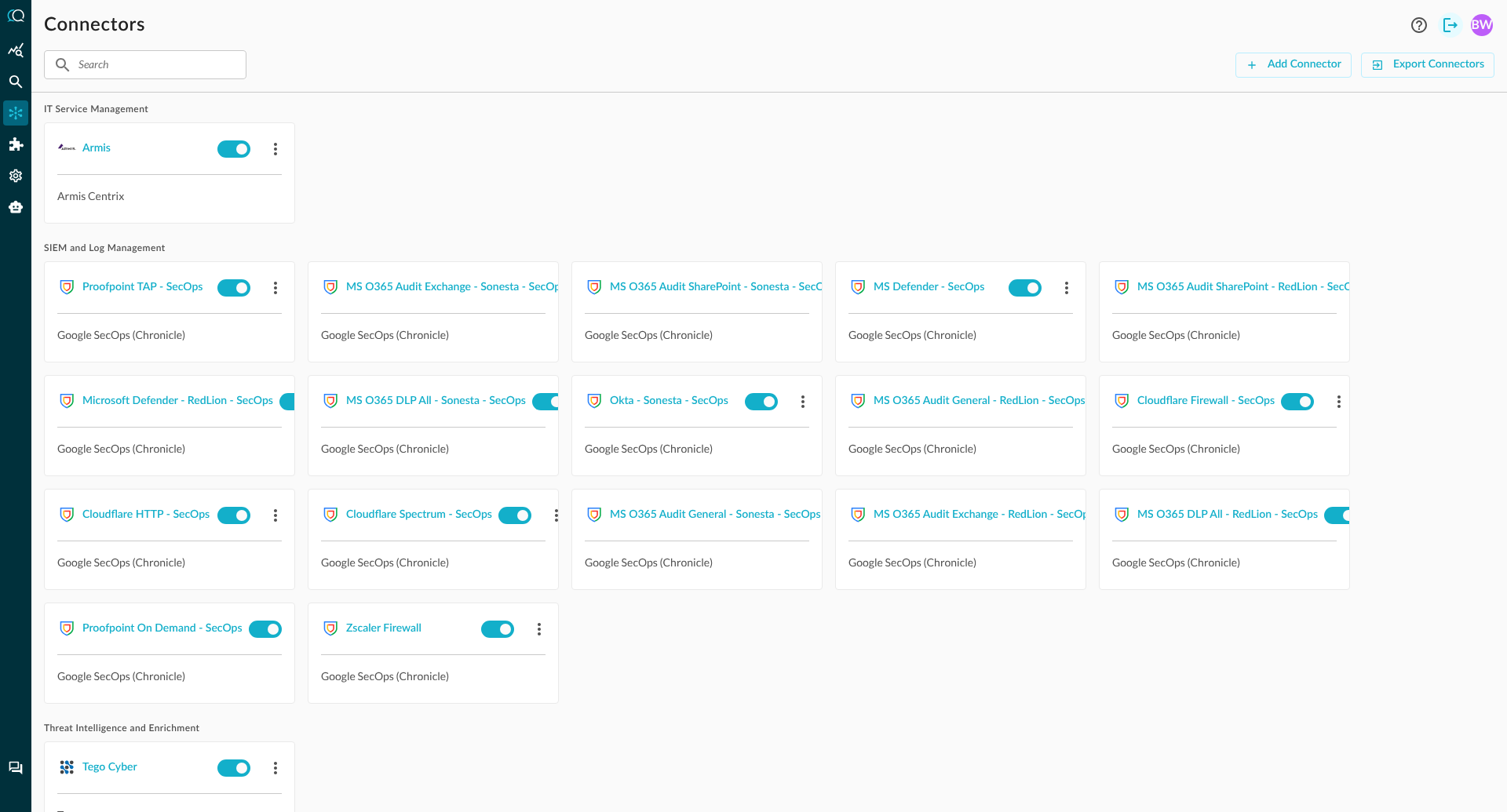
click at [1448, 26] on icon "Logout" at bounding box center [1450, 25] width 19 height 19
